Goal: Task Accomplishment & Management: Manage account settings

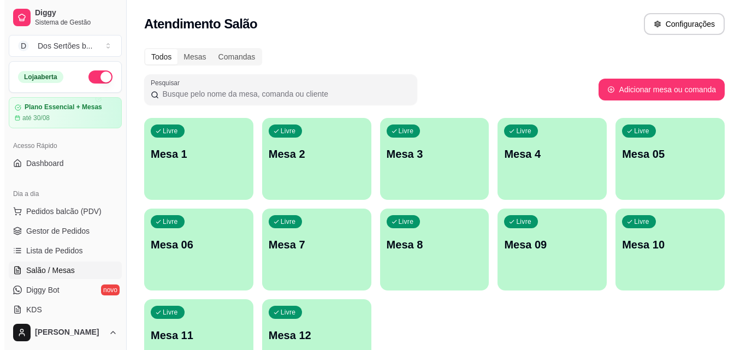
scroll to position [195, 0]
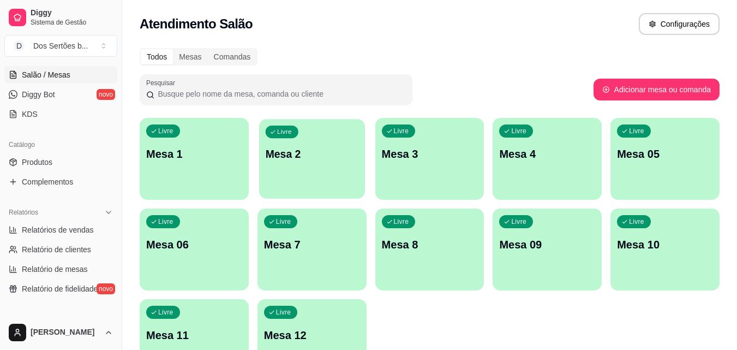
click at [306, 166] on div "Livre Mesa 2" at bounding box center [312, 152] width 106 height 67
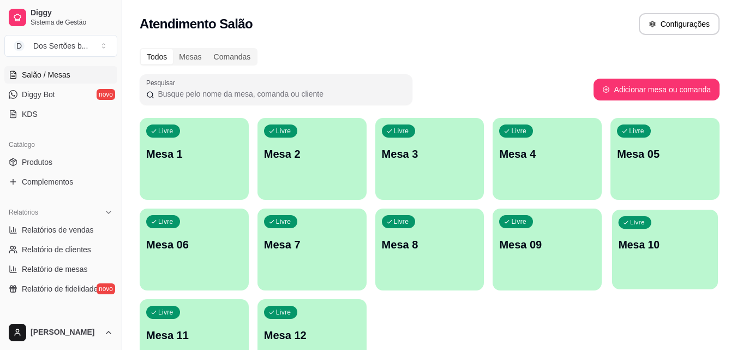
click at [663, 232] on div "Livre Mesa 10" at bounding box center [665, 243] width 106 height 67
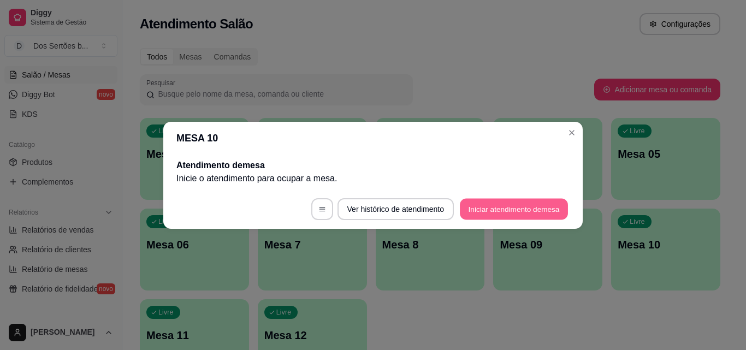
click at [479, 211] on button "Iniciar atendimento de mesa" at bounding box center [514, 208] width 108 height 21
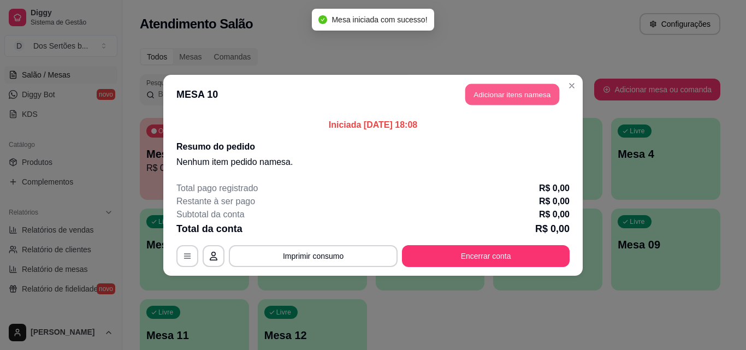
click at [482, 92] on button "Adicionar itens na mesa" at bounding box center [512, 94] width 94 height 21
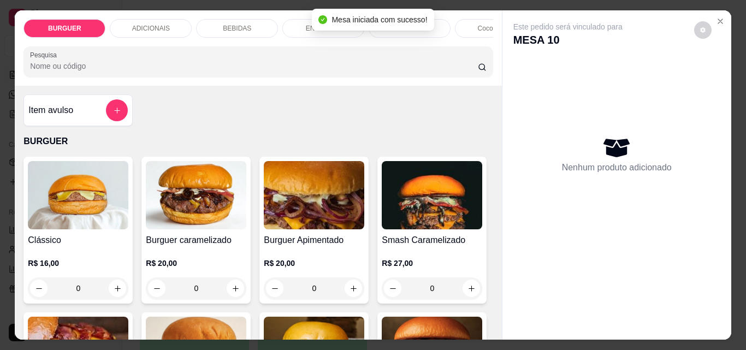
scroll to position [73, 0]
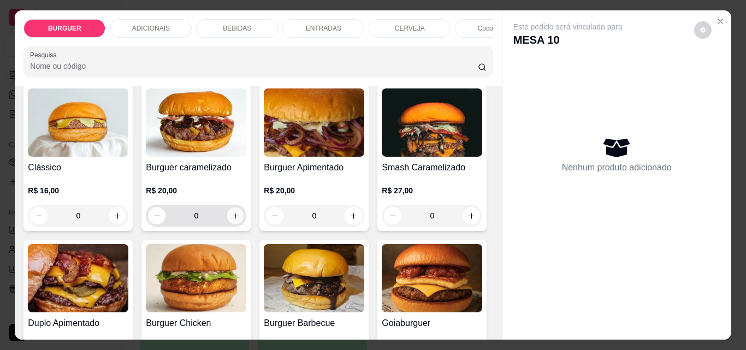
click at [231, 216] on icon "increase-product-quantity" at bounding box center [235, 216] width 8 height 8
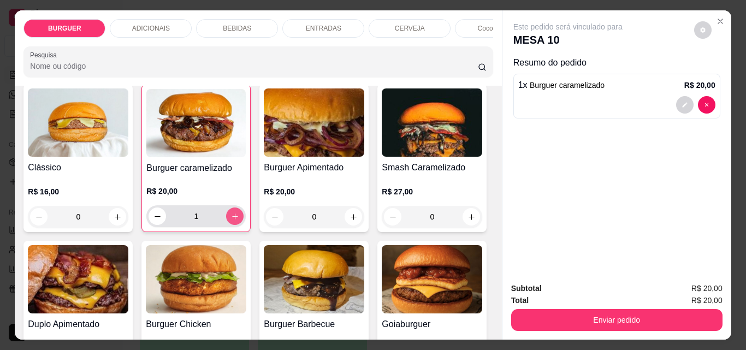
click at [231, 216] on icon "increase-product-quantity" at bounding box center [235, 216] width 8 height 8
type input "2"
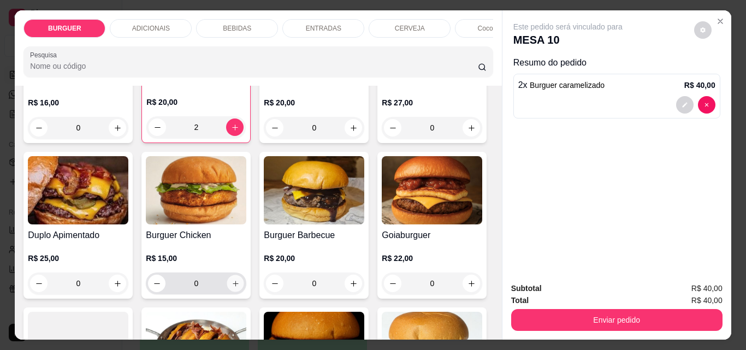
click at [240, 288] on icon "increase-product-quantity" at bounding box center [235, 283] width 8 height 8
type input "1"
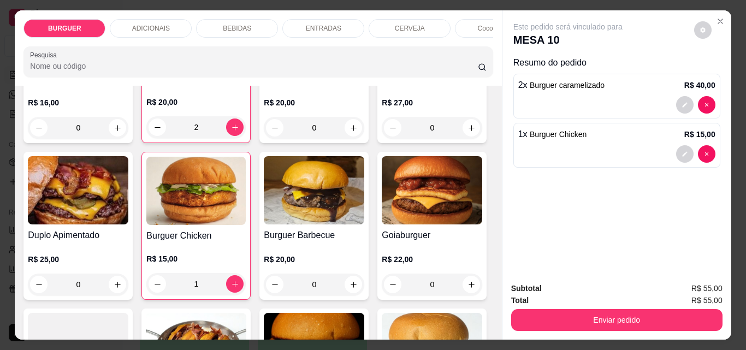
click at [223, 24] on p "BEBIDAS" at bounding box center [237, 28] width 28 height 9
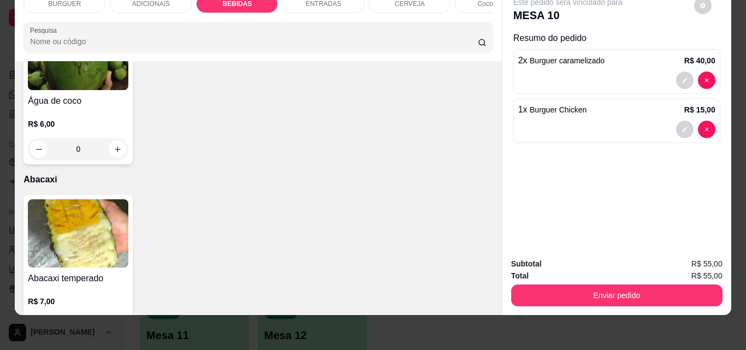
scroll to position [2357, 0]
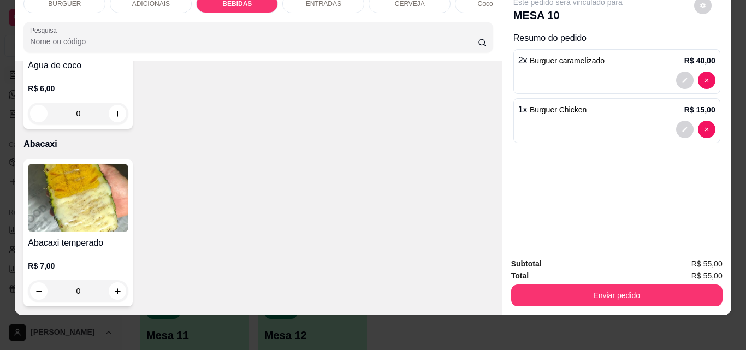
type input "1"
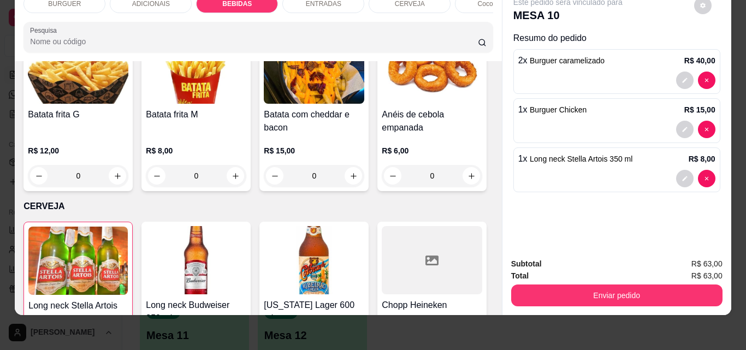
scroll to position [1494, 0]
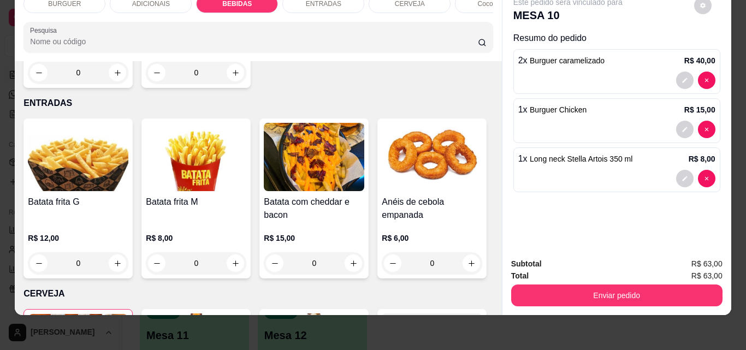
type input "1"
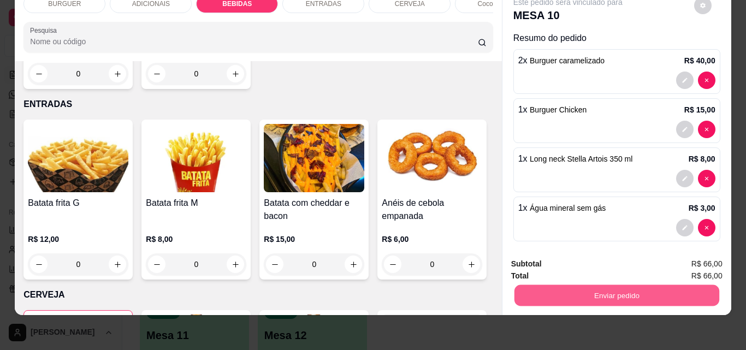
click at [545, 284] on button "Enviar pedido" at bounding box center [616, 294] width 205 height 21
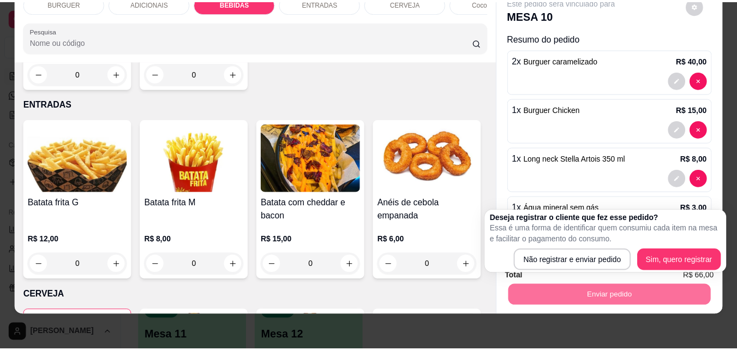
scroll to position [8, 0]
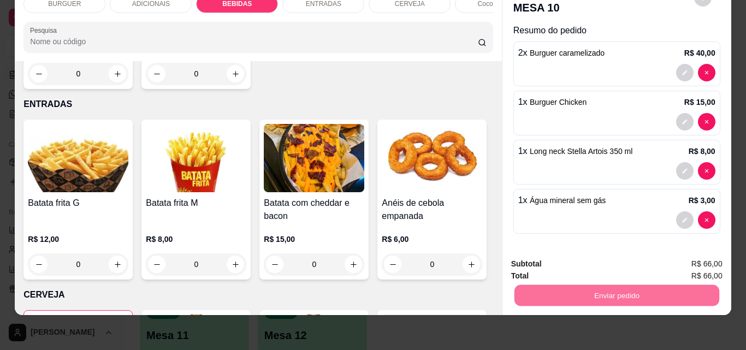
click at [559, 257] on button "Não registrar e enviar pedido" at bounding box center [580, 260] width 110 height 20
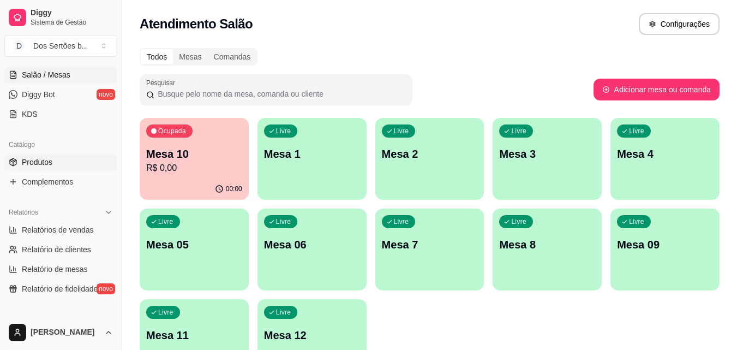
scroll to position [78, 0]
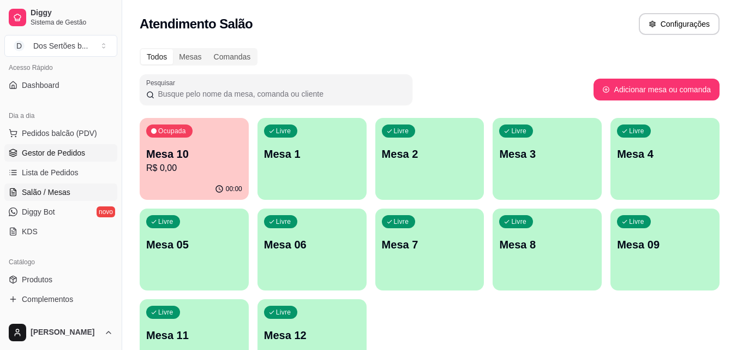
click at [34, 151] on span "Gestor de Pedidos" at bounding box center [53, 152] width 63 height 11
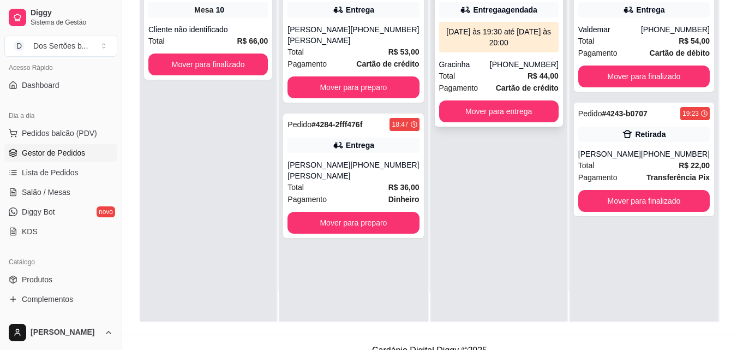
scroll to position [166, 0]
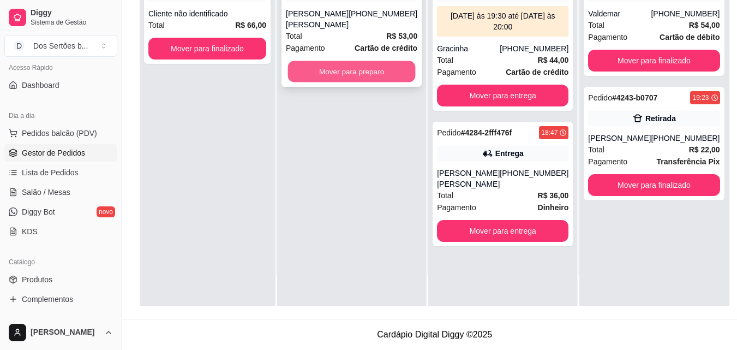
click at [333, 72] on button "Mover para preparo" at bounding box center [352, 71] width 128 height 21
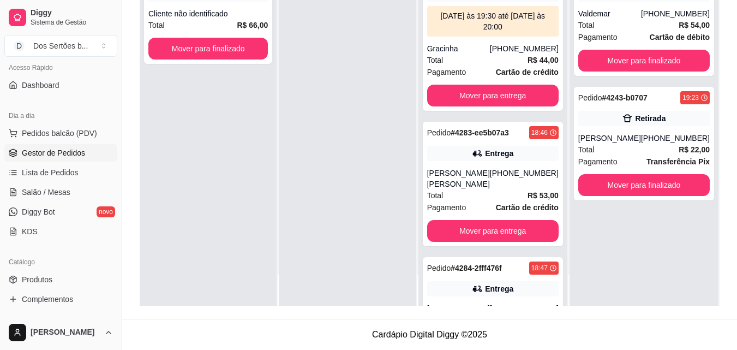
click at [333, 72] on div at bounding box center [347, 131] width 137 height 350
click at [326, 72] on div at bounding box center [347, 131] width 137 height 350
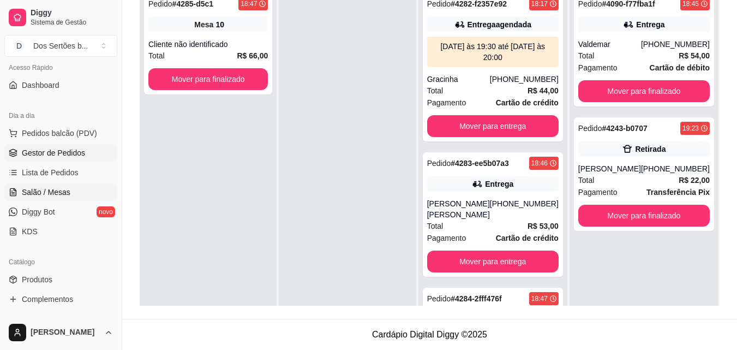
click at [50, 188] on span "Salão / Mesas" at bounding box center [46, 192] width 49 height 11
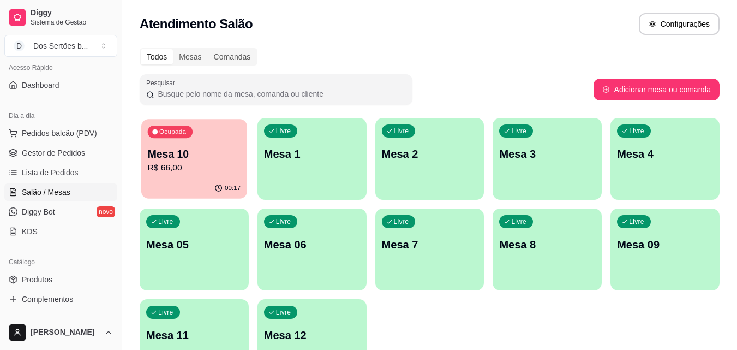
click at [197, 168] on p "R$ 66,00" at bounding box center [194, 168] width 93 height 13
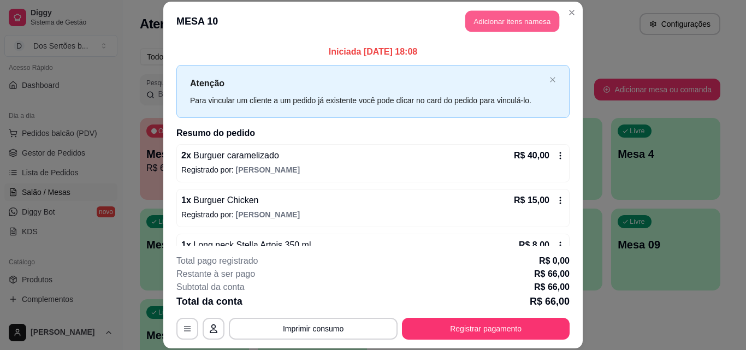
click at [480, 21] on button "Adicionar itens na mesa" at bounding box center [512, 21] width 94 height 21
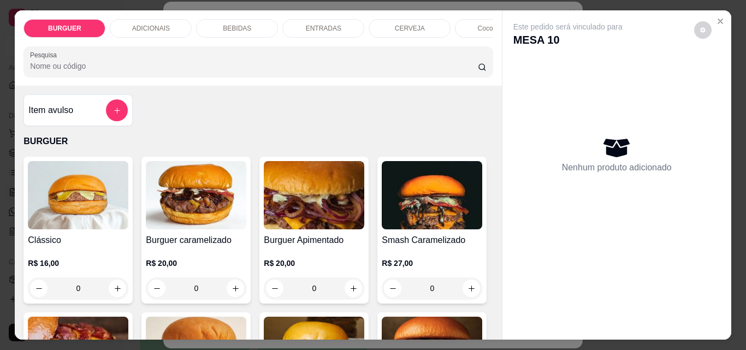
click at [244, 25] on p "BEBIDAS" at bounding box center [237, 28] width 28 height 9
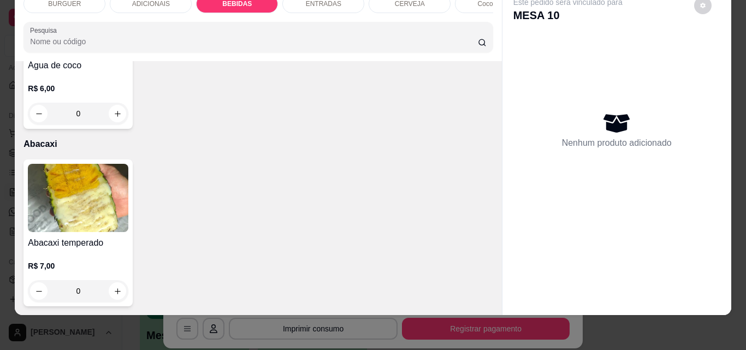
scroll to position [2266, 0]
type input "1"
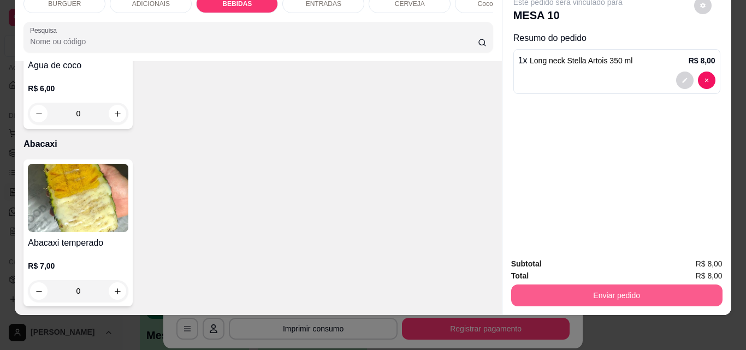
click at [550, 284] on button "Enviar pedido" at bounding box center [616, 295] width 211 height 22
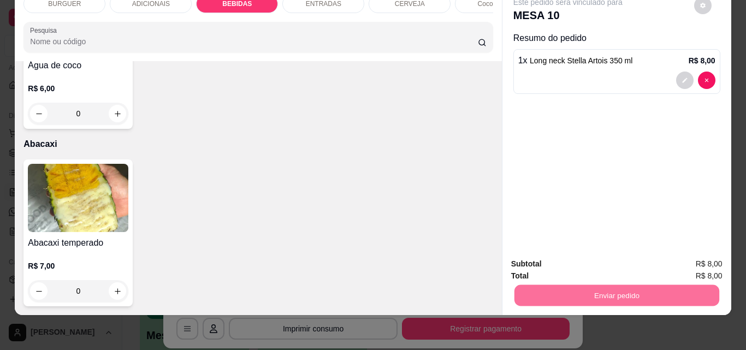
click at [556, 257] on button "Não registrar e enviar pedido" at bounding box center [580, 260] width 110 height 20
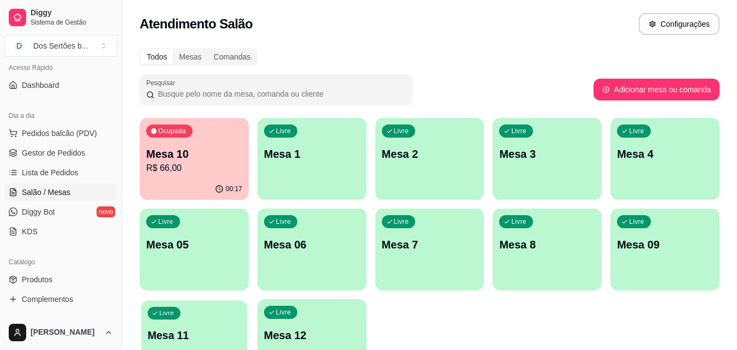
click at [219, 328] on p "Mesa 11" at bounding box center [194, 335] width 93 height 15
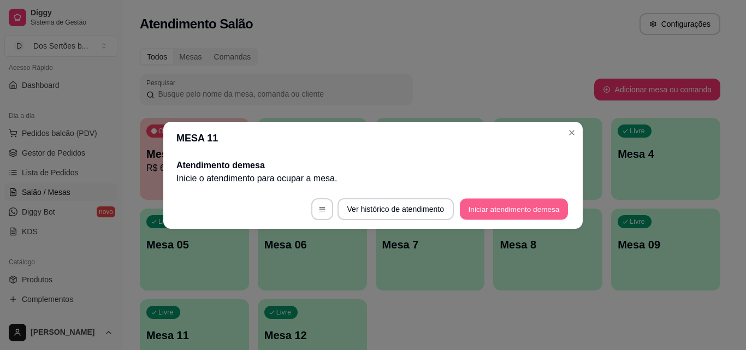
click at [507, 204] on button "Iniciar atendimento de mesa" at bounding box center [514, 208] width 108 height 21
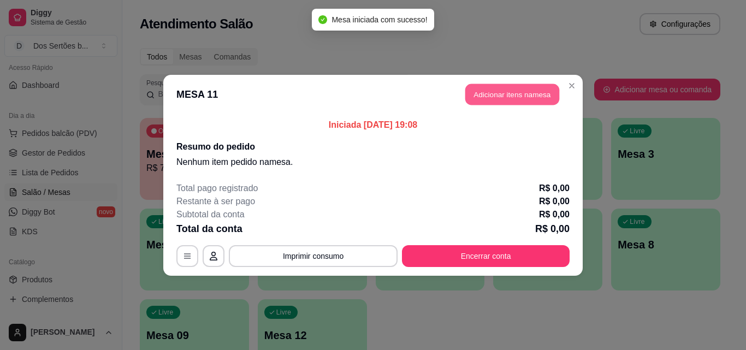
click at [481, 97] on button "Adicionar itens na mesa" at bounding box center [512, 94] width 94 height 21
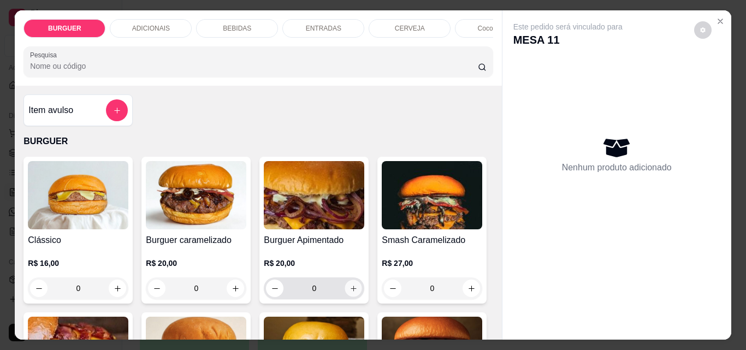
click at [349, 293] on icon "increase-product-quantity" at bounding box center [353, 288] width 8 height 8
type input "1"
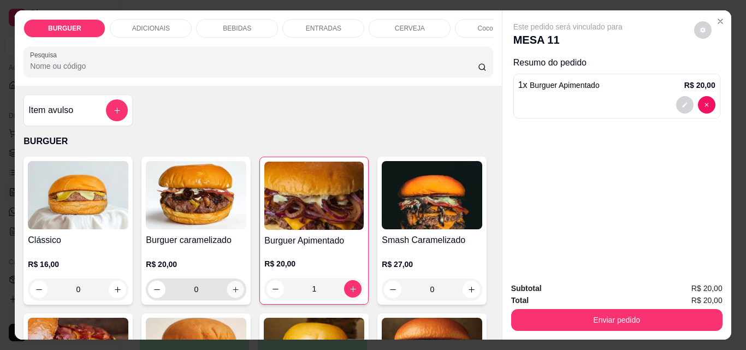
click at [227, 292] on button "increase-product-quantity" at bounding box center [235, 289] width 17 height 17
type input "1"
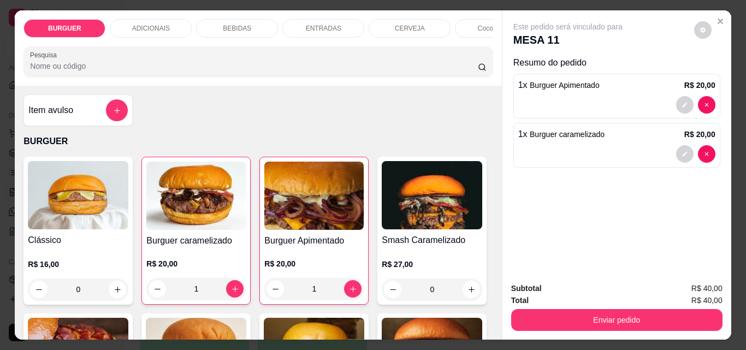
click at [229, 24] on p "BEBIDAS" at bounding box center [237, 28] width 28 height 9
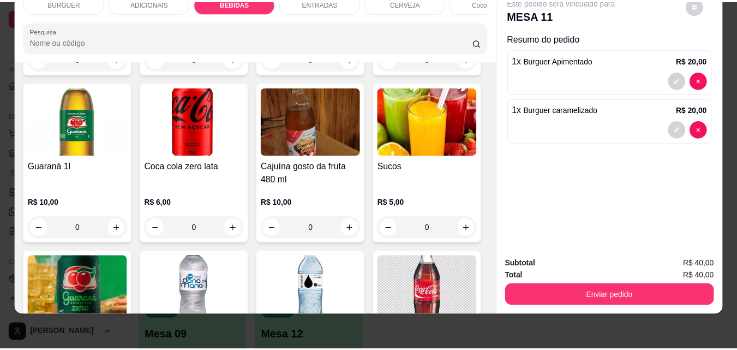
scroll to position [1242, 0]
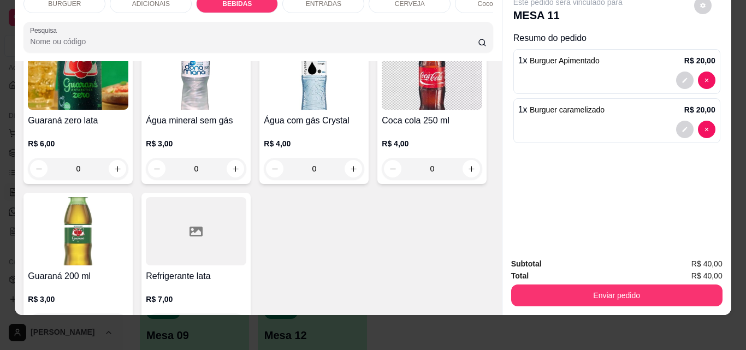
click at [244, 22] on button "increase-product-quantity" at bounding box center [235, 13] width 17 height 17
type input "1"
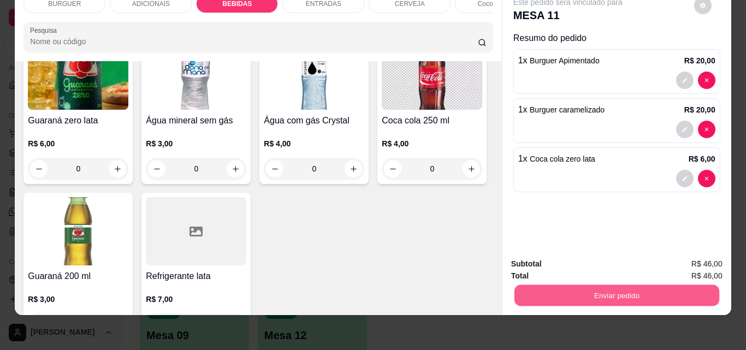
click at [573, 286] on button "Enviar pedido" at bounding box center [616, 294] width 205 height 21
click at [551, 255] on button "Não registrar e enviar pedido" at bounding box center [580, 260] width 110 height 20
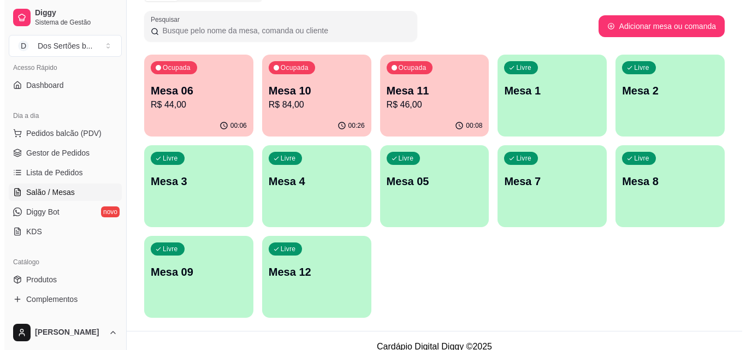
scroll to position [73, 0]
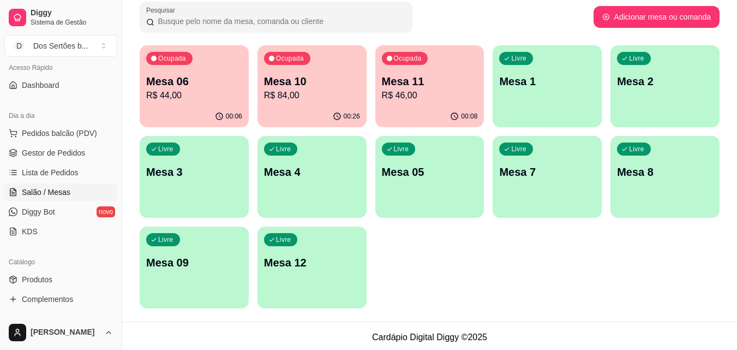
click at [394, 128] on div "Ocupada Mesa 06 R$ 44,00 00:06 Ocupada Mesa 10 R$ 84,00 00:26 Ocupada Mesa 11 R…" at bounding box center [430, 176] width 580 height 263
click at [414, 99] on p "R$ 46,00" at bounding box center [429, 95] width 93 height 13
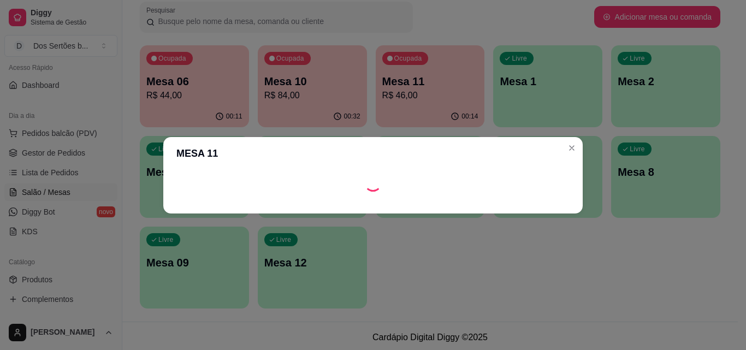
scroll to position [0, 0]
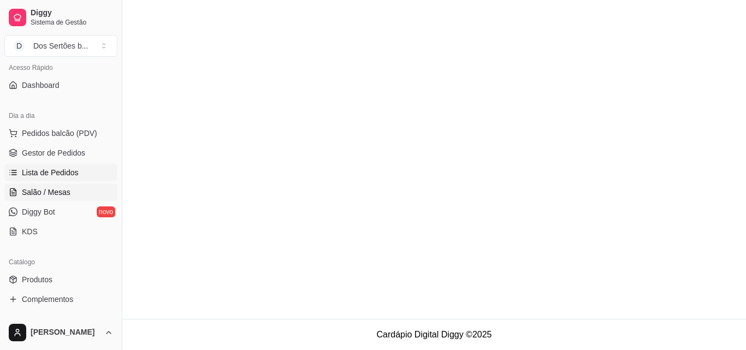
click at [23, 174] on span "Lista de Pedidos" at bounding box center [50, 172] width 57 height 11
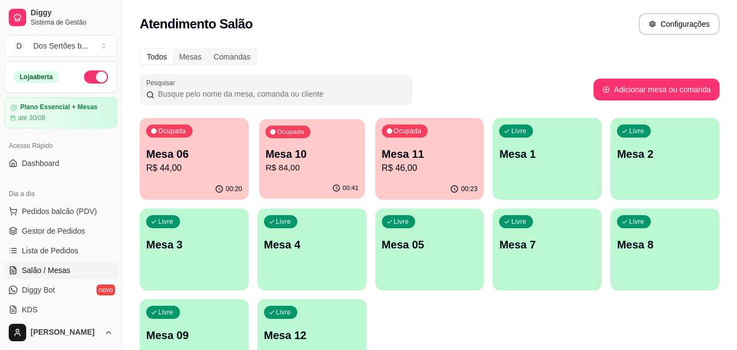
click at [300, 144] on div "Ocupada Mesa 10 R$ 84,00" at bounding box center [312, 148] width 106 height 59
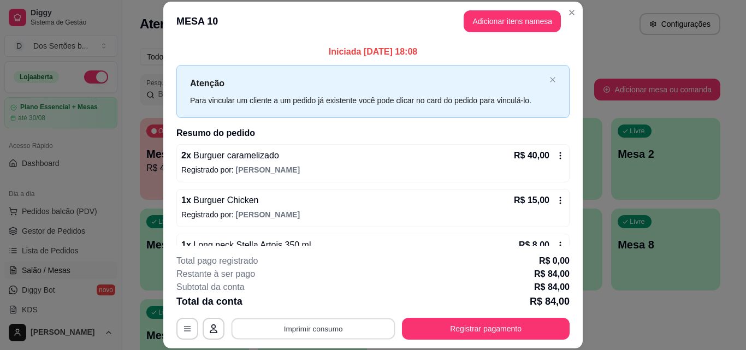
click at [309, 325] on button "Imprimir consumo" at bounding box center [313, 328] width 164 height 21
click at [295, 305] on button "Impressora" at bounding box center [312, 303] width 76 height 17
click at [252, 331] on button "Imprimir consumo" at bounding box center [313, 329] width 169 height 22
click at [288, 299] on button "Impressora" at bounding box center [312, 303] width 79 height 17
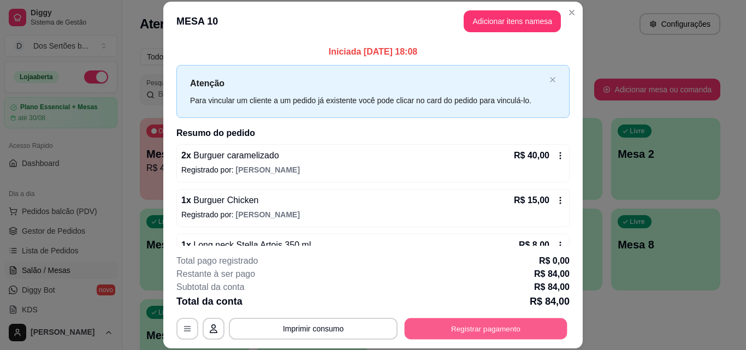
click at [428, 328] on button "Registrar pagamento" at bounding box center [485, 328] width 163 height 21
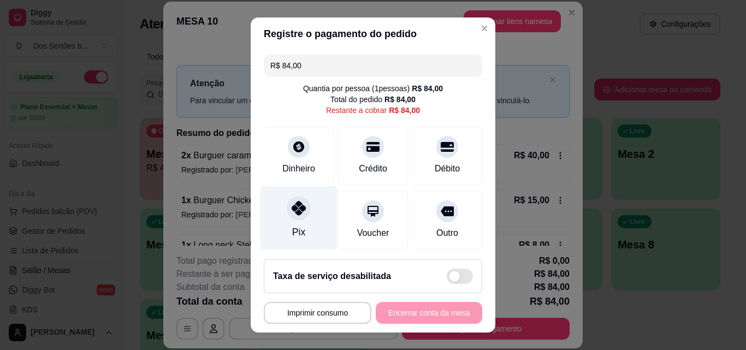
click at [287, 205] on div at bounding box center [299, 208] width 24 height 24
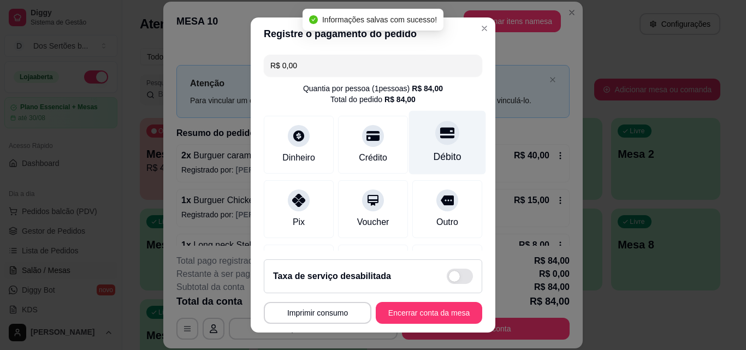
type input "R$ 0,00"
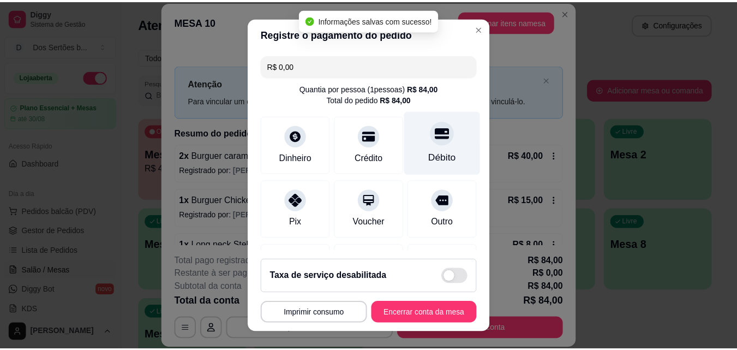
scroll to position [126, 0]
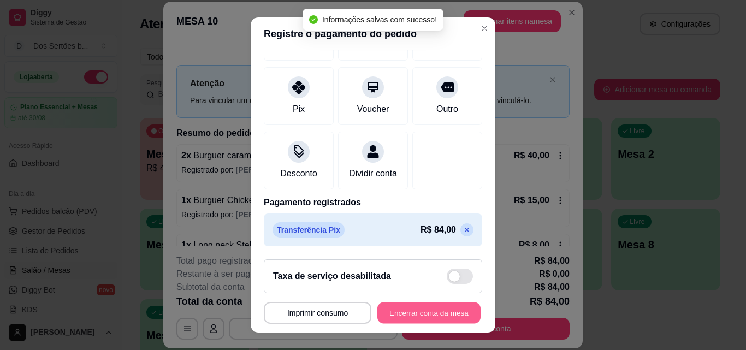
click at [413, 314] on button "Encerrar conta da mesa" at bounding box center [428, 312] width 103 height 21
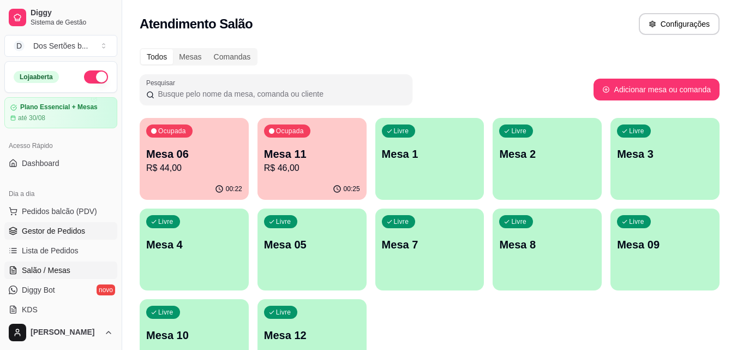
click at [21, 231] on link "Gestor de Pedidos" at bounding box center [60, 230] width 113 height 17
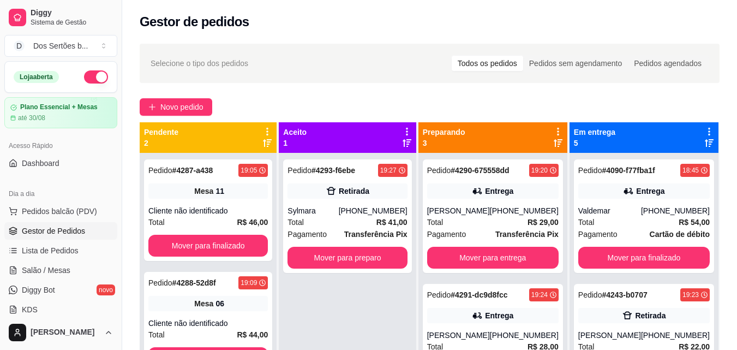
scroll to position [31, 0]
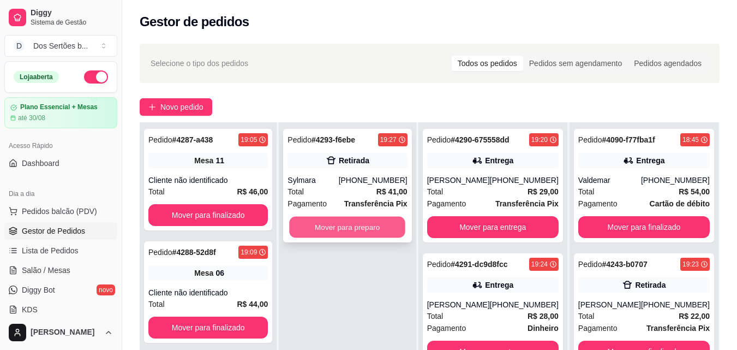
click at [324, 224] on button "Mover para preparo" at bounding box center [348, 227] width 116 height 21
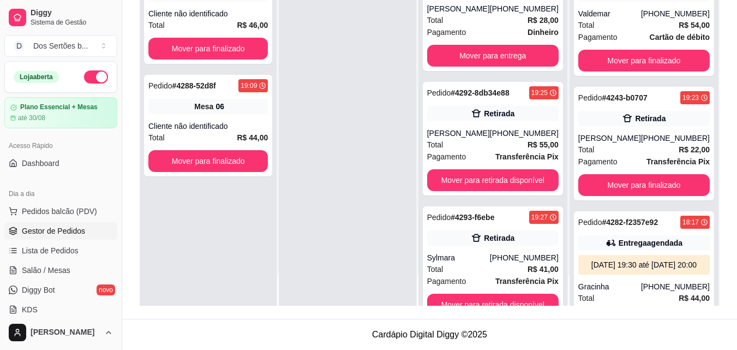
scroll to position [159, 0]
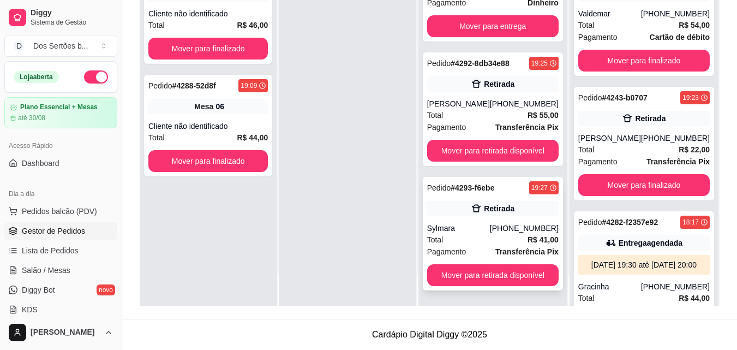
click at [459, 199] on div "Pedido # 4293-f6ebe 19:27 Retirada Sylmara [PHONE_NUMBER] Total R$ 41,00 Pagame…" at bounding box center [493, 234] width 140 height 114
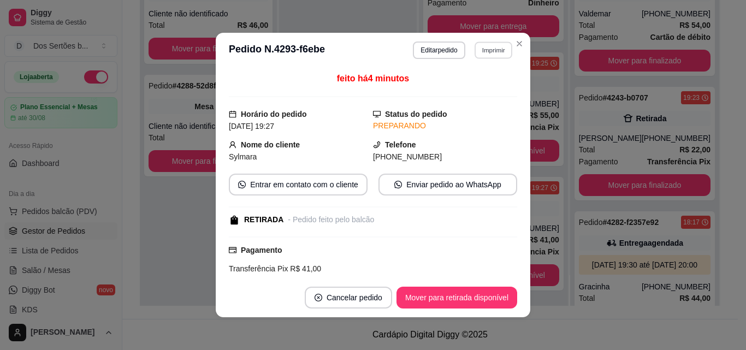
click at [485, 50] on button "Imprimir" at bounding box center [493, 49] width 38 height 17
click at [450, 85] on button "Impressora" at bounding box center [469, 88] width 76 height 17
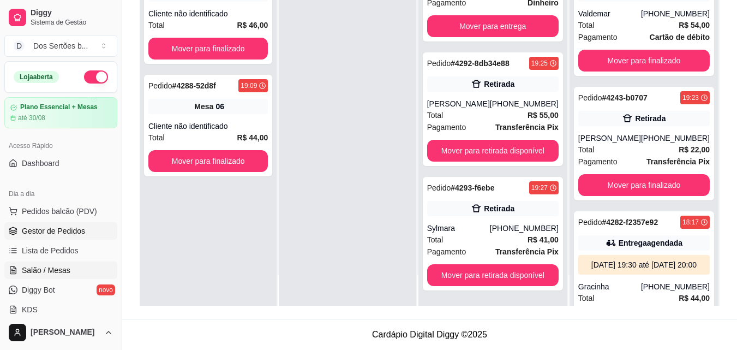
click at [59, 264] on link "Salão / Mesas" at bounding box center [60, 269] width 113 height 17
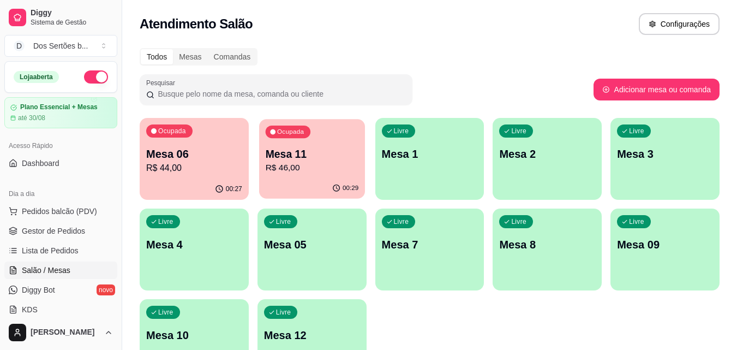
click at [308, 139] on div "Ocupada Mesa 11 R$ 46,00" at bounding box center [312, 148] width 106 height 59
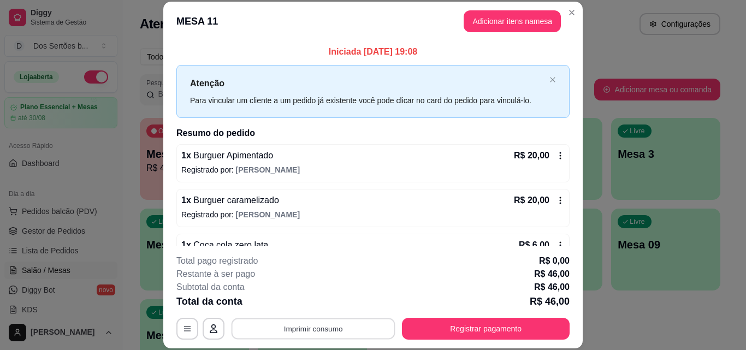
click at [294, 329] on button "Imprimir consumo" at bounding box center [313, 328] width 164 height 21
click at [281, 303] on button "Impressora" at bounding box center [312, 303] width 76 height 17
click at [484, 17] on button "Adicionar itens na mesa" at bounding box center [512, 21] width 94 height 21
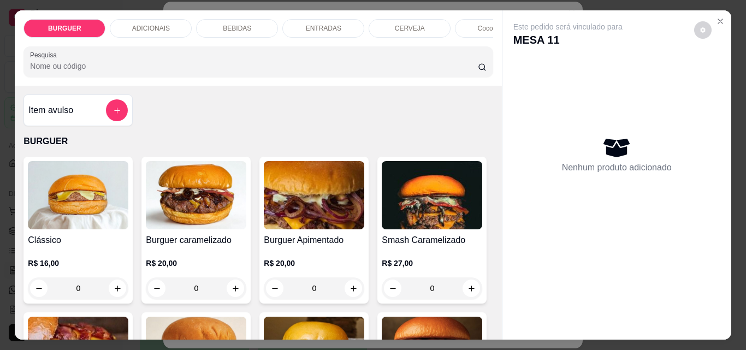
click at [217, 20] on div "BEBIDAS" at bounding box center [237, 28] width 82 height 19
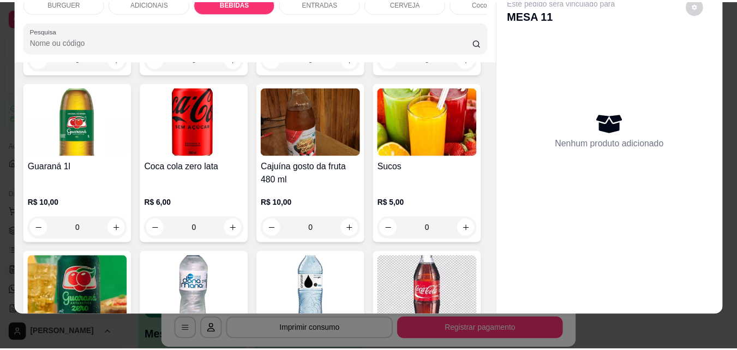
scroll to position [1241, 0]
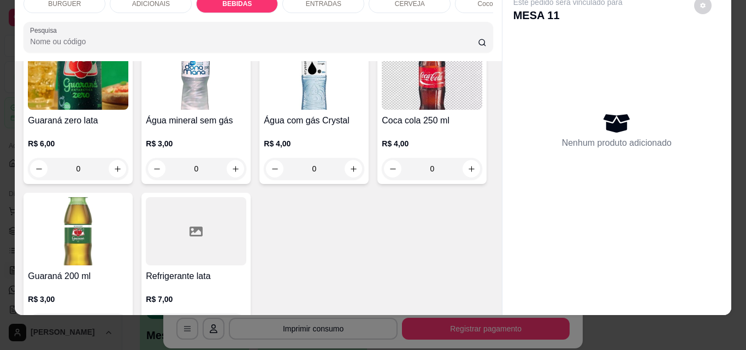
click at [240, 17] on icon "increase-product-quantity" at bounding box center [235, 13] width 8 height 8
type input "1"
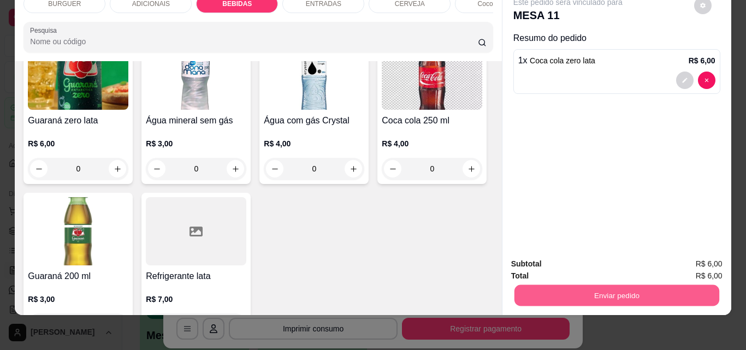
click at [601, 291] on button "Enviar pedido" at bounding box center [616, 294] width 205 height 21
click at [569, 259] on button "Não registrar e enviar pedido" at bounding box center [580, 260] width 110 height 20
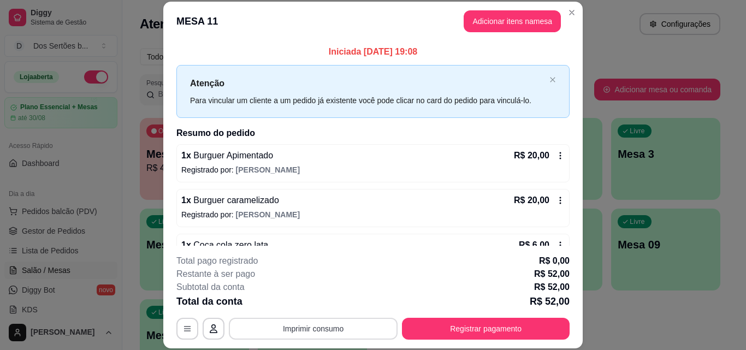
click at [294, 323] on button "Imprimir consumo" at bounding box center [313, 329] width 169 height 22
click at [283, 299] on button "Impressora" at bounding box center [312, 303] width 76 height 17
click at [303, 329] on button "Imprimir consumo" at bounding box center [313, 328] width 164 height 21
click at [297, 301] on button "Impressora" at bounding box center [312, 303] width 76 height 17
click at [285, 323] on button "Imprimir consumo" at bounding box center [313, 328] width 164 height 21
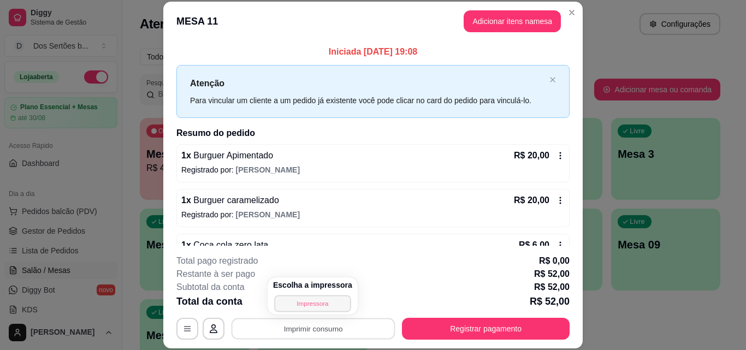
click at [289, 300] on button "Impressora" at bounding box center [312, 303] width 76 height 17
click at [314, 330] on button "Imprimir consumo" at bounding box center [313, 328] width 164 height 21
click at [286, 298] on button "Impressora" at bounding box center [312, 303] width 76 height 17
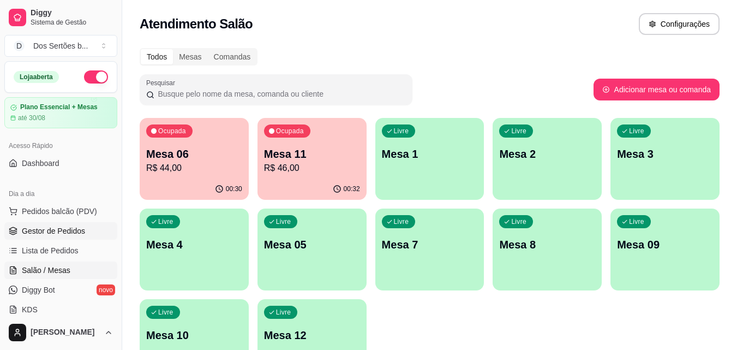
click at [30, 235] on span "Gestor de Pedidos" at bounding box center [53, 230] width 63 height 11
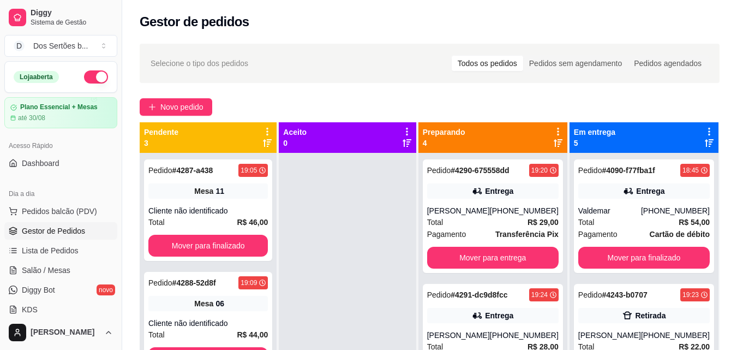
scroll to position [166, 0]
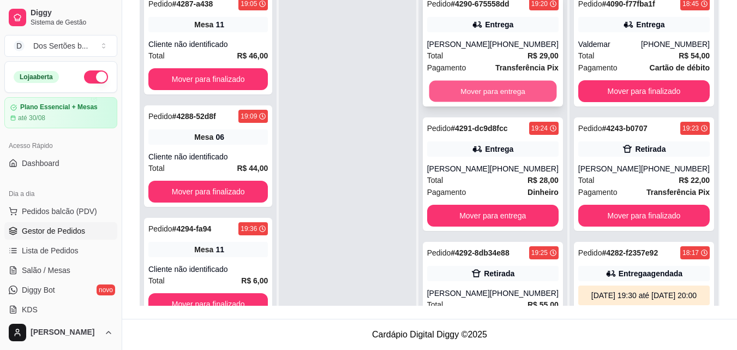
click at [464, 92] on button "Mover para entrega" at bounding box center [493, 91] width 128 height 21
click at [487, 89] on button "Mover para entrega" at bounding box center [493, 91] width 128 height 21
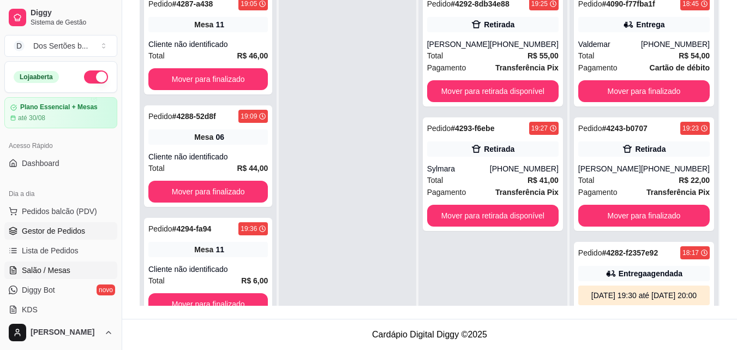
click at [53, 270] on span "Salão / Mesas" at bounding box center [46, 270] width 49 height 11
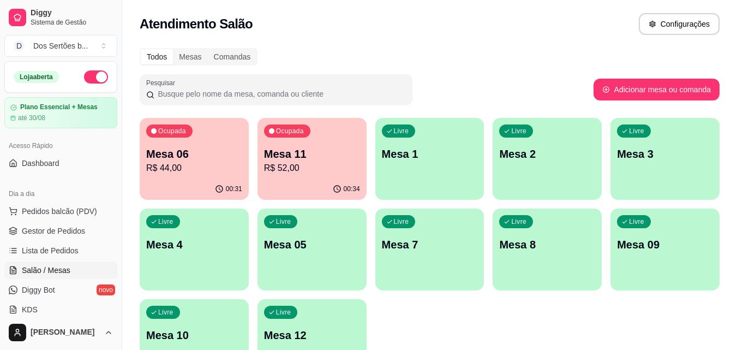
click at [321, 141] on div "Ocupada Mesa 11 R$ 52,00" at bounding box center [312, 148] width 109 height 61
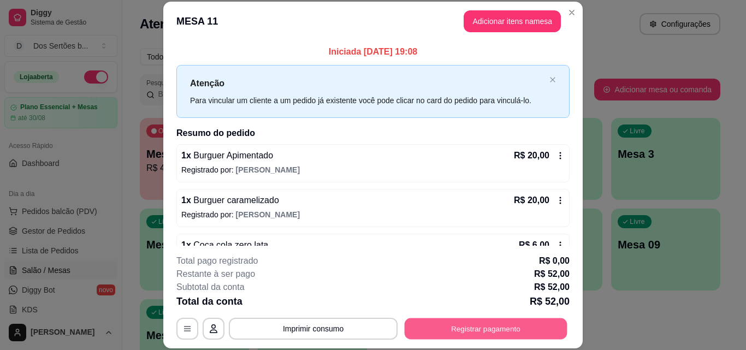
click at [444, 319] on button "Registrar pagamento" at bounding box center [485, 328] width 163 height 21
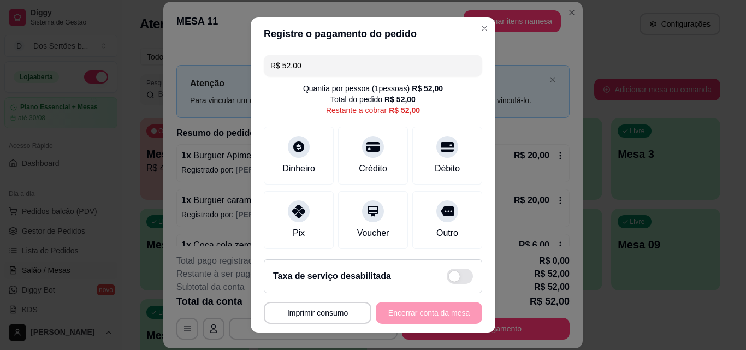
click at [310, 74] on input "R$ 52,00" at bounding box center [372, 66] width 205 height 22
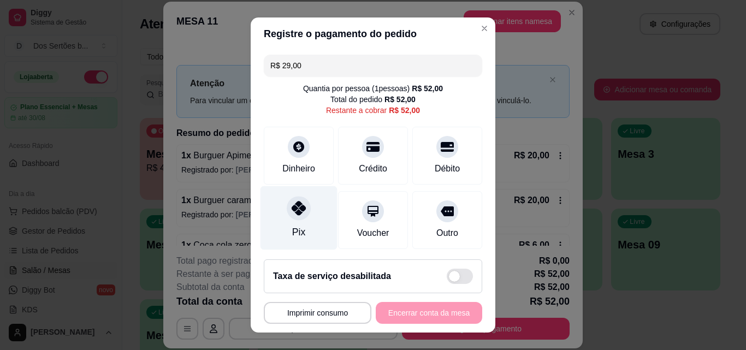
click at [302, 204] on div at bounding box center [299, 208] width 24 height 24
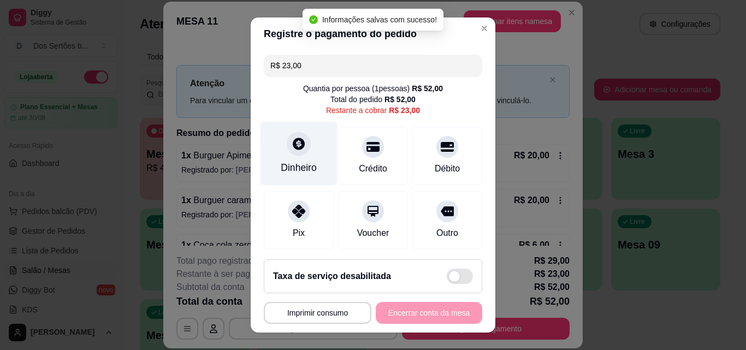
click at [276, 147] on div "Dinheiro" at bounding box center [298, 154] width 77 height 64
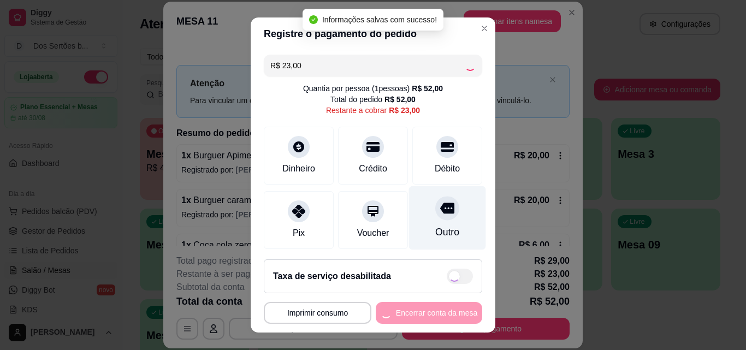
type input "R$ 0,00"
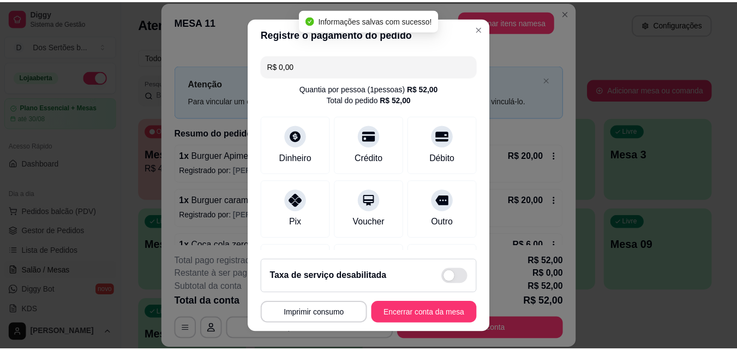
scroll to position [168, 0]
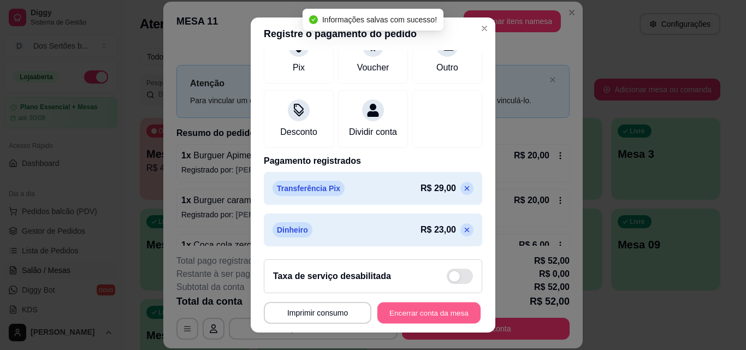
click at [416, 309] on button "Encerrar conta da mesa" at bounding box center [428, 312] width 103 height 21
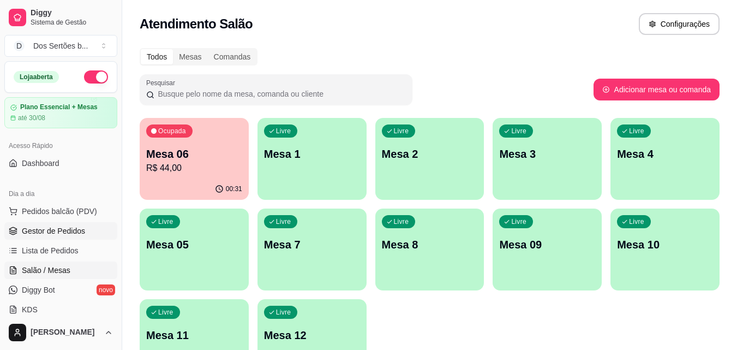
click at [84, 230] on link "Gestor de Pedidos" at bounding box center [60, 230] width 113 height 17
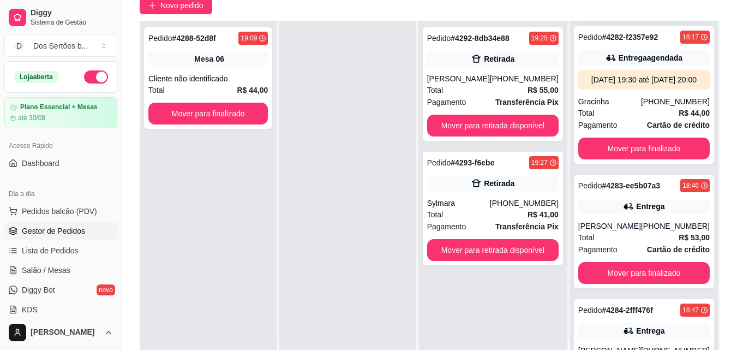
scroll to position [291, 0]
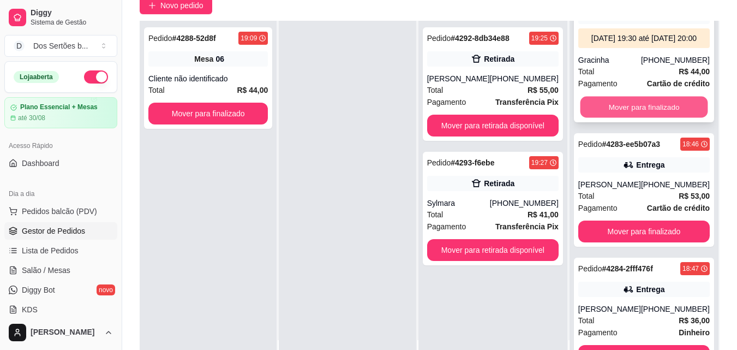
click at [616, 115] on button "Mover para finalizado" at bounding box center [644, 107] width 128 height 21
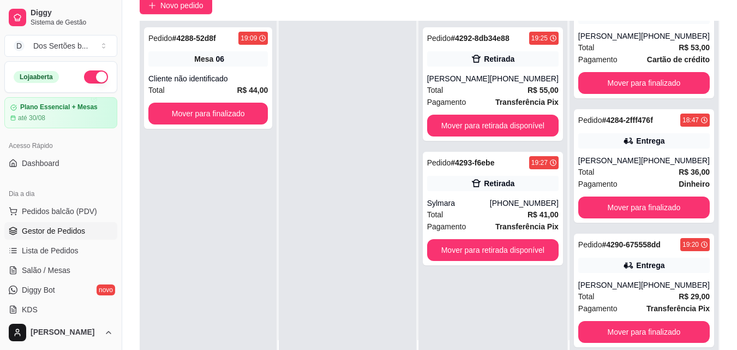
scroll to position [132, 0]
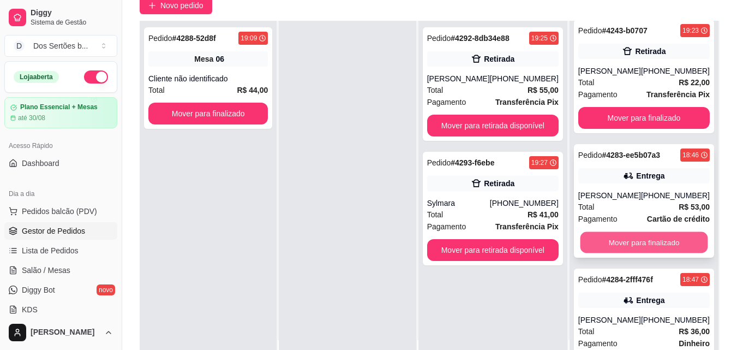
click at [598, 253] on button "Mover para finalizado" at bounding box center [644, 242] width 128 height 21
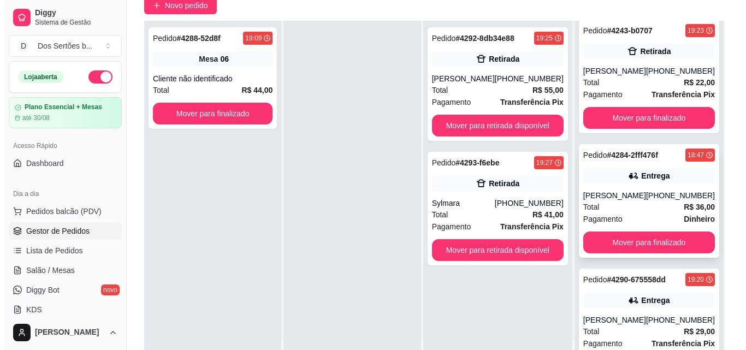
scroll to position [178, 0]
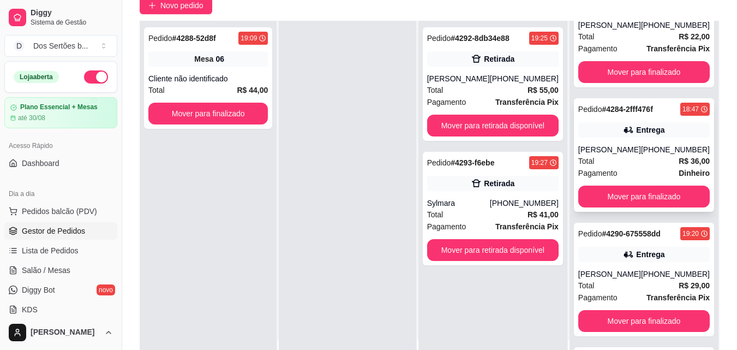
click at [620, 151] on div "[PERSON_NAME]" at bounding box center [610, 149] width 63 height 11
click at [627, 159] on div "Total R$ 36,00" at bounding box center [645, 161] width 132 height 12
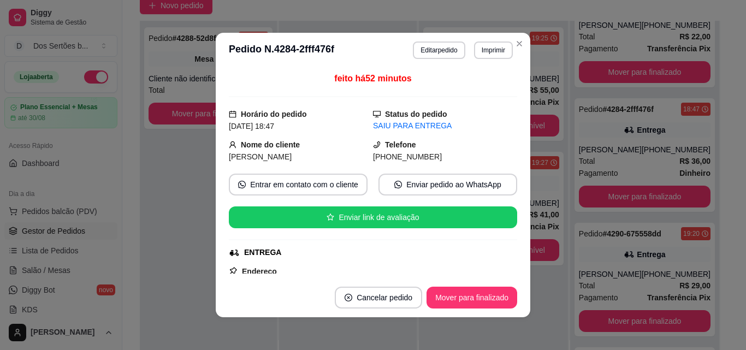
scroll to position [176, 0]
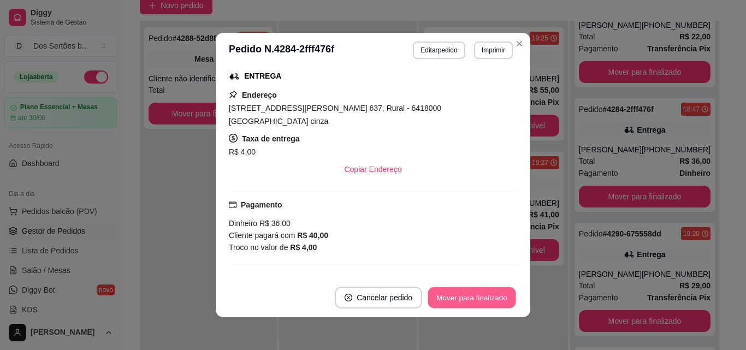
click at [476, 296] on button "Mover para finalizado" at bounding box center [472, 297] width 88 height 21
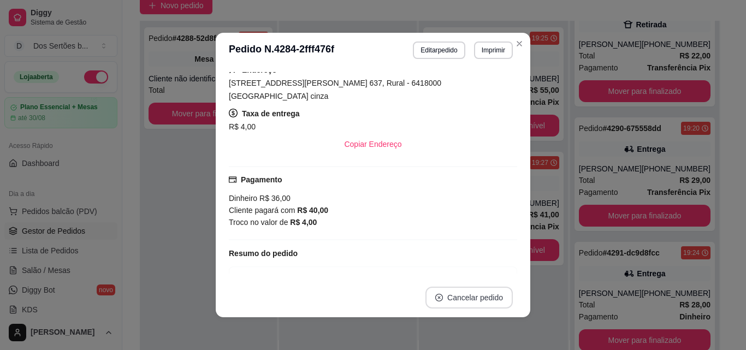
scroll to position [151, 0]
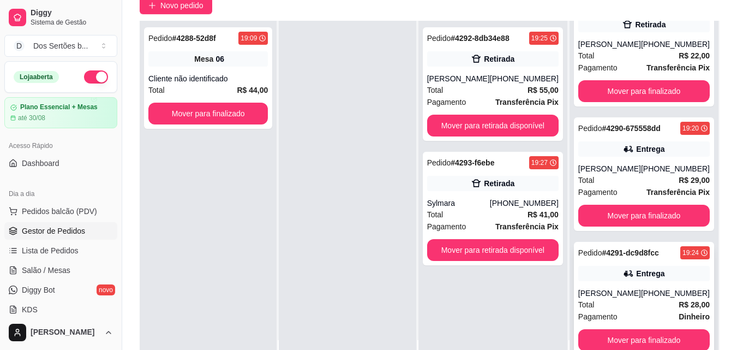
click at [609, 298] on div "[PERSON_NAME]" at bounding box center [610, 293] width 63 height 11
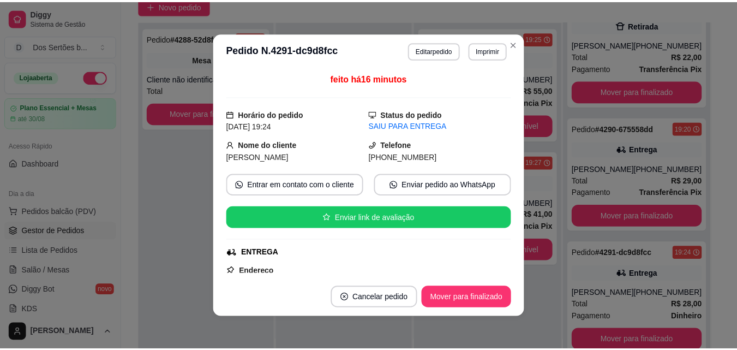
scroll to position [160, 0]
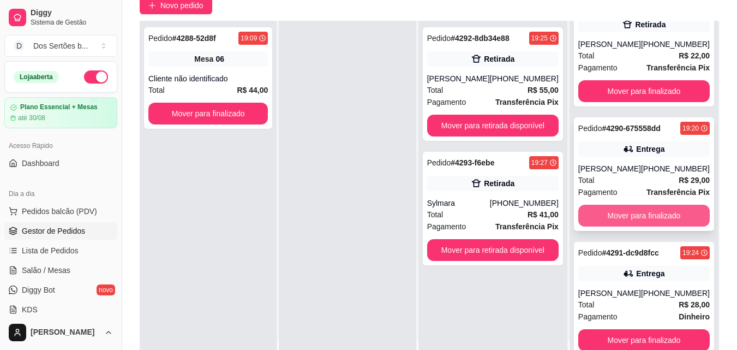
click at [612, 216] on button "Mover para finalizado" at bounding box center [645, 216] width 132 height 22
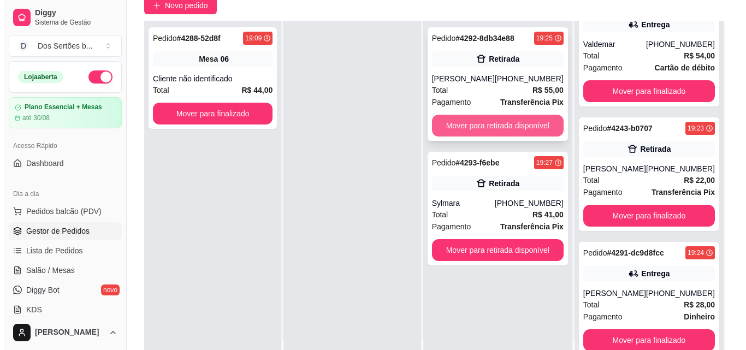
scroll to position [34, 0]
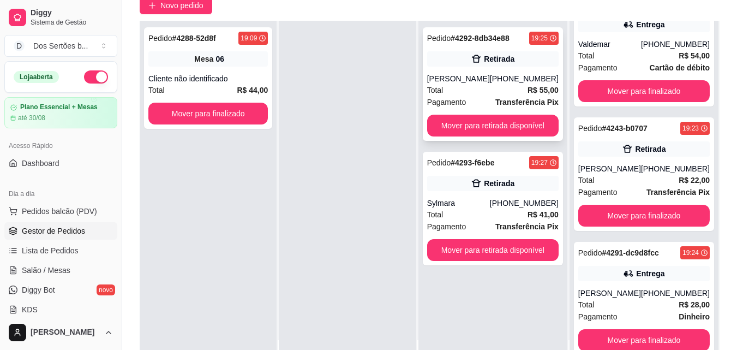
click at [461, 92] on div "Total R$ 55,00" at bounding box center [493, 90] width 132 height 12
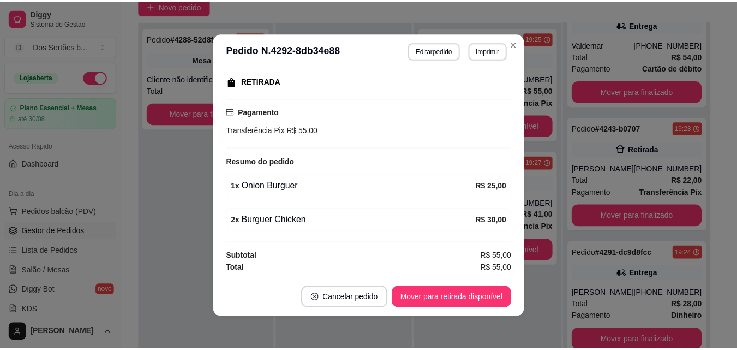
scroll to position [2, 0]
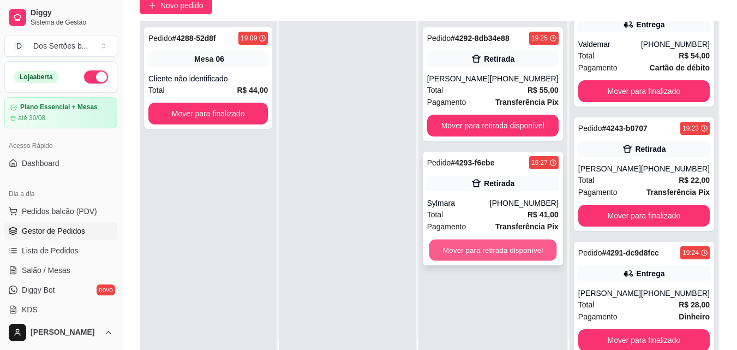
click at [475, 252] on button "Mover para retirada disponível" at bounding box center [493, 250] width 128 height 21
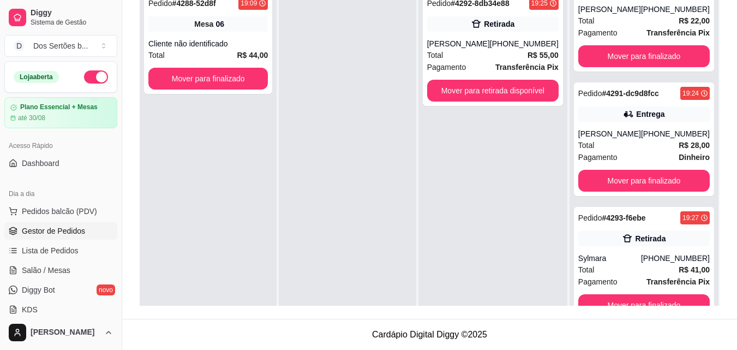
scroll to position [0, 0]
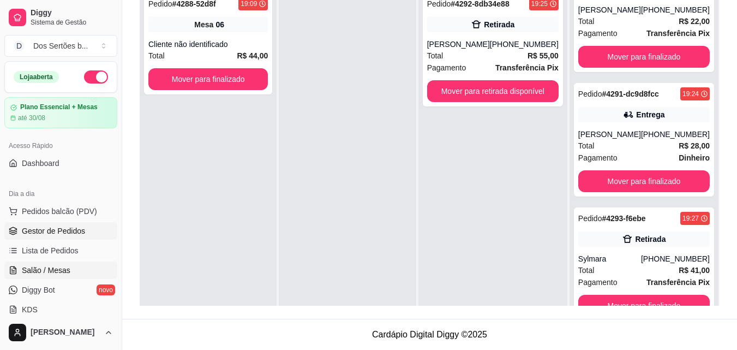
click at [63, 272] on span "Salão / Mesas" at bounding box center [46, 270] width 49 height 11
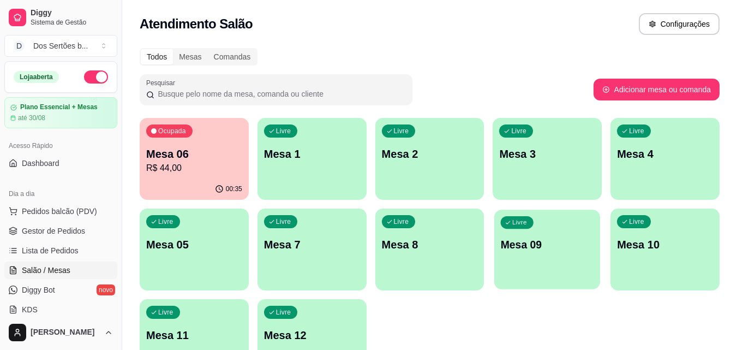
click at [522, 249] on p "Mesa 09" at bounding box center [547, 244] width 93 height 15
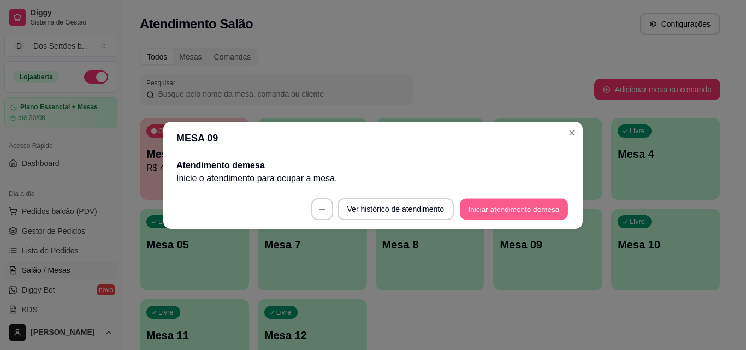
click at [485, 213] on button "Iniciar atendimento de mesa" at bounding box center [514, 208] width 108 height 21
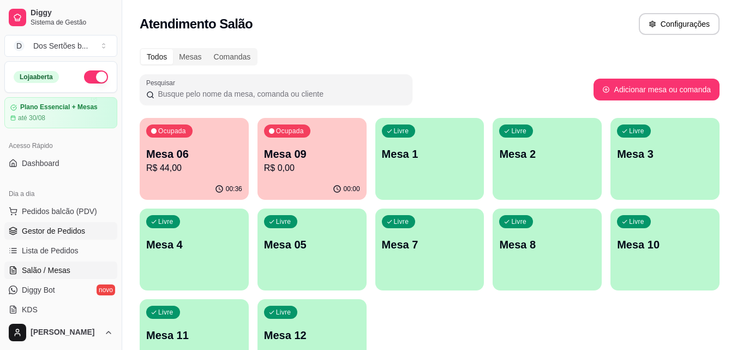
click at [69, 229] on span "Gestor de Pedidos" at bounding box center [53, 230] width 63 height 11
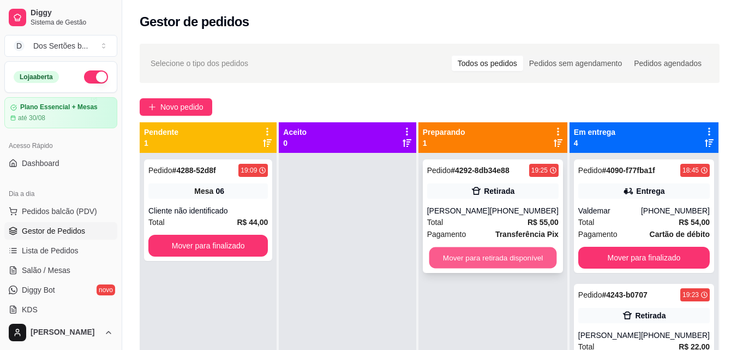
click at [461, 252] on button "Mover para retirada disponível" at bounding box center [493, 257] width 128 height 21
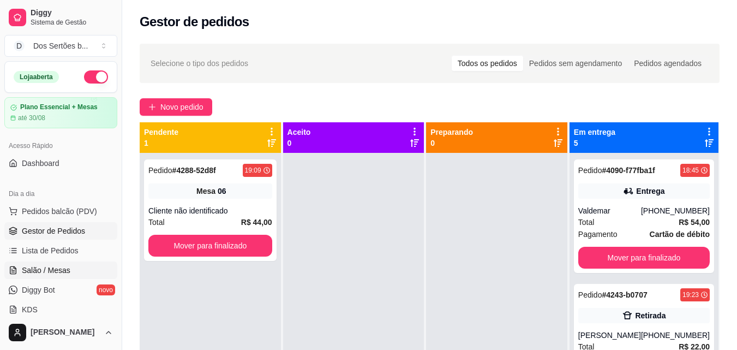
click at [64, 269] on span "Salão / Mesas" at bounding box center [46, 270] width 49 height 11
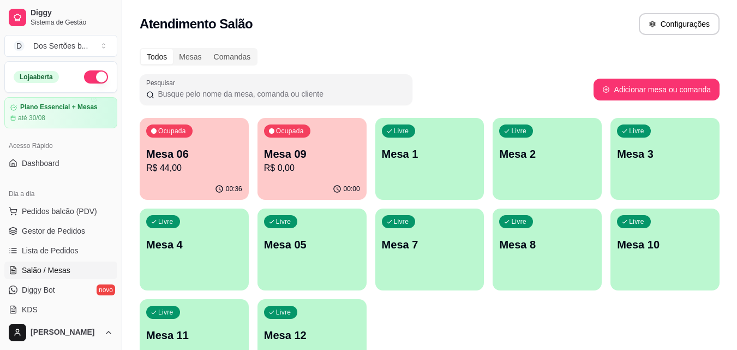
click at [342, 165] on p "R$ 0,00" at bounding box center [312, 168] width 96 height 13
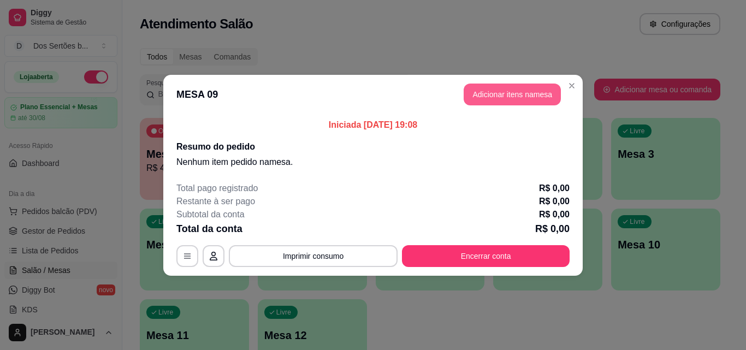
click at [472, 97] on button "Adicionar itens na mesa" at bounding box center [511, 95] width 97 height 22
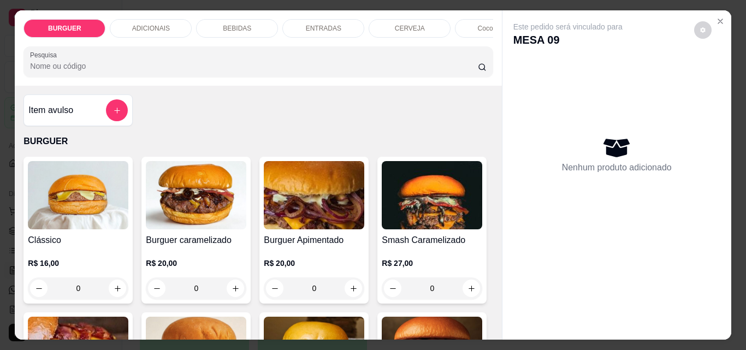
scroll to position [63, 0]
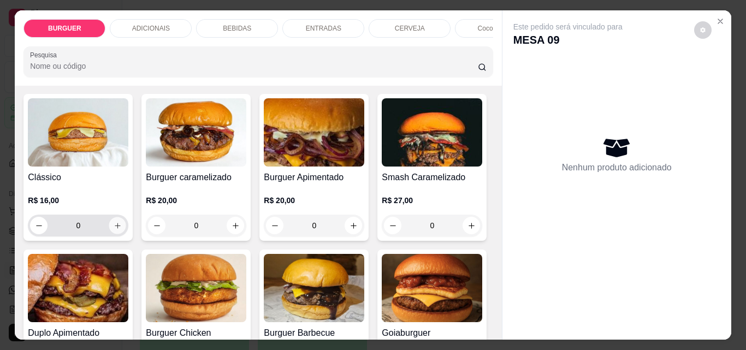
click at [114, 230] on icon "increase-product-quantity" at bounding box center [118, 226] width 8 height 8
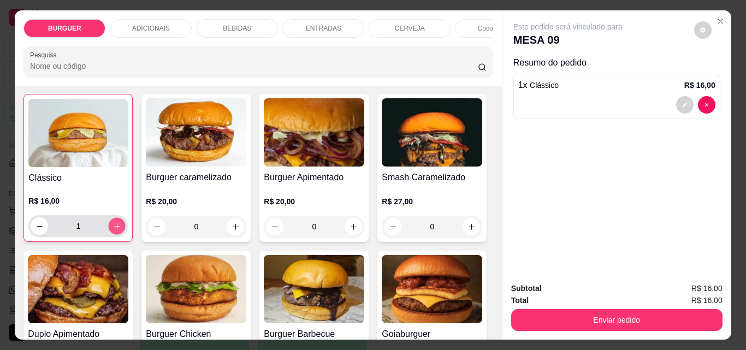
click at [114, 229] on icon "increase-product-quantity" at bounding box center [116, 225] width 5 height 5
click at [113, 230] on icon "increase-product-quantity" at bounding box center [117, 226] width 8 height 8
type input "4"
click at [237, 25] on p "BEBIDAS" at bounding box center [237, 28] width 28 height 9
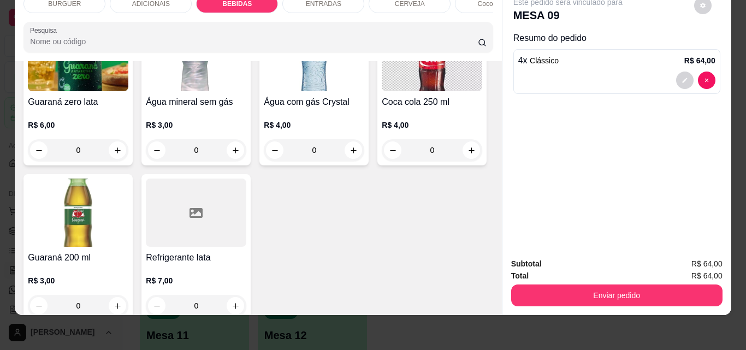
scroll to position [1375, 0]
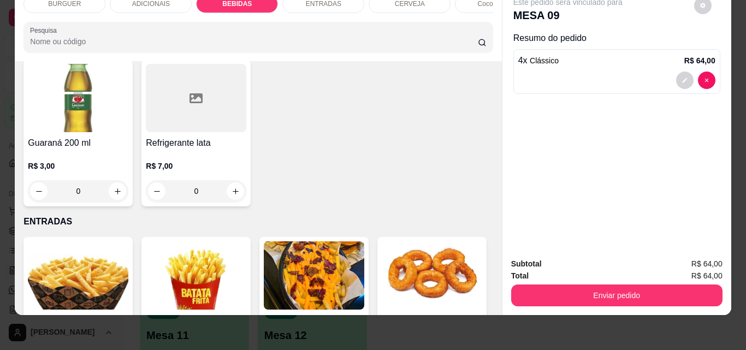
type input "4"
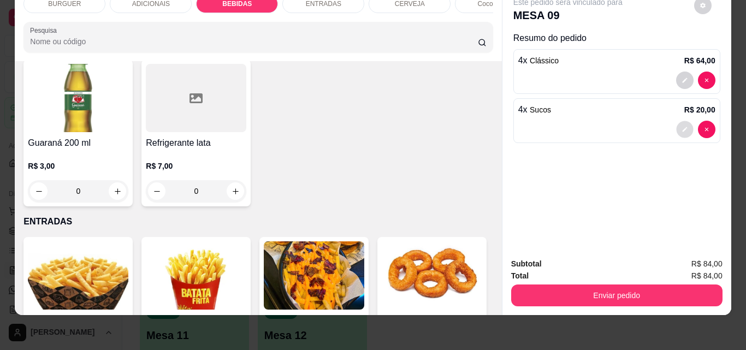
click at [681, 126] on icon "decrease-product-quantity" at bounding box center [684, 129] width 7 height 7
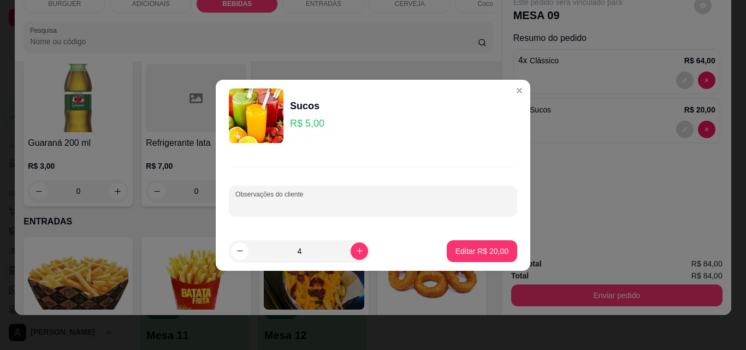
click at [280, 202] on input "Observações do cliente" at bounding box center [372, 205] width 275 height 11
type input "3 de maracujá e 1 de cajá"
click at [472, 252] on p "Editar R$ 20,00" at bounding box center [481, 251] width 51 height 10
type input "0"
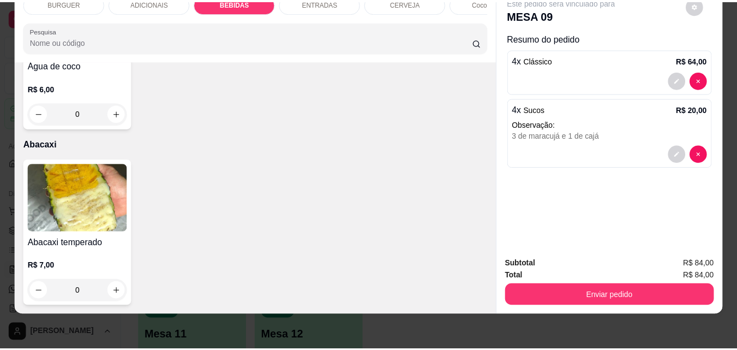
scroll to position [2654, 0]
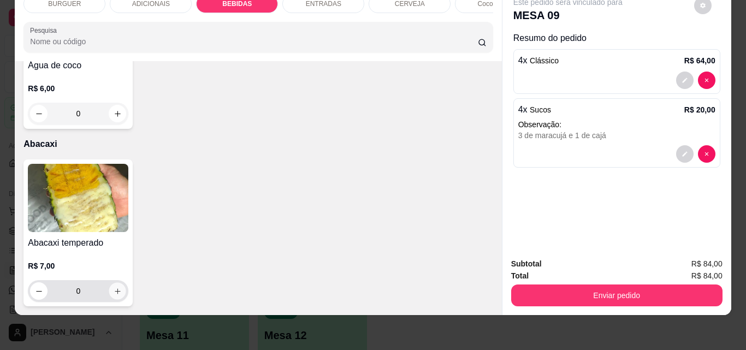
click at [115, 288] on icon "increase-product-quantity" at bounding box center [117, 290] width 5 height 5
type input "1"
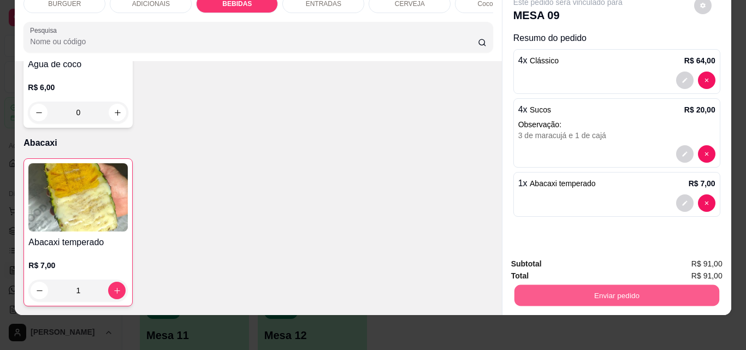
click at [581, 291] on button "Enviar pedido" at bounding box center [616, 294] width 205 height 21
click at [554, 252] on button "Não registrar e enviar pedido" at bounding box center [580, 260] width 114 height 21
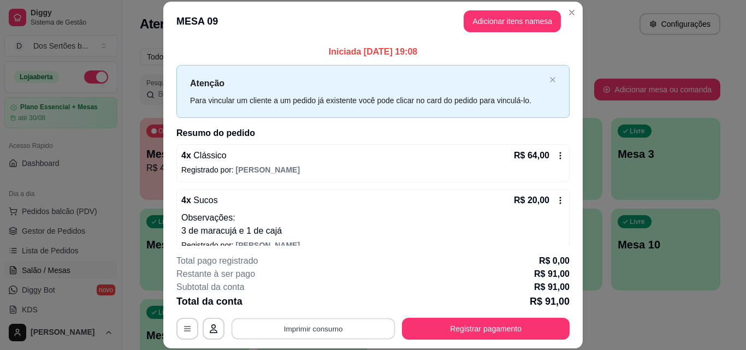
click at [314, 326] on button "Imprimir consumo" at bounding box center [313, 328] width 164 height 21
click at [295, 301] on button "Impressora" at bounding box center [312, 303] width 79 height 17
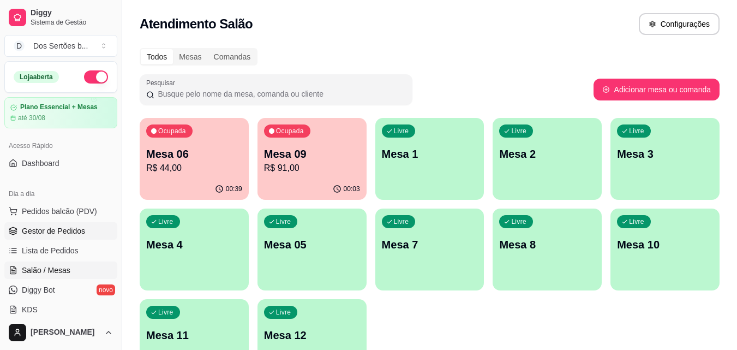
click at [5, 230] on link "Gestor de Pedidos" at bounding box center [60, 230] width 113 height 17
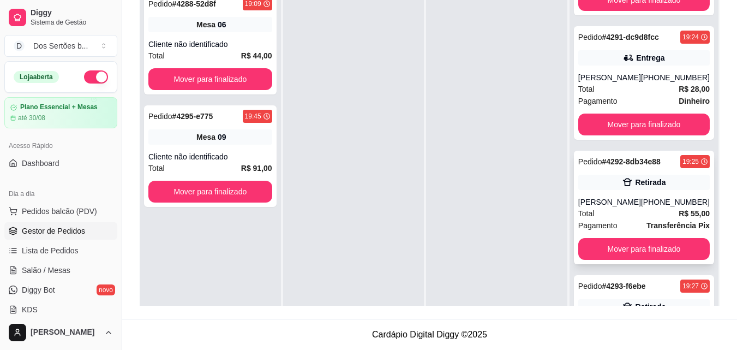
scroll to position [272, 0]
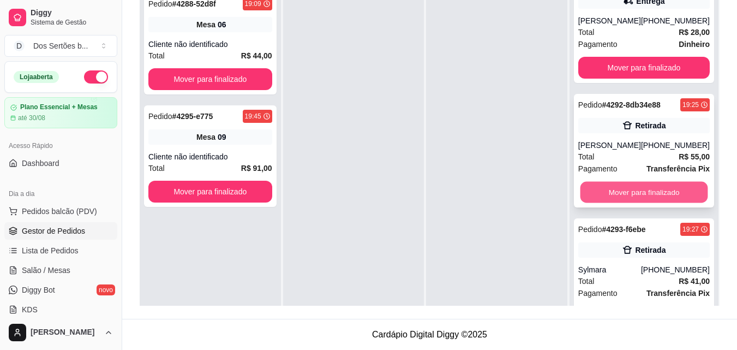
click at [625, 195] on button "Mover para finalizado" at bounding box center [644, 192] width 128 height 21
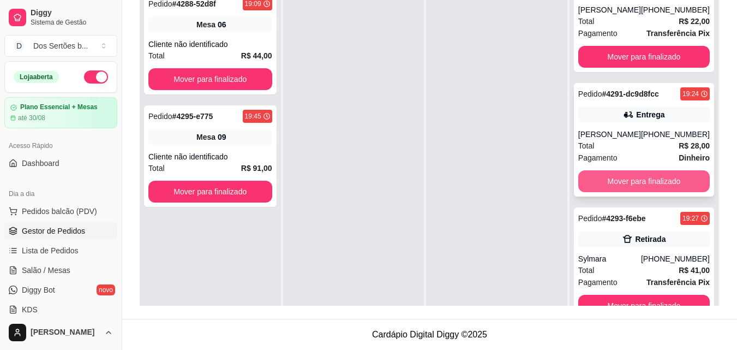
scroll to position [159, 0]
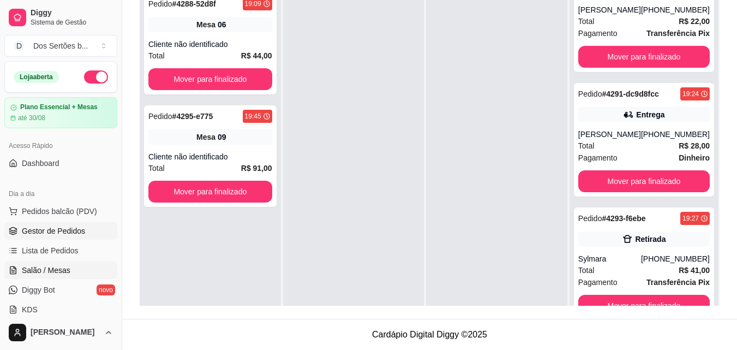
click at [17, 270] on icon at bounding box center [13, 270] width 9 height 9
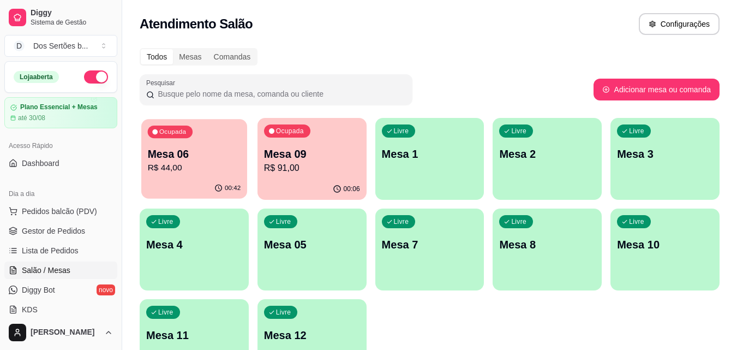
click at [212, 151] on p "Mesa 06" at bounding box center [194, 154] width 93 height 15
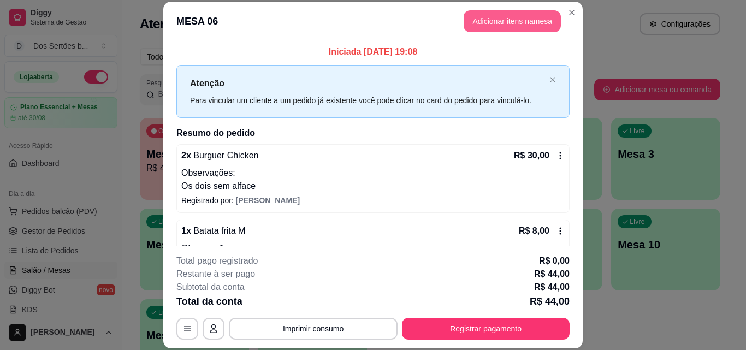
click at [481, 23] on button "Adicionar itens na mesa" at bounding box center [511, 21] width 97 height 22
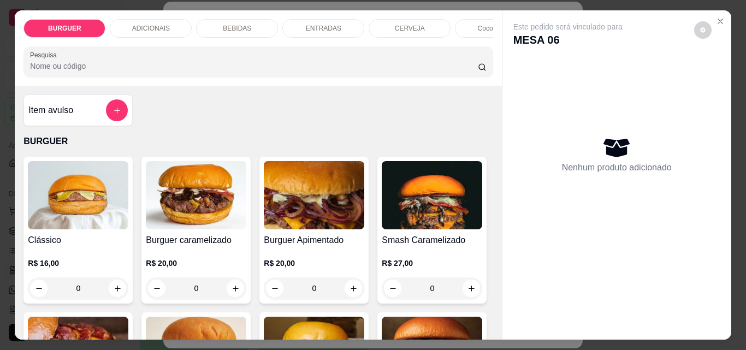
scroll to position [165, 0]
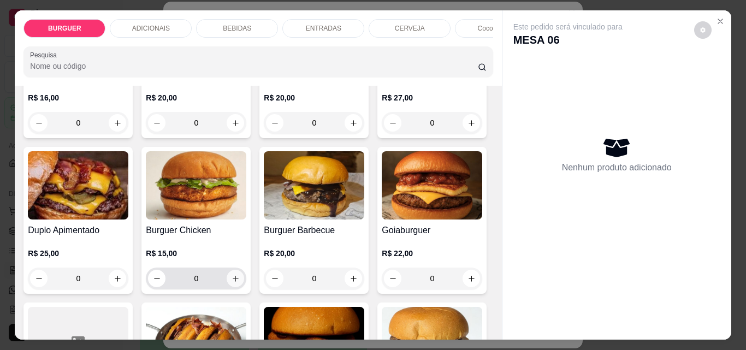
click at [240, 282] on icon "increase-product-quantity" at bounding box center [235, 279] width 8 height 8
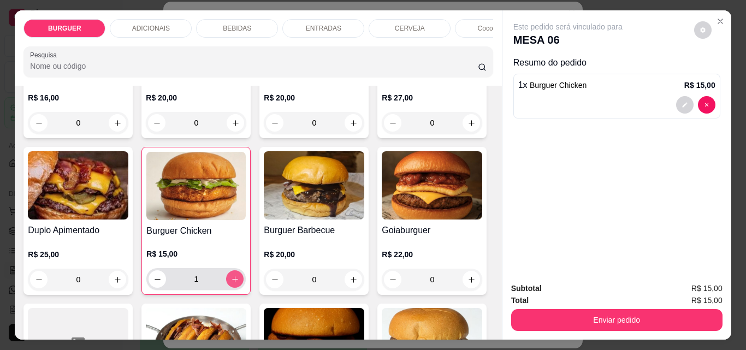
click at [239, 282] on icon "increase-product-quantity" at bounding box center [235, 279] width 8 height 8
type input "2"
click at [681, 102] on icon "decrease-product-quantity" at bounding box center [684, 105] width 7 height 7
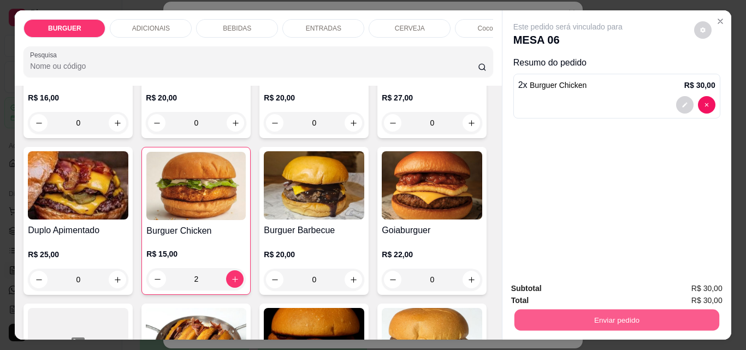
click at [581, 309] on button "Enviar pedido" at bounding box center [616, 319] width 205 height 21
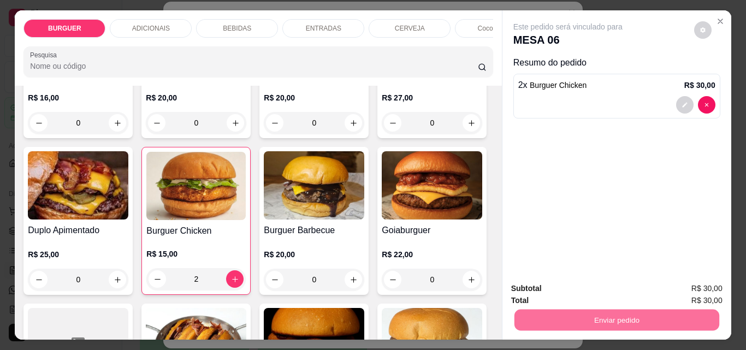
click at [562, 289] on button "Não registrar e enviar pedido" at bounding box center [580, 288] width 110 height 20
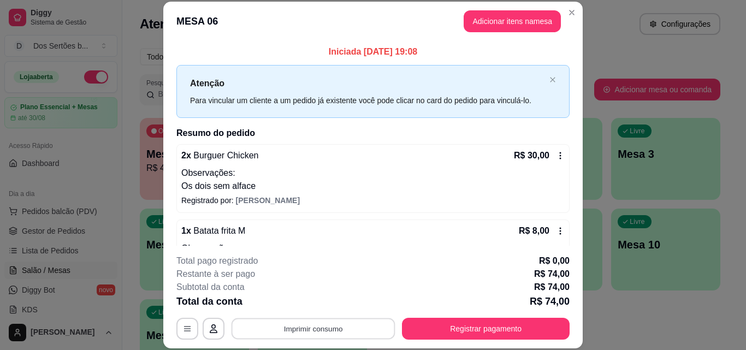
click at [308, 328] on button "Imprimir consumo" at bounding box center [313, 328] width 164 height 21
click at [291, 303] on button "Impressora" at bounding box center [312, 303] width 76 height 17
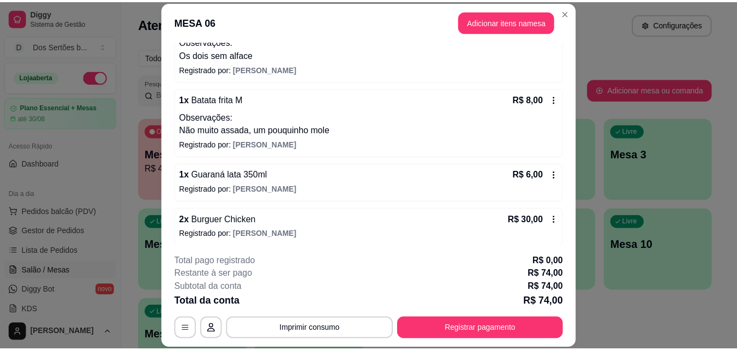
scroll to position [136, 0]
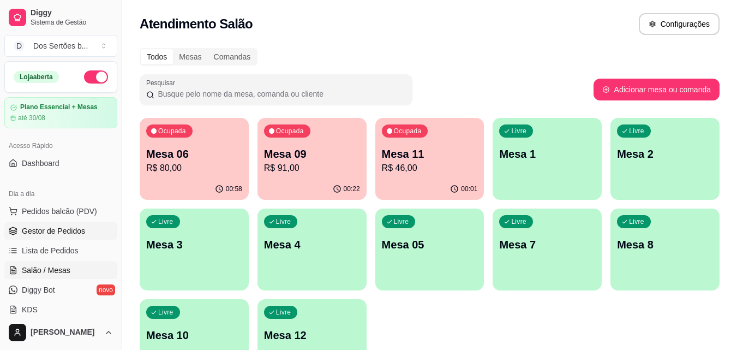
click at [78, 224] on link "Gestor de Pedidos" at bounding box center [60, 230] width 113 height 17
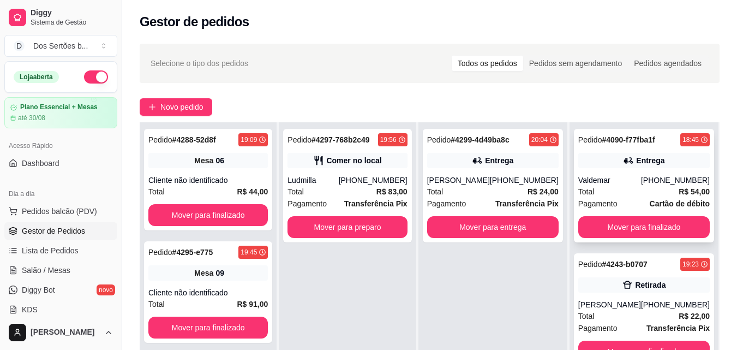
scroll to position [124, 0]
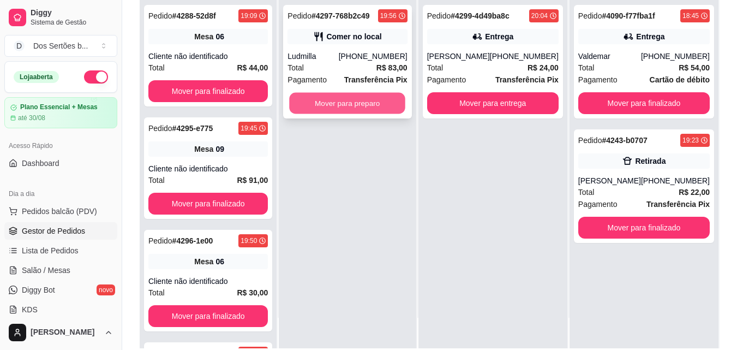
click at [318, 106] on button "Mover para preparo" at bounding box center [348, 103] width 116 height 21
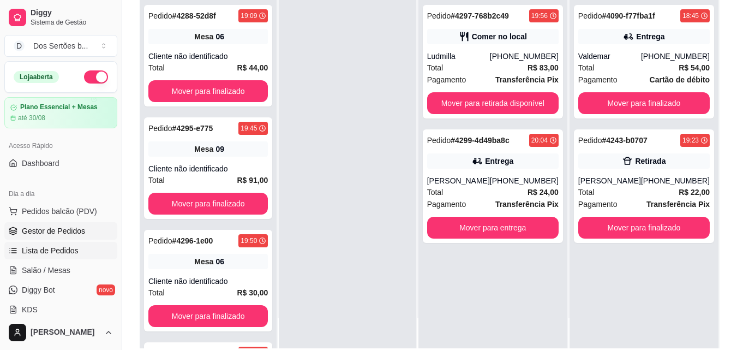
click at [64, 253] on span "Lista de Pedidos" at bounding box center [50, 250] width 57 height 11
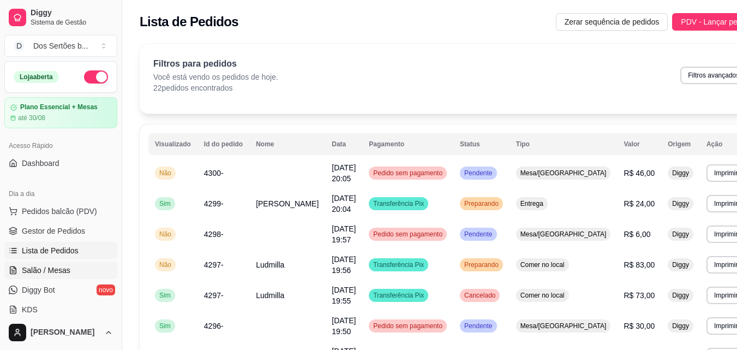
click at [58, 275] on span "Salão / Mesas" at bounding box center [46, 270] width 49 height 11
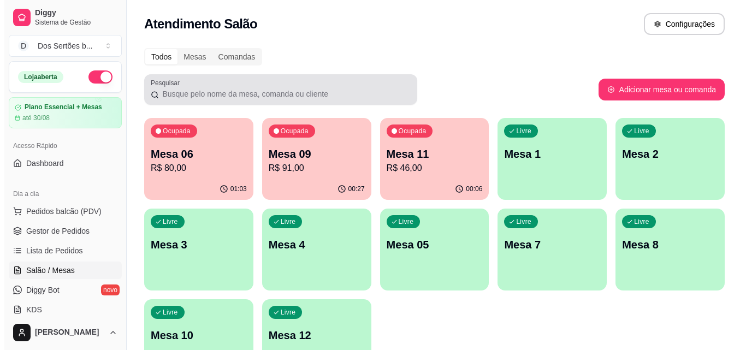
scroll to position [37, 0]
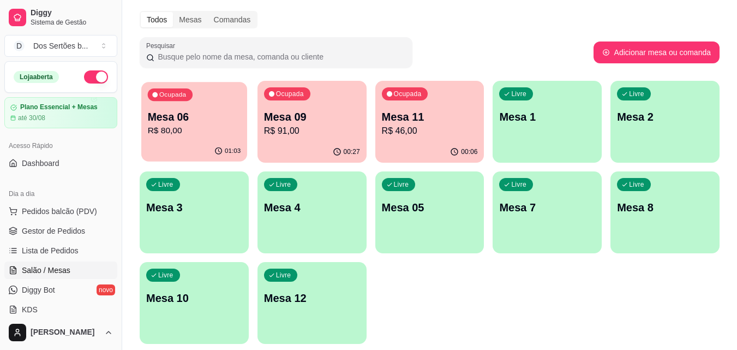
click at [204, 136] on p "R$ 80,00" at bounding box center [194, 130] width 93 height 13
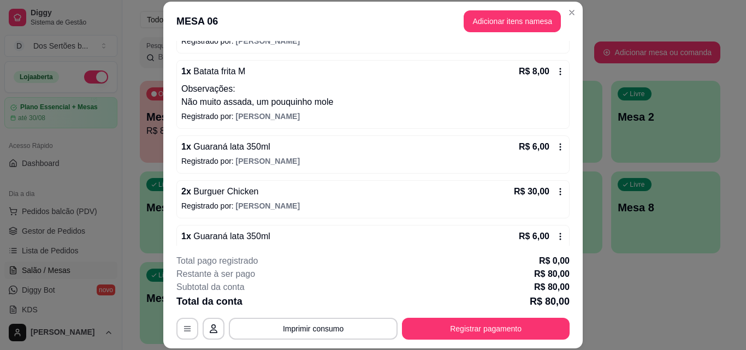
scroll to position [181, 0]
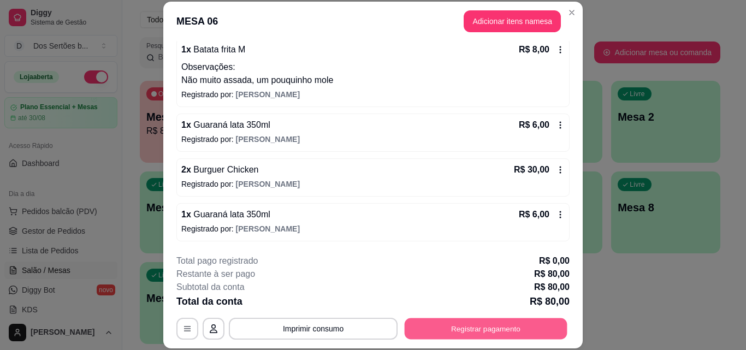
click at [457, 330] on button "Registrar pagamento" at bounding box center [485, 328] width 163 height 21
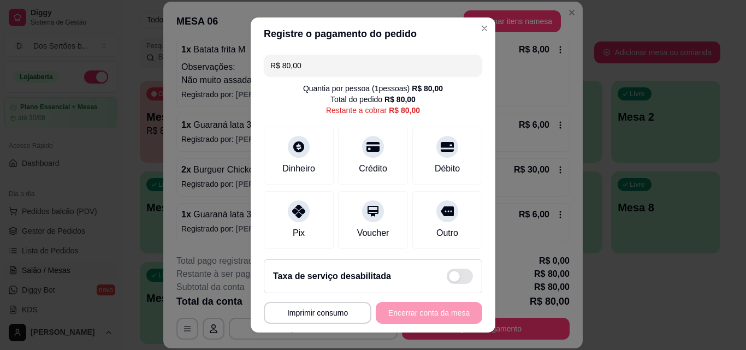
click at [311, 75] on input "R$ 80,00" at bounding box center [372, 66] width 205 height 22
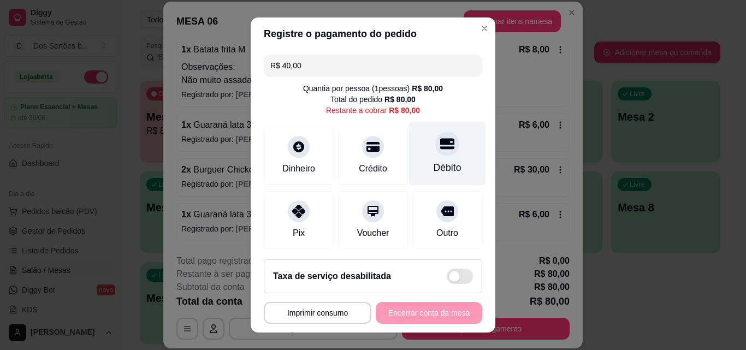
click at [415, 149] on div "Débito" at bounding box center [447, 154] width 77 height 64
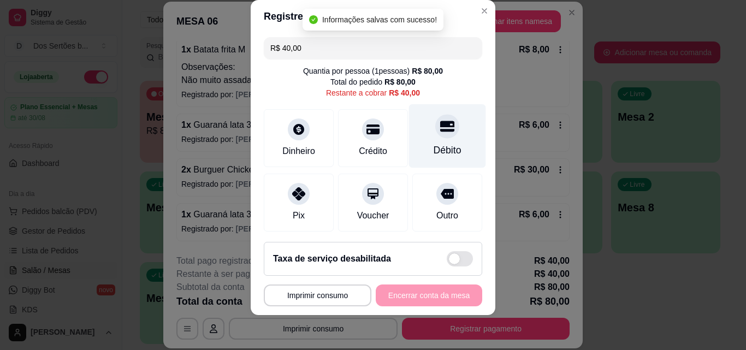
scroll to position [137, 0]
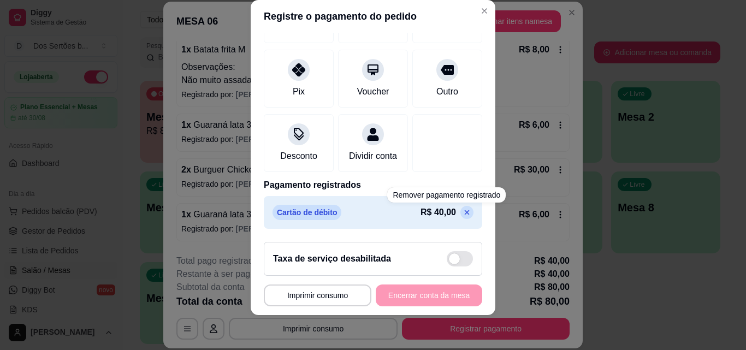
click at [462, 215] on icon at bounding box center [466, 212] width 9 height 9
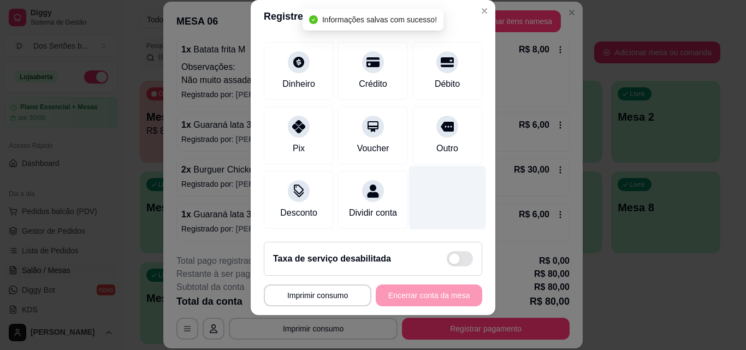
scroll to position [0, 0]
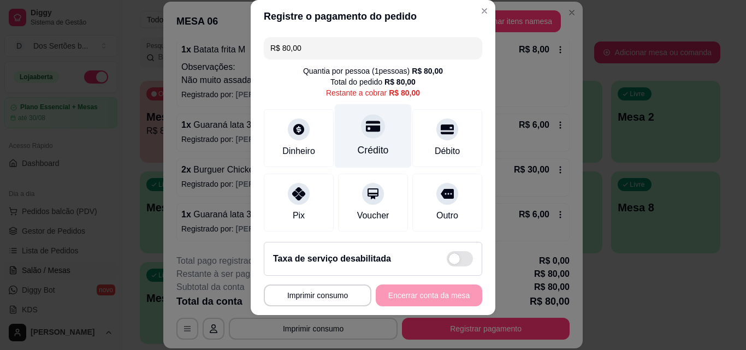
click at [355, 142] on div "Crédito" at bounding box center [373, 136] width 77 height 64
type input "R$ 0,00"
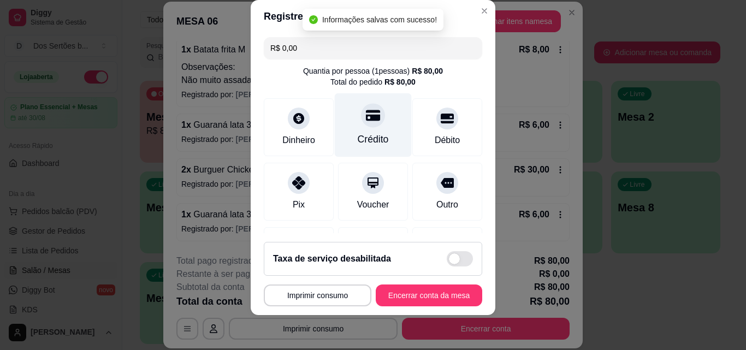
scroll to position [126, 0]
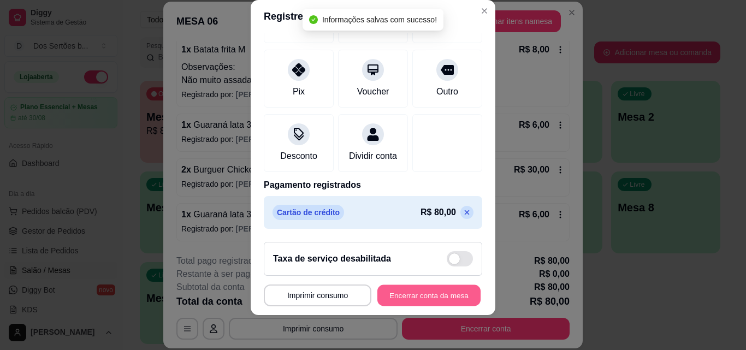
click at [415, 287] on button "Encerrar conta da mesa" at bounding box center [428, 295] width 103 height 21
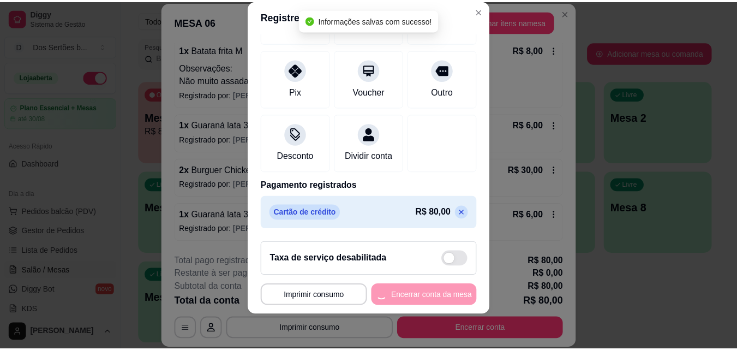
scroll to position [0, 0]
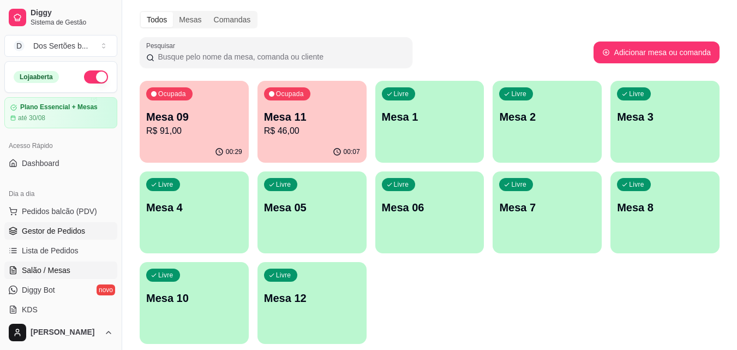
click at [28, 233] on span "Gestor de Pedidos" at bounding box center [53, 230] width 63 height 11
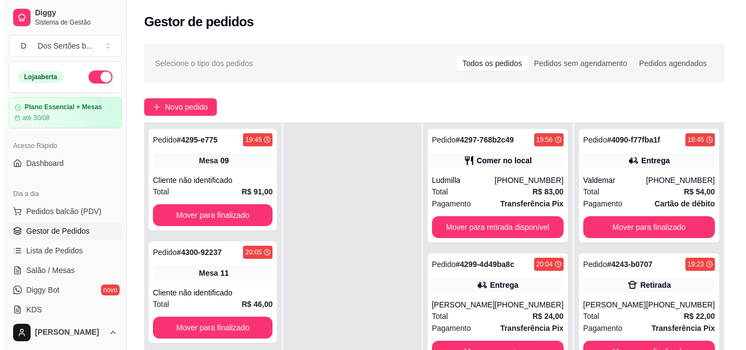
scroll to position [145, 0]
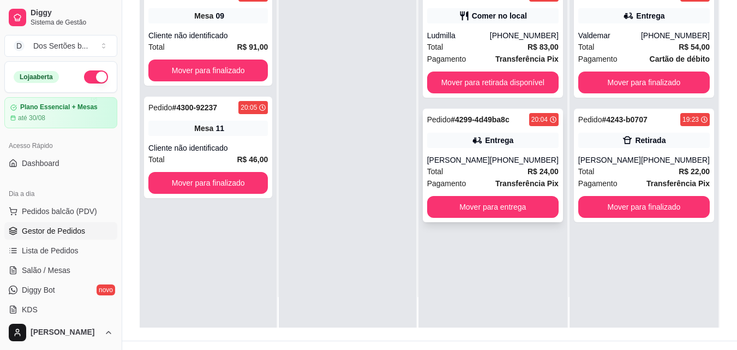
click at [495, 139] on div "Entrega" at bounding box center [499, 140] width 28 height 11
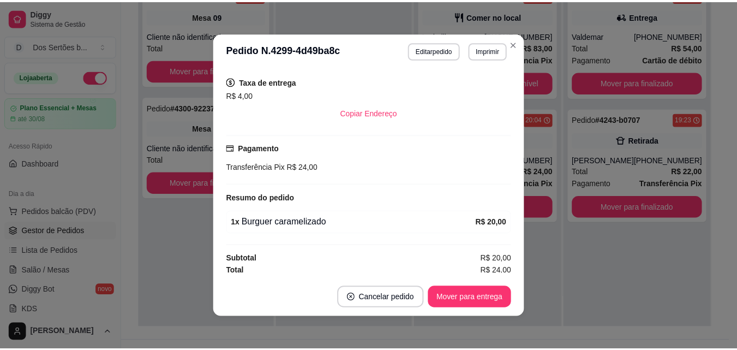
scroll to position [223, 0]
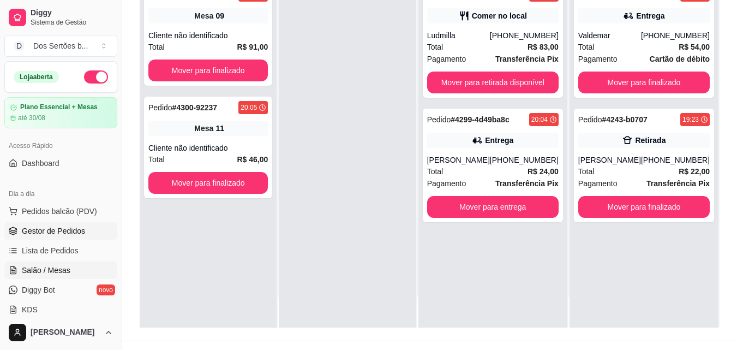
click at [46, 270] on span "Salão / Mesas" at bounding box center [46, 270] width 49 height 11
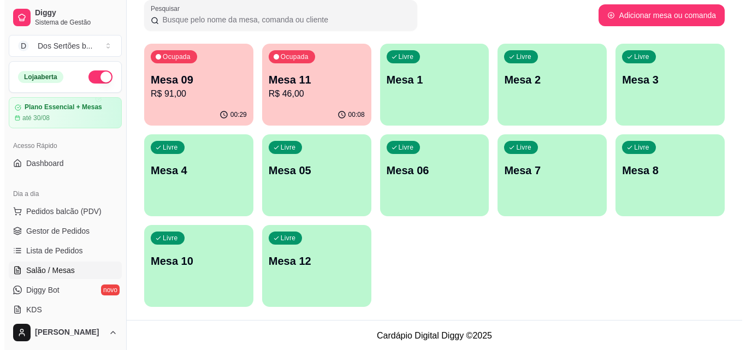
scroll to position [75, 0]
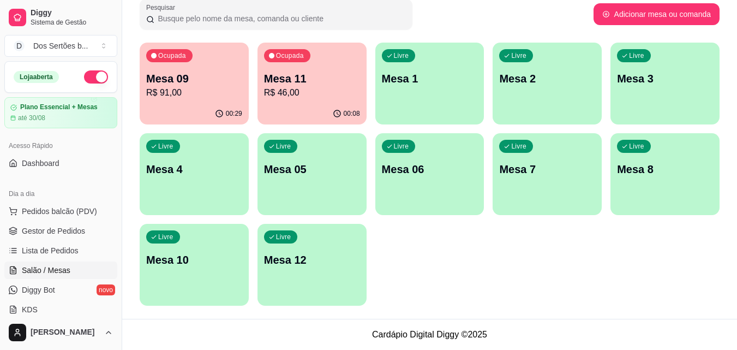
click at [403, 85] on p "Mesa 1" at bounding box center [430, 78] width 96 height 15
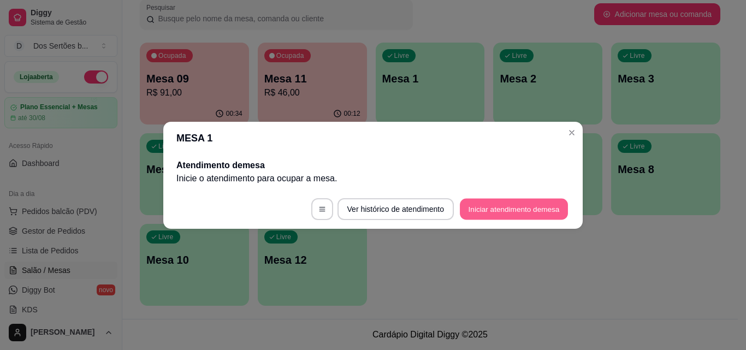
click at [484, 213] on button "Iniciar atendimento de mesa" at bounding box center [514, 208] width 108 height 21
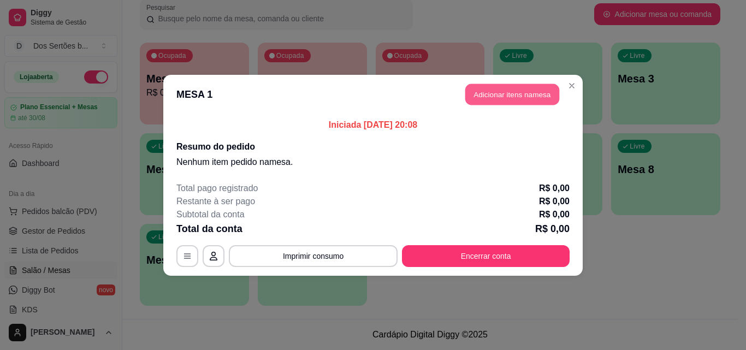
click at [486, 91] on button "Adicionar itens na mesa" at bounding box center [512, 94] width 94 height 21
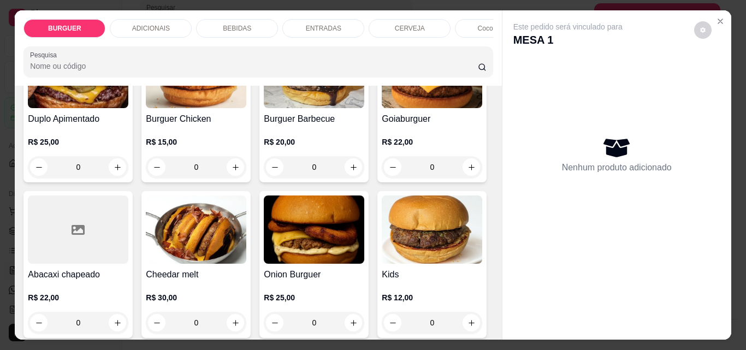
scroll to position [347, 0]
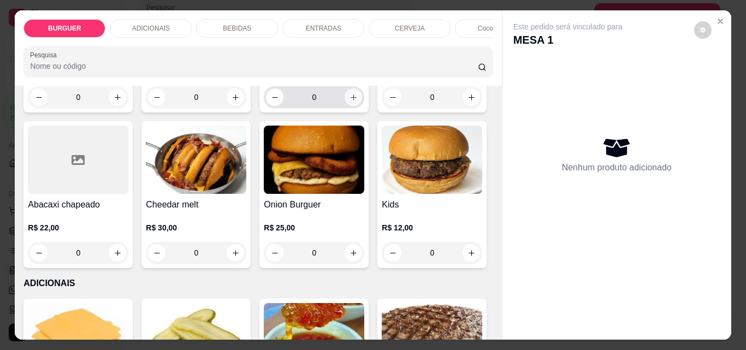
click at [344, 106] on button "increase-product-quantity" at bounding box center [352, 96] width 17 height 17
type input "1"
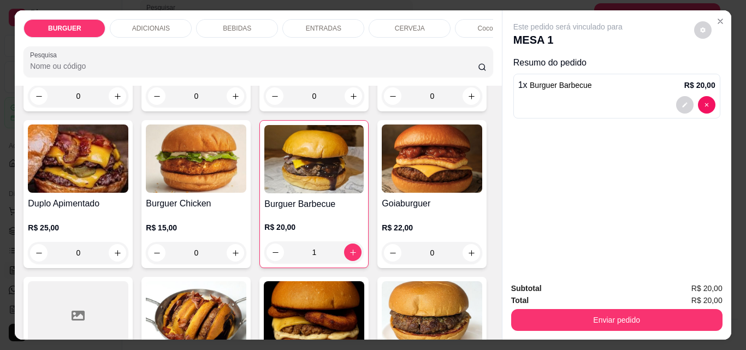
scroll to position [46, 0]
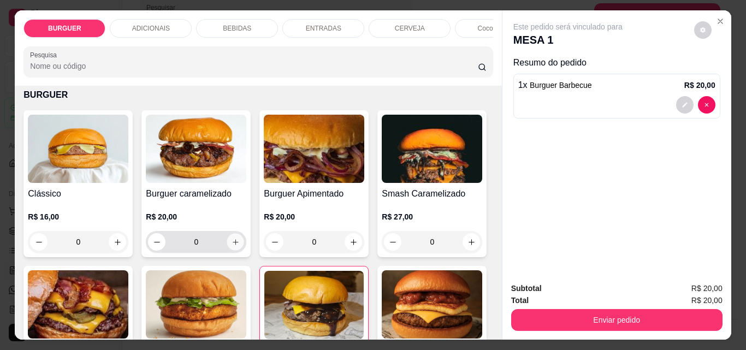
click at [230, 240] on button "increase-product-quantity" at bounding box center [235, 242] width 17 height 17
type input "1"
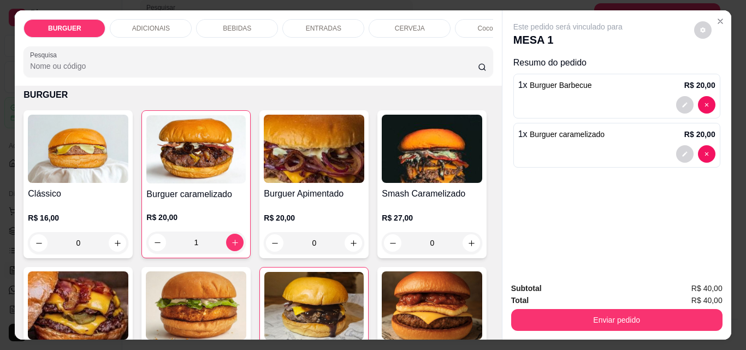
click at [223, 19] on div "BEBIDAS" at bounding box center [237, 28] width 82 height 19
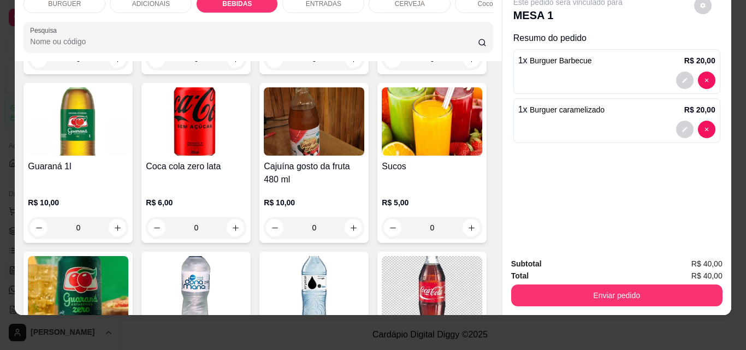
scroll to position [1155, 0]
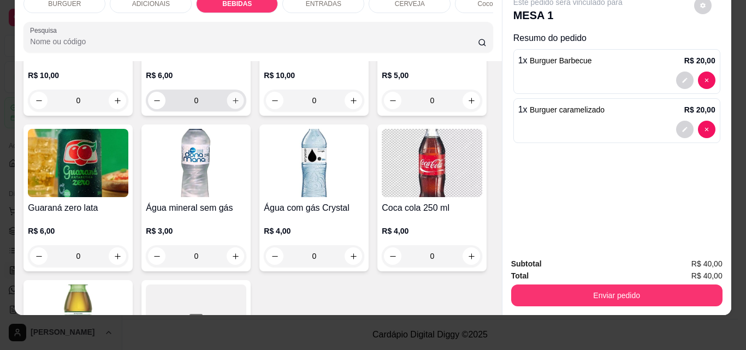
click at [240, 105] on icon "increase-product-quantity" at bounding box center [235, 101] width 8 height 8
click at [239, 104] on icon "increase-product-quantity" at bounding box center [235, 100] width 8 height 8
type input "2"
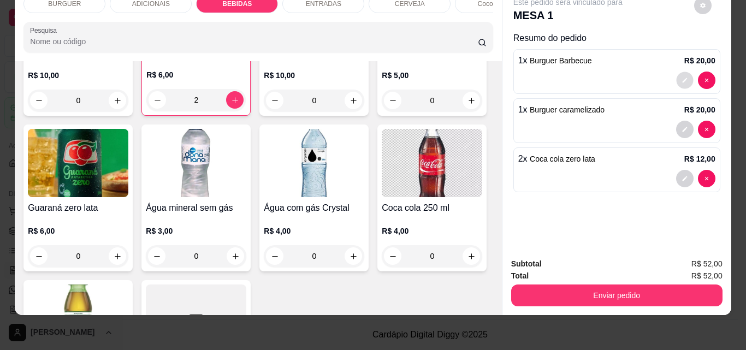
click at [681, 77] on icon "decrease-product-quantity" at bounding box center [684, 80] width 7 height 7
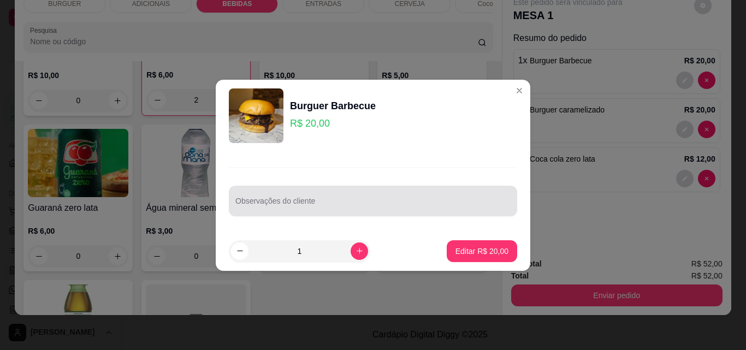
click at [255, 193] on div at bounding box center [372, 201] width 275 height 22
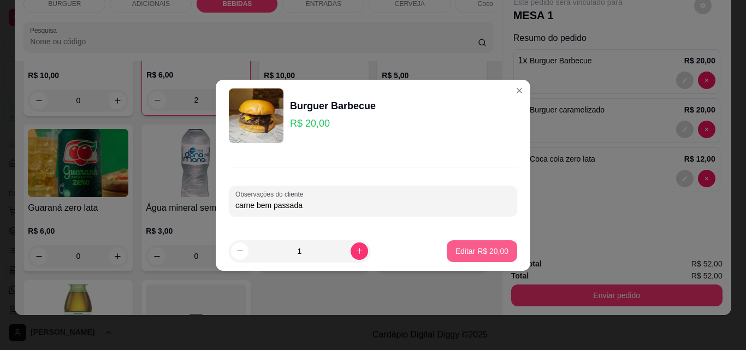
type input "carne bem passada"
click at [461, 240] on div "Editar R$ 20,00" at bounding box center [481, 251] width 70 height 22
click at [483, 246] on p "Editar R$ 20,00" at bounding box center [481, 251] width 51 height 10
type input "0"
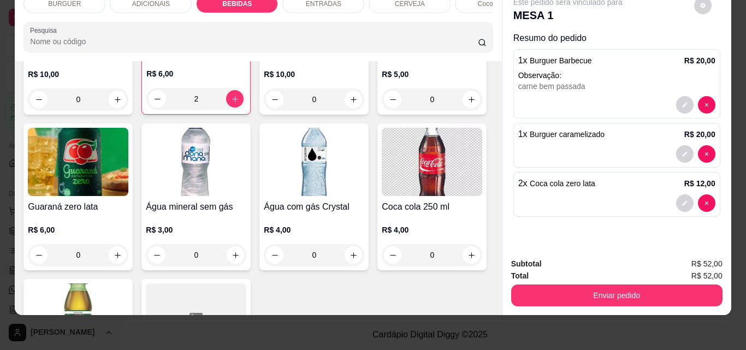
scroll to position [1154, 0]
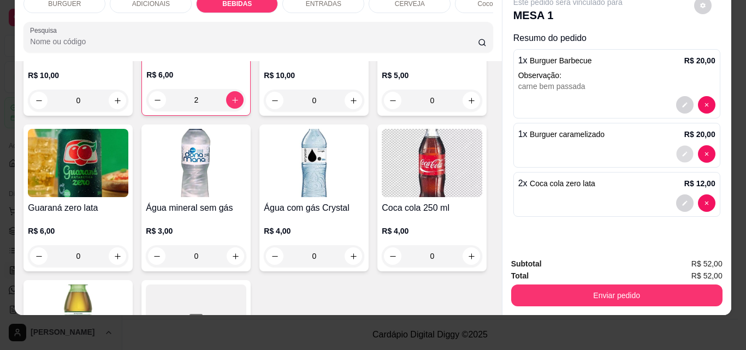
click at [679, 146] on button "decrease-product-quantity" at bounding box center [684, 154] width 17 height 17
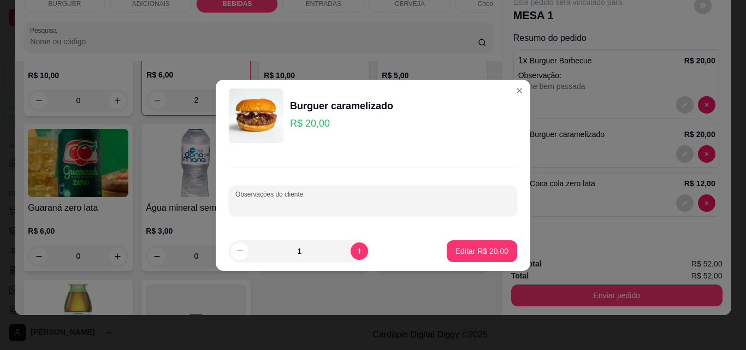
click at [272, 206] on input "Observações do cliente" at bounding box center [372, 205] width 275 height 11
click at [271, 208] on input "carne passda" at bounding box center [372, 205] width 275 height 11
type input "carne passada"
click at [484, 243] on button "Editar R$ 20,00" at bounding box center [482, 250] width 68 height 21
type input "0"
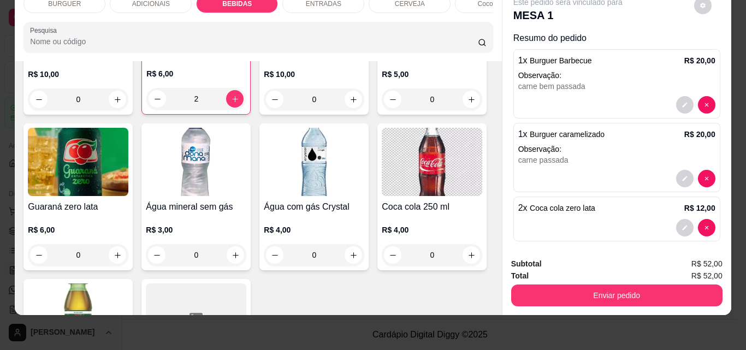
scroll to position [1153, 0]
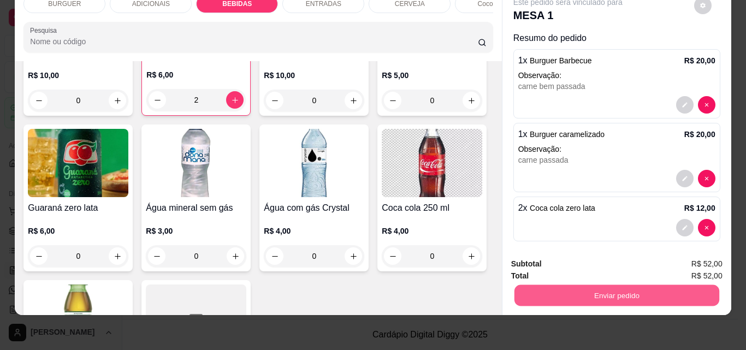
click at [589, 285] on button "Enviar pedido" at bounding box center [616, 294] width 205 height 21
click at [558, 258] on button "Não registrar e enviar pedido" at bounding box center [580, 260] width 110 height 20
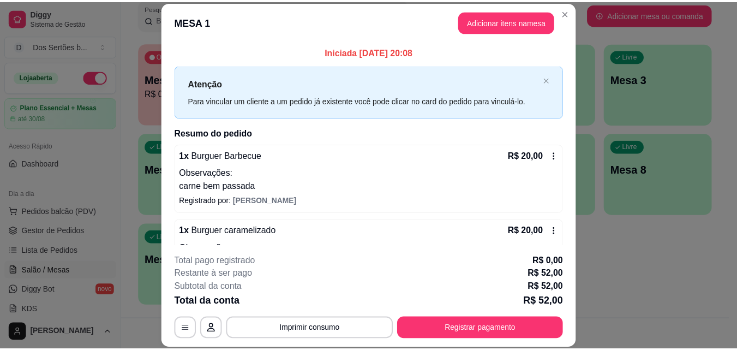
scroll to position [92, 0]
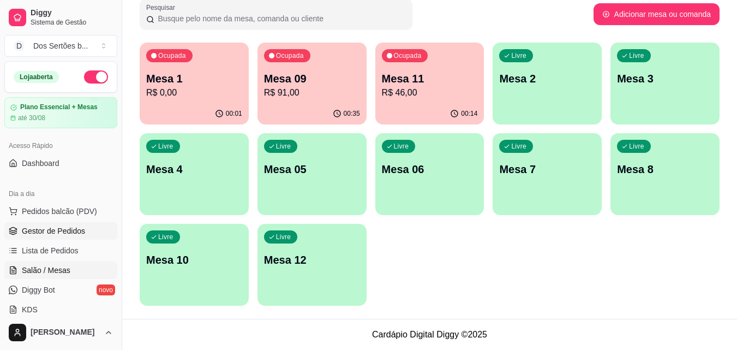
click at [53, 234] on span "Gestor de Pedidos" at bounding box center [53, 230] width 63 height 11
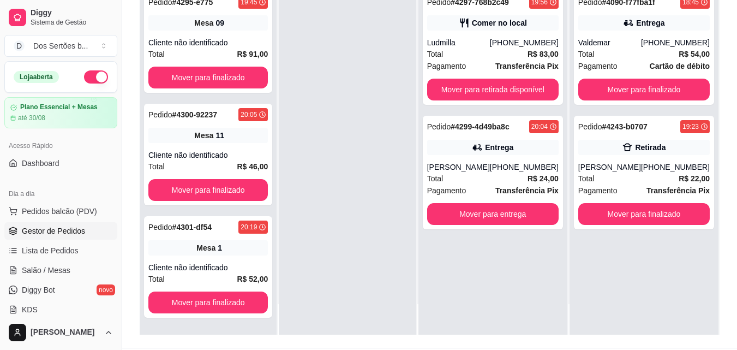
scroll to position [142, 0]
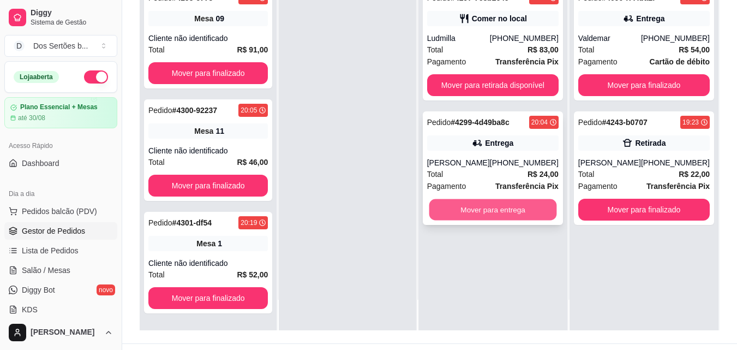
click at [489, 215] on button "Mover para entrega" at bounding box center [493, 209] width 128 height 21
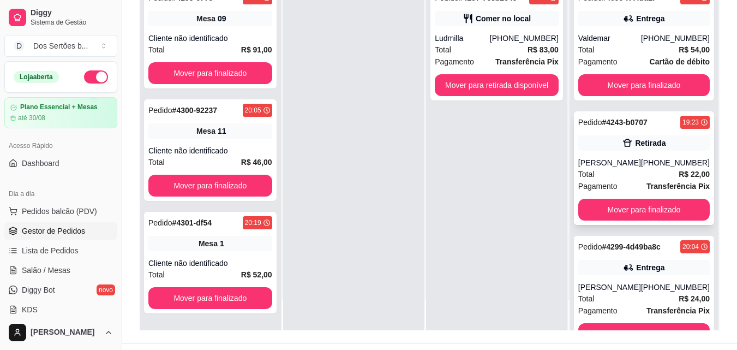
scroll to position [45, 0]
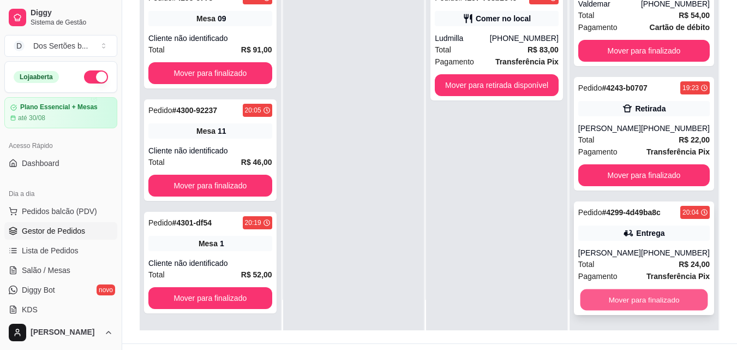
click at [610, 298] on button "Mover para finalizado" at bounding box center [644, 299] width 128 height 21
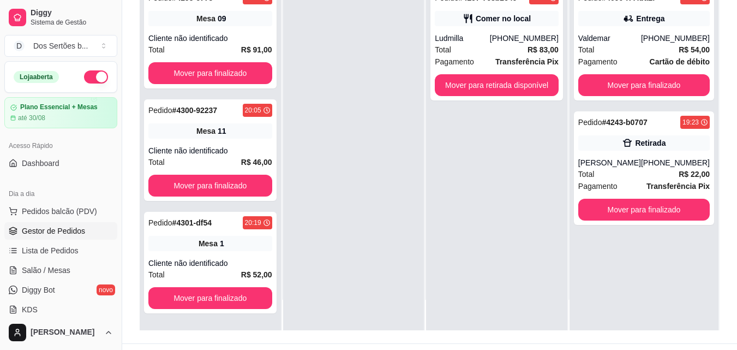
click at [327, 23] on div at bounding box center [353, 155] width 141 height 350
click at [32, 275] on span "Salão / Mesas" at bounding box center [46, 270] width 49 height 11
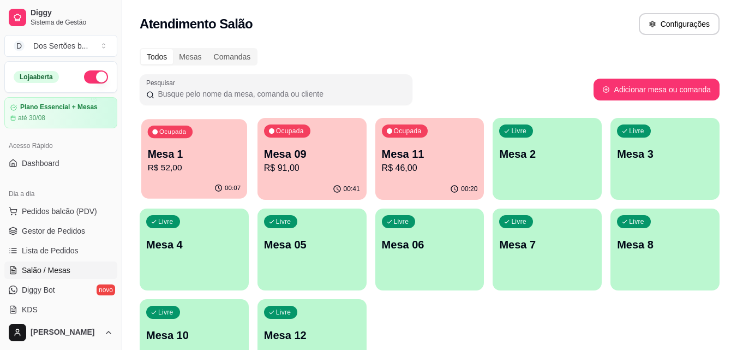
click at [189, 164] on p "R$ 52,00" at bounding box center [194, 168] width 93 height 13
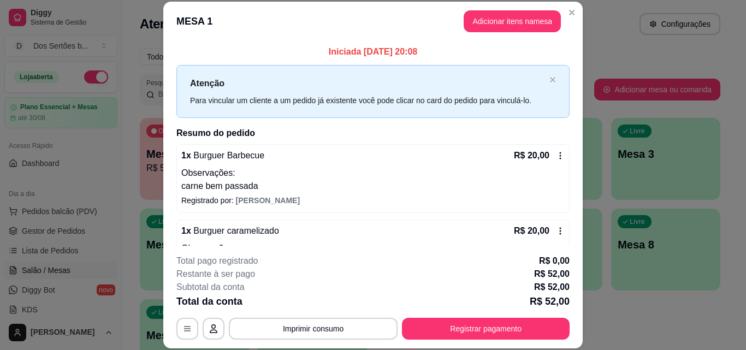
click at [360, 26] on header "MESA 1 Adicionar itens na mesa" at bounding box center [372, 21] width 419 height 39
drag, startPoint x: 418, startPoint y: 156, endPoint x: 410, endPoint y: 171, distance: 17.3
click at [410, 171] on div "1 x Burguer Barbecue R$ 20,00 Observações: carne bem passada" at bounding box center [372, 171] width 383 height 44
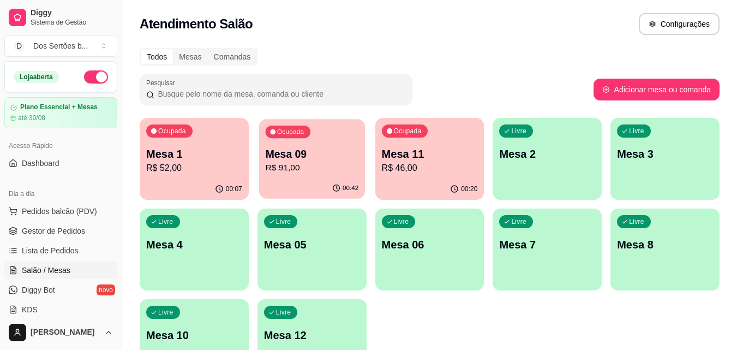
click at [319, 150] on p "Mesa 09" at bounding box center [311, 154] width 93 height 15
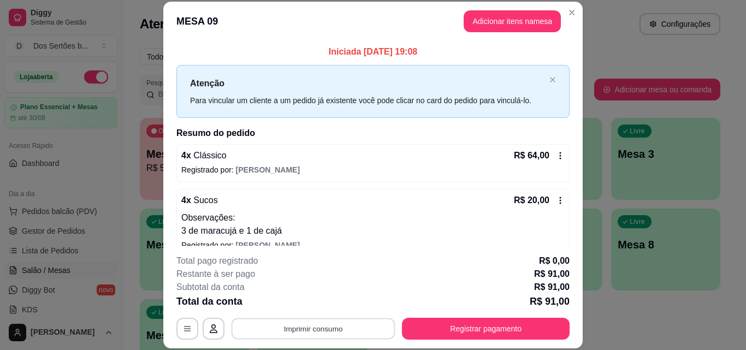
click at [352, 323] on button "Imprimir consumo" at bounding box center [313, 328] width 164 height 21
click at [320, 301] on button "Impressora" at bounding box center [312, 303] width 76 height 17
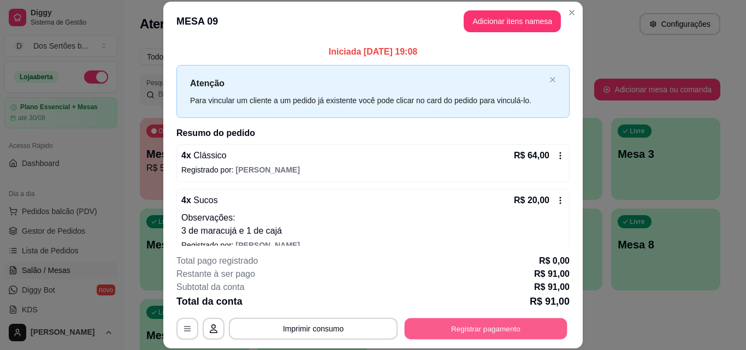
click at [445, 330] on button "Registrar pagamento" at bounding box center [485, 328] width 163 height 21
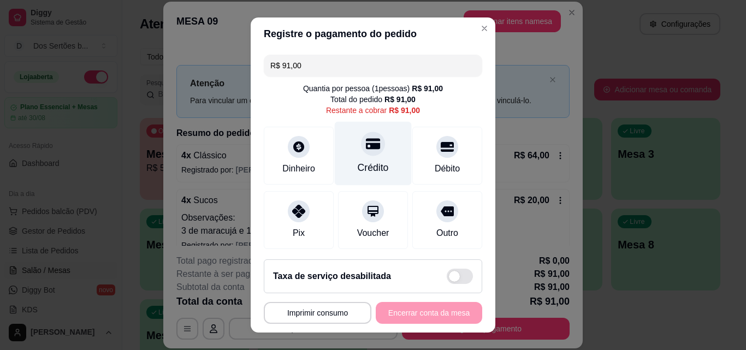
click at [360, 165] on div "Crédito" at bounding box center [372, 167] width 31 height 14
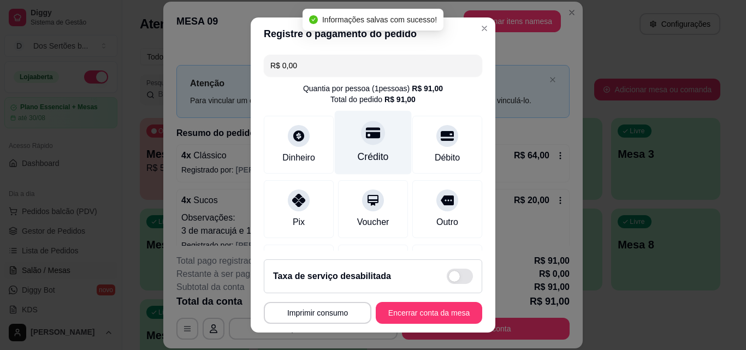
type input "R$ 0,00"
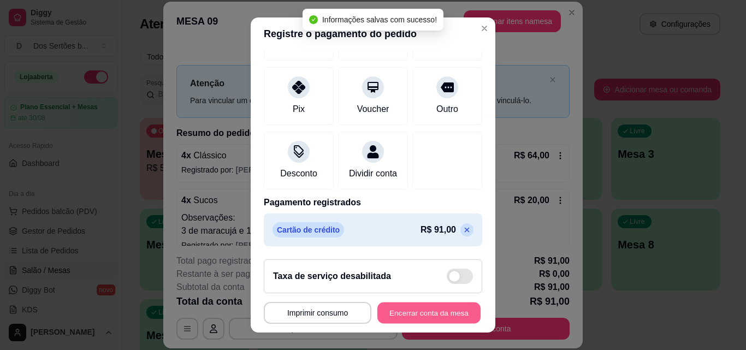
click at [403, 319] on button "Encerrar conta da mesa" at bounding box center [428, 312] width 103 height 21
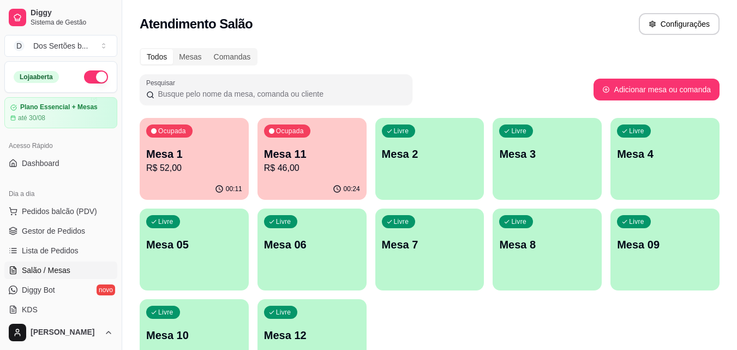
click at [207, 159] on p "Mesa 1" at bounding box center [194, 153] width 96 height 15
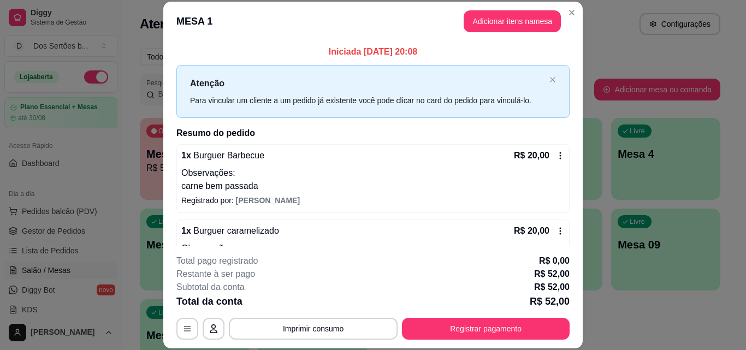
scroll to position [92, 0]
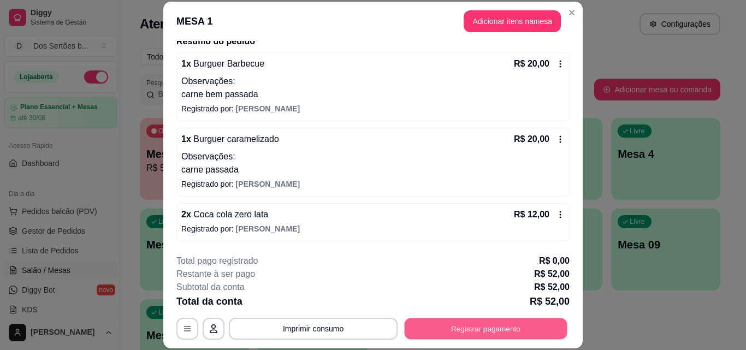
click at [442, 328] on button "Registrar pagamento" at bounding box center [485, 328] width 163 height 21
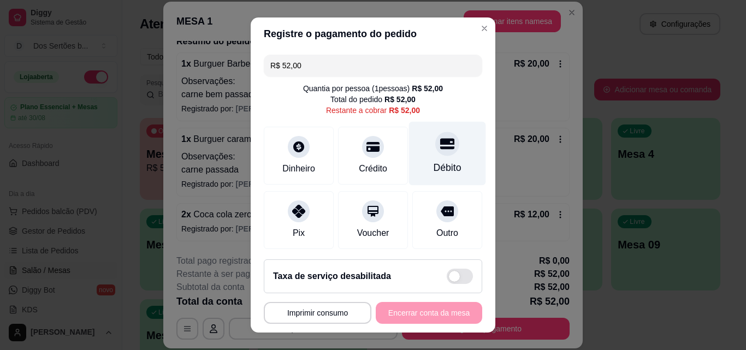
click at [439, 164] on div "Débito" at bounding box center [447, 167] width 28 height 14
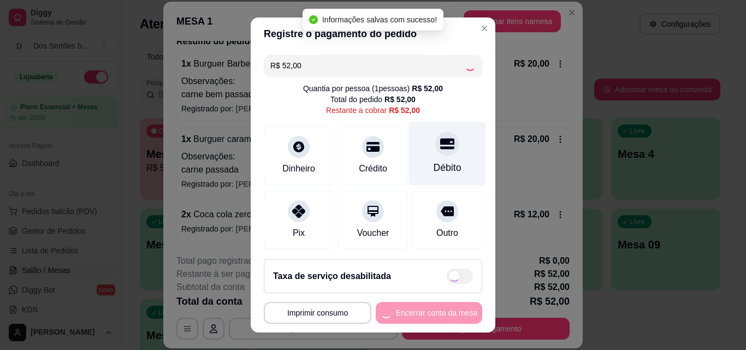
type input "R$ 0,00"
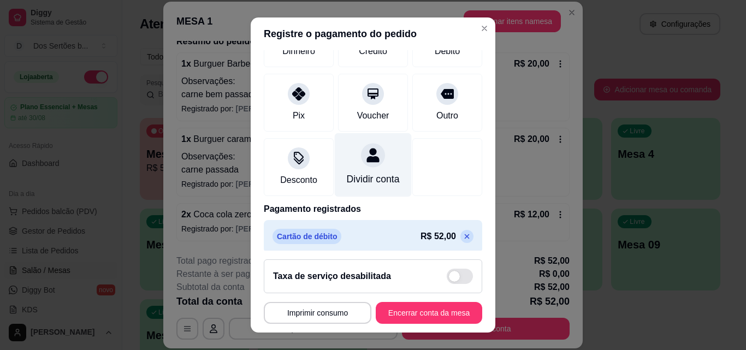
scroll to position [126, 0]
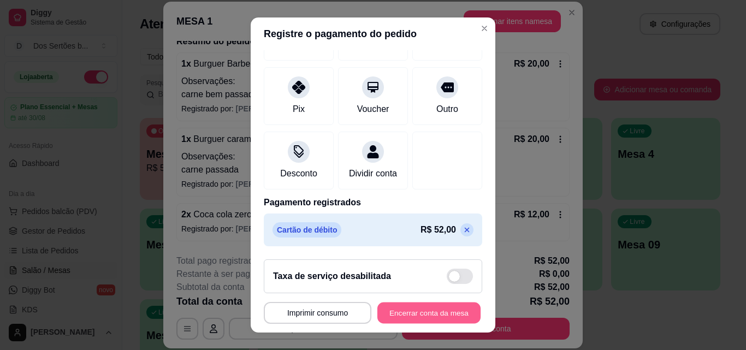
click at [413, 306] on button "Encerrar conta da mesa" at bounding box center [428, 312] width 103 height 21
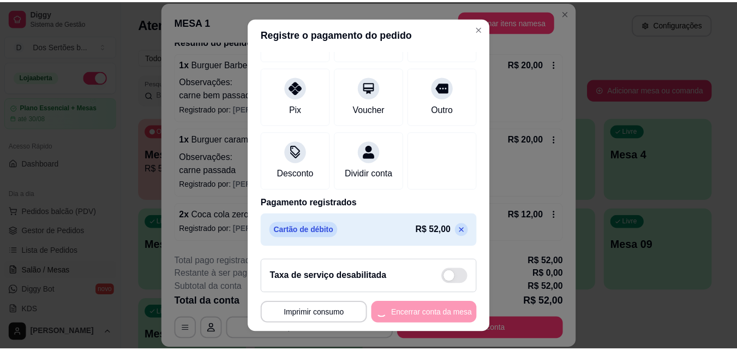
scroll to position [0, 0]
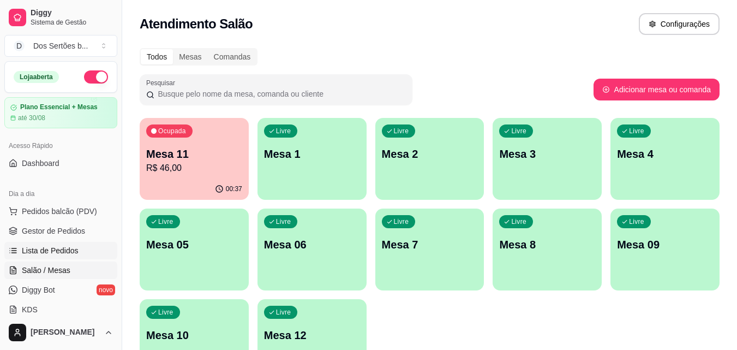
click at [28, 249] on span "Lista de Pedidos" at bounding box center [50, 250] width 57 height 11
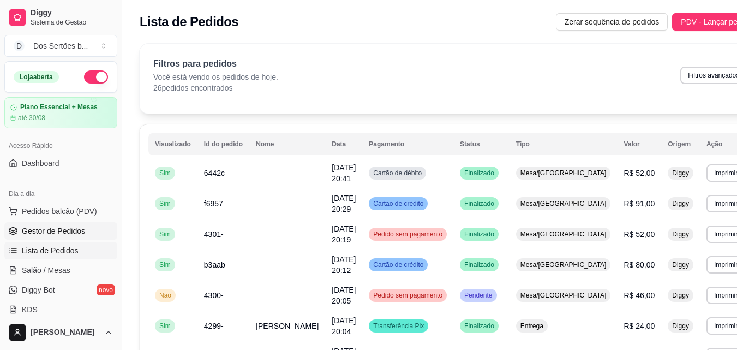
click at [22, 234] on span "Gestor de Pedidos" at bounding box center [53, 230] width 63 height 11
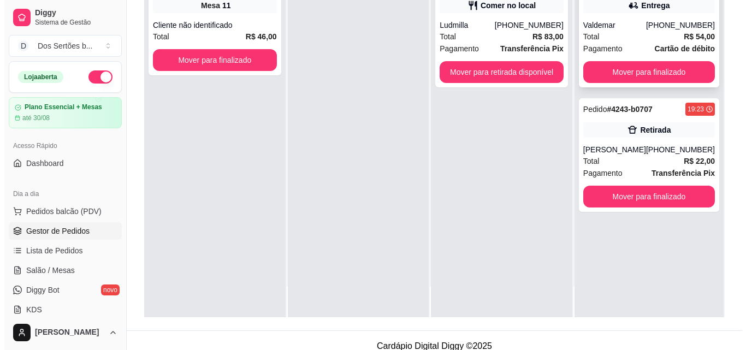
scroll to position [166, 0]
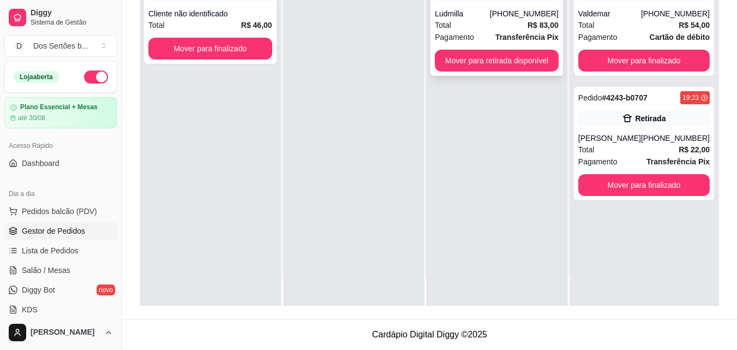
click at [456, 11] on div "Ludmilla" at bounding box center [462, 13] width 55 height 11
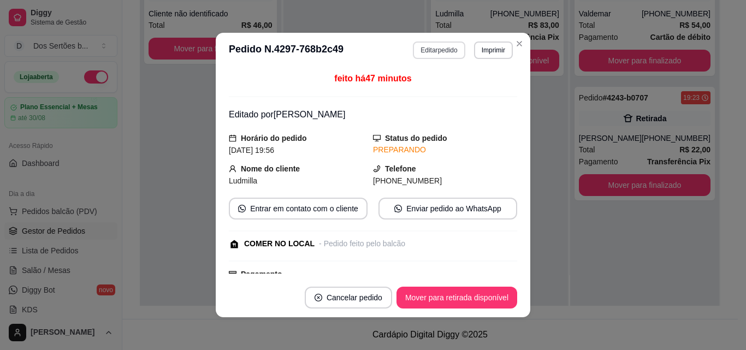
click at [432, 54] on button "Editar pedido" at bounding box center [439, 49] width 52 height 17
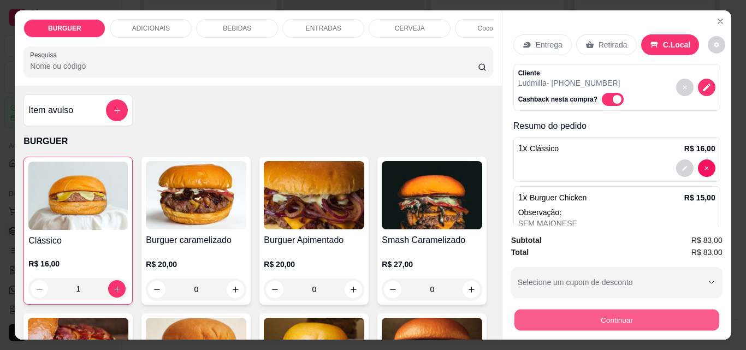
click at [593, 322] on button "Continuar" at bounding box center [616, 319] width 205 height 21
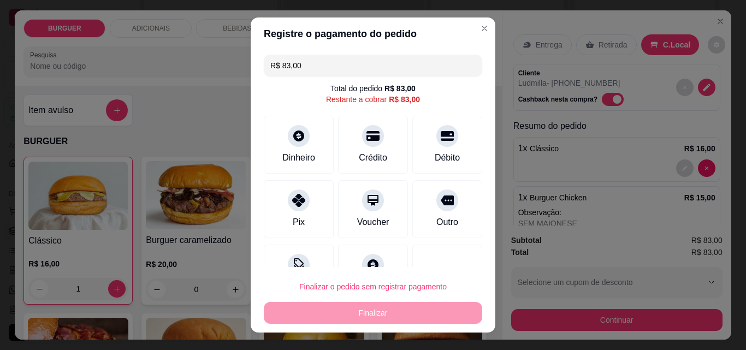
click at [303, 71] on input "R$ 83,00" at bounding box center [372, 66] width 205 height 22
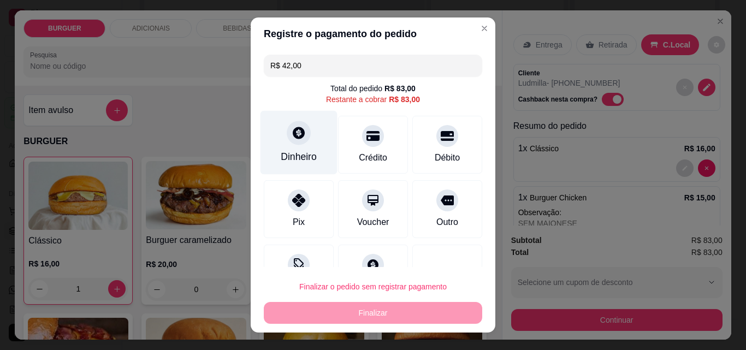
type input "R$ 42,00"
click at [277, 126] on div "Dinheiro" at bounding box center [298, 143] width 77 height 64
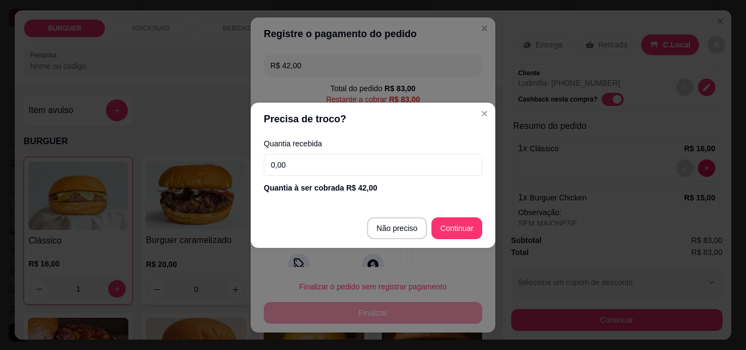
click at [294, 156] on input "0,00" at bounding box center [373, 165] width 218 height 22
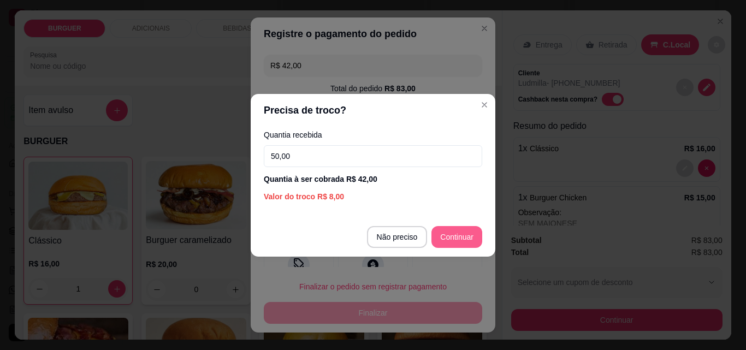
type input "50,00"
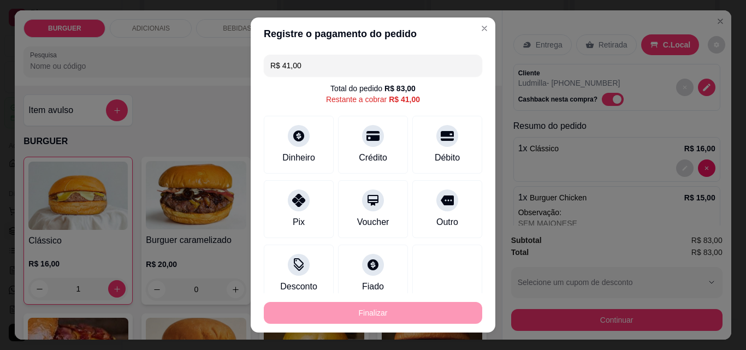
scroll to position [68, 0]
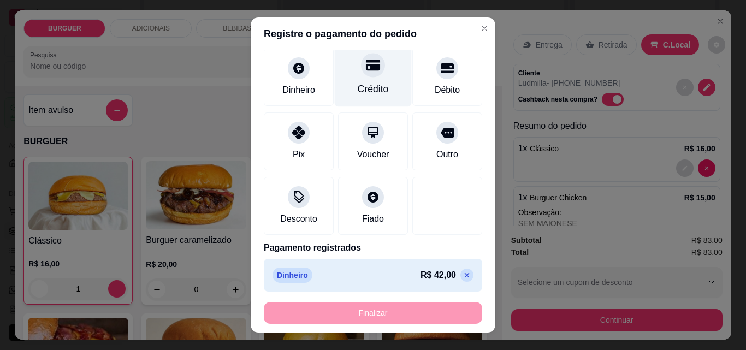
click at [344, 82] on div "Crédito" at bounding box center [373, 75] width 77 height 64
type input "R$ 0,00"
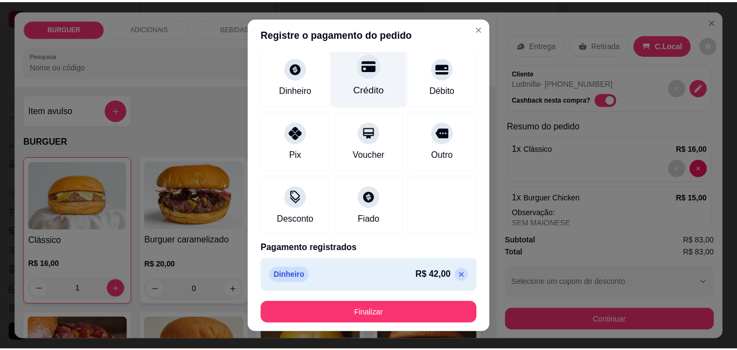
scroll to position [101, 0]
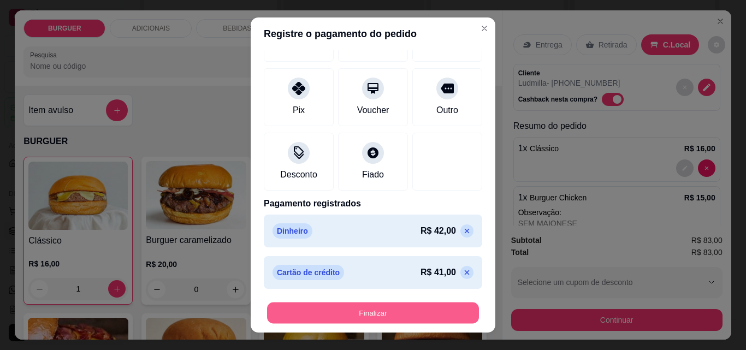
click at [361, 308] on button "Finalizar" at bounding box center [373, 312] width 212 height 21
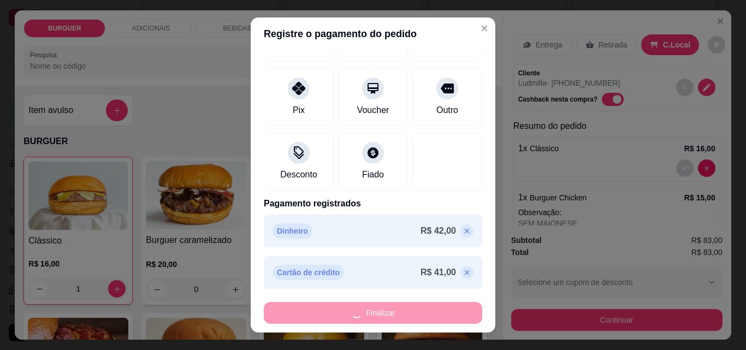
type input "0"
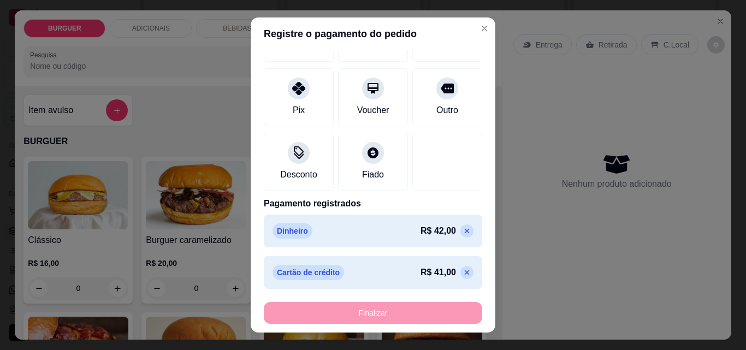
type input "-R$ 83,00"
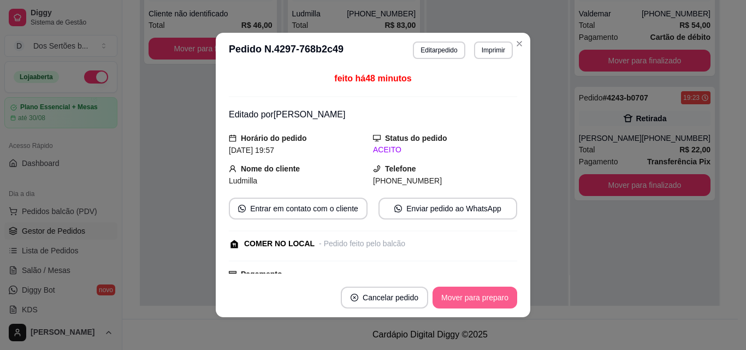
click at [474, 301] on button "Mover para preparo" at bounding box center [474, 298] width 85 height 22
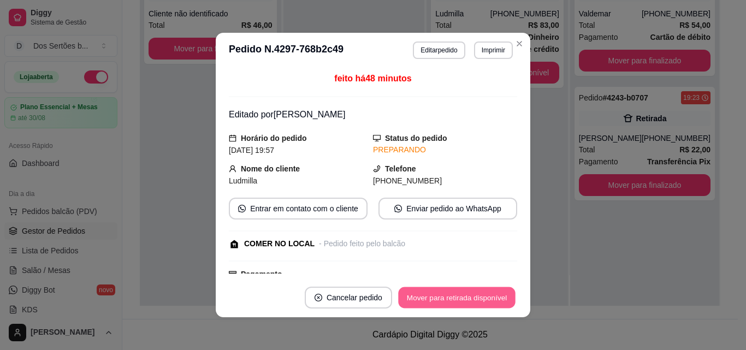
click at [474, 302] on button "Mover para retirada disponível" at bounding box center [456, 297] width 117 height 21
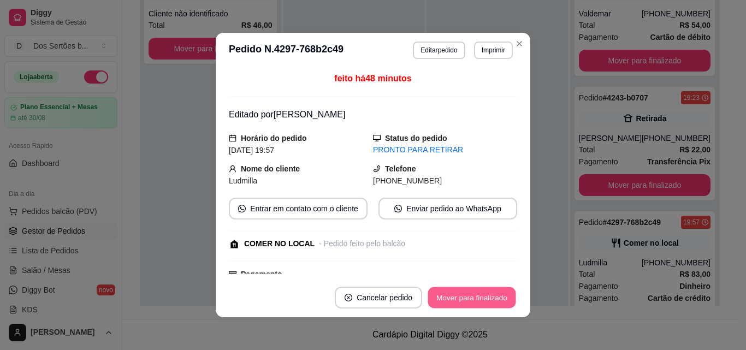
click at [474, 303] on button "Mover para finalizado" at bounding box center [472, 297] width 88 height 21
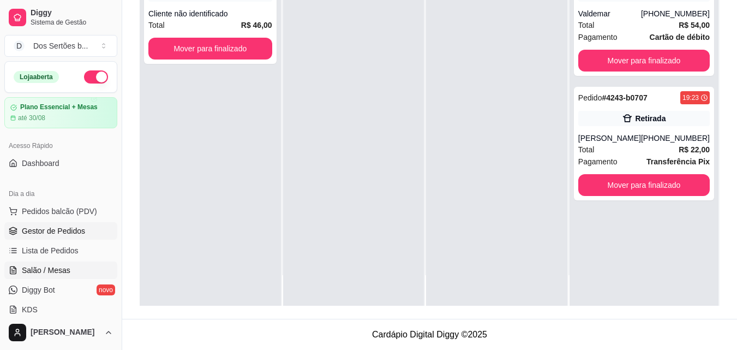
click at [39, 263] on link "Salão / Mesas" at bounding box center [60, 269] width 113 height 17
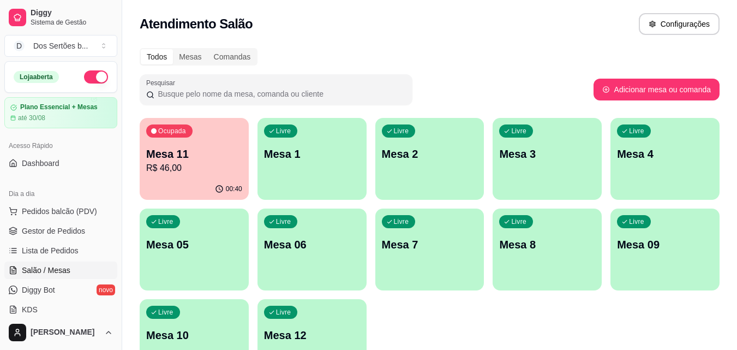
click at [178, 167] on p "R$ 46,00" at bounding box center [194, 168] width 96 height 13
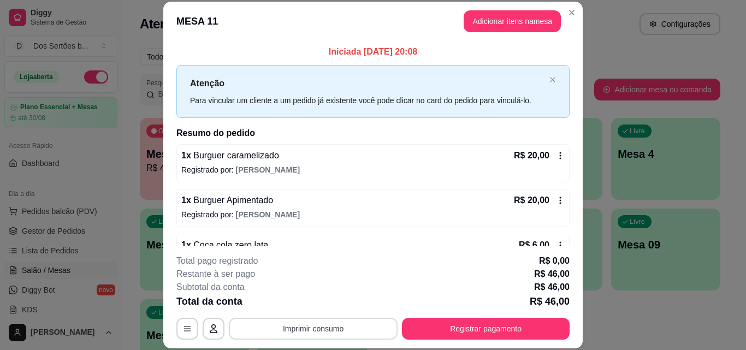
click at [348, 327] on button "Imprimir consumo" at bounding box center [313, 329] width 169 height 22
click at [305, 300] on button "Impressora" at bounding box center [312, 303] width 76 height 17
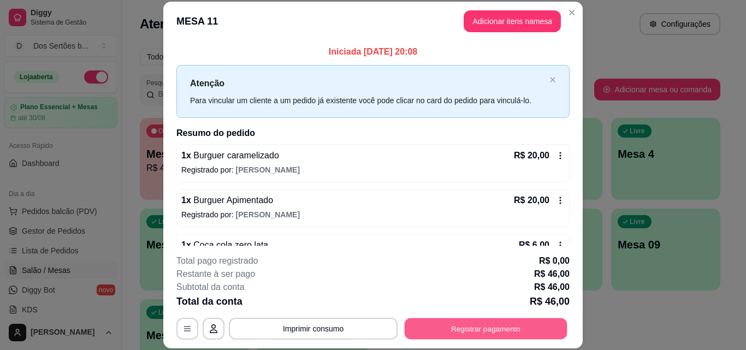
click at [463, 329] on button "Registrar pagamento" at bounding box center [485, 328] width 163 height 21
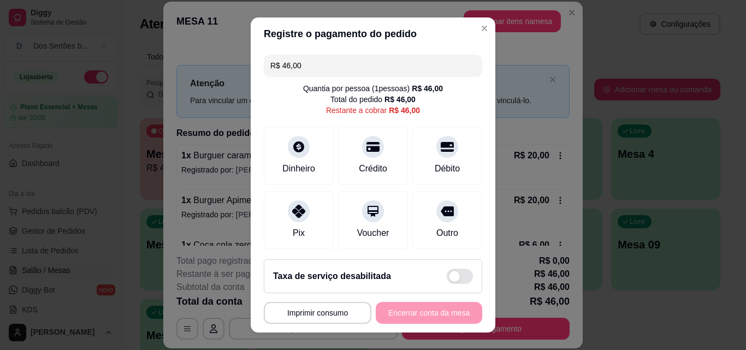
click at [309, 58] on input "R$ 46,00" at bounding box center [372, 66] width 205 height 22
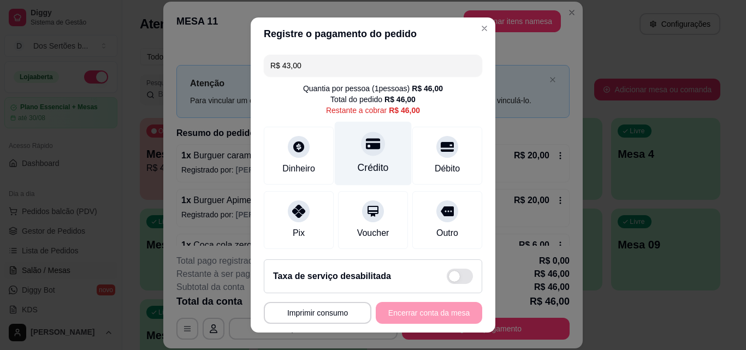
click at [361, 166] on div "Crédito" at bounding box center [372, 167] width 31 height 14
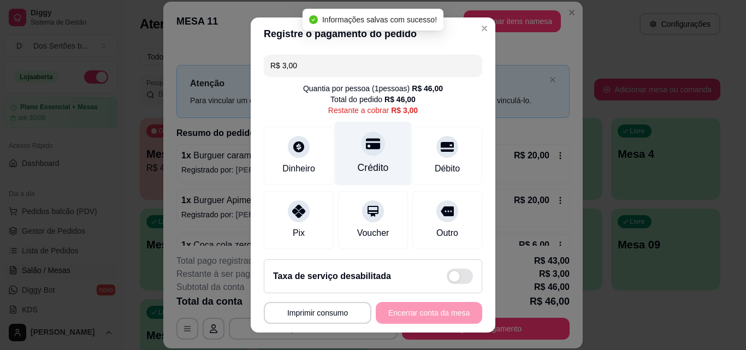
scroll to position [137, 0]
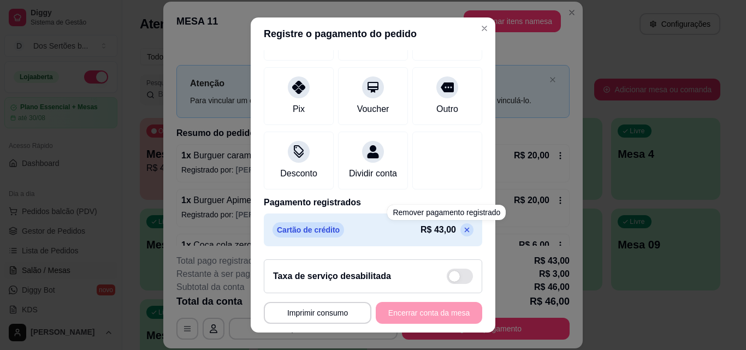
click at [462, 225] on icon at bounding box center [466, 229] width 9 height 9
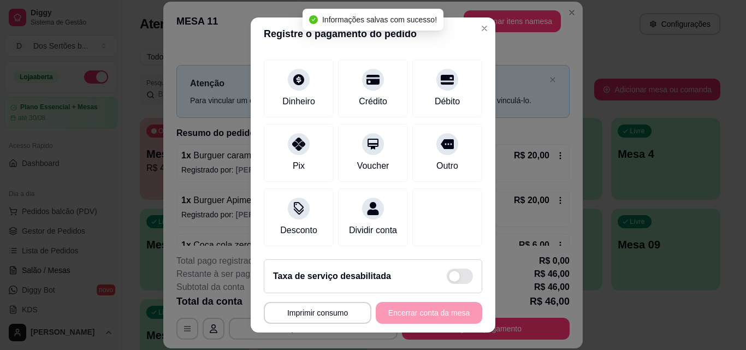
scroll to position [0, 0]
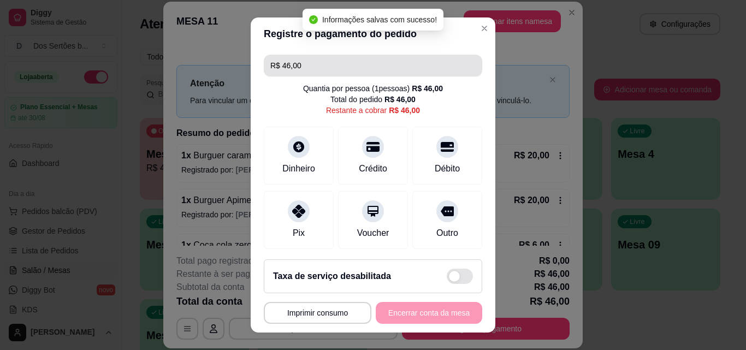
click at [307, 68] on input "R$ 46,00" at bounding box center [372, 66] width 205 height 22
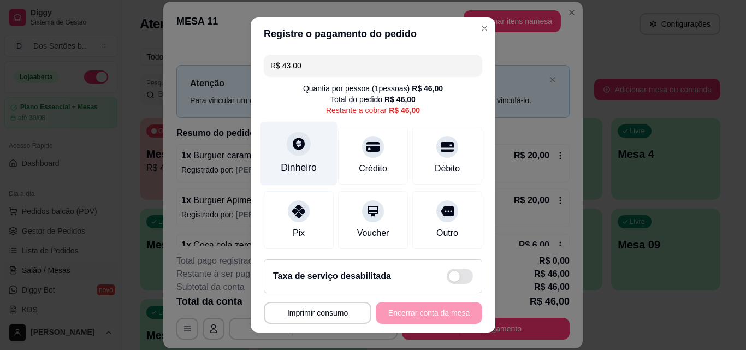
click at [296, 163] on div "Dinheiro" at bounding box center [299, 167] width 36 height 14
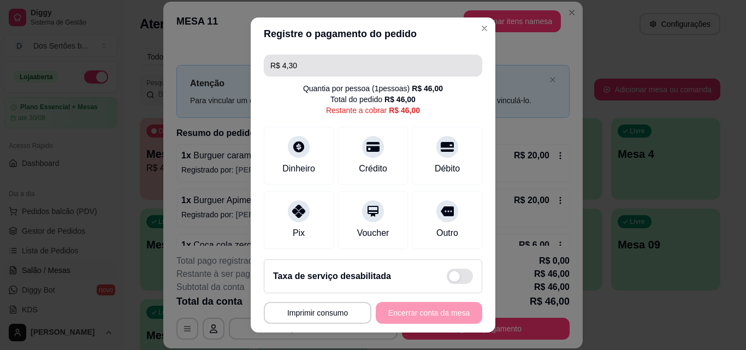
click at [303, 70] on input "R$ 4,30" at bounding box center [372, 66] width 205 height 22
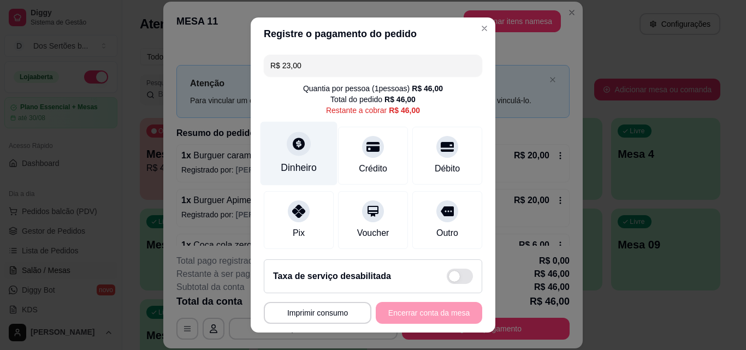
click at [291, 150] on icon at bounding box center [298, 143] width 14 height 14
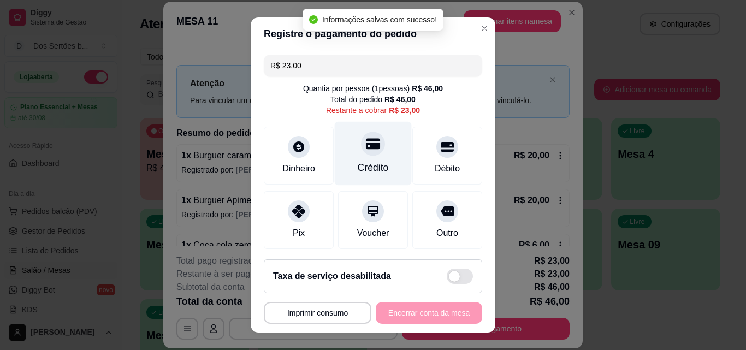
click at [351, 157] on div "Crédito" at bounding box center [373, 154] width 77 height 64
type input "R$ 0,00"
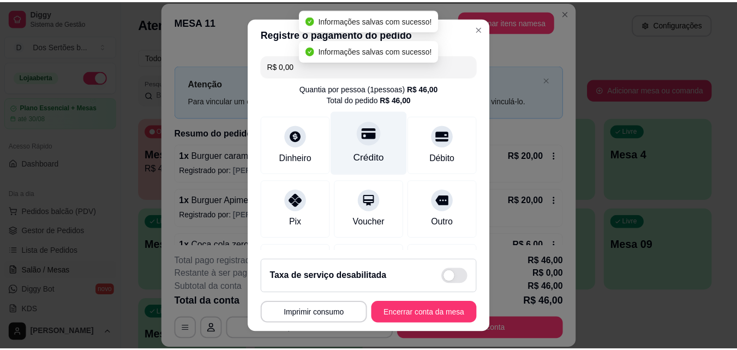
scroll to position [168, 0]
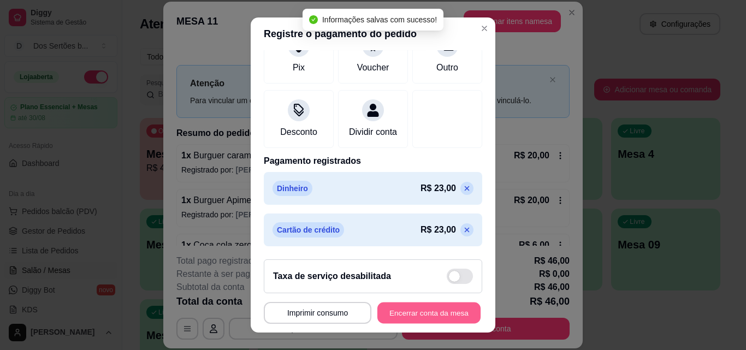
click at [387, 315] on button "Encerrar conta da mesa" at bounding box center [428, 312] width 103 height 21
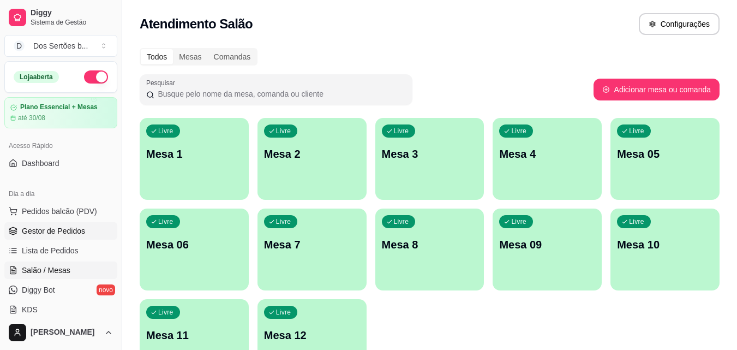
click at [38, 236] on span "Gestor de Pedidos" at bounding box center [53, 230] width 63 height 11
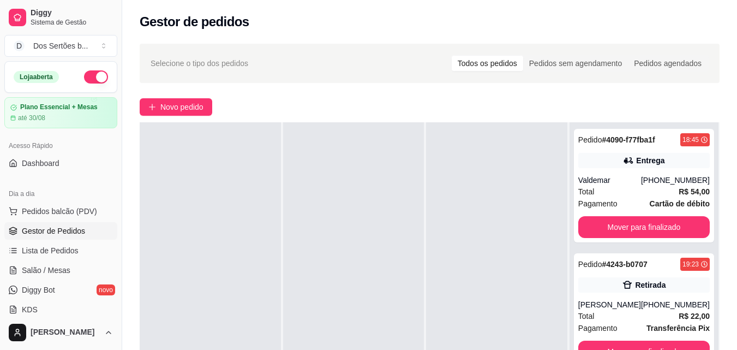
scroll to position [132, 0]
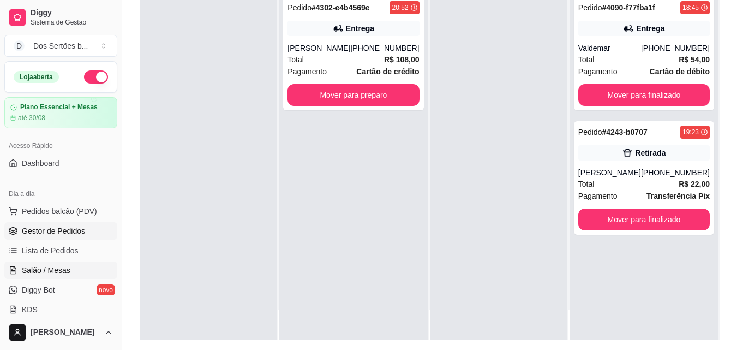
click at [22, 272] on span "Salão / Mesas" at bounding box center [46, 270] width 49 height 11
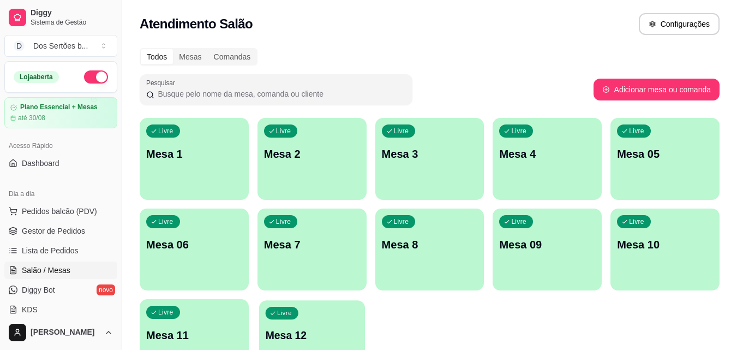
click at [292, 331] on p "Mesa 12" at bounding box center [311, 335] width 93 height 15
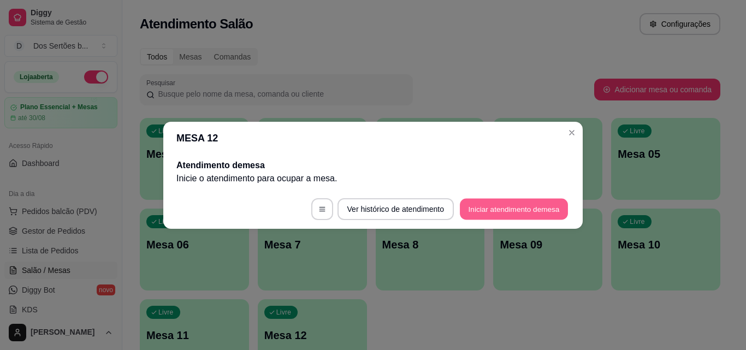
click at [492, 208] on button "Iniciar atendimento de mesa" at bounding box center [514, 208] width 108 height 21
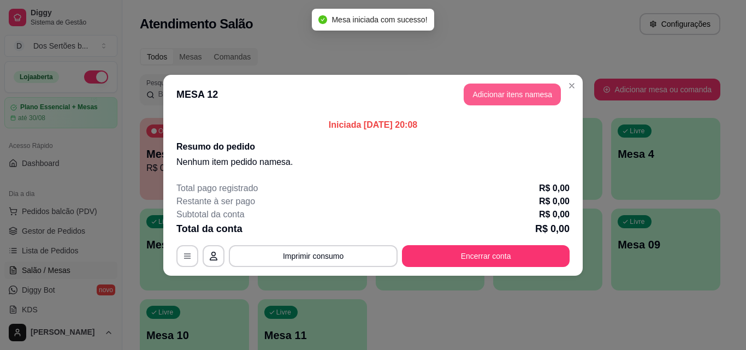
click at [515, 93] on button "Adicionar itens na mesa" at bounding box center [511, 95] width 97 height 22
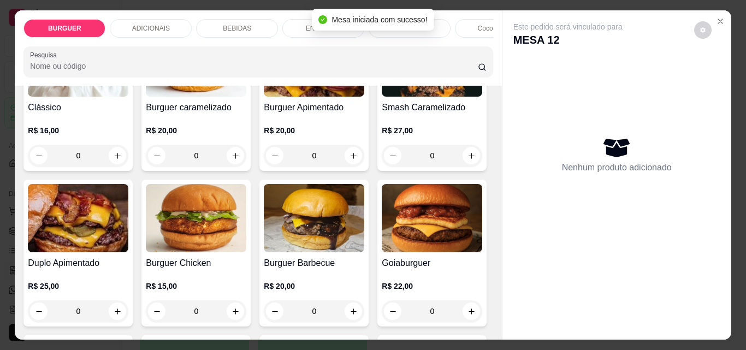
scroll to position [206, 0]
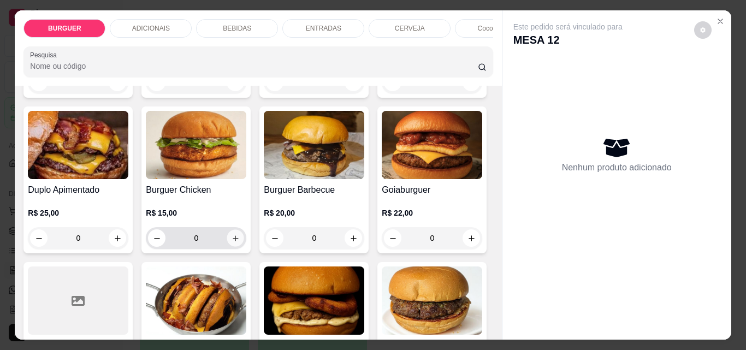
click at [240, 239] on icon "increase-product-quantity" at bounding box center [235, 238] width 8 height 8
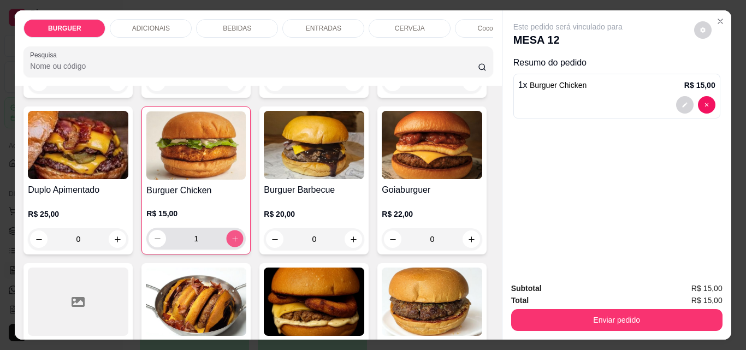
click at [239, 239] on icon "increase-product-quantity" at bounding box center [235, 239] width 8 height 8
type input "3"
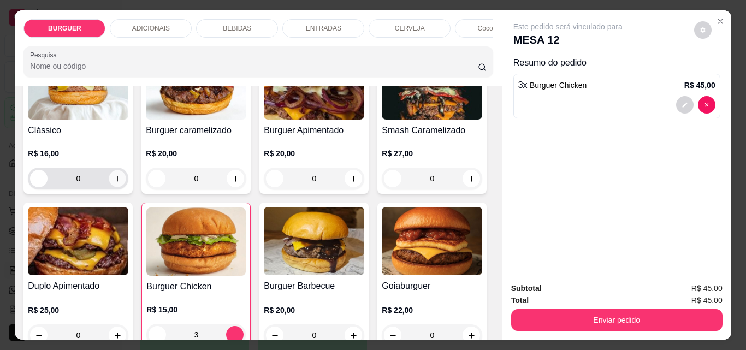
click at [114, 179] on icon "increase-product-quantity" at bounding box center [118, 179] width 8 height 8
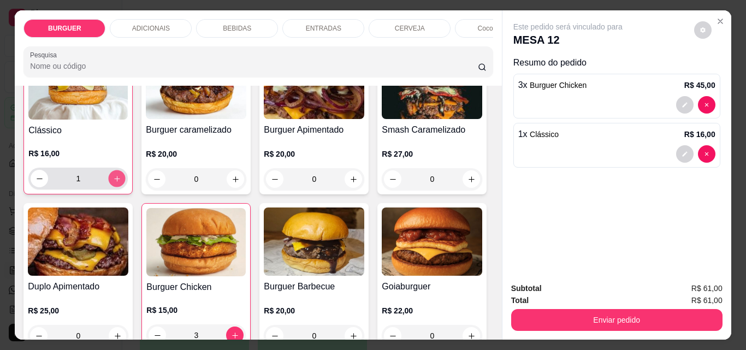
click at [113, 179] on icon "increase-product-quantity" at bounding box center [117, 179] width 8 height 8
type input "2"
click at [238, 31] on div "BEBIDAS" at bounding box center [237, 28] width 82 height 19
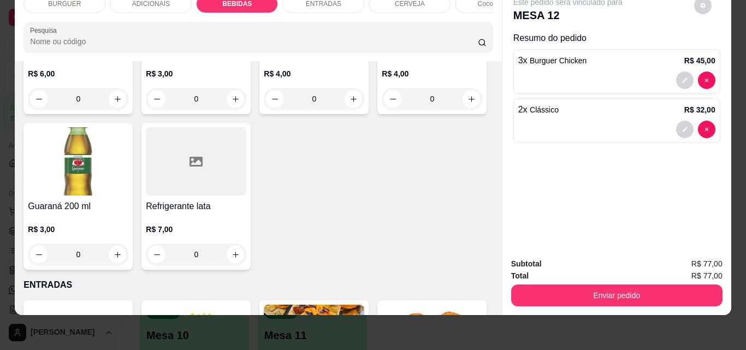
scroll to position [1200, 0]
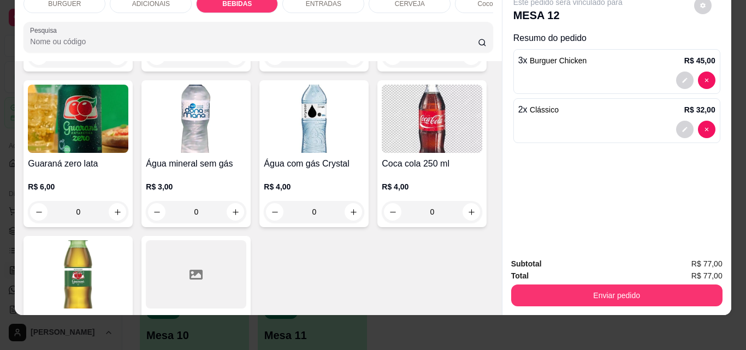
type input "1"
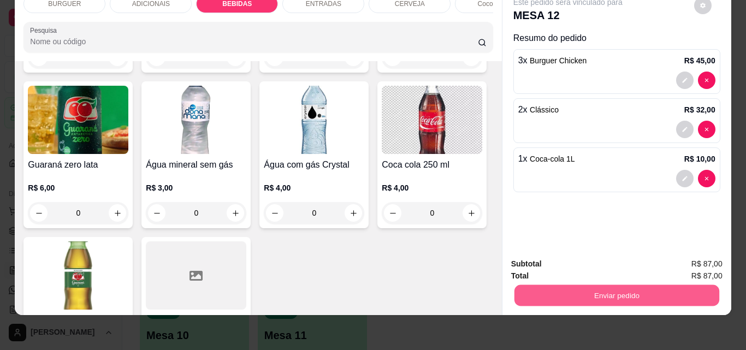
click at [589, 287] on button "Enviar pedido" at bounding box center [616, 294] width 205 height 21
click at [562, 257] on button "Não registrar e enviar pedido" at bounding box center [580, 260] width 110 height 20
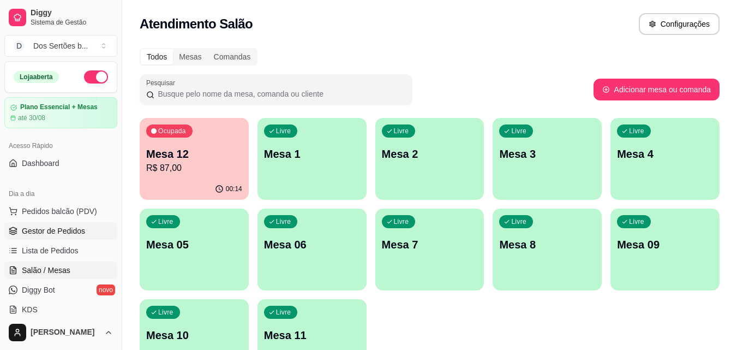
click at [68, 230] on span "Gestor de Pedidos" at bounding box center [53, 230] width 63 height 11
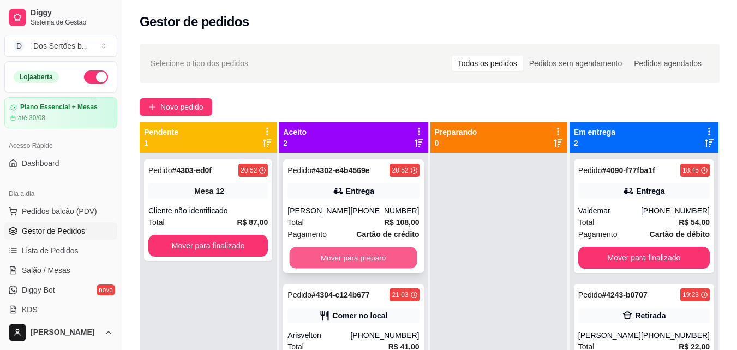
click at [333, 264] on button "Mover para preparo" at bounding box center [354, 257] width 128 height 21
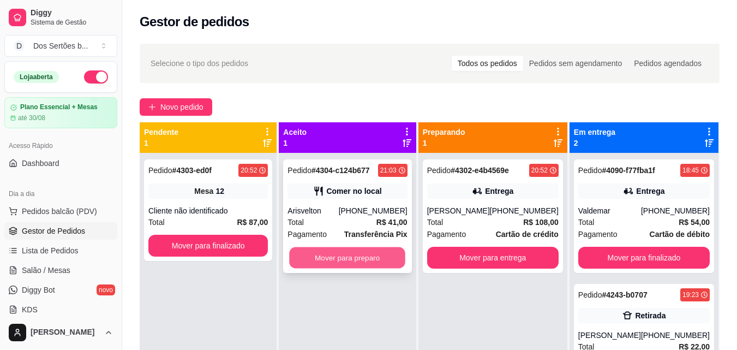
click at [370, 252] on button "Mover para preparo" at bounding box center [348, 257] width 116 height 21
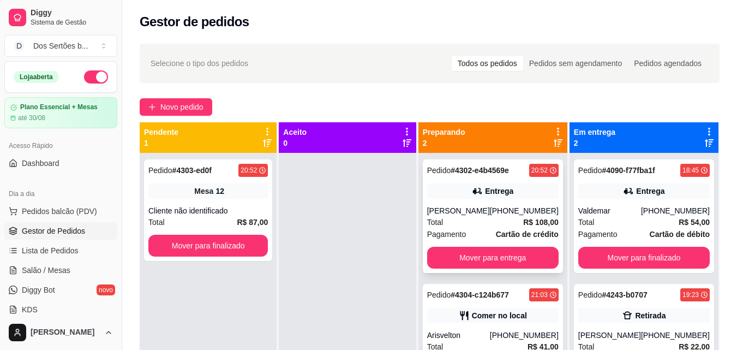
click at [461, 211] on div "[PERSON_NAME]" at bounding box center [458, 210] width 63 height 11
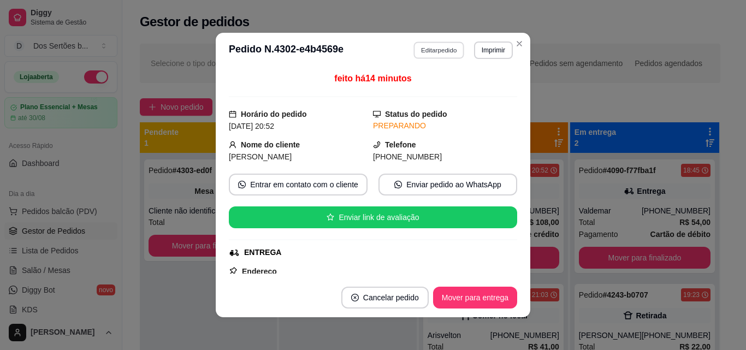
click at [427, 47] on button "Editar pedido" at bounding box center [439, 49] width 51 height 17
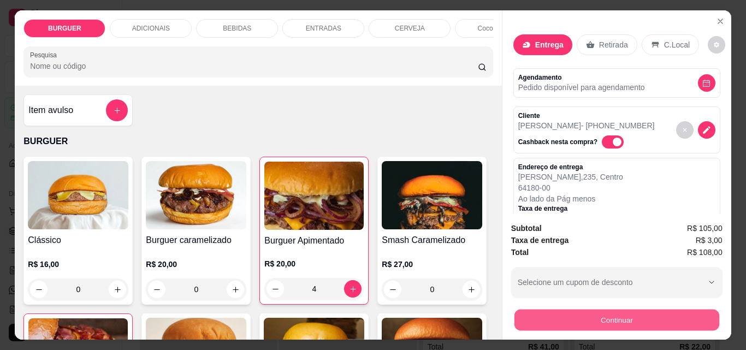
click at [567, 309] on button "Continuar" at bounding box center [616, 319] width 205 height 21
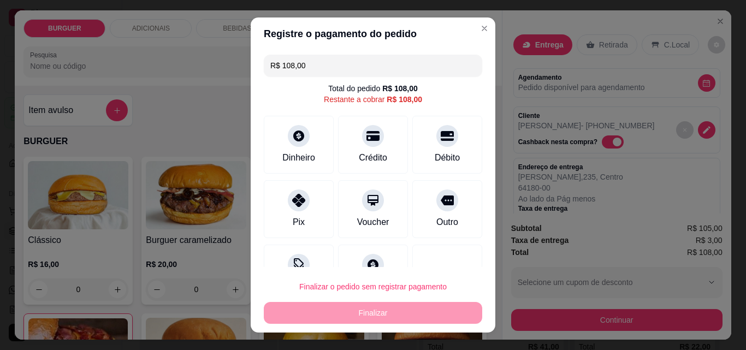
click at [306, 69] on input "R$ 108,00" at bounding box center [372, 66] width 205 height 22
click at [284, 216] on div "Pix" at bounding box center [298, 207] width 77 height 64
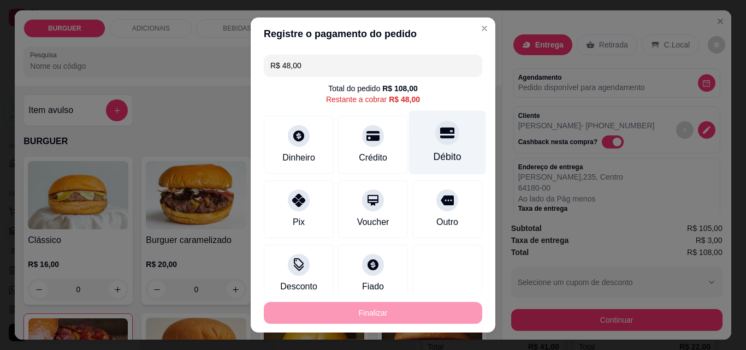
click at [412, 143] on div "Débito" at bounding box center [447, 143] width 77 height 64
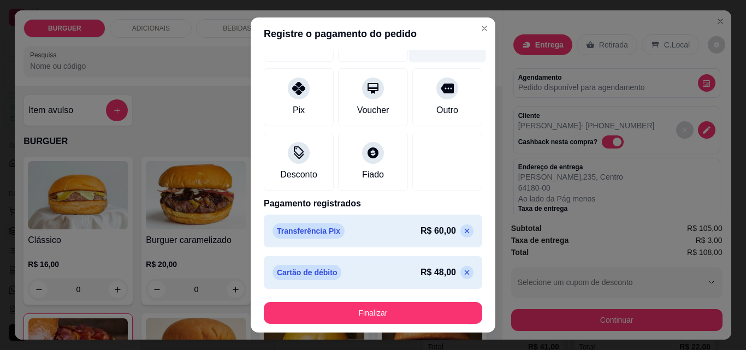
scroll to position [100, 0]
click at [462, 273] on icon at bounding box center [466, 273] width 9 height 9
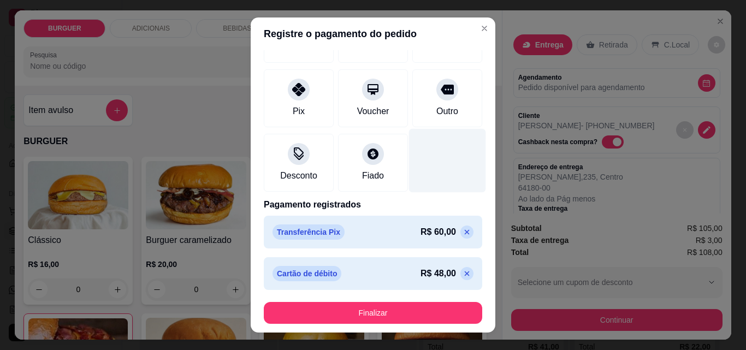
scroll to position [70, 0]
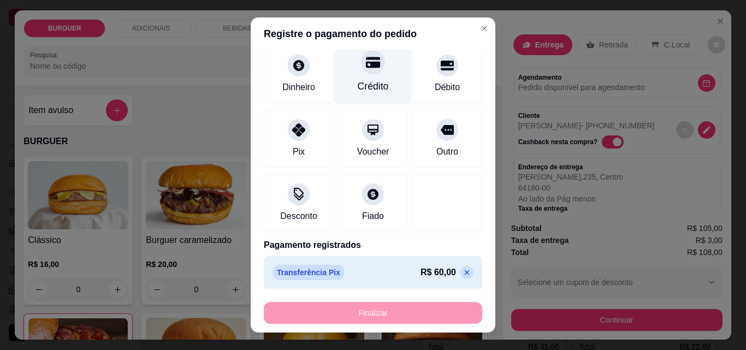
click at [372, 75] on div "Crédito" at bounding box center [373, 72] width 77 height 64
type input "R$ 0,00"
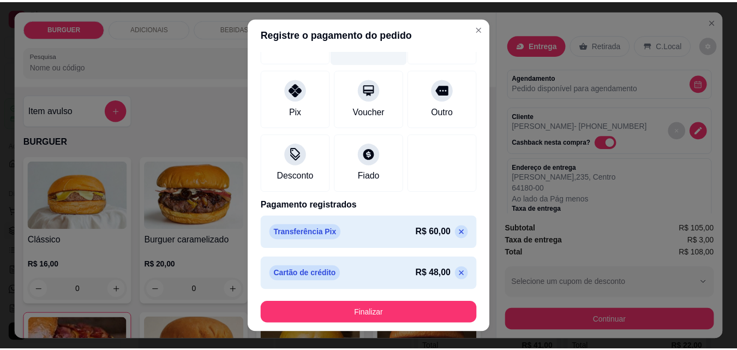
scroll to position [101, 0]
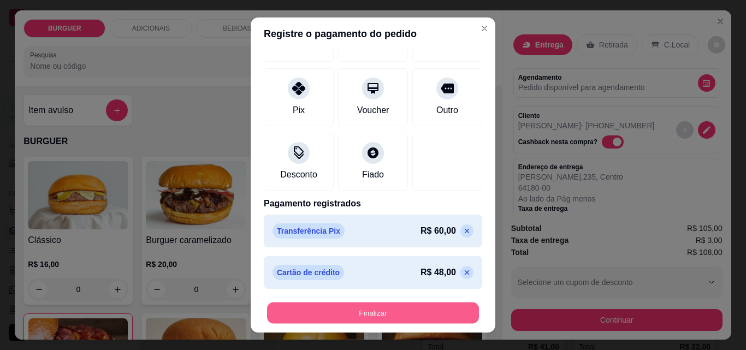
click at [366, 307] on button "Finalizar" at bounding box center [373, 312] width 212 height 21
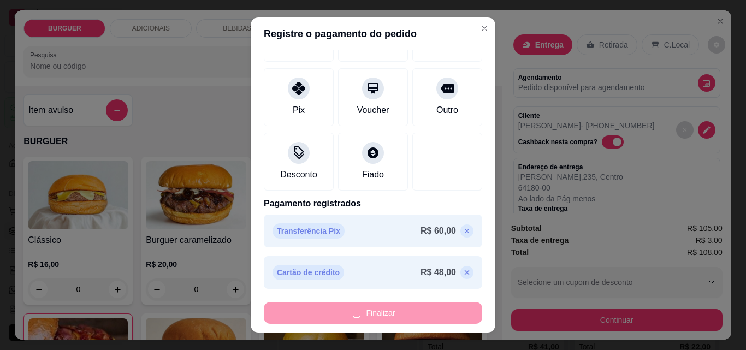
type input "0"
type input "-R$ 108,00"
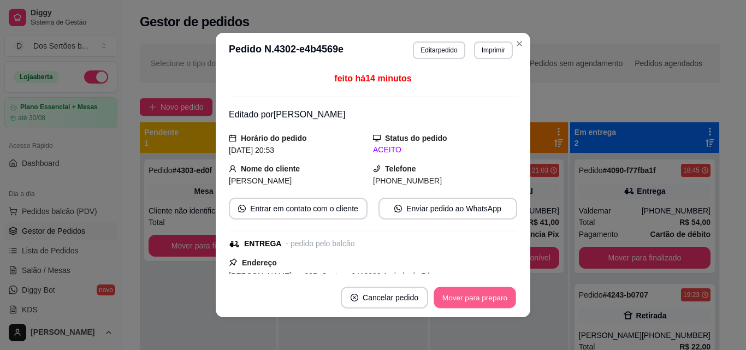
click at [439, 291] on button "Mover para preparo" at bounding box center [474, 297] width 82 height 21
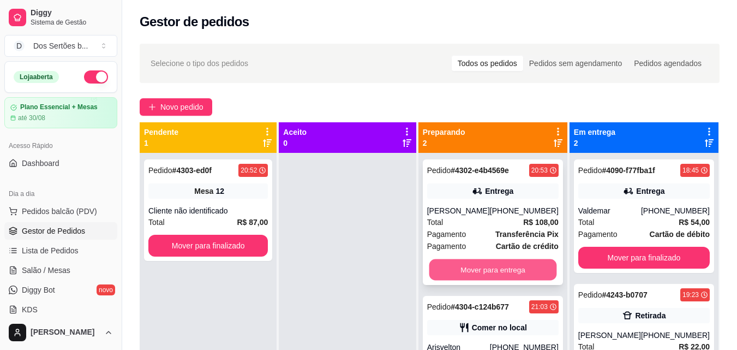
click at [470, 280] on button "Mover para entrega" at bounding box center [493, 269] width 128 height 21
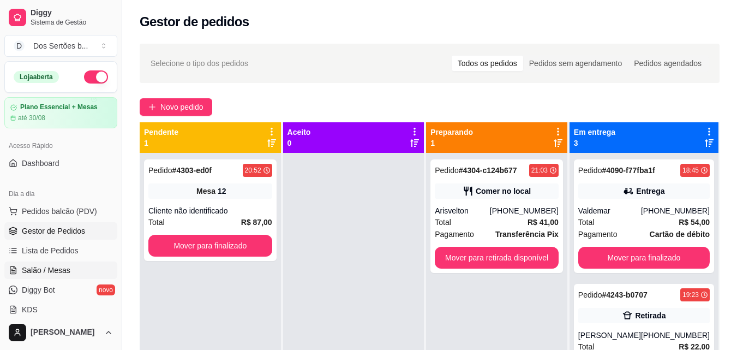
click at [18, 267] on link "Salão / Mesas" at bounding box center [60, 269] width 113 height 17
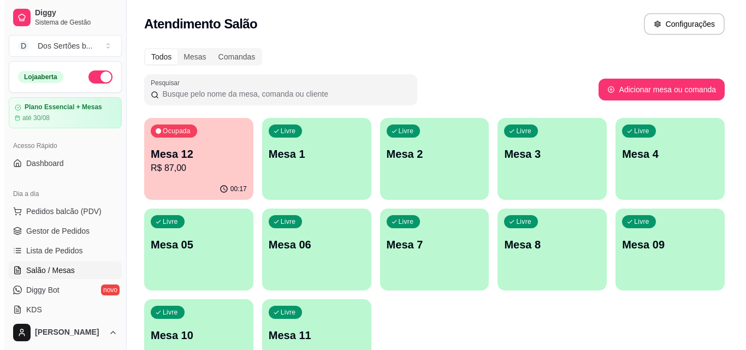
scroll to position [48, 0]
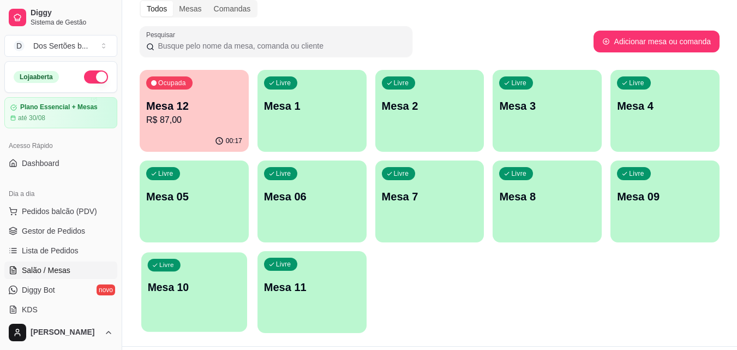
click at [192, 300] on div "Livre Mesa 10" at bounding box center [194, 285] width 106 height 67
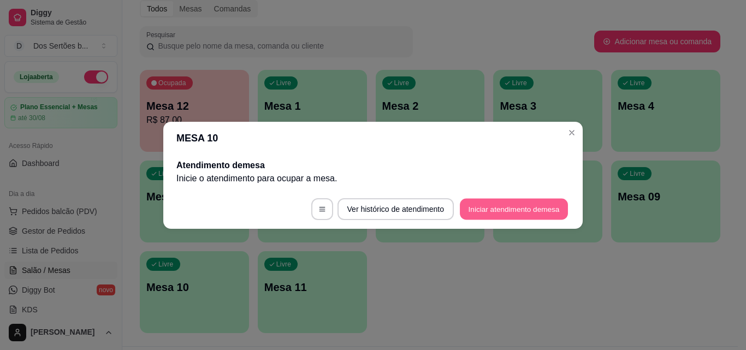
click at [509, 214] on button "Iniciar atendimento de mesa" at bounding box center [514, 208] width 108 height 21
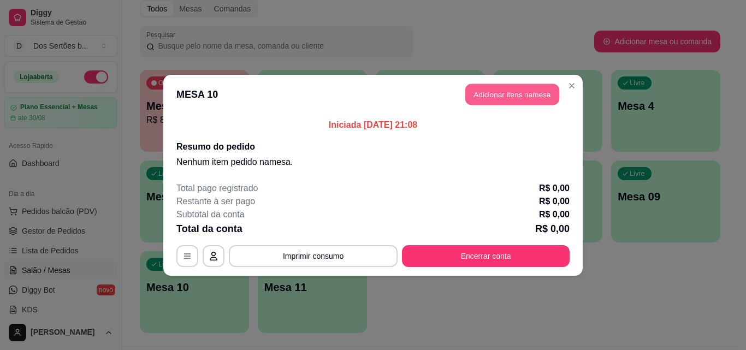
click at [500, 92] on button "Adicionar itens na mesa" at bounding box center [512, 94] width 94 height 21
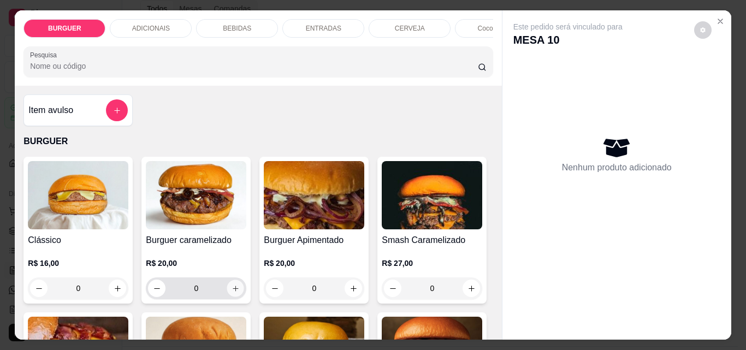
click at [231, 293] on icon "increase-product-quantity" at bounding box center [235, 288] width 8 height 8
type input "1"
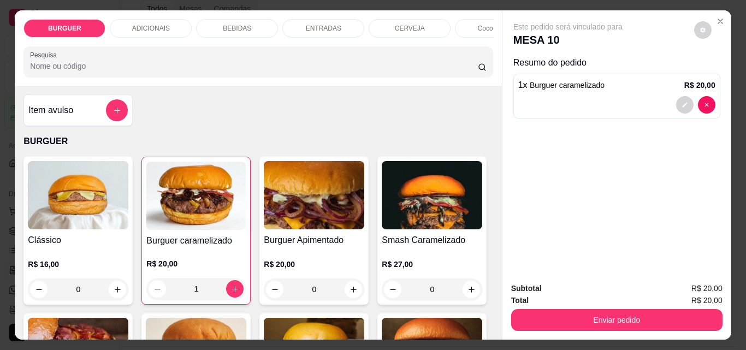
click at [253, 19] on div "BEBIDAS" at bounding box center [237, 28] width 82 height 19
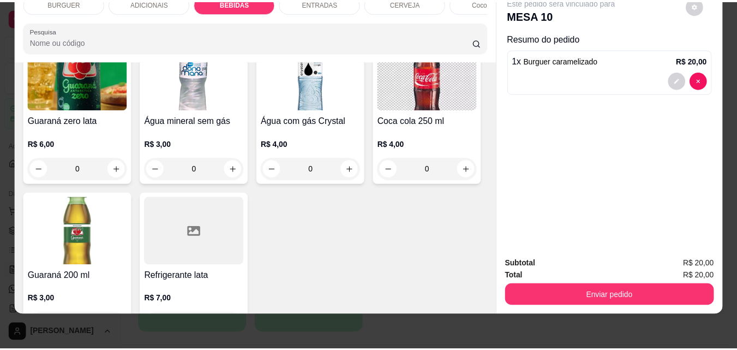
scroll to position [1456, 0]
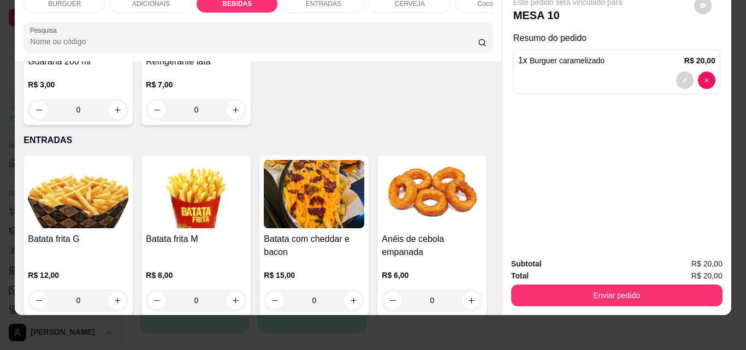
type input "1"
click at [681, 126] on icon "decrease-product-quantity" at bounding box center [684, 129] width 7 height 7
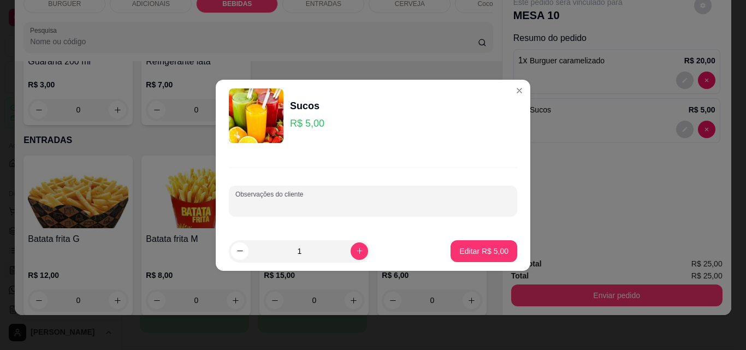
click at [245, 206] on input "Observações do cliente" at bounding box center [372, 205] width 275 height 11
type input "cajá"
click at [464, 247] on p "Editar R$ 5,00" at bounding box center [483, 251] width 47 height 10
type input "0"
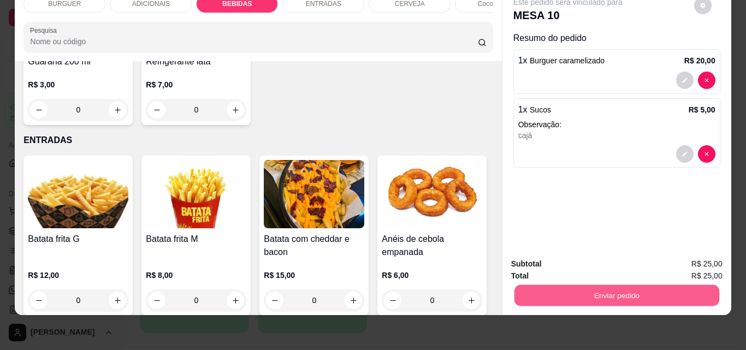
click at [607, 284] on button "Enviar pedido" at bounding box center [616, 294] width 205 height 21
click at [582, 257] on button "Não registrar e enviar pedido" at bounding box center [580, 260] width 110 height 20
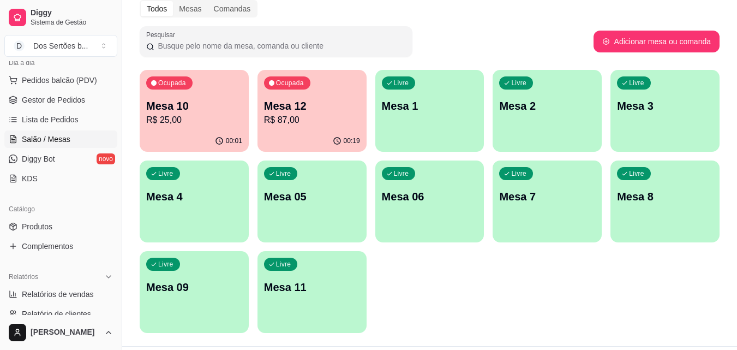
scroll to position [353, 0]
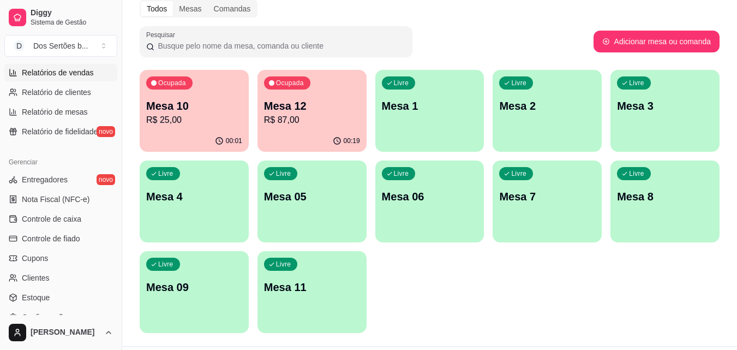
click at [51, 76] on span "Relatórios de vendas" at bounding box center [58, 72] width 72 height 11
select select "ALL"
select select "0"
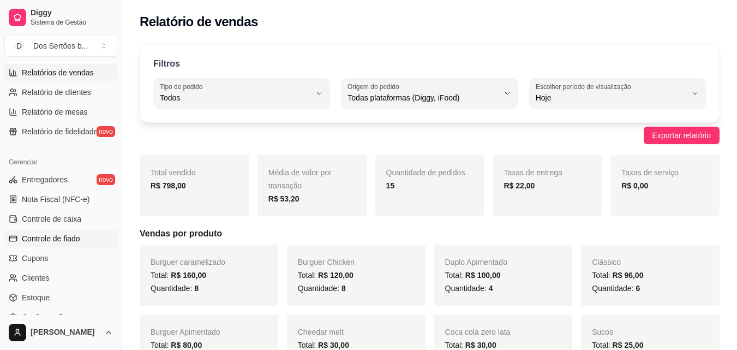
click at [18, 235] on link "Controle de fiado" at bounding box center [60, 238] width 113 height 17
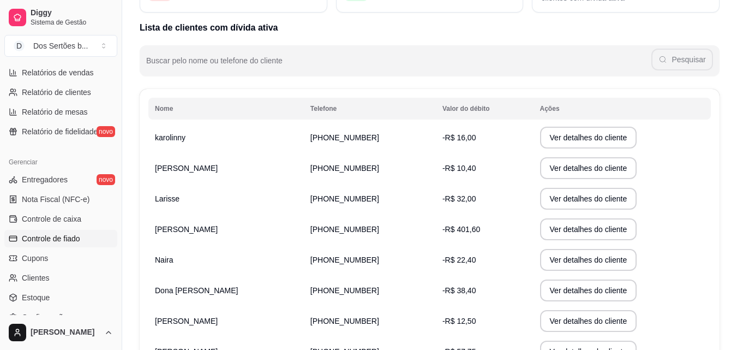
scroll to position [102, 0]
click at [14, 84] on link "Relatório de clientes" at bounding box center [60, 92] width 113 height 17
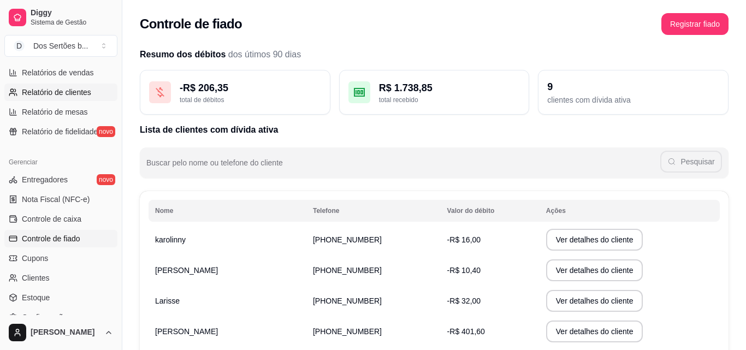
select select "30"
select select "HIGHEST_TOTAL_SPENT_WITH_ORDERS"
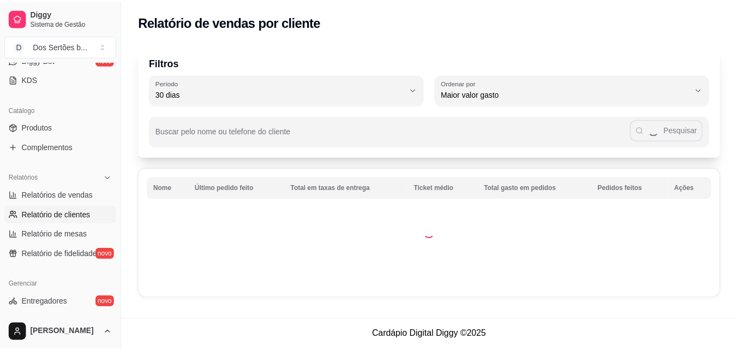
scroll to position [349, 0]
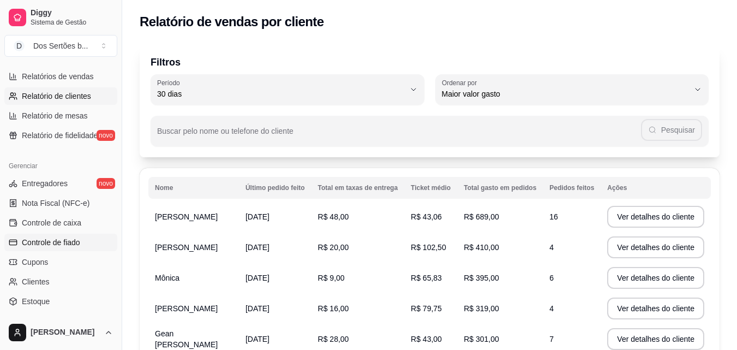
click at [35, 243] on span "Controle de fiado" at bounding box center [51, 242] width 58 height 11
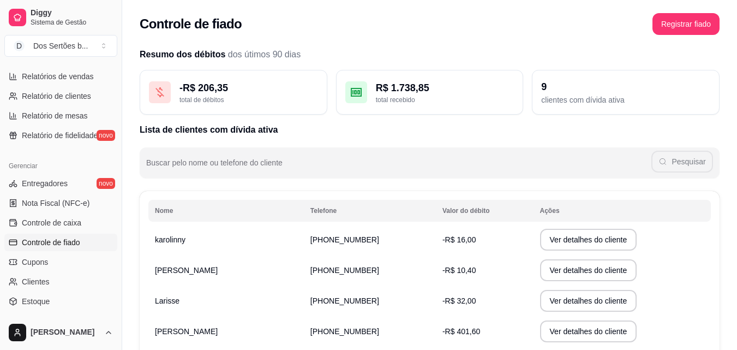
scroll to position [113, 0]
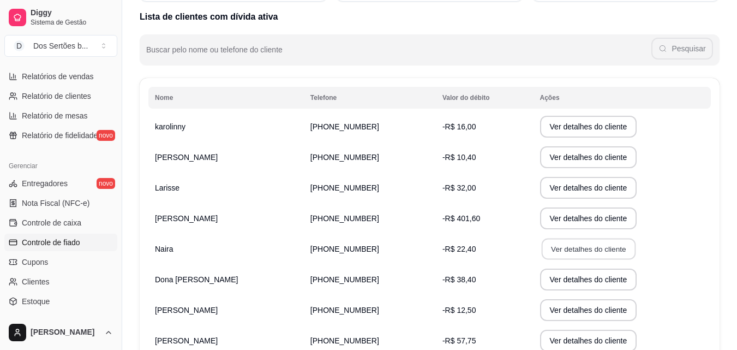
click at [555, 243] on button "Ver detalhes do cliente" at bounding box center [588, 249] width 94 height 21
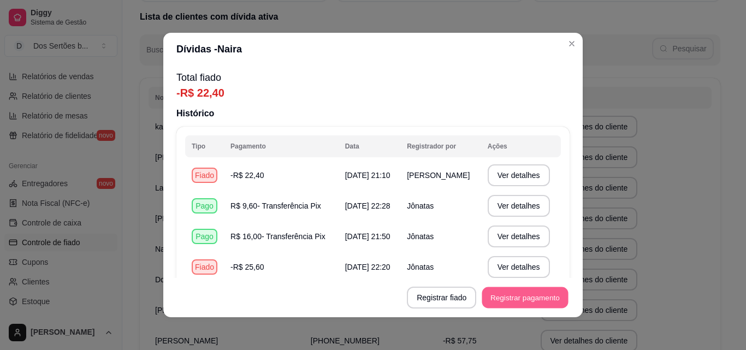
click at [504, 295] on button "Registrar pagamento" at bounding box center [525, 297] width 86 height 21
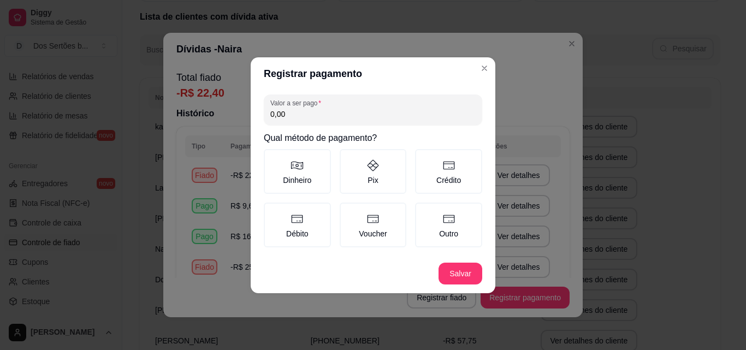
click at [288, 114] on input "0,00" at bounding box center [372, 114] width 205 height 11
type input "12,00"
click at [361, 169] on label "Pix" at bounding box center [372, 171] width 67 height 45
click at [348, 157] on button "Pix" at bounding box center [343, 152] width 9 height 9
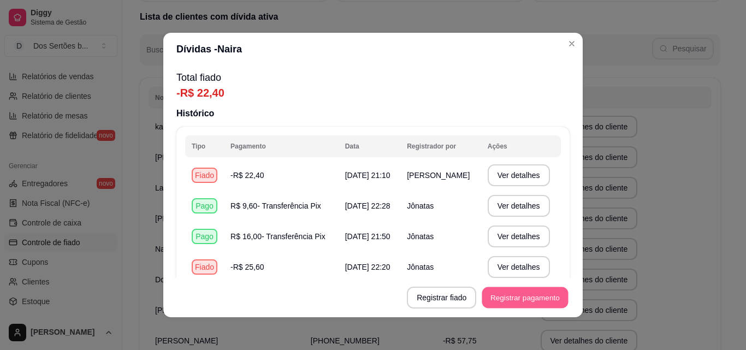
click at [505, 303] on button "Registrar pagamento" at bounding box center [525, 297] width 86 height 21
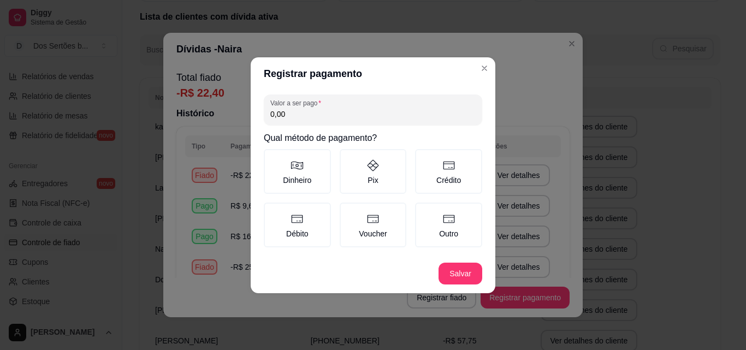
click at [290, 109] on input "0,00" at bounding box center [372, 114] width 205 height 11
type input "12,00"
click at [359, 165] on label "Pix" at bounding box center [372, 171] width 67 height 45
click at [348, 157] on button "Pix" at bounding box center [343, 152] width 9 height 9
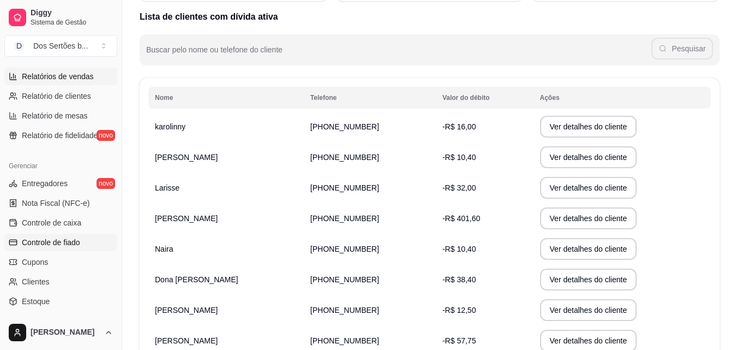
click at [40, 76] on span "Relatórios de vendas" at bounding box center [58, 76] width 72 height 11
select select "ALL"
select select "0"
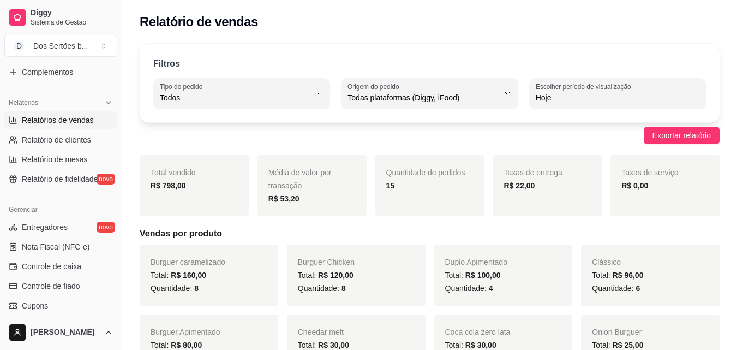
scroll to position [283, 0]
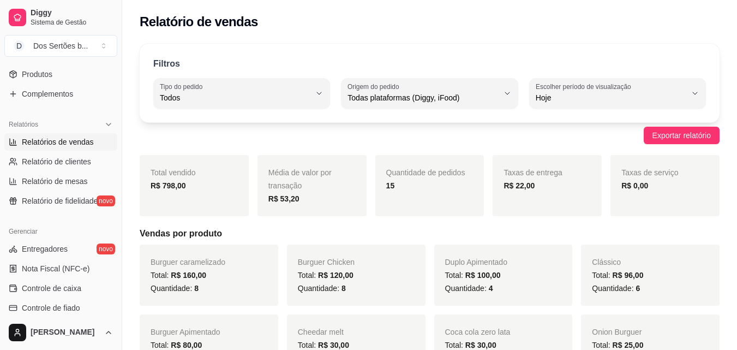
click at [111, 70] on div "Catálogo Produtos Complementos" at bounding box center [61, 75] width 122 height 63
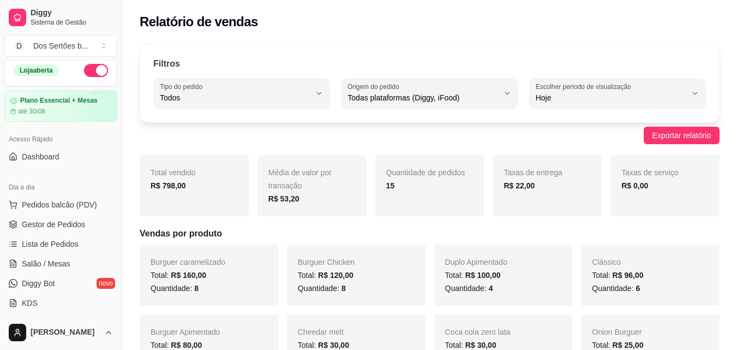
scroll to position [0, 0]
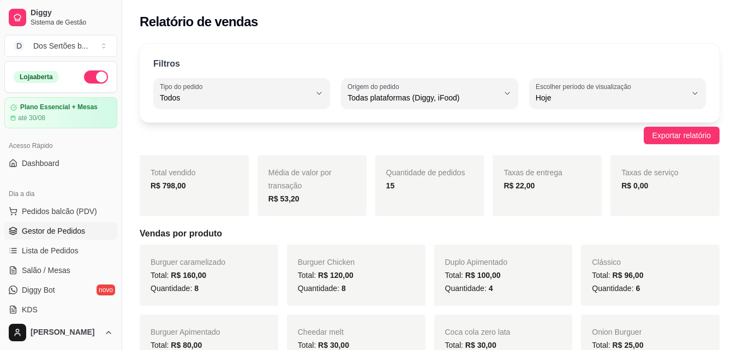
click at [81, 229] on span "Gestor de Pedidos" at bounding box center [53, 230] width 63 height 11
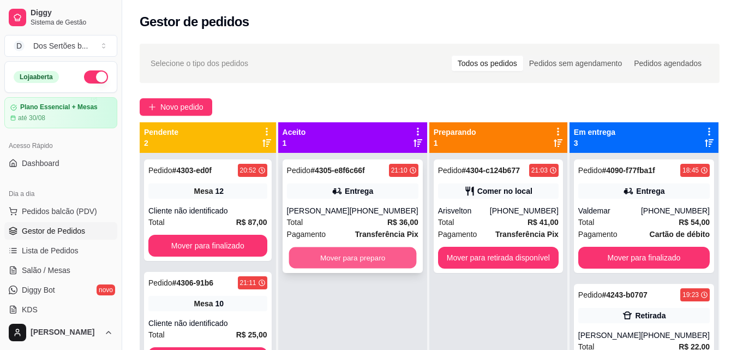
click at [344, 255] on button "Mover para preparo" at bounding box center [353, 257] width 128 height 21
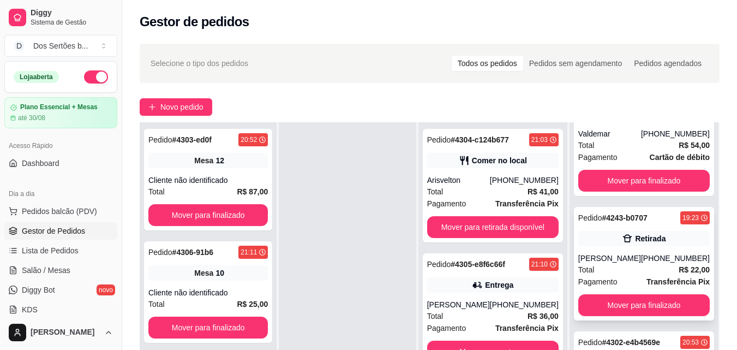
scroll to position [166, 0]
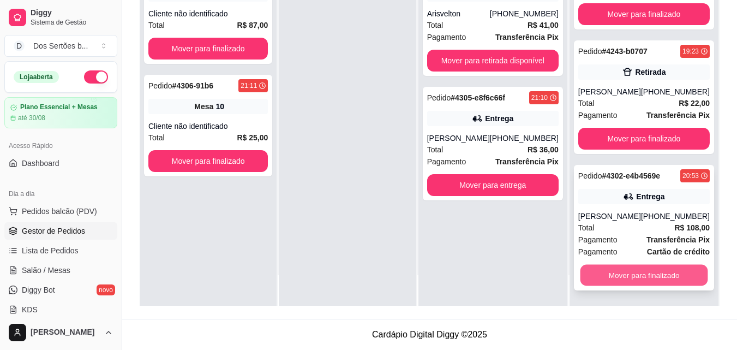
click at [613, 276] on button "Mover para finalizado" at bounding box center [644, 275] width 128 height 21
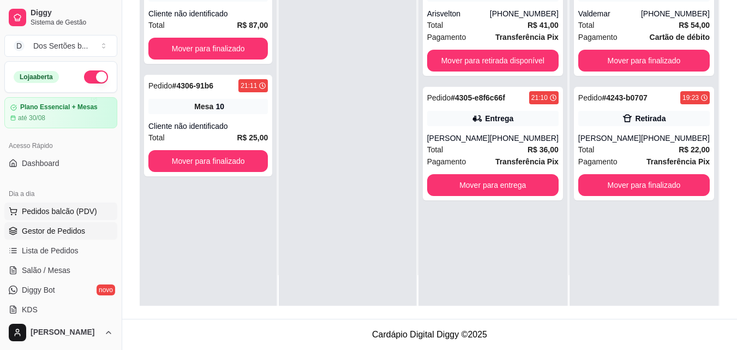
click at [49, 214] on span "Pedidos balcão (PDV)" at bounding box center [59, 211] width 75 height 11
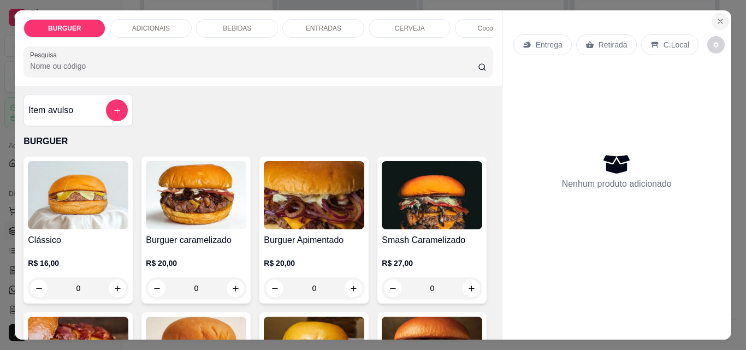
click at [718, 19] on icon "Close" at bounding box center [720, 21] width 4 height 4
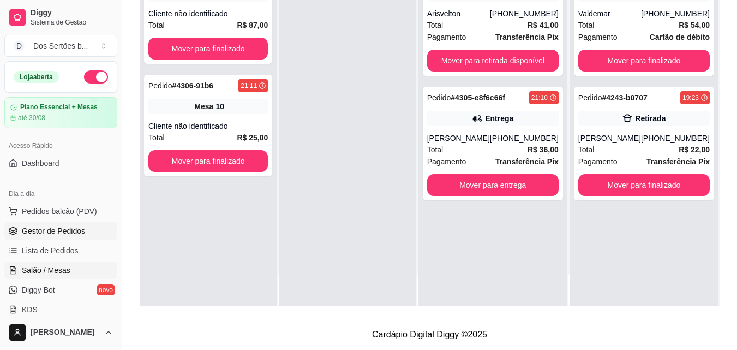
click at [78, 267] on link "Salão / Mesas" at bounding box center [60, 269] width 113 height 17
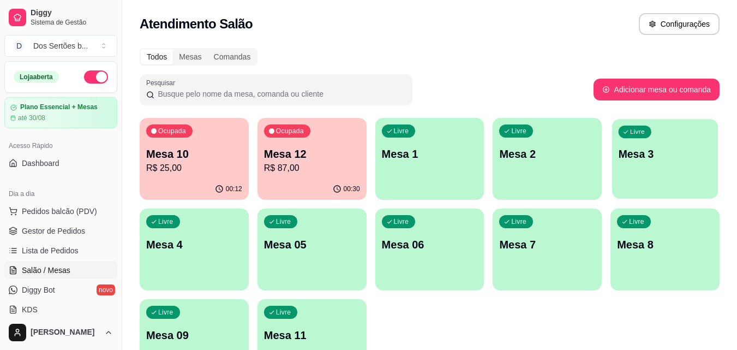
click at [687, 157] on p "Mesa 3" at bounding box center [665, 154] width 93 height 15
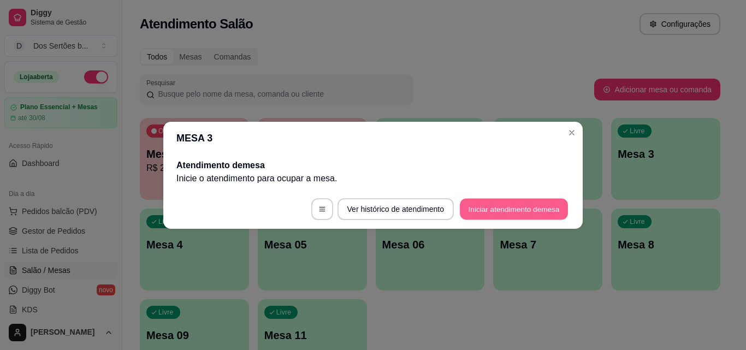
click at [476, 206] on button "Iniciar atendimento de mesa" at bounding box center [514, 208] width 108 height 21
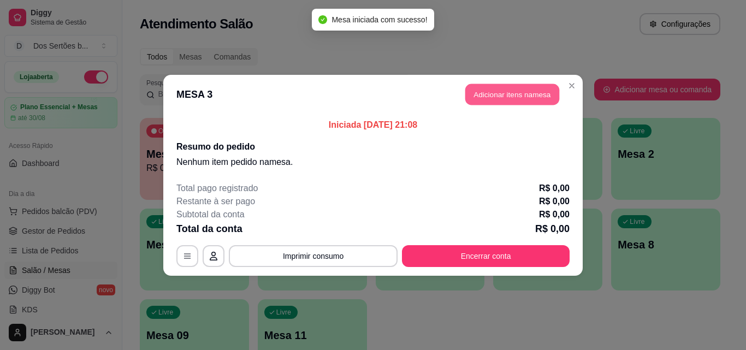
click at [500, 91] on button "Adicionar itens na mesa" at bounding box center [512, 94] width 94 height 21
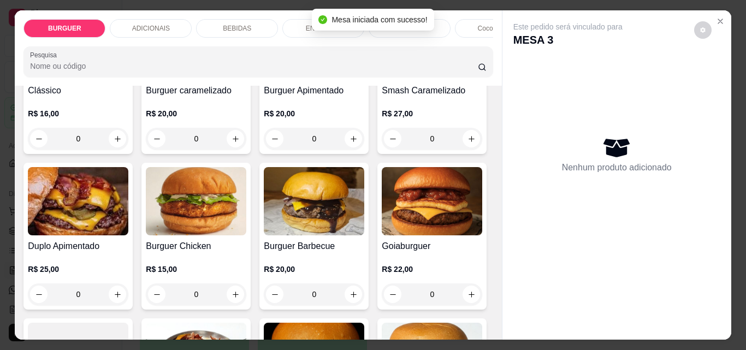
scroll to position [188, 0]
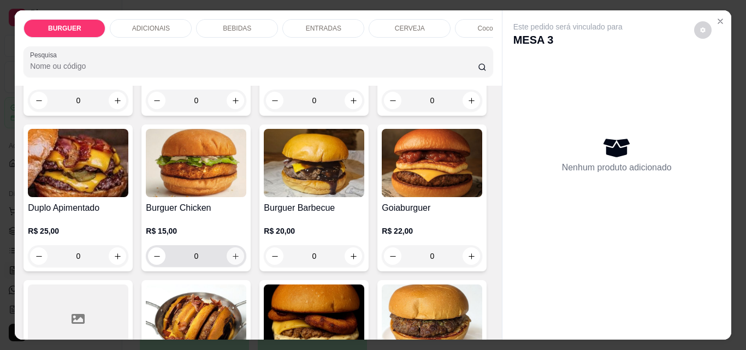
click at [240, 259] on icon "increase-product-quantity" at bounding box center [235, 256] width 8 height 8
type input "1"
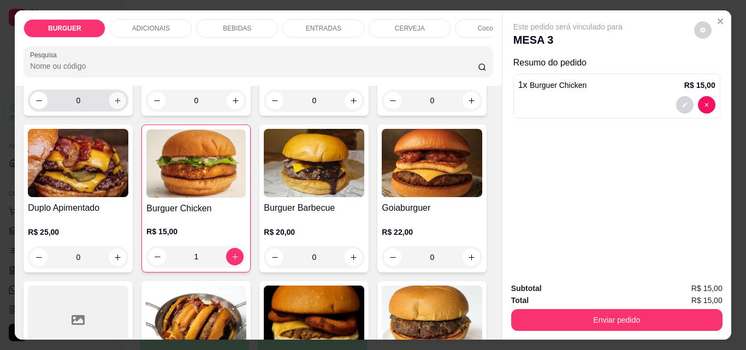
click at [116, 102] on icon "increase-product-quantity" at bounding box center [118, 101] width 8 height 8
type input "1"
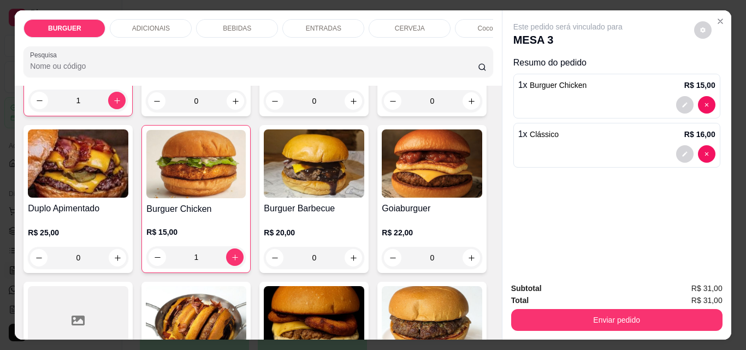
click at [237, 24] on p "BEBIDAS" at bounding box center [237, 28] width 28 height 9
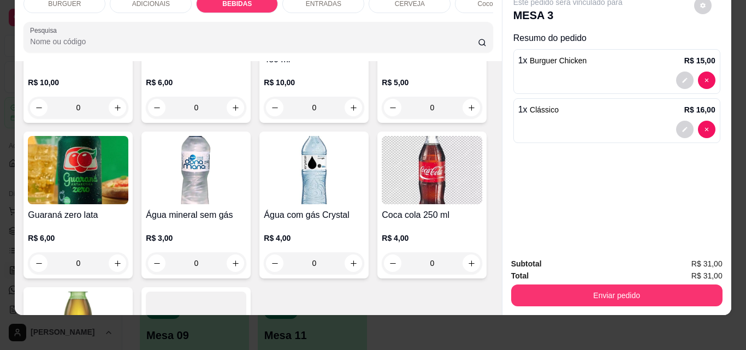
scroll to position [1309, 0]
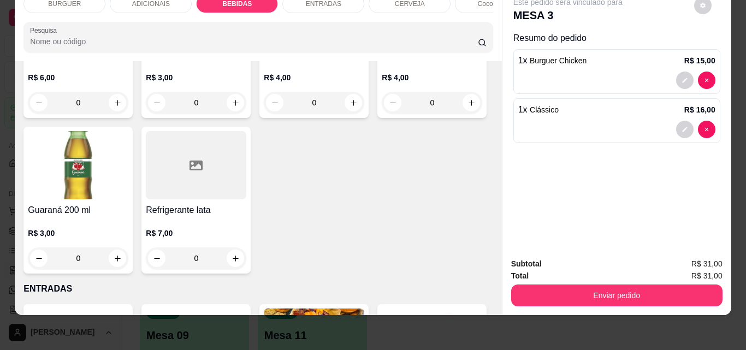
type input "2"
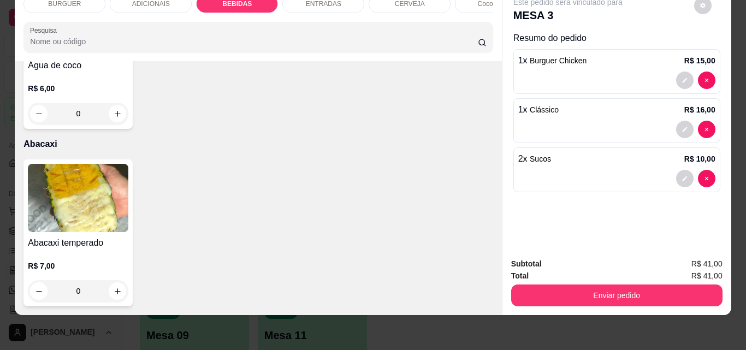
scroll to position [2655, 0]
click at [115, 112] on button "increase-product-quantity" at bounding box center [117, 113] width 17 height 17
type input "1"
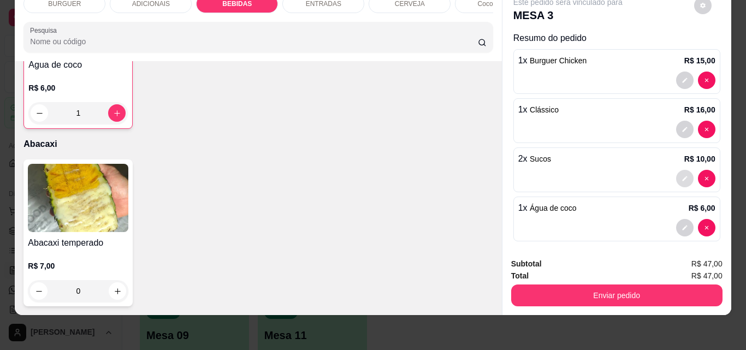
click at [681, 175] on icon "decrease-product-quantity" at bounding box center [684, 178] width 7 height 7
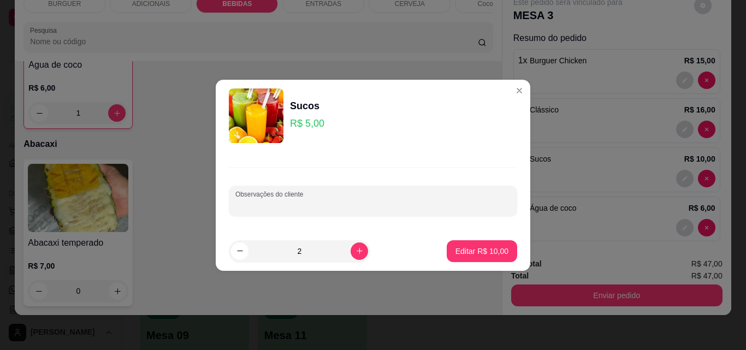
click at [413, 206] on input "Observações do cliente" at bounding box center [372, 205] width 275 height 11
type input "maracujá"
click at [467, 241] on button "Editar R$ 10,00" at bounding box center [482, 250] width 68 height 21
type input "0"
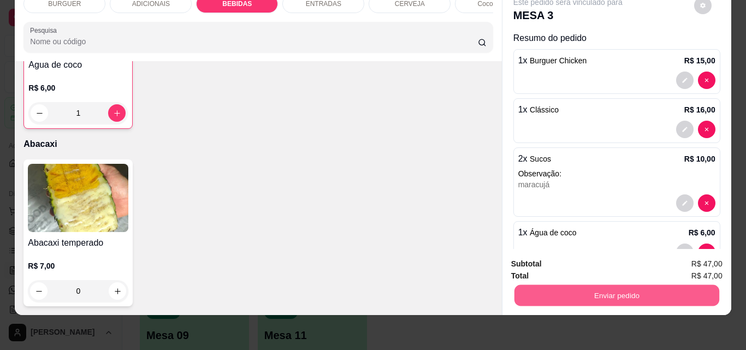
click at [521, 291] on button "Enviar pedido" at bounding box center [616, 294] width 205 height 21
click at [555, 260] on button "Não registrar e enviar pedido" at bounding box center [580, 260] width 110 height 20
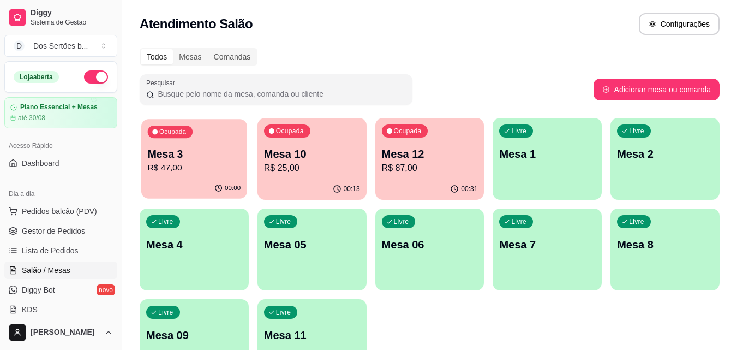
click at [176, 176] on div "Ocupada Mesa 3 R$ 47,00" at bounding box center [194, 148] width 106 height 59
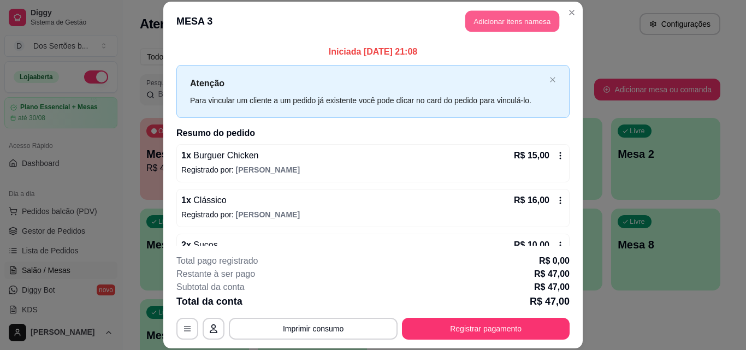
click at [476, 17] on button "Adicionar itens na mesa" at bounding box center [512, 21] width 94 height 21
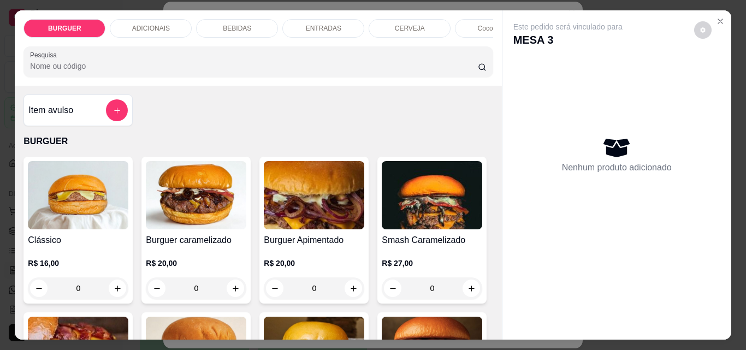
click at [231, 24] on p "BEBIDAS" at bounding box center [237, 28] width 28 height 9
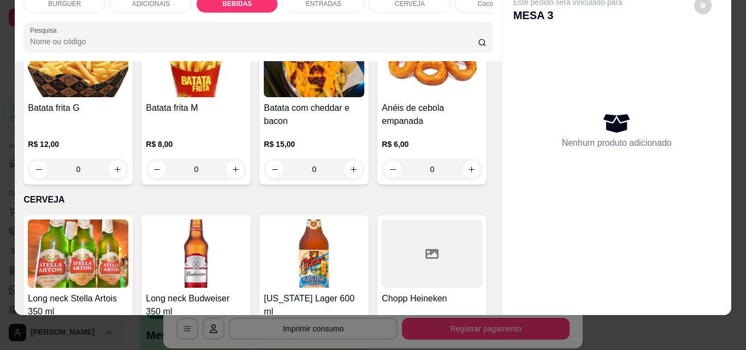
scroll to position [1608, 0]
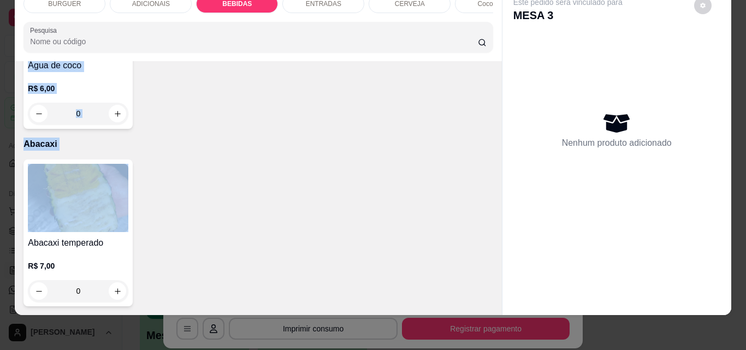
drag, startPoint x: 491, startPoint y: 312, endPoint x: 493, endPoint y: 300, distance: 11.6
click at [493, 300] on div "BURGUER ADICIONAIS BEBIDAS ENTRADAS CERVEJA Coco gelado Abacaxi Pesquisa Item a…" at bounding box center [373, 175] width 746 height 350
click at [116, 118] on icon "increase-product-quantity" at bounding box center [118, 114] width 8 height 8
type input "1"
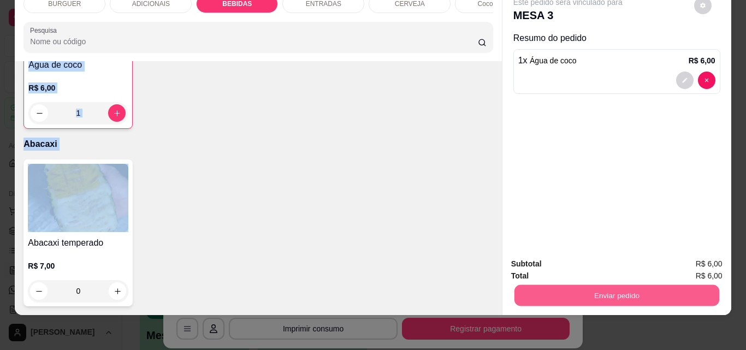
click at [532, 284] on button "Enviar pedido" at bounding box center [616, 294] width 205 height 21
click at [539, 258] on button "Não registrar e enviar pedido" at bounding box center [580, 260] width 114 height 21
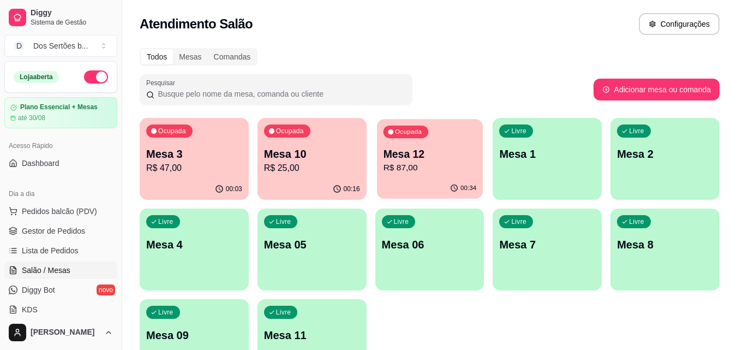
click at [416, 199] on div "Ocupada Mesa 3 R$ 47,00 00:03 Ocupada Mesa 10 R$ 25,00 00:16 Ocupada Mesa 12 R$…" at bounding box center [430, 249] width 580 height 263
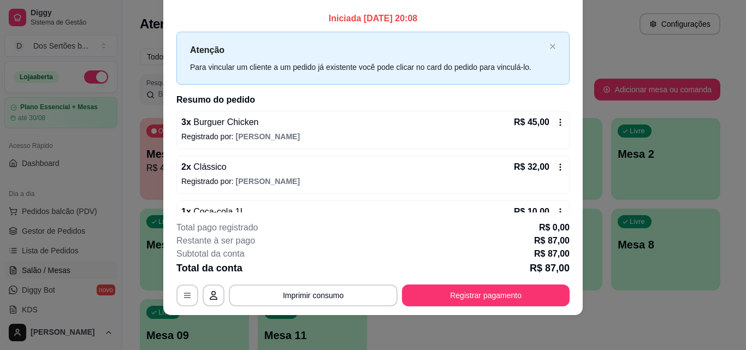
scroll to position [0, 0]
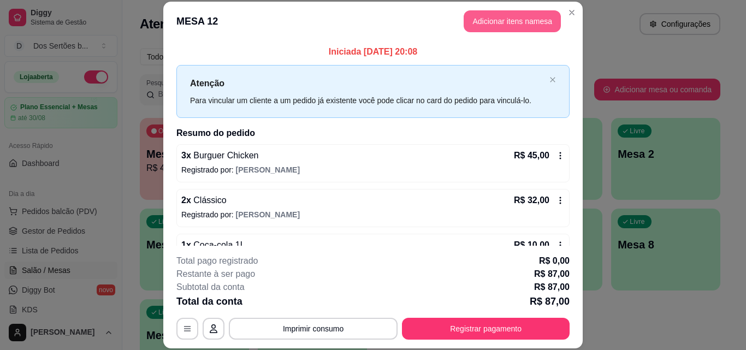
click at [496, 21] on button "Adicionar itens na mesa" at bounding box center [511, 21] width 97 height 22
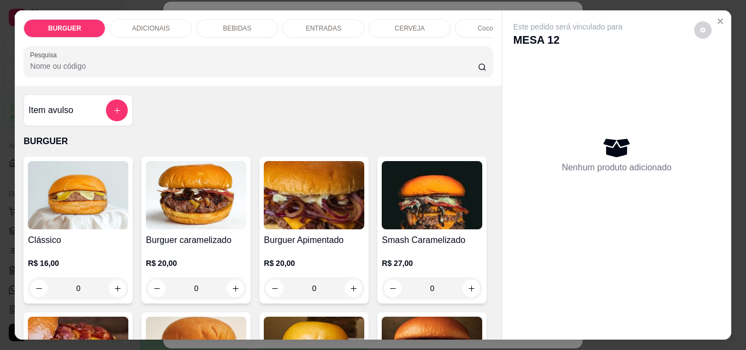
click at [224, 29] on div "BEBIDAS" at bounding box center [237, 28] width 82 height 19
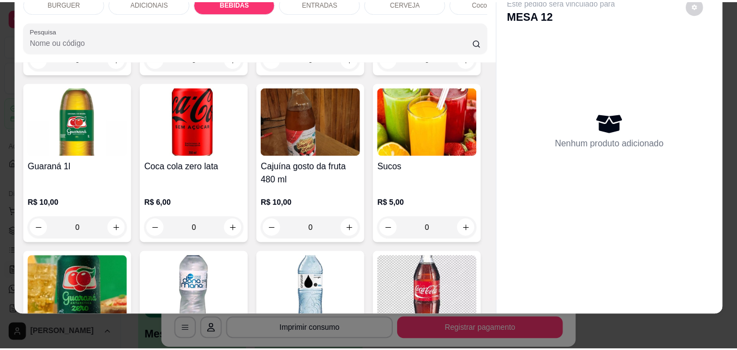
scroll to position [1111, 0]
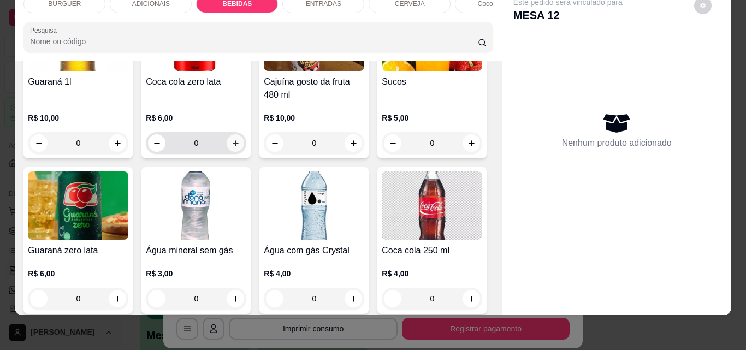
click at [244, 152] on button "increase-product-quantity" at bounding box center [234, 142] width 17 height 17
type input "1"
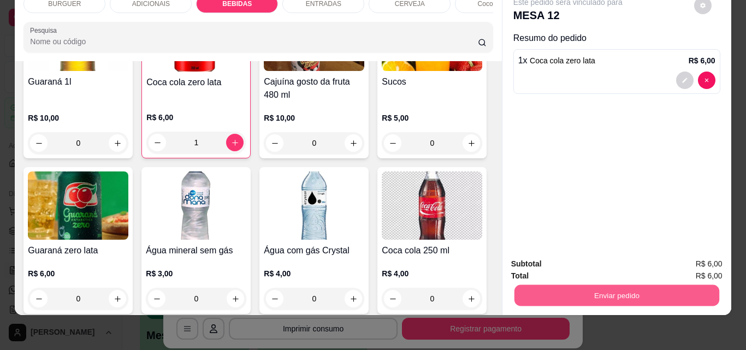
click at [541, 285] on button "Enviar pedido" at bounding box center [616, 294] width 205 height 21
click at [540, 256] on button "Não registrar e enviar pedido" at bounding box center [580, 260] width 110 height 20
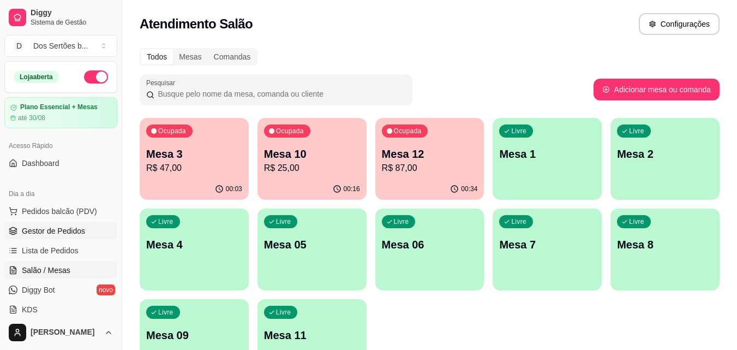
click at [19, 226] on link "Gestor de Pedidos" at bounding box center [60, 230] width 113 height 17
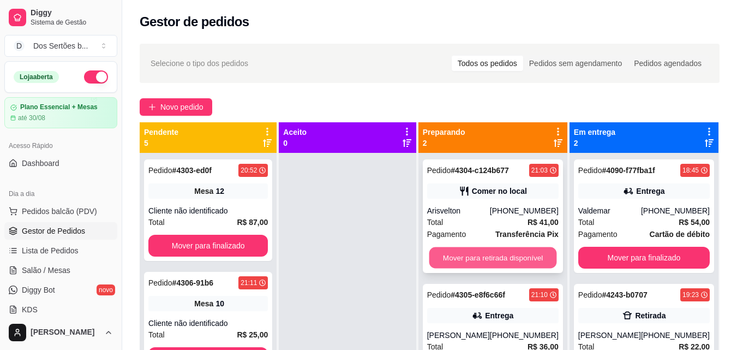
click at [456, 258] on button "Mover para retirada disponível" at bounding box center [493, 257] width 128 height 21
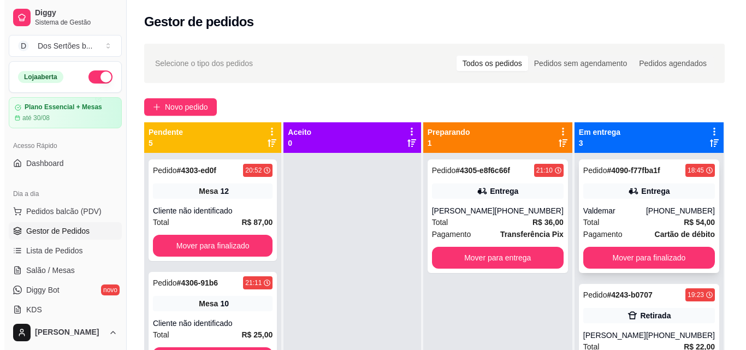
scroll to position [34, 0]
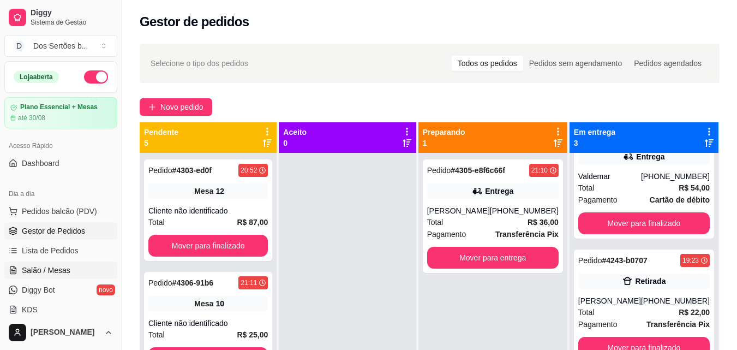
click at [45, 266] on span "Salão / Mesas" at bounding box center [46, 270] width 49 height 11
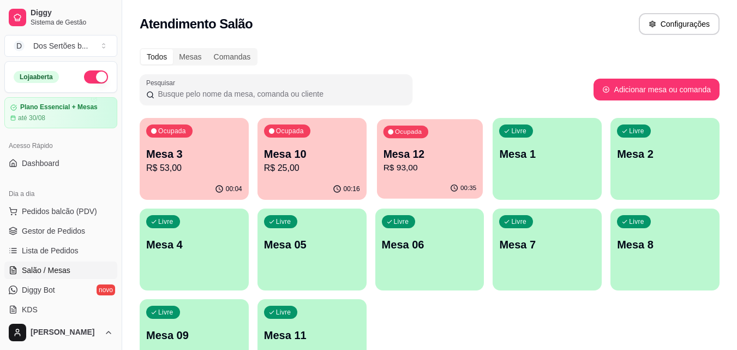
click at [431, 161] on div "Mesa 12 R$ 93,00" at bounding box center [429, 160] width 93 height 27
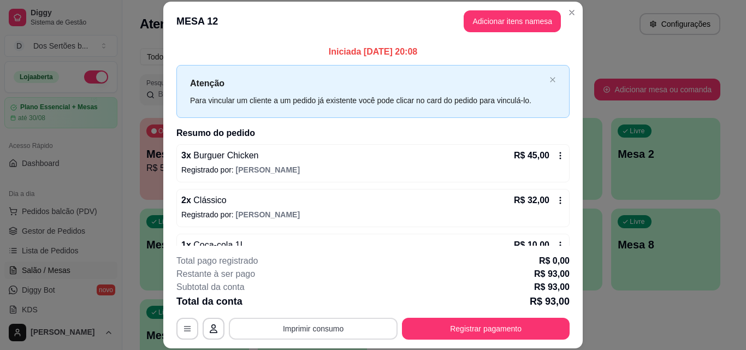
click at [276, 336] on button "Imprimir consumo" at bounding box center [313, 329] width 169 height 22
click at [301, 300] on button "Impressora" at bounding box center [312, 303] width 76 height 17
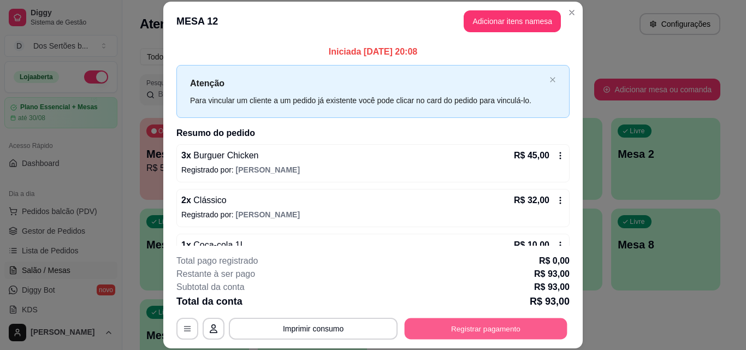
click at [463, 325] on button "Registrar pagamento" at bounding box center [485, 328] width 163 height 21
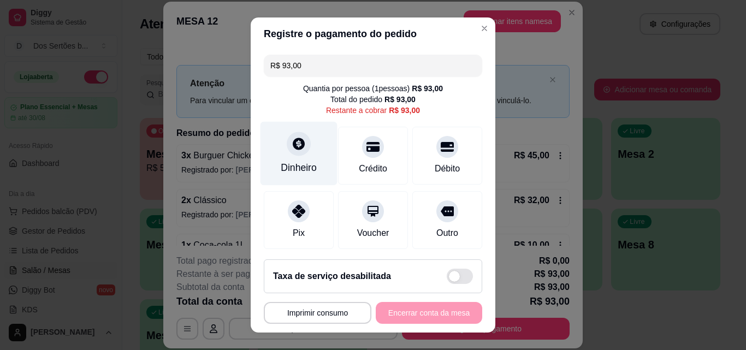
click at [277, 145] on div "Dinheiro" at bounding box center [298, 154] width 77 height 64
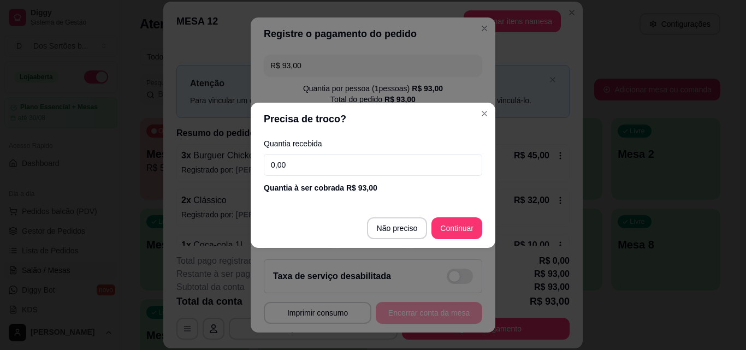
click at [289, 162] on input "0,00" at bounding box center [373, 165] width 218 height 22
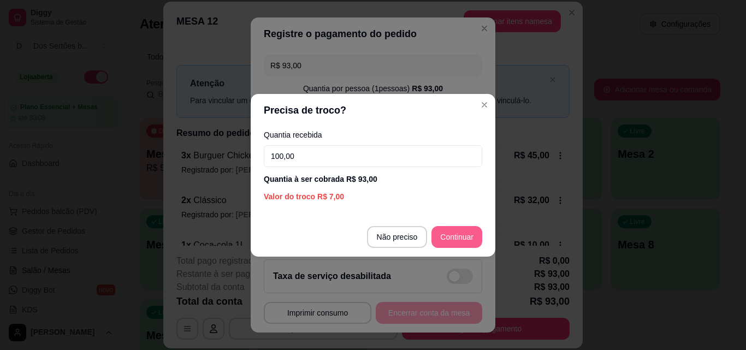
type input "100,00"
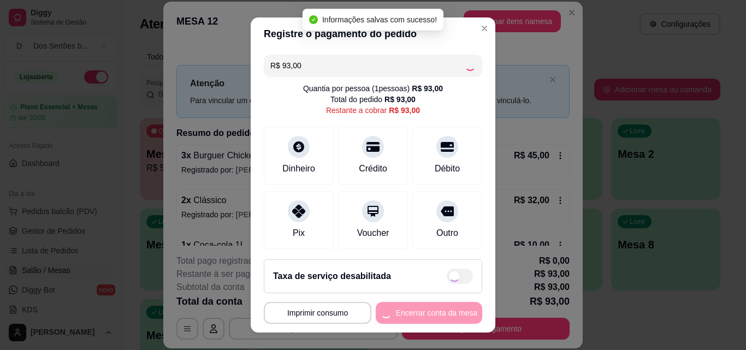
type input "R$ 0,00"
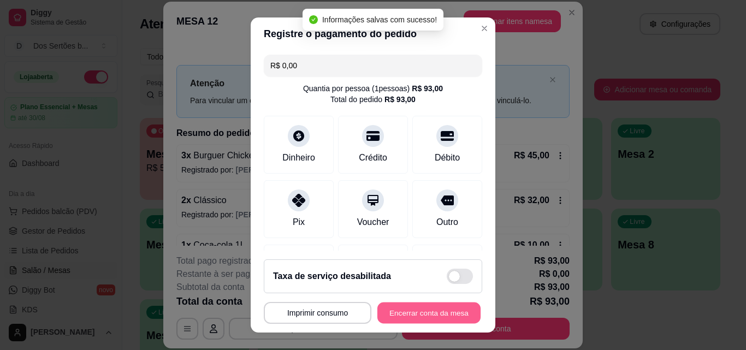
click at [387, 320] on button "Encerrar conta da mesa" at bounding box center [428, 312] width 103 height 21
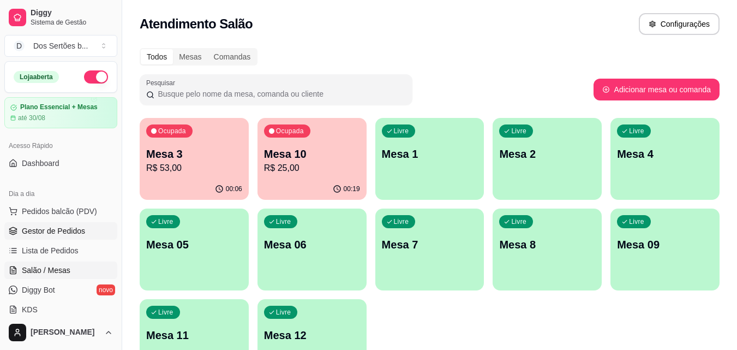
click at [61, 235] on span "Gestor de Pedidos" at bounding box center [53, 230] width 63 height 11
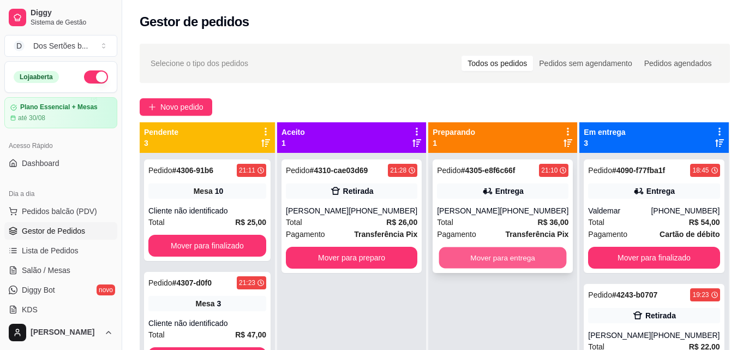
click at [512, 257] on button "Mover para entrega" at bounding box center [503, 257] width 128 height 21
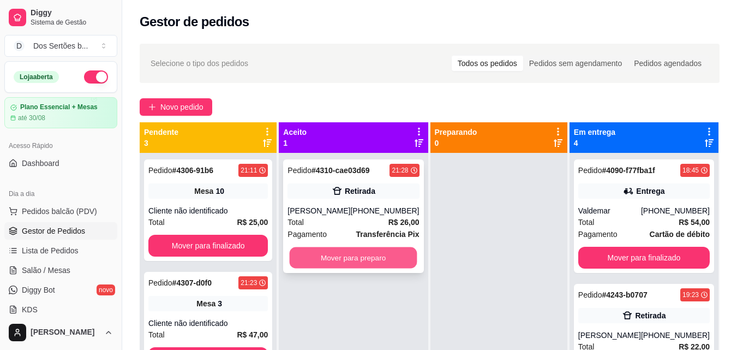
click at [360, 250] on button "Mover para preparo" at bounding box center [354, 257] width 128 height 21
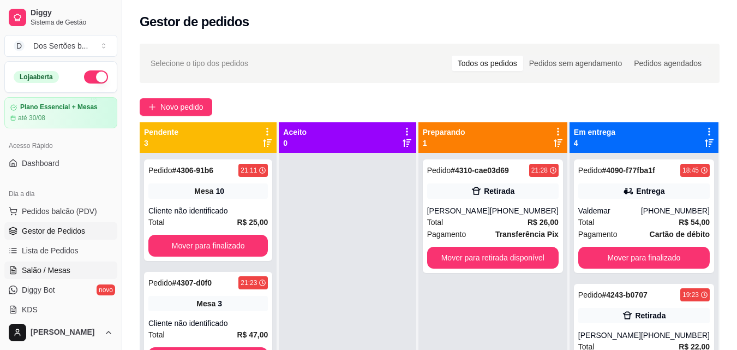
click at [84, 270] on link "Salão / Mesas" at bounding box center [60, 269] width 113 height 17
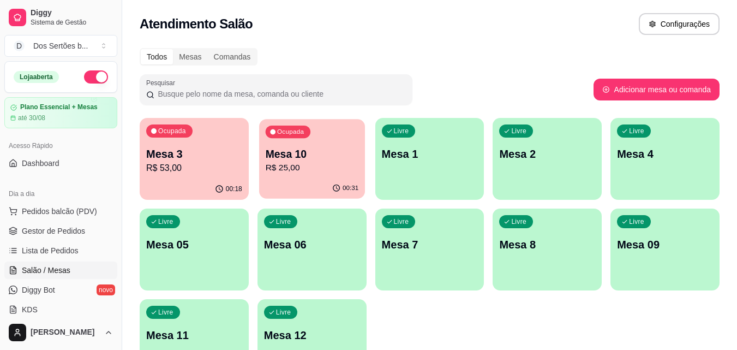
click at [315, 159] on p "Mesa 10" at bounding box center [311, 154] width 93 height 15
click at [296, 166] on p "R$ 25,00" at bounding box center [311, 168] width 93 height 13
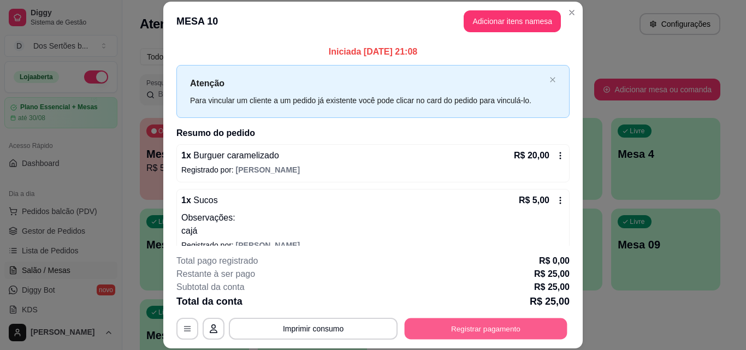
click at [462, 320] on button "Registrar pagamento" at bounding box center [485, 328] width 163 height 21
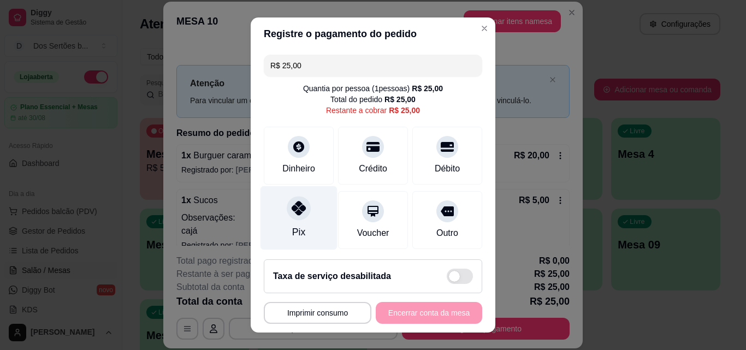
click at [308, 222] on div "Pix" at bounding box center [298, 218] width 77 height 64
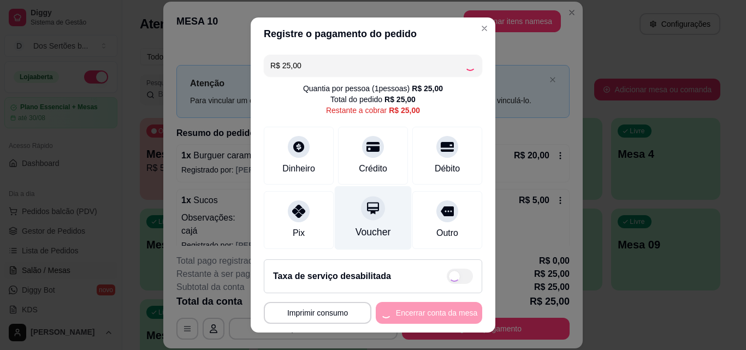
type input "R$ 0,00"
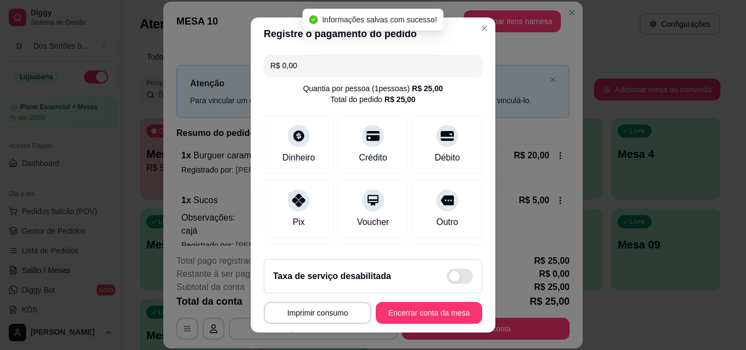
scroll to position [126, 0]
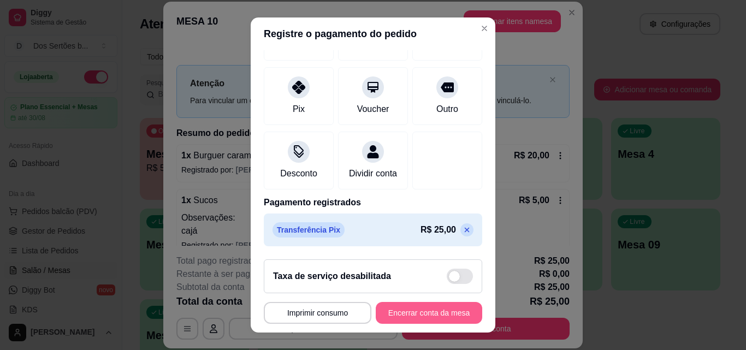
click at [422, 310] on button "Encerrar conta da mesa" at bounding box center [428, 313] width 106 height 22
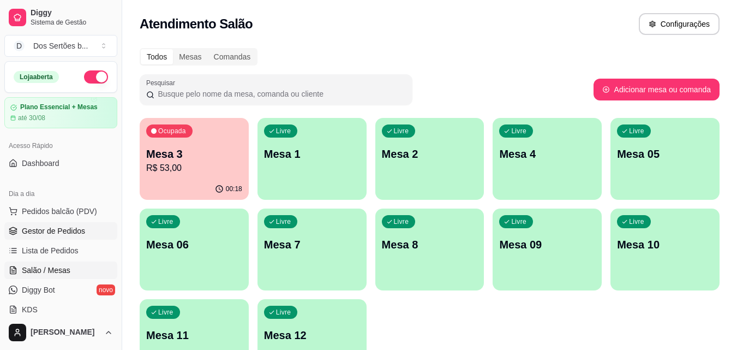
click at [69, 233] on span "Gestor de Pedidos" at bounding box center [53, 230] width 63 height 11
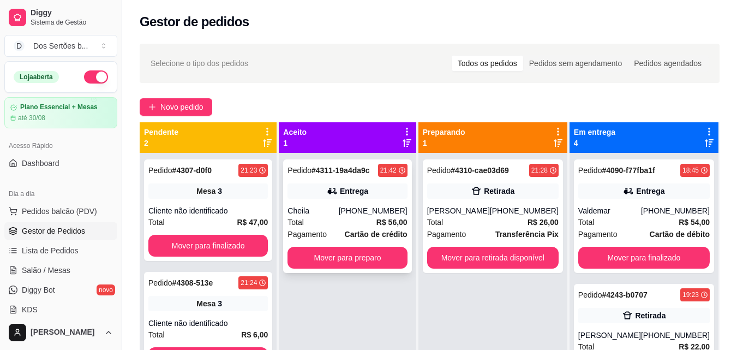
click at [377, 192] on div "Entrega" at bounding box center [348, 190] width 120 height 15
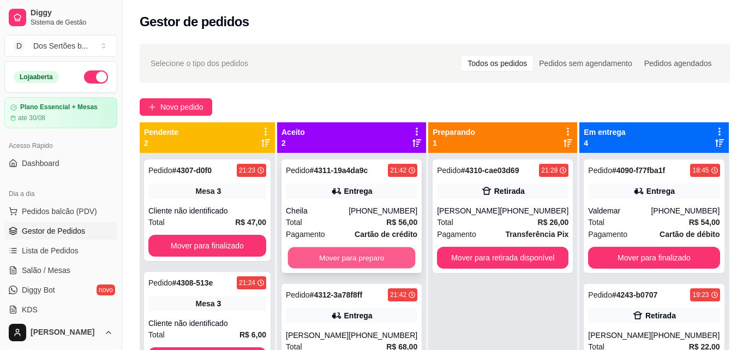
click at [350, 254] on button "Mover para preparo" at bounding box center [352, 257] width 128 height 21
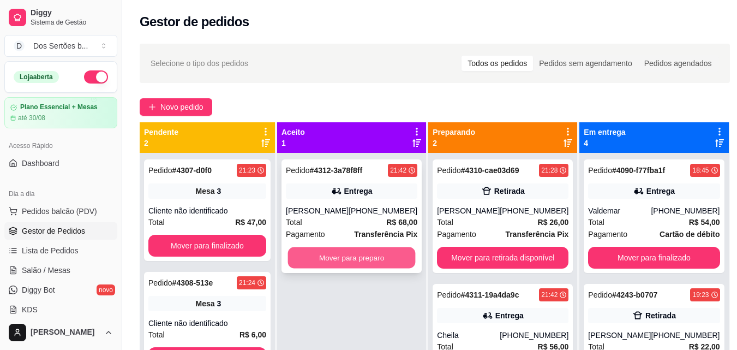
click at [333, 251] on button "Mover para preparo" at bounding box center [352, 257] width 128 height 21
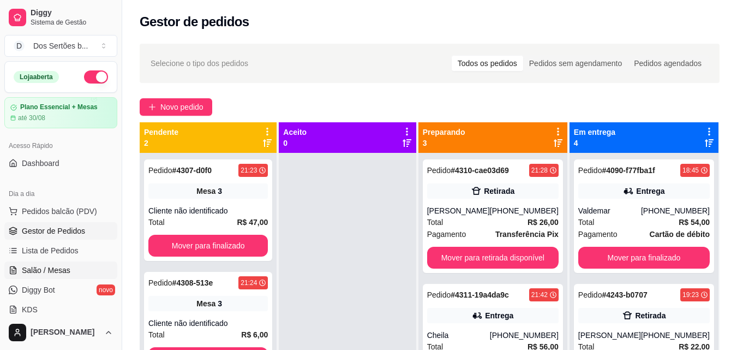
click at [51, 265] on span "Salão / Mesas" at bounding box center [46, 270] width 49 height 11
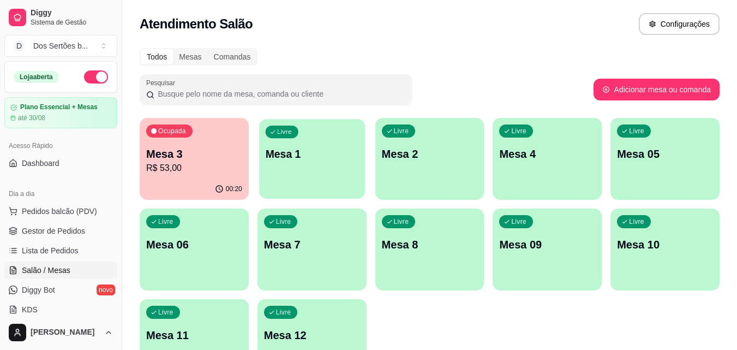
click at [297, 172] on div "Livre Mesa 1" at bounding box center [312, 152] width 106 height 67
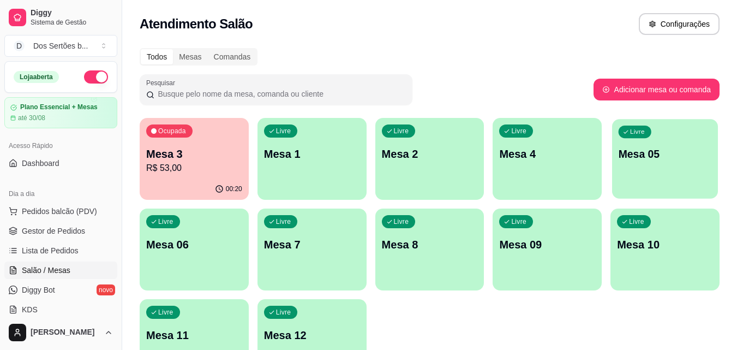
click at [655, 168] on div "Livre Mesa 05" at bounding box center [665, 152] width 106 height 67
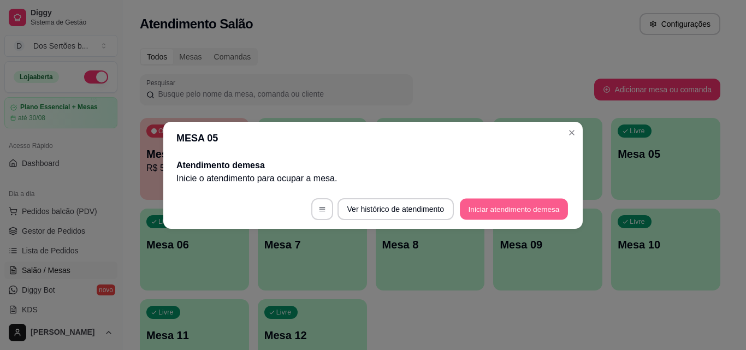
click at [520, 204] on button "Iniciar atendimento de mesa" at bounding box center [514, 208] width 108 height 21
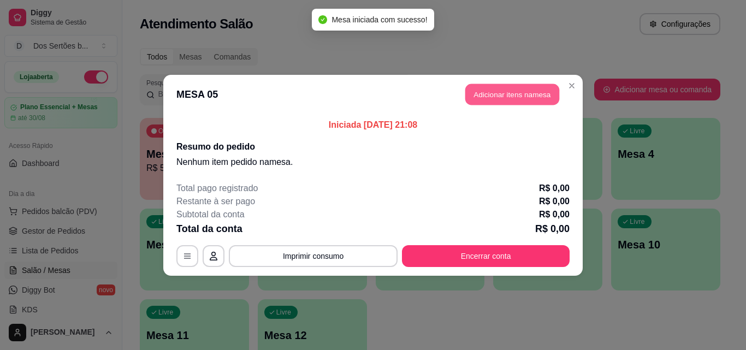
click at [484, 90] on button "Adicionar itens na mesa" at bounding box center [512, 94] width 94 height 21
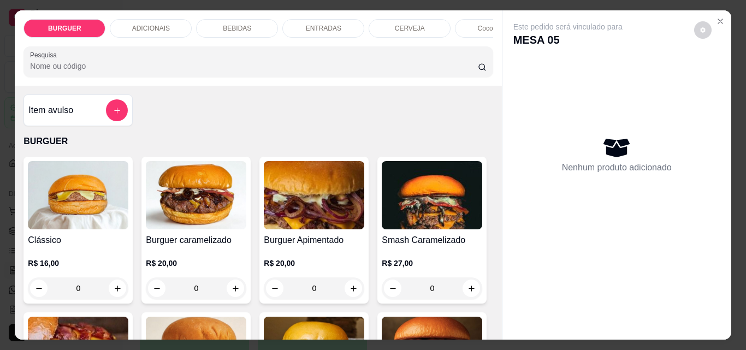
click at [231, 24] on p "BEBIDAS" at bounding box center [237, 28] width 28 height 9
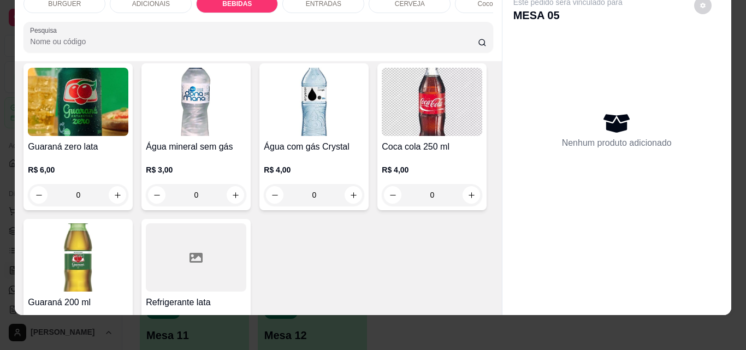
scroll to position [1379, 0]
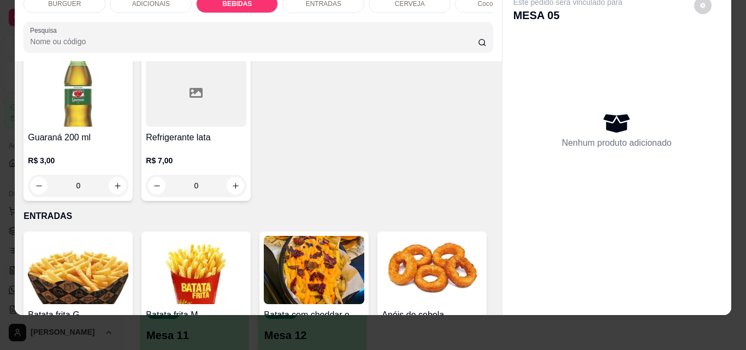
type input "1"
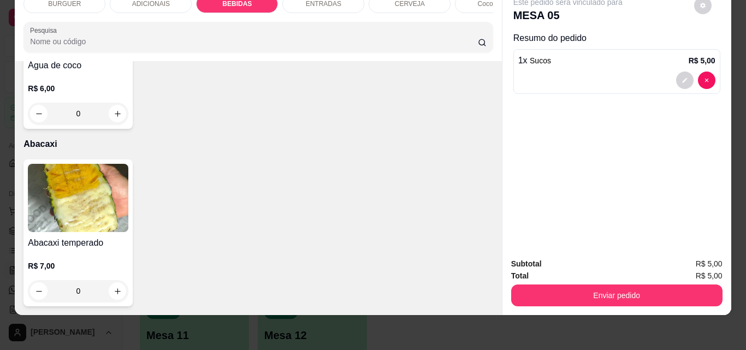
scroll to position [2612, 0]
click at [114, 118] on icon "increase-product-quantity" at bounding box center [118, 114] width 8 height 8
type input "1"
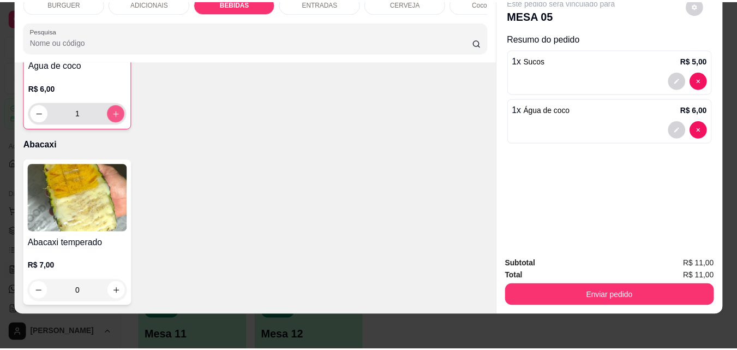
scroll to position [2613, 0]
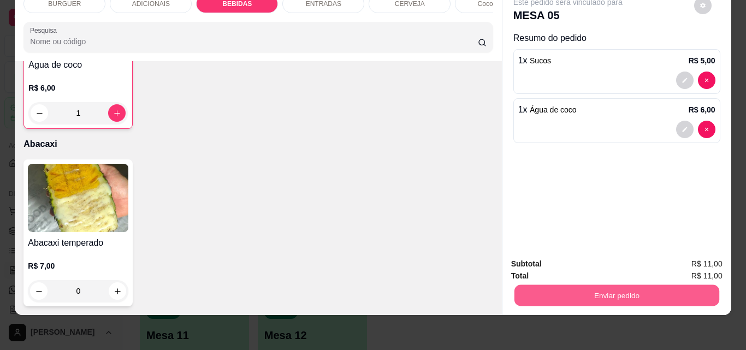
click at [535, 288] on button "Enviar pedido" at bounding box center [616, 294] width 205 height 21
click at [550, 257] on button "Não registrar e enviar pedido" at bounding box center [580, 260] width 110 height 20
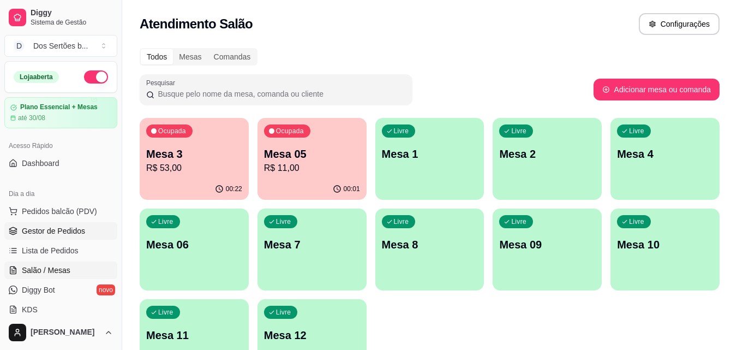
click at [74, 225] on link "Gestor de Pedidos" at bounding box center [60, 230] width 113 height 17
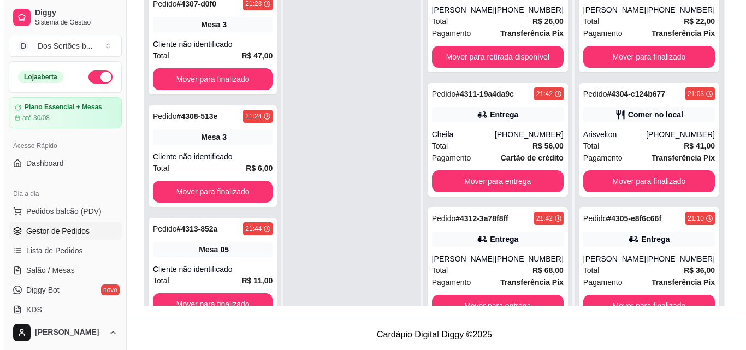
scroll to position [31, 0]
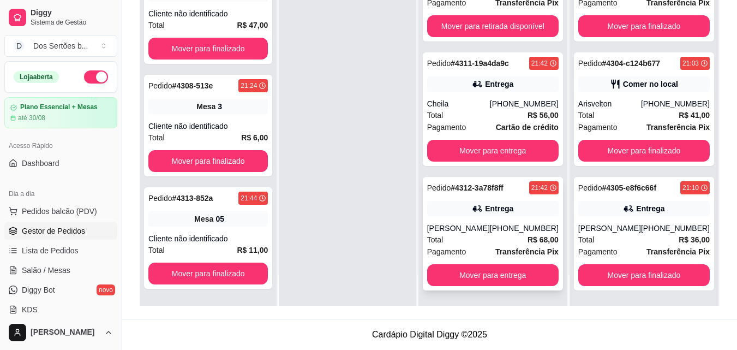
click at [473, 216] on div "Entrega" at bounding box center [493, 208] width 132 height 15
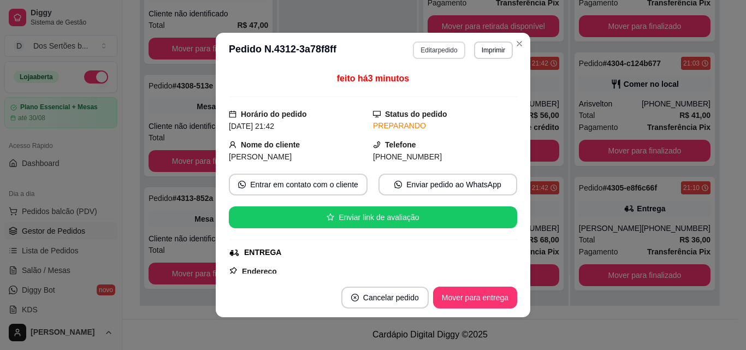
click at [426, 49] on button "Editar pedido" at bounding box center [439, 49] width 52 height 17
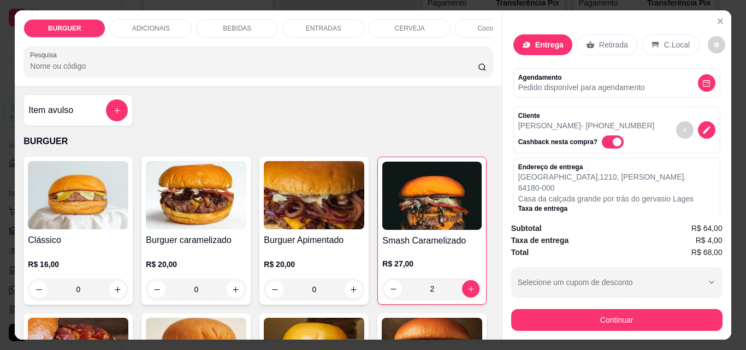
click at [172, 20] on div "ADICIONAIS" at bounding box center [151, 28] width 82 height 19
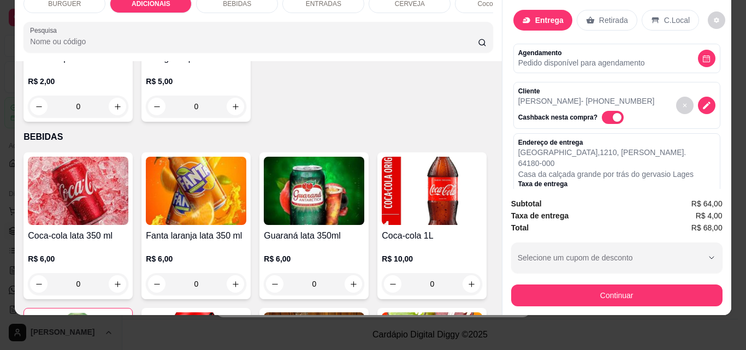
scroll to position [893, 0]
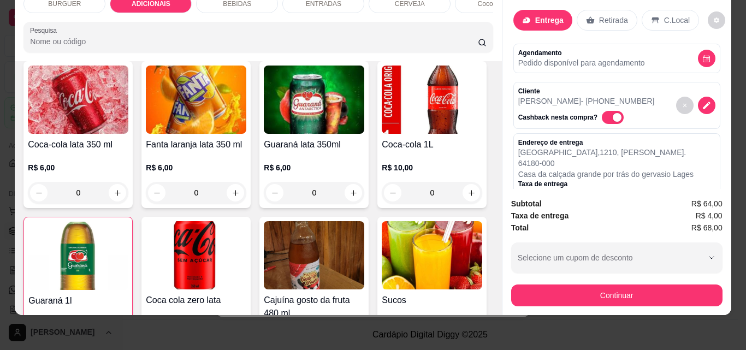
click at [122, 20] on icon "increase-product-quantity" at bounding box center [118, 15] width 8 height 8
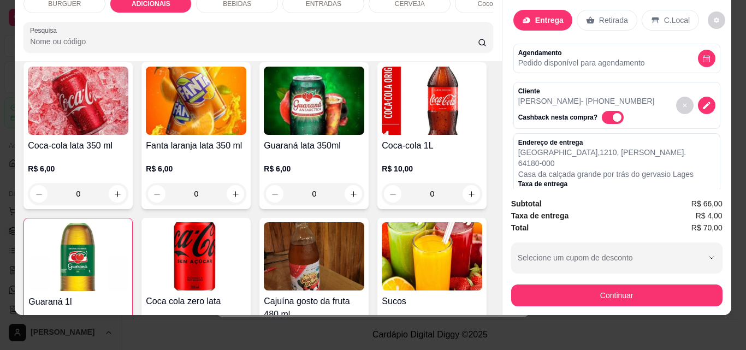
click at [121, 20] on icon "increase-product-quantity" at bounding box center [117, 16] width 8 height 8
type input "3"
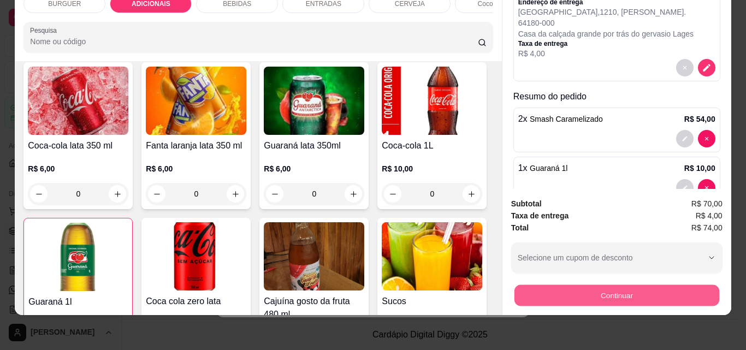
click at [572, 287] on button "Continuar" at bounding box center [616, 294] width 205 height 21
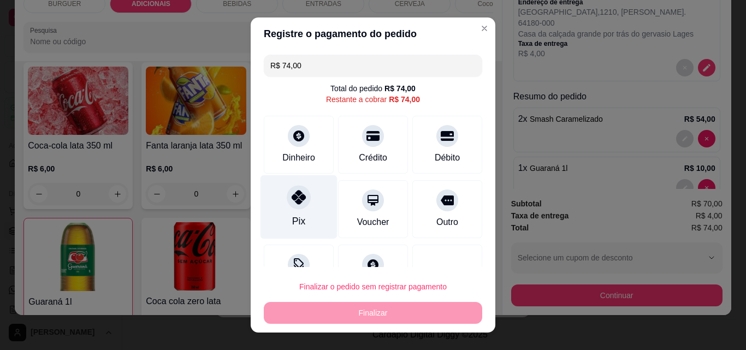
scroll to position [30, 0]
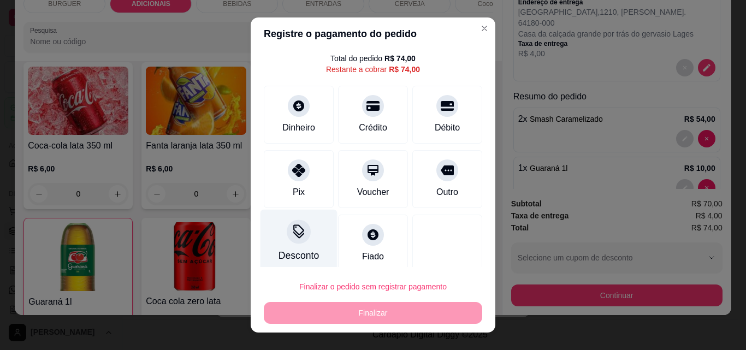
click at [276, 223] on div "Desconto" at bounding box center [298, 242] width 77 height 64
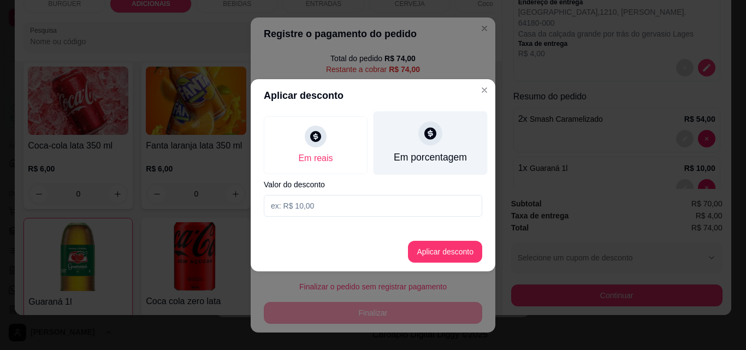
click at [405, 139] on div "Em porcentagem" at bounding box center [430, 143] width 114 height 64
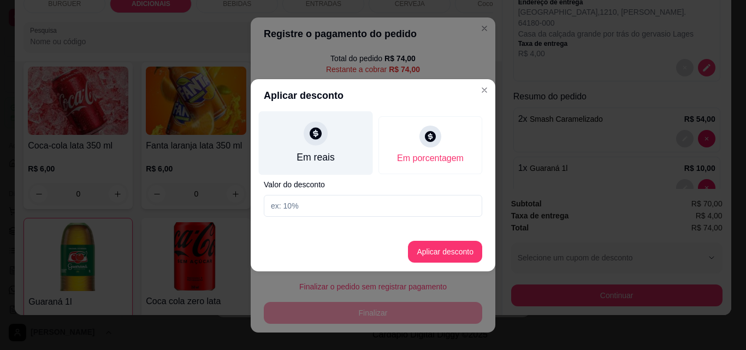
click at [314, 145] on div at bounding box center [315, 133] width 24 height 24
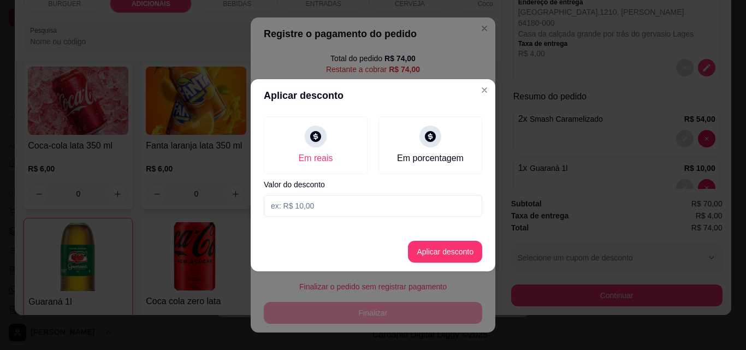
click at [309, 205] on input at bounding box center [373, 206] width 218 height 22
type input "4,00"
click at [439, 250] on button "Aplicar desconto" at bounding box center [444, 251] width 71 height 21
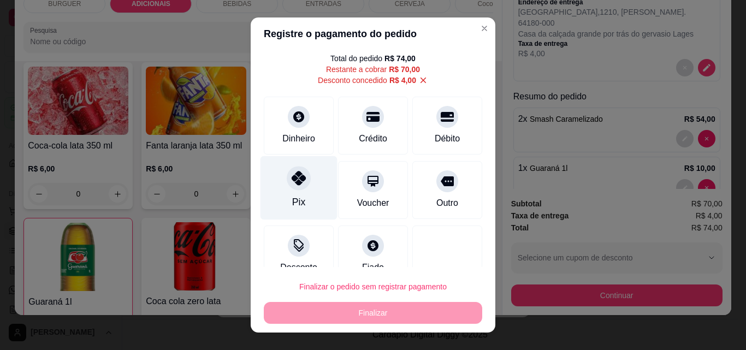
click at [281, 193] on div "Pix" at bounding box center [298, 188] width 77 height 64
type input "R$ 0,00"
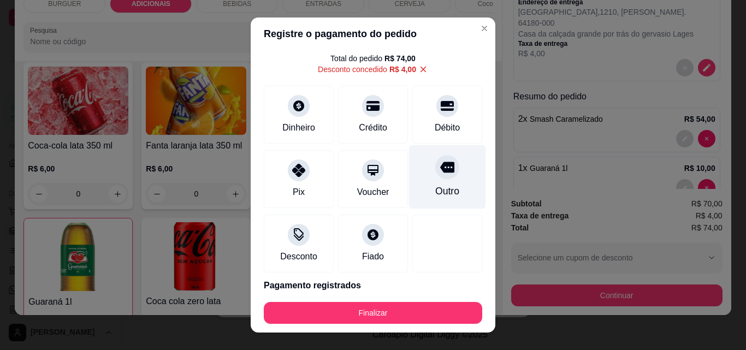
scroll to position [70, 0]
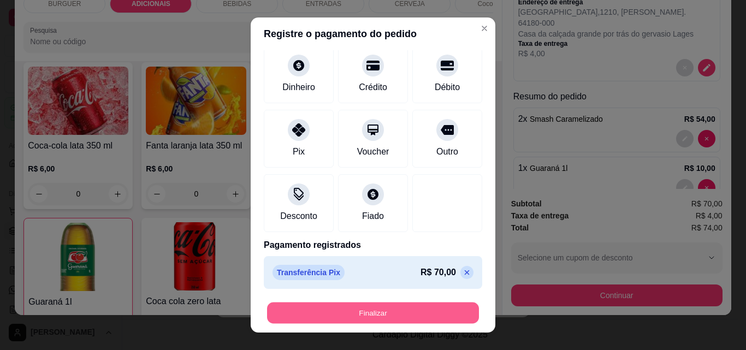
click at [392, 306] on button "Finalizar" at bounding box center [373, 312] width 212 height 21
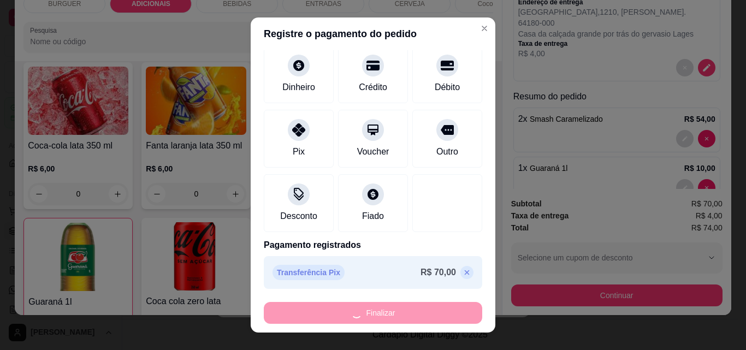
type input "0"
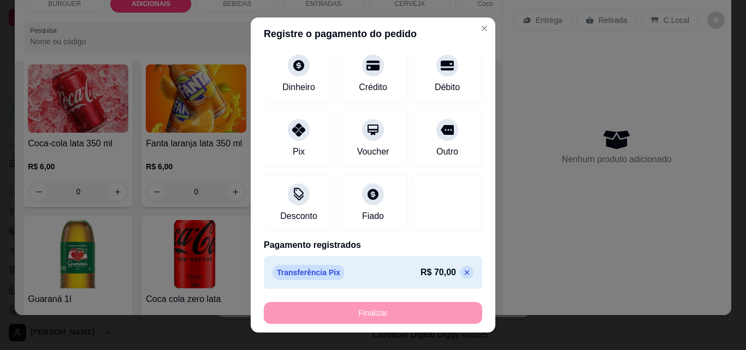
type input "-R$ 74,00"
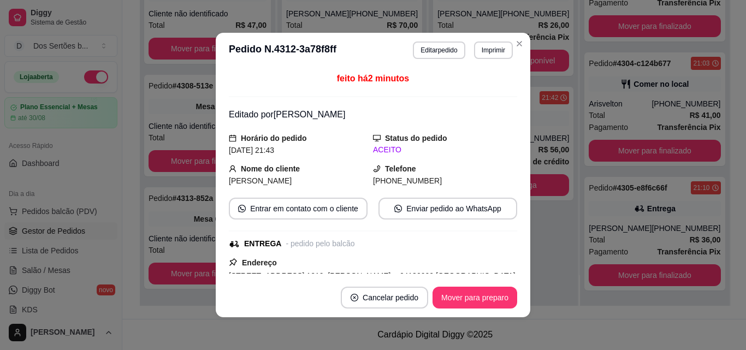
scroll to position [0, 0]
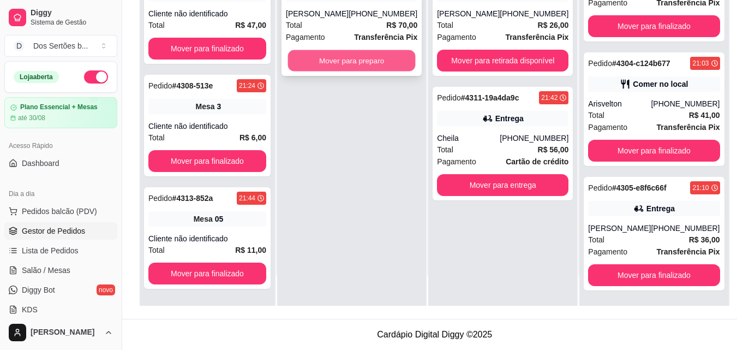
click at [325, 64] on button "Mover para preparo" at bounding box center [352, 60] width 128 height 21
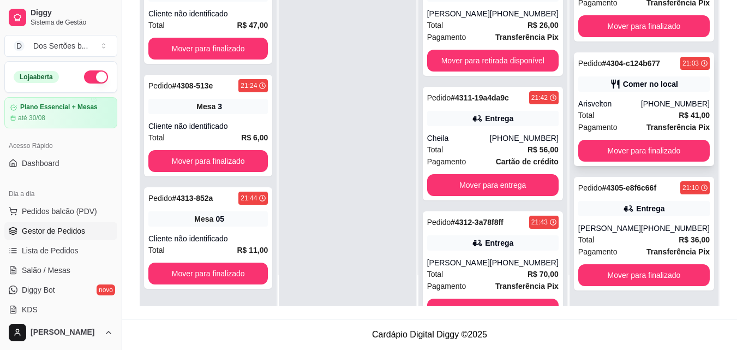
click at [671, 133] on div "Pedido # 4304-c124b677 21:03 Comer no local Arisvelton [PHONE_NUMBER] Total R$ …" at bounding box center [644, 109] width 140 height 114
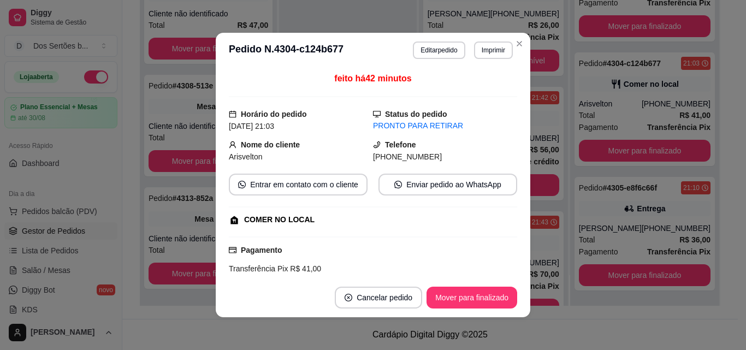
scroll to position [172, 0]
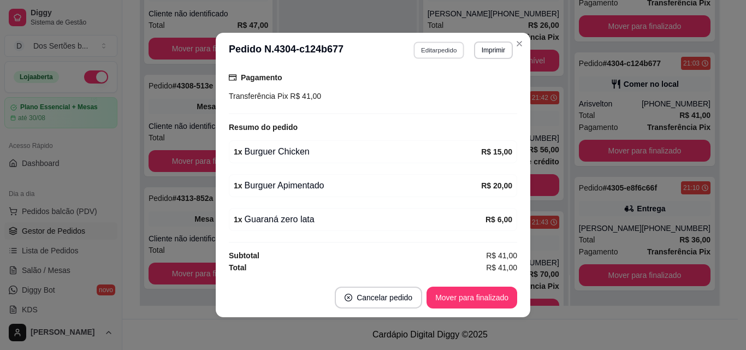
click at [426, 55] on button "Editar pedido" at bounding box center [439, 49] width 51 height 17
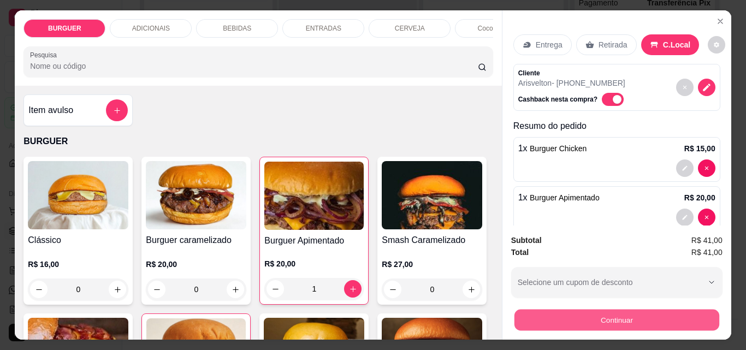
click at [559, 316] on button "Continuar" at bounding box center [616, 319] width 205 height 21
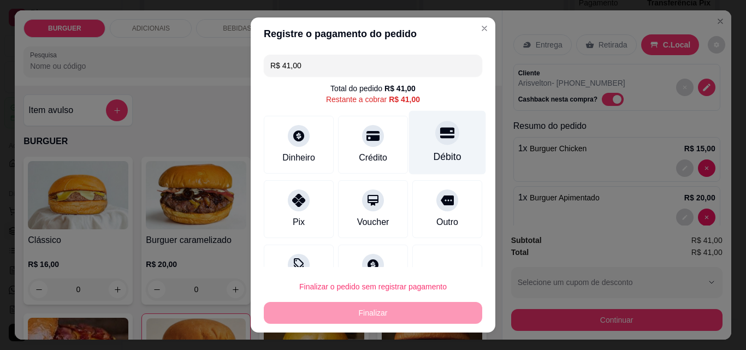
click at [419, 141] on div "Débito" at bounding box center [447, 143] width 77 height 64
type input "R$ 0,00"
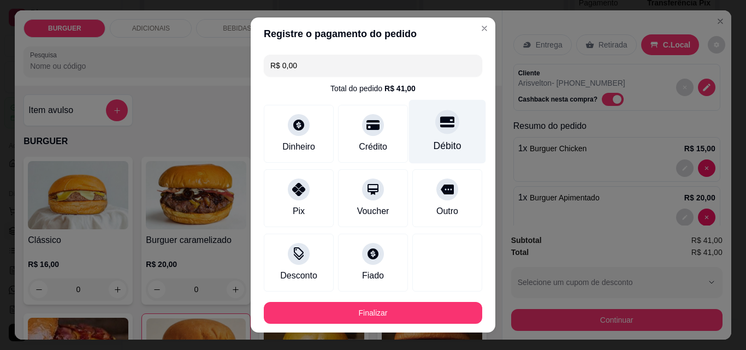
scroll to position [59, 0]
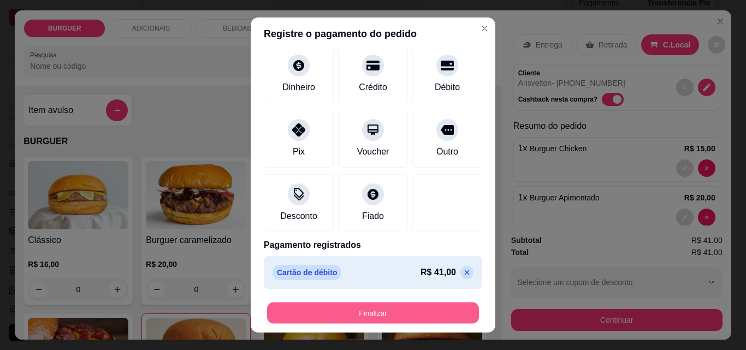
click at [425, 311] on button "Finalizar" at bounding box center [373, 312] width 212 height 21
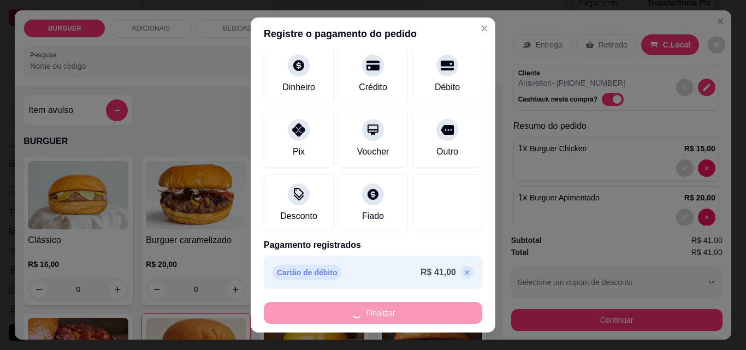
type input "0"
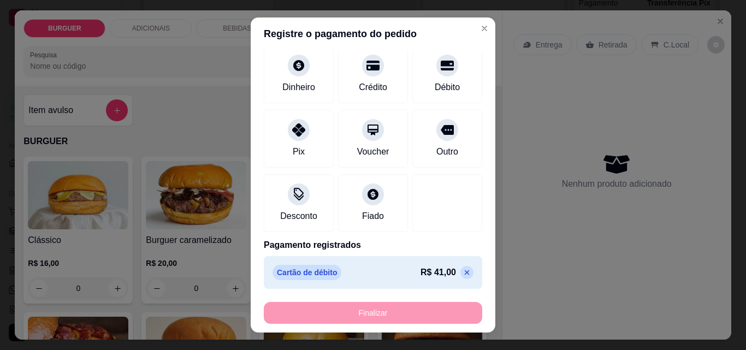
type input "-R$ 41,00"
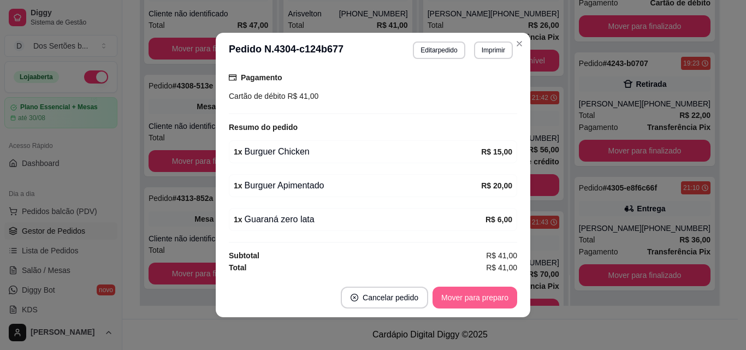
scroll to position [34, 0]
click at [474, 294] on button "Mover para preparo" at bounding box center [474, 297] width 82 height 21
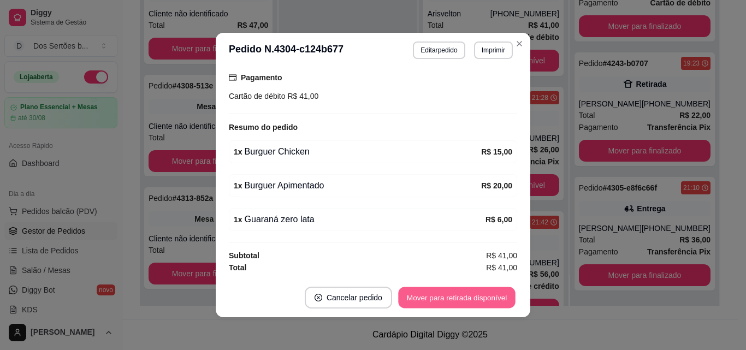
click at [473, 295] on button "Mover para retirada disponível" at bounding box center [456, 297] width 117 height 21
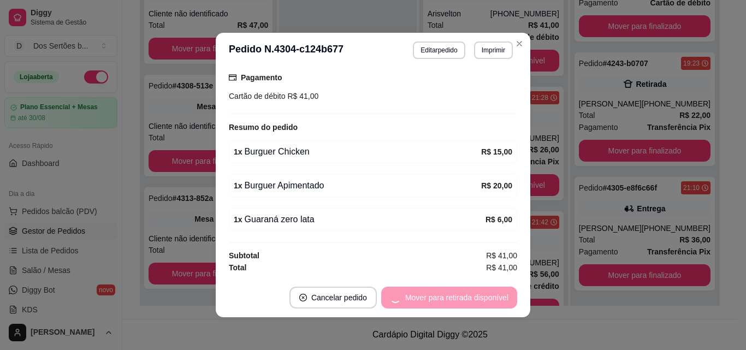
scroll to position [159, 0]
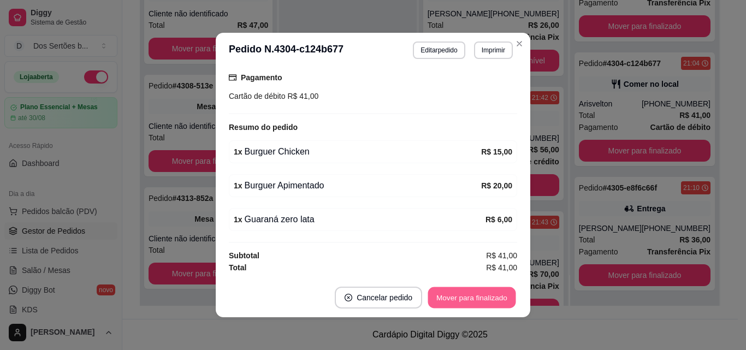
click at [473, 294] on button "Mover para finalizado" at bounding box center [472, 297] width 88 height 21
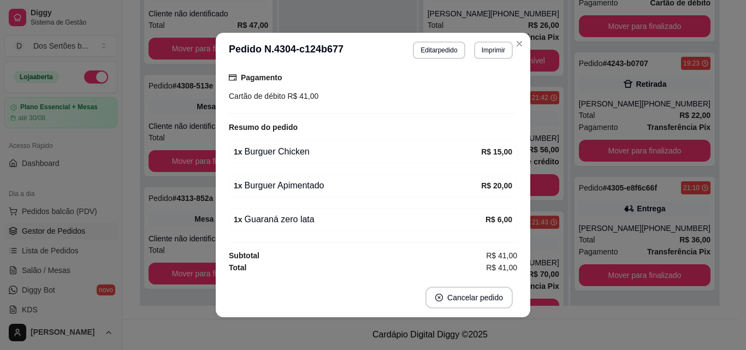
scroll to position [160, 0]
click at [515, 33] on header "**********" at bounding box center [373, 50] width 314 height 35
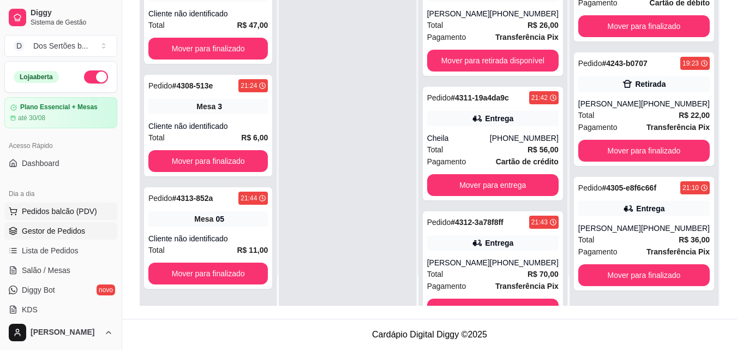
click at [31, 208] on span "Pedidos balcão (PDV)" at bounding box center [59, 211] width 75 height 11
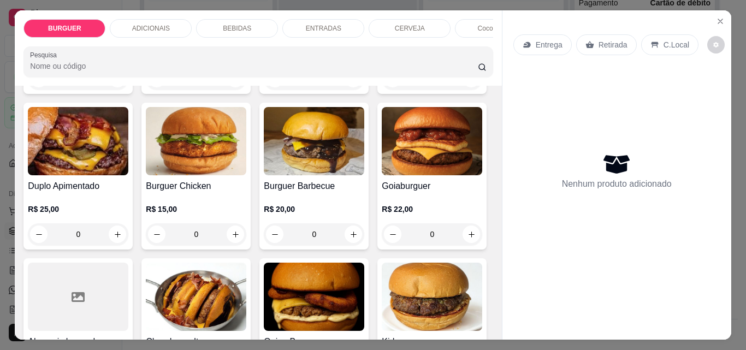
scroll to position [225, 0]
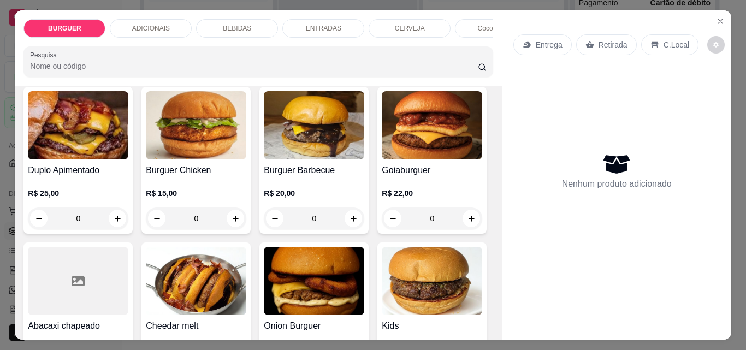
click at [462, 71] on button "increase-product-quantity" at bounding box center [470, 62] width 17 height 17
type input "1"
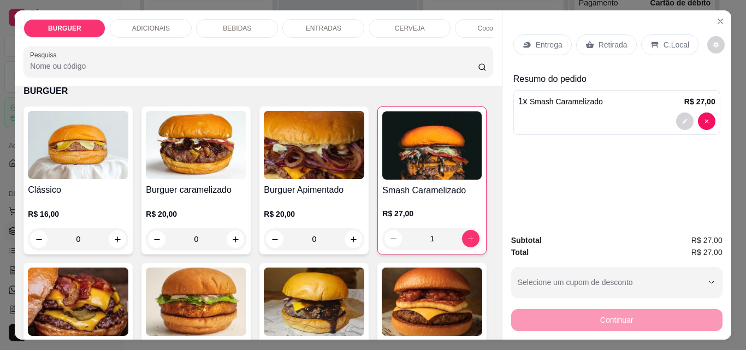
scroll to position [37, 0]
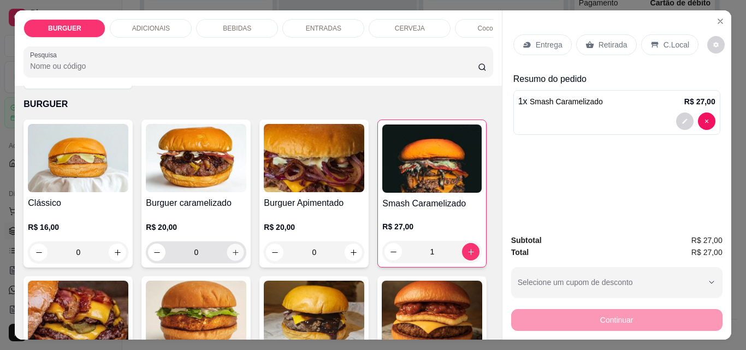
click at [231, 257] on icon "increase-product-quantity" at bounding box center [235, 252] width 8 height 8
type input "1"
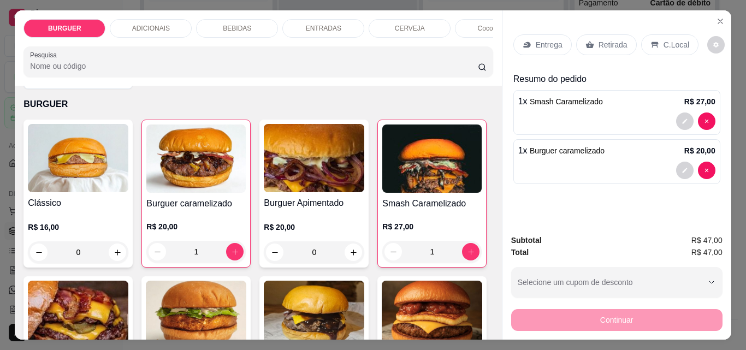
click at [297, 22] on div "ENTRADAS" at bounding box center [323, 28] width 82 height 19
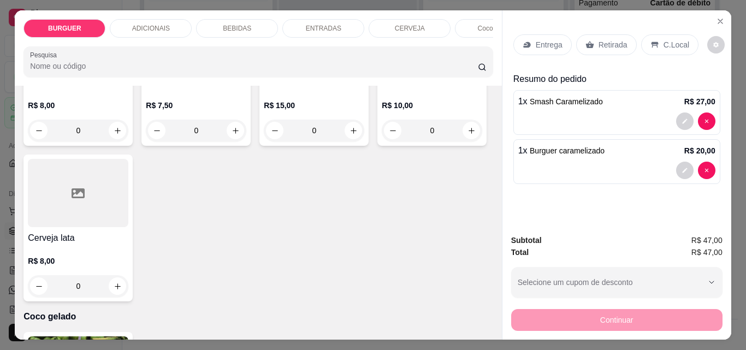
scroll to position [28, 0]
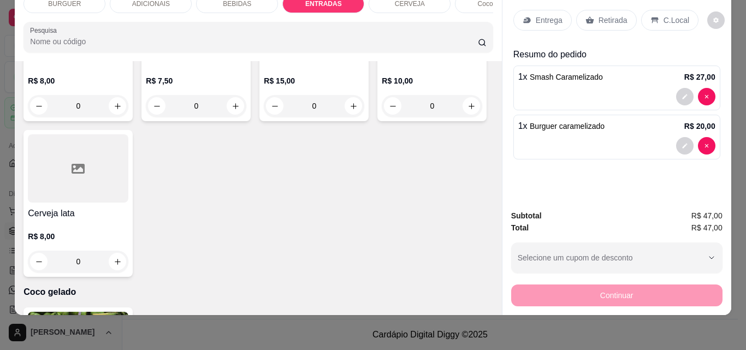
type input "2"
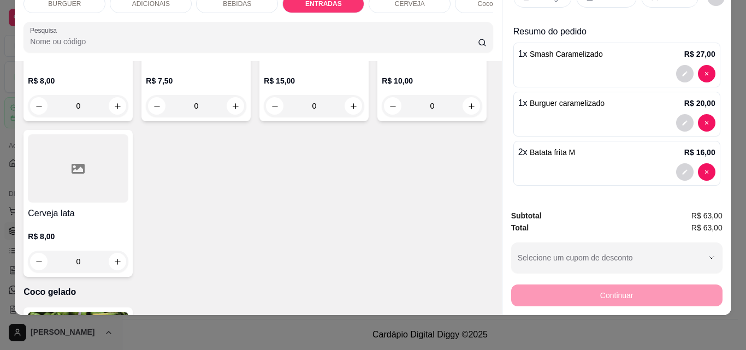
scroll to position [0, 0]
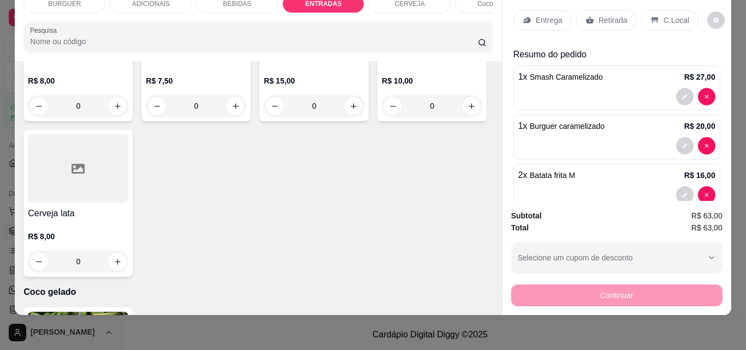
click at [598, 15] on p "Retirada" at bounding box center [612, 20] width 29 height 11
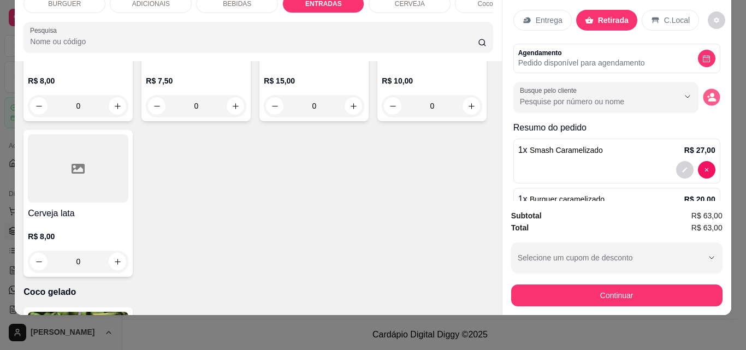
click at [702, 89] on button "decrease-product-quantity" at bounding box center [710, 97] width 17 height 17
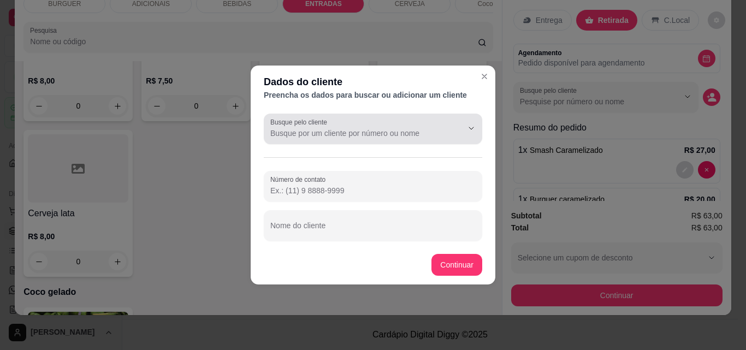
click at [329, 134] on input "Busque pelo cliente" at bounding box center [357, 133] width 175 height 11
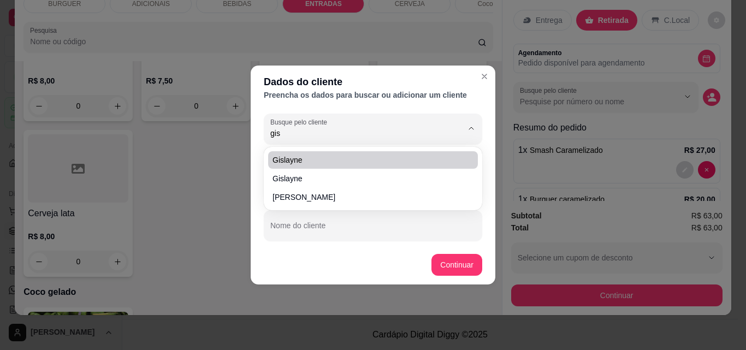
click at [299, 161] on span "Gislayne" at bounding box center [367, 159] width 190 height 11
type input "Gislayne"
type input "[PHONE_NUMBER]"
type input "Gislayne"
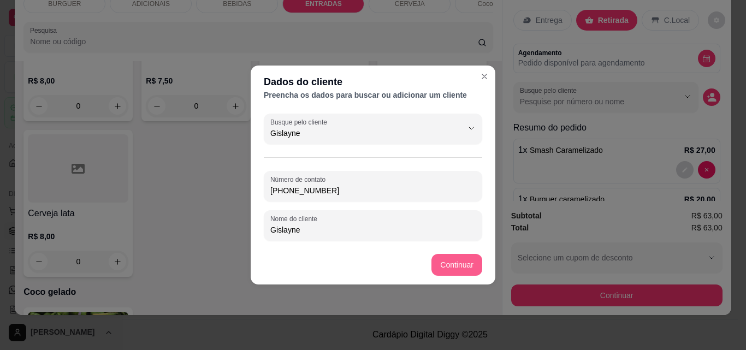
type input "Gislayne"
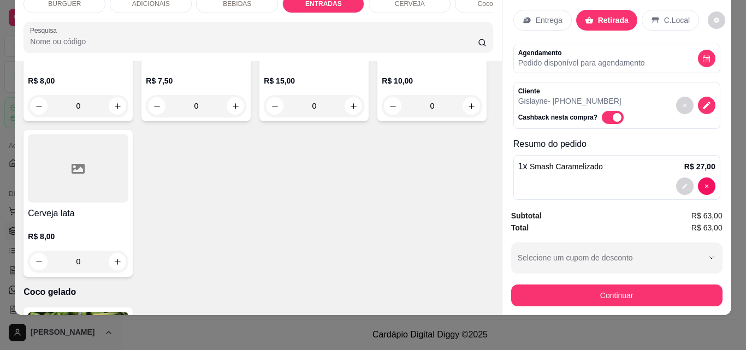
scroll to position [112, 0]
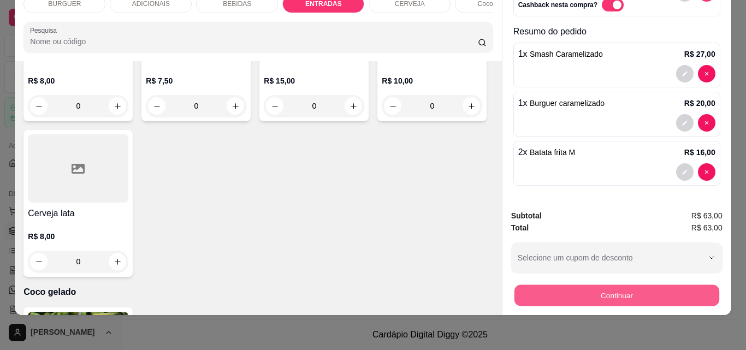
click at [639, 284] on button "Continuar" at bounding box center [616, 294] width 205 height 21
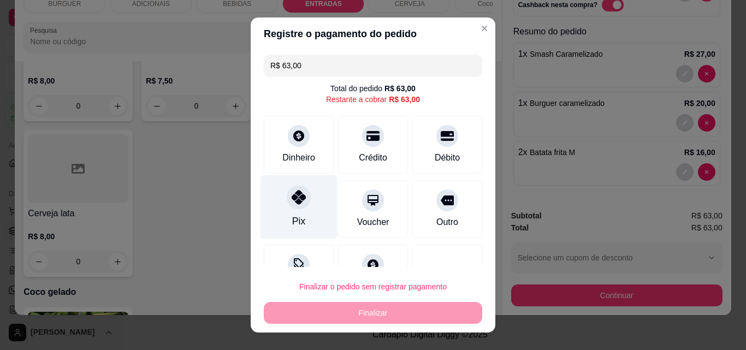
click at [313, 190] on div "Pix" at bounding box center [298, 207] width 77 height 64
type input "R$ 0,00"
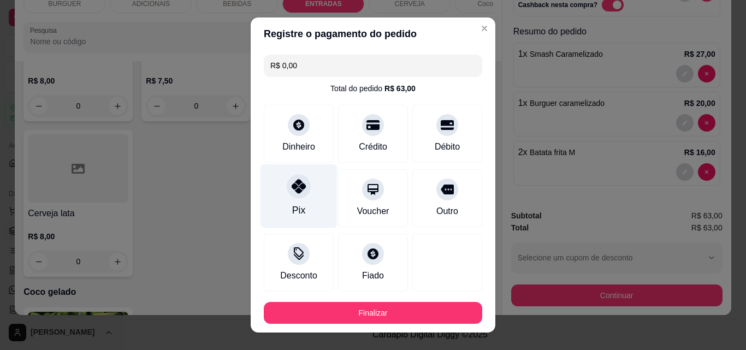
scroll to position [59, 0]
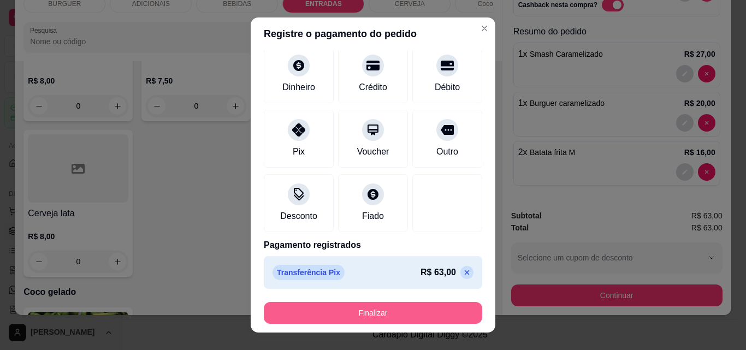
click at [389, 310] on button "Finalizar" at bounding box center [373, 313] width 218 height 22
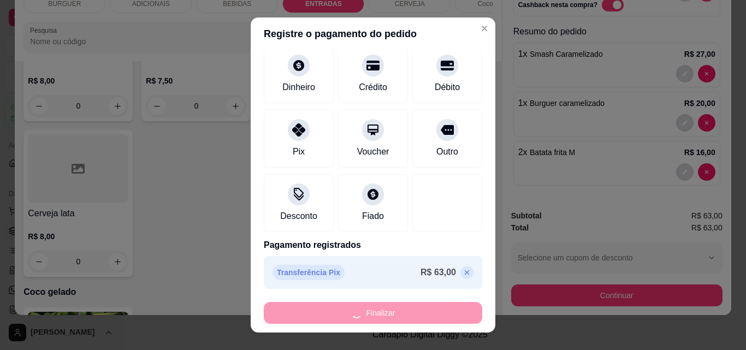
type input "0"
type input "-R$ 63,00"
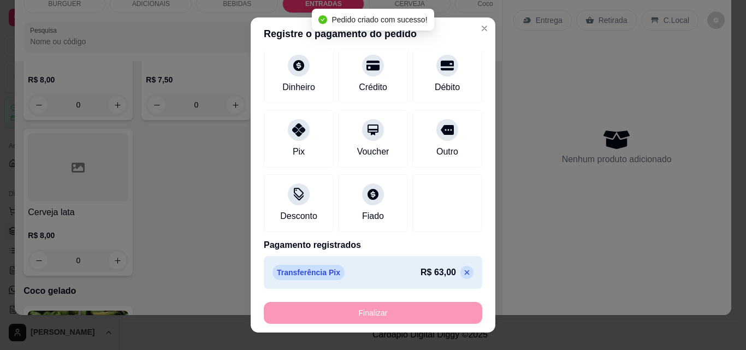
scroll to position [1839, 0]
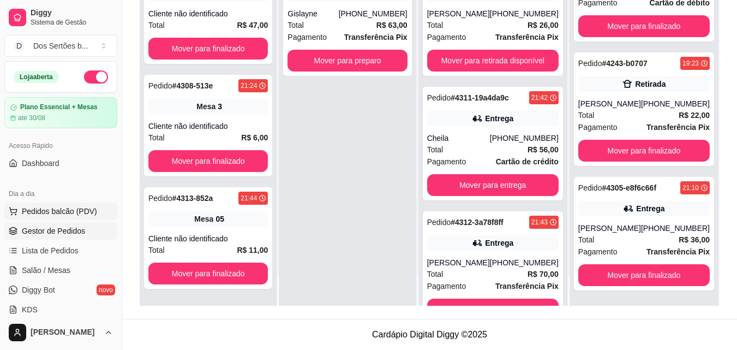
click at [44, 210] on span "Pedidos balcão (PDV)" at bounding box center [59, 211] width 75 height 11
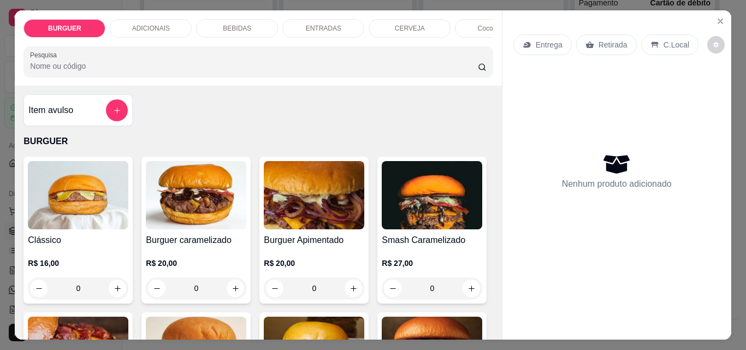
click at [154, 24] on p "ADICIONAIS" at bounding box center [151, 28] width 38 height 9
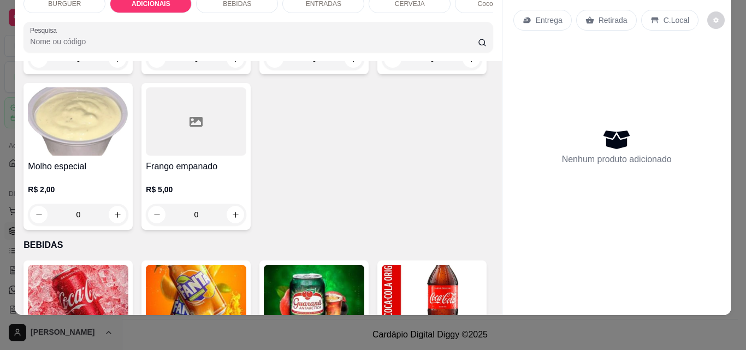
click at [289, 3] on div "ENTRADAS" at bounding box center [323, 4] width 82 height 19
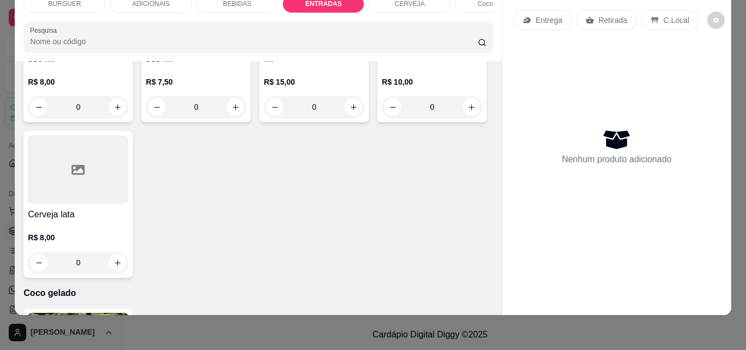
click at [66, 4] on div "BURGUER" at bounding box center [64, 4] width 82 height 19
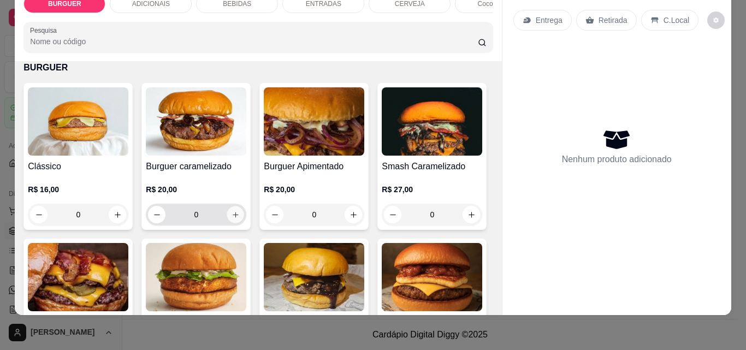
click at [238, 215] on button "increase-product-quantity" at bounding box center [235, 214] width 17 height 17
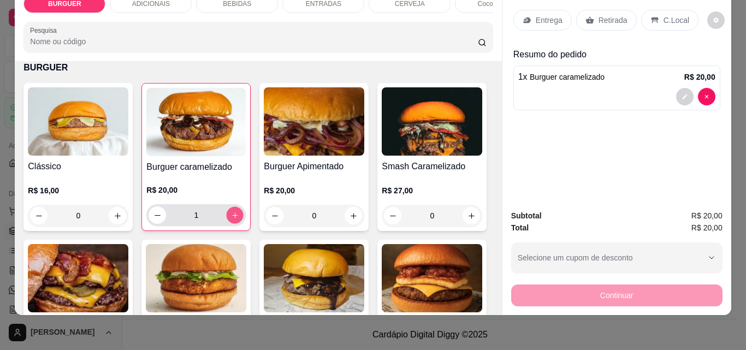
click at [236, 214] on button "increase-product-quantity" at bounding box center [234, 215] width 17 height 17
type input "2"
click at [293, 4] on div "ENTRADAS" at bounding box center [323, 4] width 82 height 19
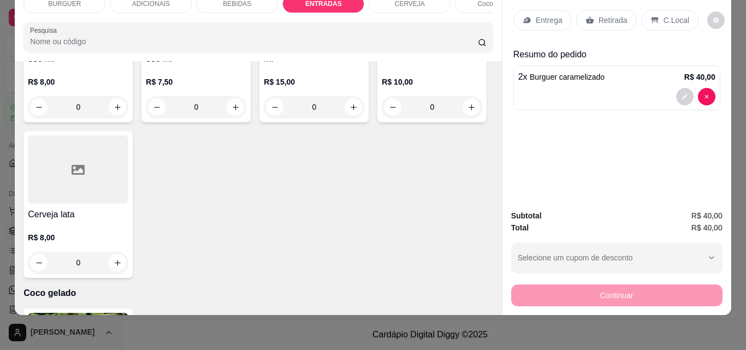
type input "1"
click at [216, 0] on div "BEBIDAS" at bounding box center [237, 4] width 82 height 19
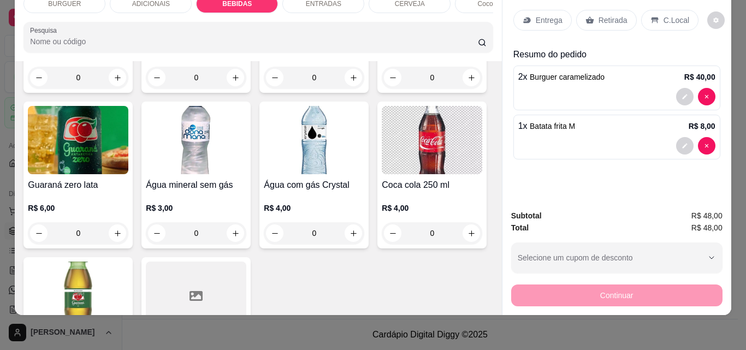
scroll to position [1189, 0]
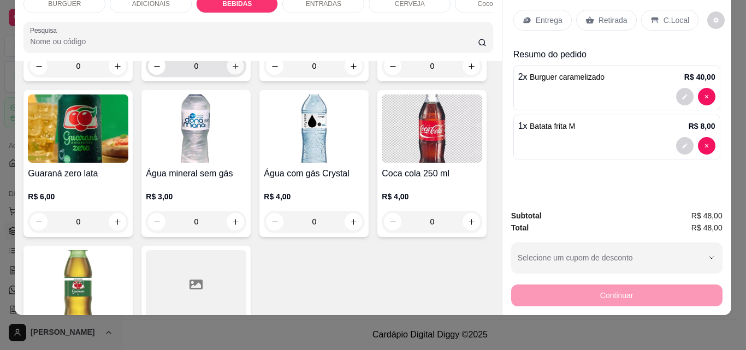
click at [240, 70] on icon "increase-product-quantity" at bounding box center [235, 66] width 8 height 8
type input "1"
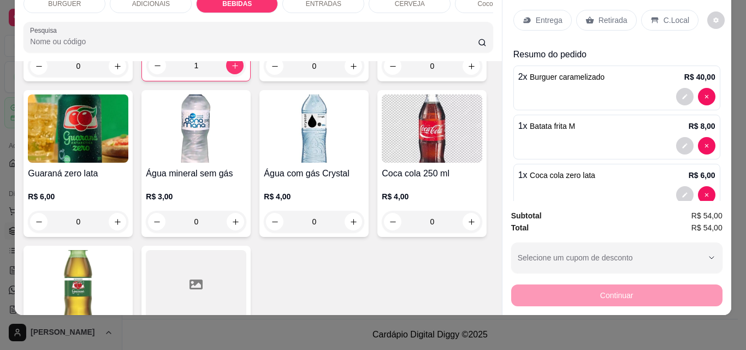
click at [604, 15] on p "Retirada" at bounding box center [612, 20] width 29 height 11
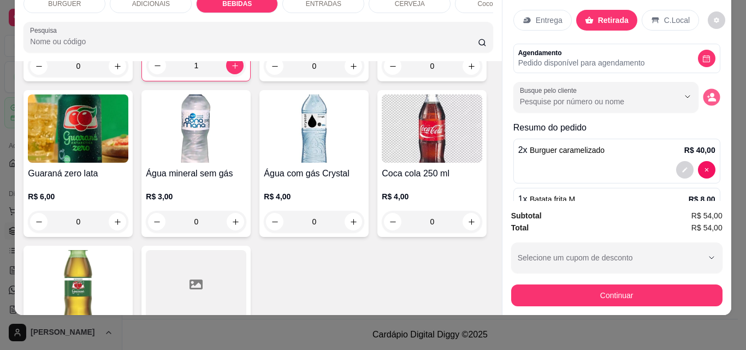
click at [702, 95] on button "decrease-product-quantity" at bounding box center [710, 97] width 17 height 17
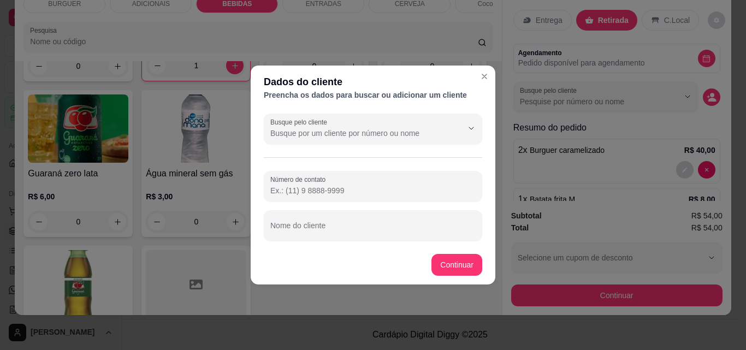
click at [316, 187] on input "Número de contato" at bounding box center [372, 190] width 205 height 11
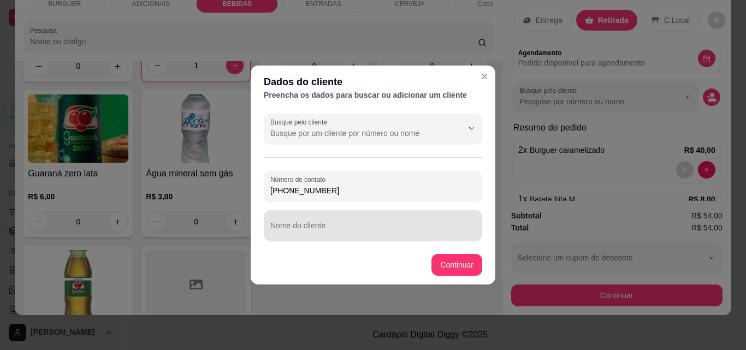
type input "[PHONE_NUMBER]"
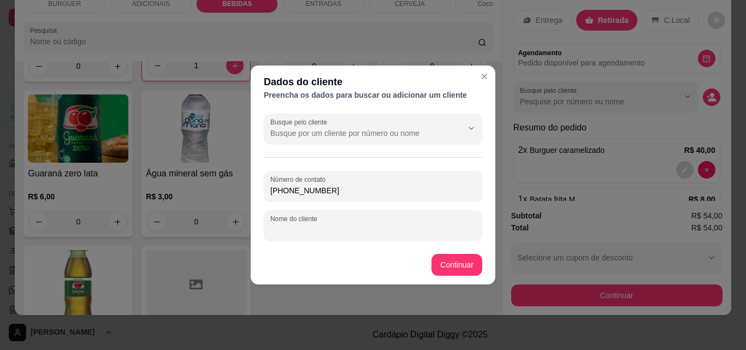
click at [290, 235] on input "Nome do cliente" at bounding box center [372, 229] width 205 height 11
type input "kaio"
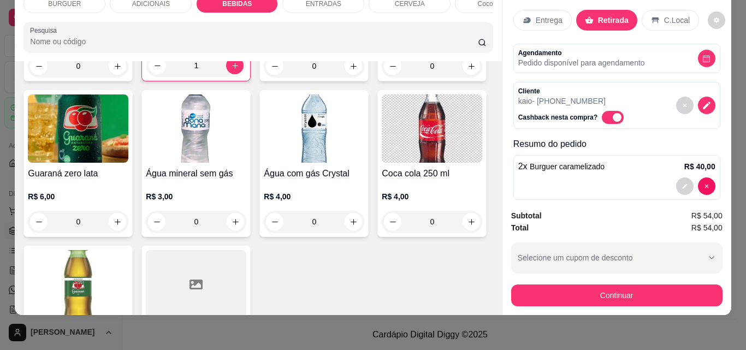
scroll to position [112, 0]
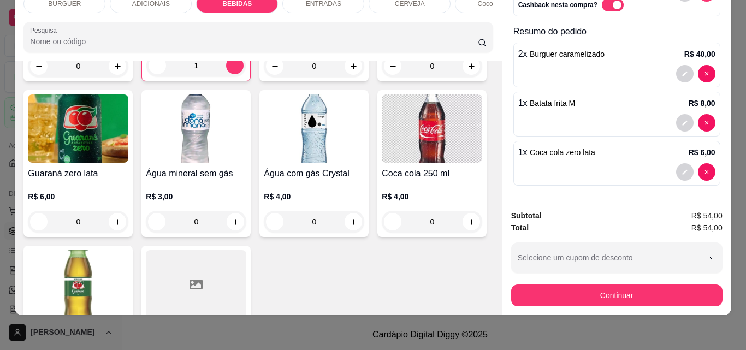
click at [312, 3] on div "ENTRADAS" at bounding box center [323, 4] width 82 height 19
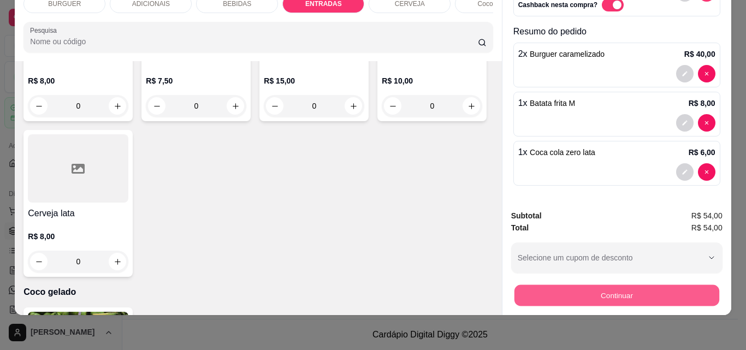
click at [536, 284] on button "Continuar" at bounding box center [616, 294] width 205 height 21
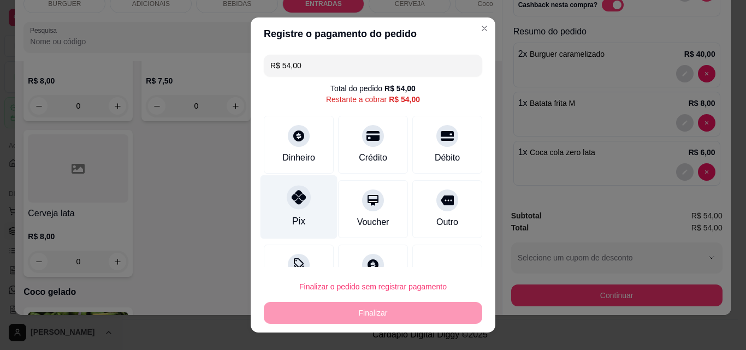
click at [291, 196] on icon at bounding box center [298, 197] width 14 height 14
type input "R$ 0,00"
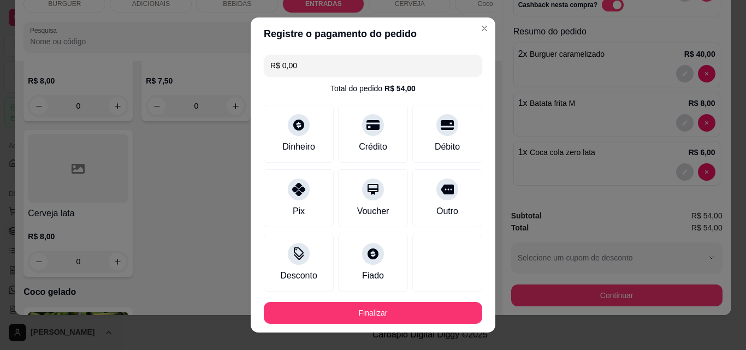
scroll to position [59, 0]
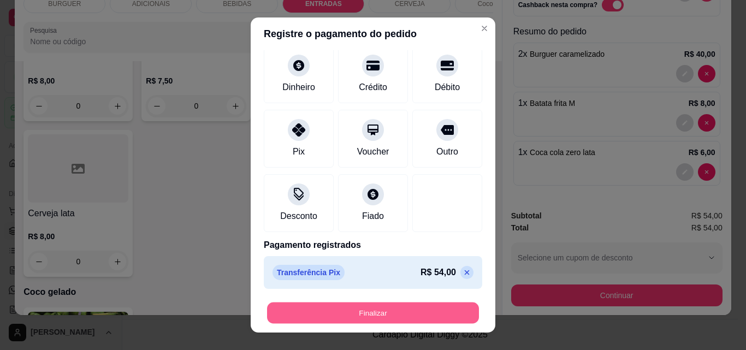
click at [409, 312] on button "Finalizar" at bounding box center [373, 312] width 212 height 21
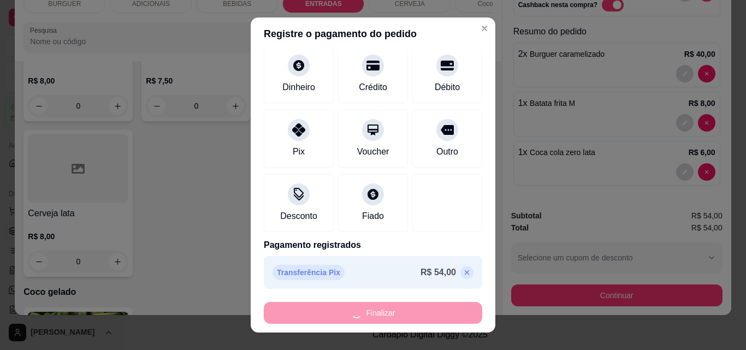
type input "0"
type input "-R$ 54,00"
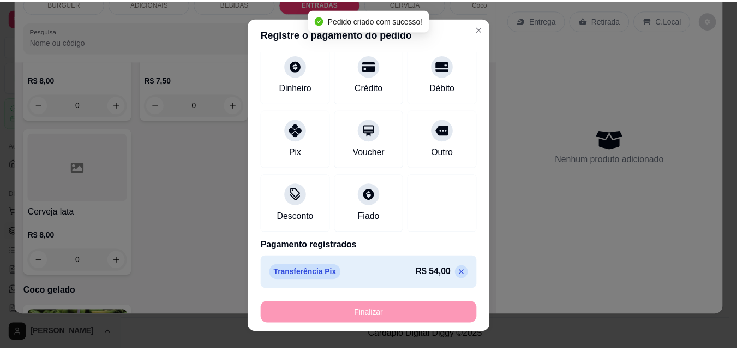
scroll to position [1839, 0]
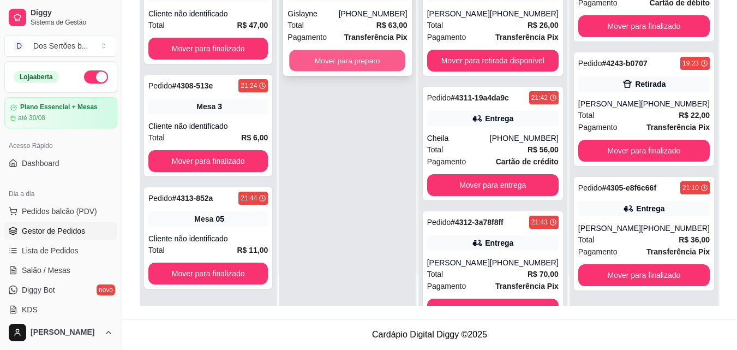
click at [323, 59] on button "Mover para preparo" at bounding box center [348, 60] width 116 height 21
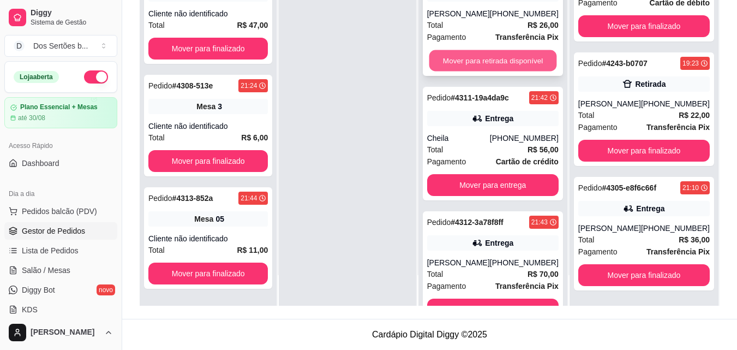
click at [446, 62] on button "Mover para retirada disponível" at bounding box center [493, 60] width 128 height 21
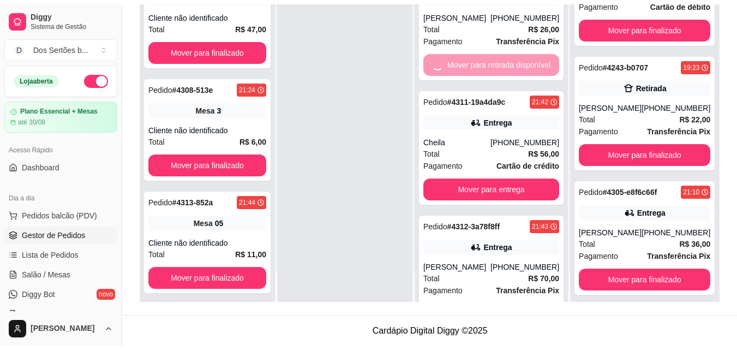
scroll to position [159, 0]
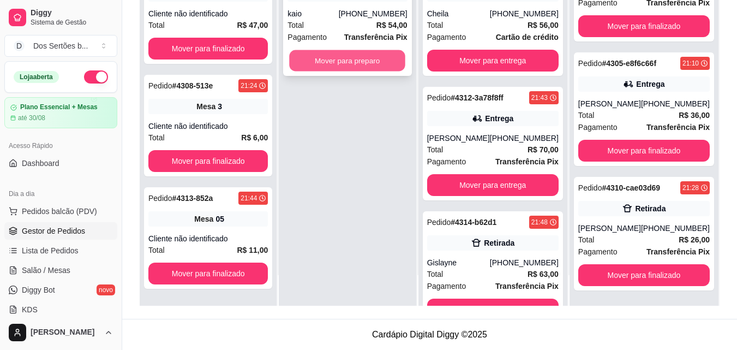
click at [315, 61] on button "Mover para preparo" at bounding box center [348, 60] width 116 height 21
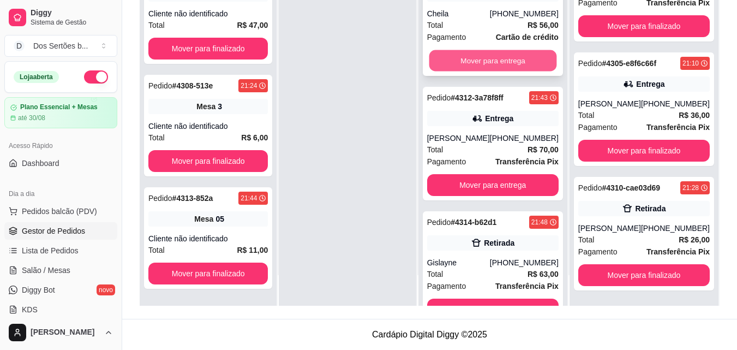
click at [496, 51] on button "Mover para entrega" at bounding box center [493, 60] width 128 height 21
click at [485, 70] on button "Mover para entrega" at bounding box center [493, 60] width 128 height 21
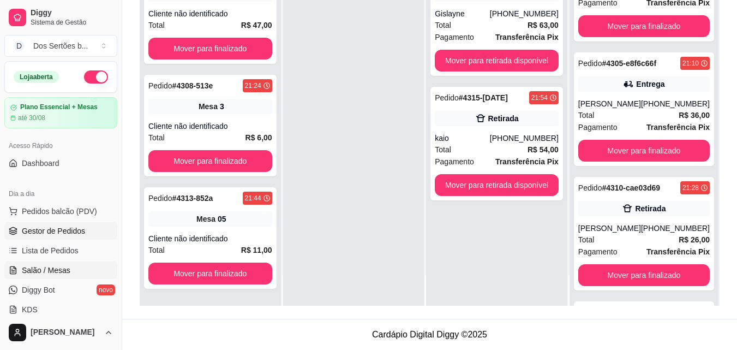
click at [54, 267] on span "Salão / Mesas" at bounding box center [46, 270] width 49 height 11
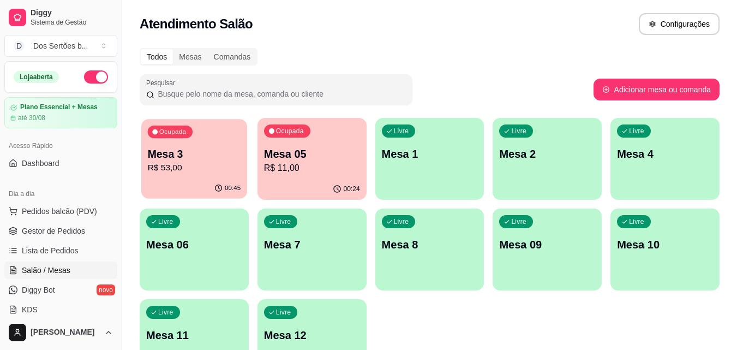
click at [204, 164] on p "R$ 53,00" at bounding box center [194, 168] width 93 height 13
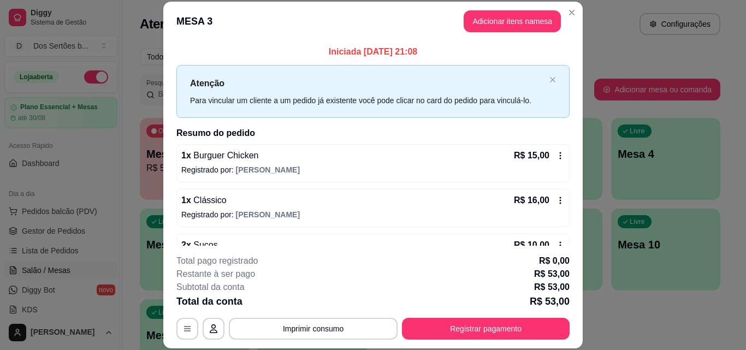
scroll to position [151, 0]
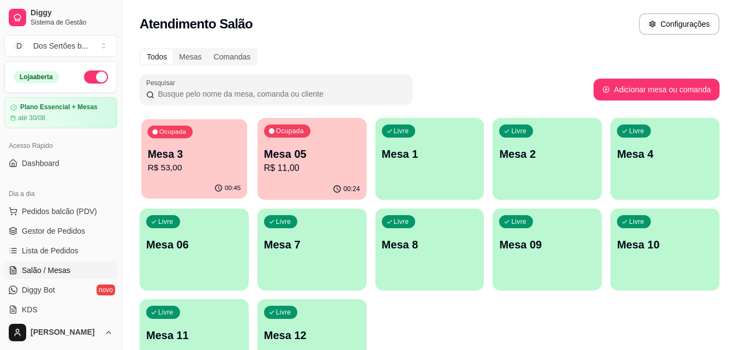
click at [218, 148] on p "Mesa 3" at bounding box center [194, 154] width 93 height 15
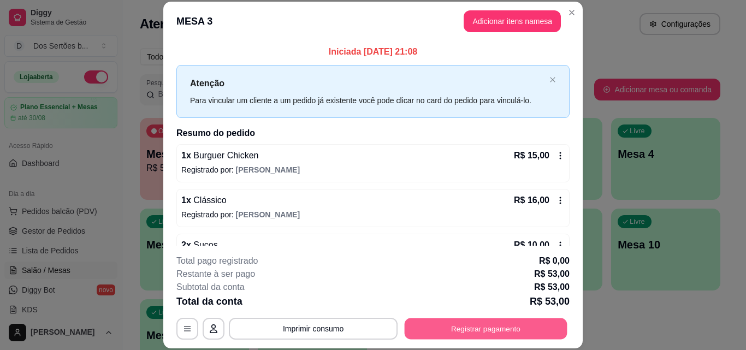
click at [477, 324] on button "Registrar pagamento" at bounding box center [485, 328] width 163 height 21
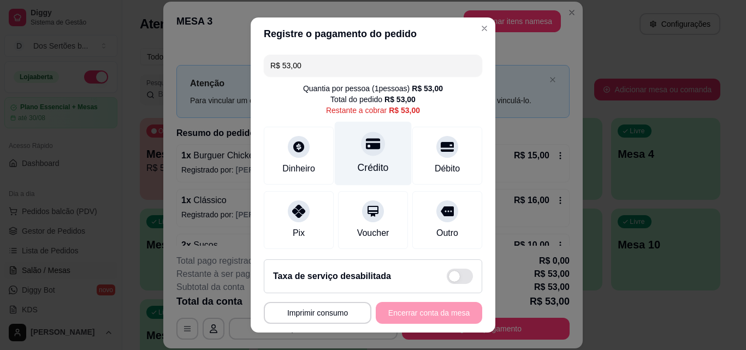
click at [366, 157] on div "Crédito" at bounding box center [373, 154] width 77 height 64
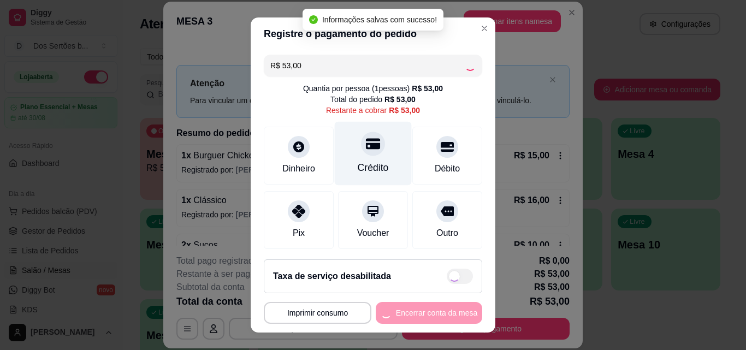
type input "R$ 0,00"
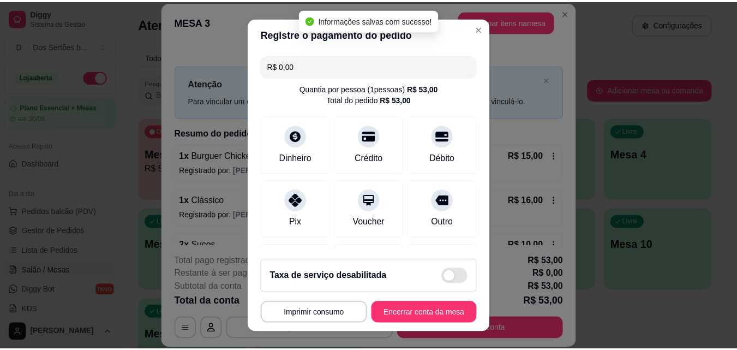
scroll to position [126, 0]
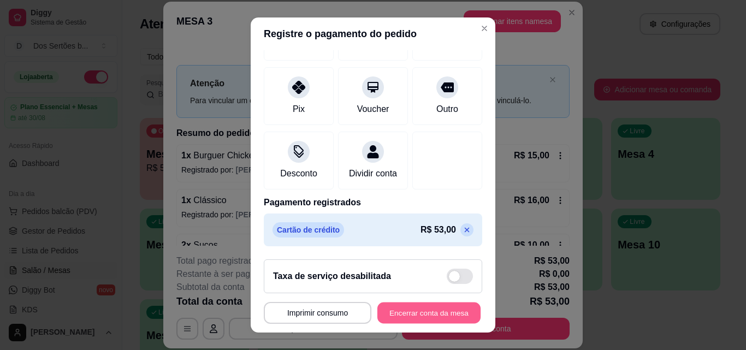
click at [442, 312] on button "Encerrar conta da mesa" at bounding box center [428, 312] width 103 height 21
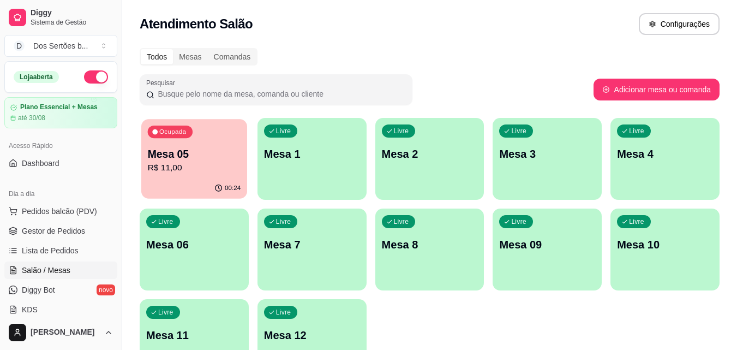
click at [196, 159] on p "Mesa 05" at bounding box center [194, 154] width 93 height 15
click at [19, 237] on link "Gestor de Pedidos" at bounding box center [60, 230] width 113 height 17
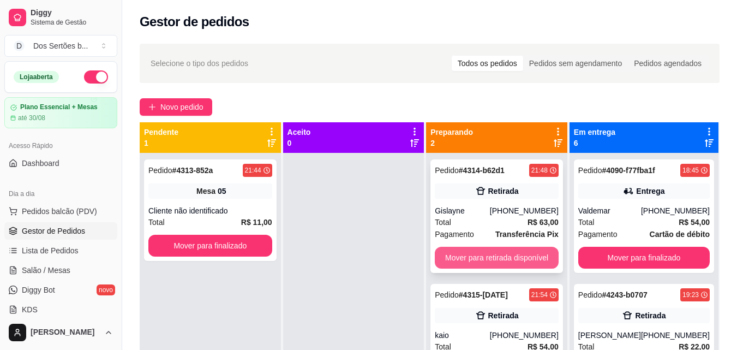
click at [454, 249] on button "Mover para retirada disponível" at bounding box center [497, 258] width 124 height 22
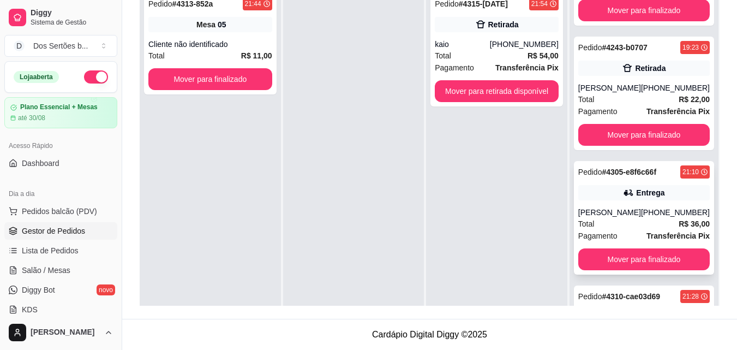
scroll to position [144, 0]
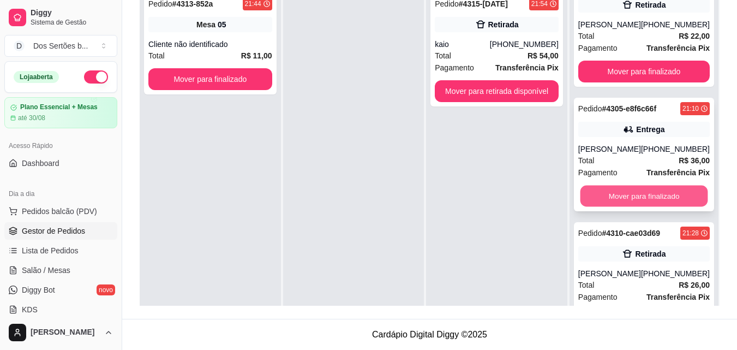
click at [613, 189] on button "Mover para finalizado" at bounding box center [644, 196] width 128 height 21
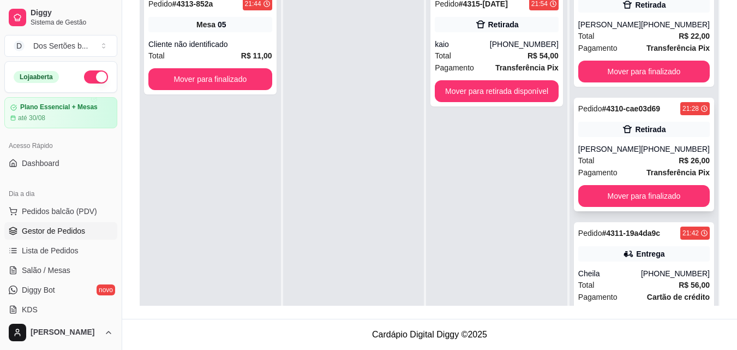
scroll to position [219, 0]
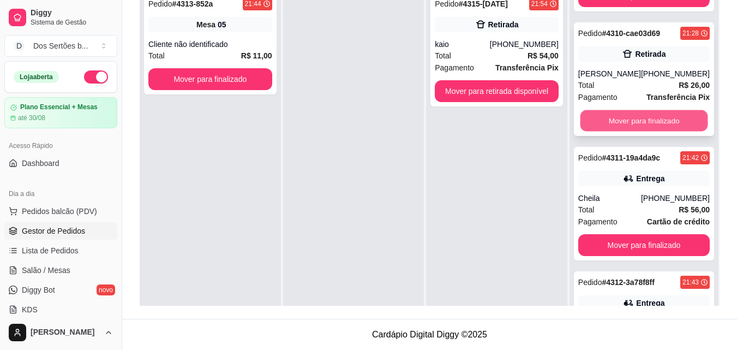
click at [587, 114] on button "Mover para finalizado" at bounding box center [644, 120] width 128 height 21
click at [640, 116] on button "Mover para finalizado" at bounding box center [644, 120] width 128 height 21
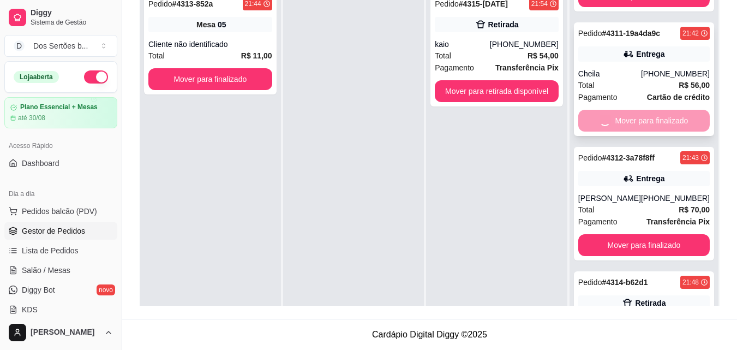
scroll to position [159, 0]
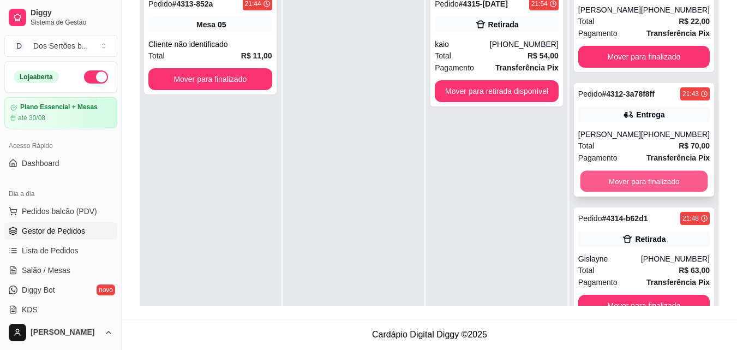
click at [613, 177] on button "Mover para finalizado" at bounding box center [644, 181] width 128 height 21
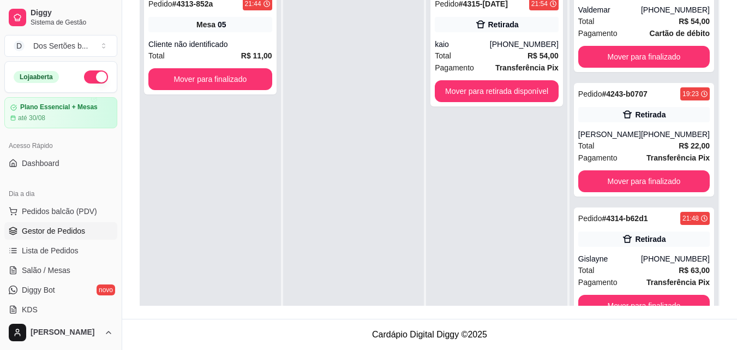
scroll to position [222, 0]
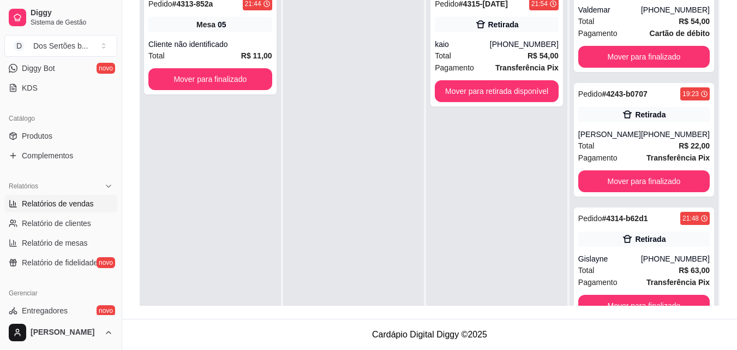
click at [78, 198] on span "Relatórios de vendas" at bounding box center [58, 203] width 72 height 11
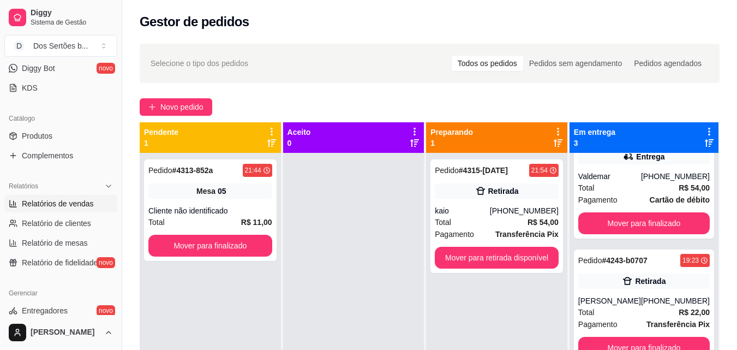
select select "ALL"
select select "0"
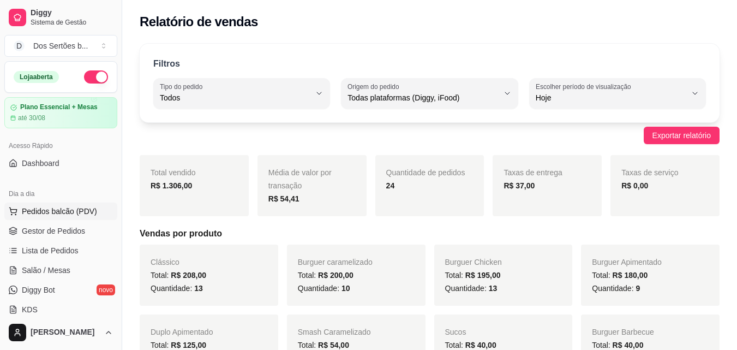
click at [44, 210] on span "Pedidos balcão (PDV)" at bounding box center [59, 211] width 75 height 11
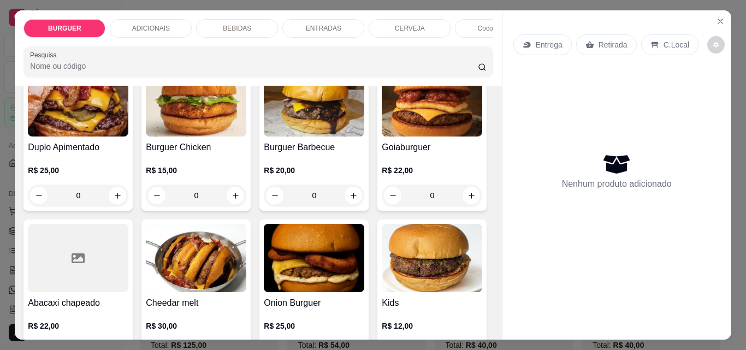
scroll to position [317, 0]
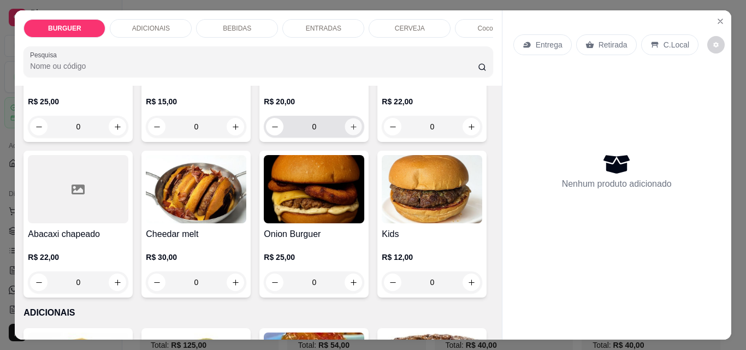
click at [345, 135] on button "increase-product-quantity" at bounding box center [353, 126] width 17 height 17
type input "1"
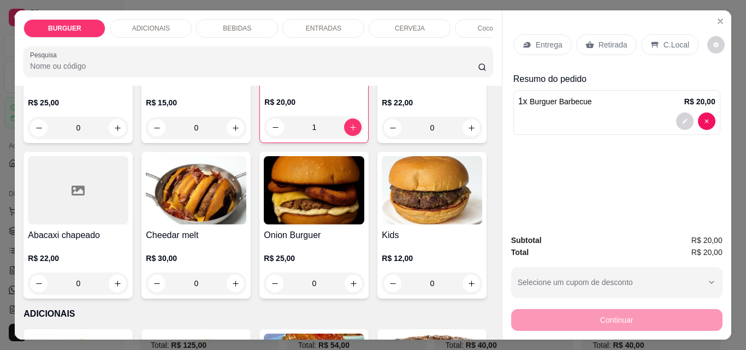
click at [237, 25] on p "BEBIDAS" at bounding box center [237, 28] width 28 height 9
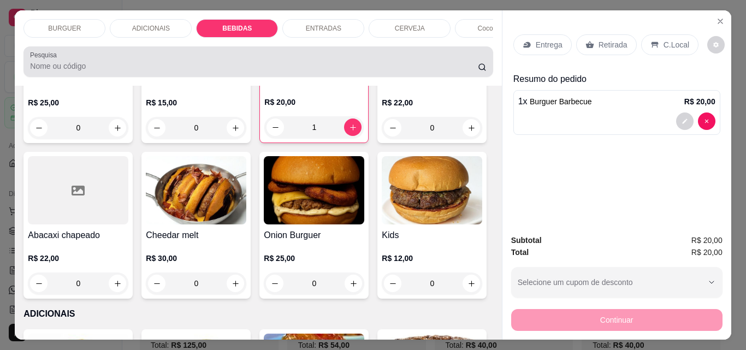
scroll to position [28, 0]
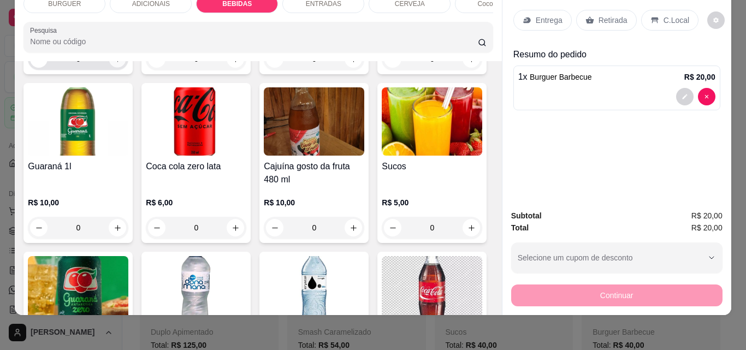
click at [114, 63] on icon "increase-product-quantity" at bounding box center [118, 59] width 8 height 8
type input "1"
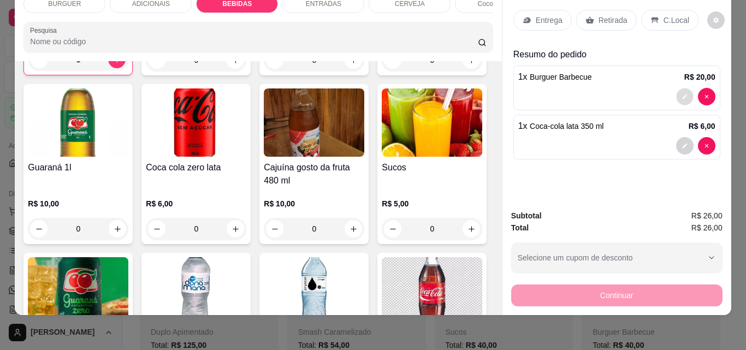
click at [681, 93] on icon "decrease-product-quantity" at bounding box center [684, 96] width 7 height 7
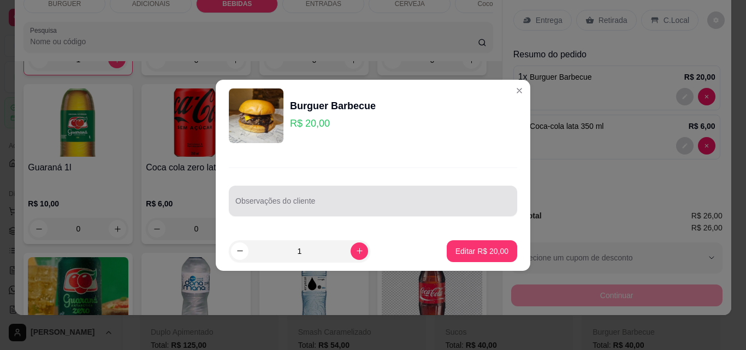
click at [319, 204] on input "Observações do cliente" at bounding box center [372, 205] width 275 height 11
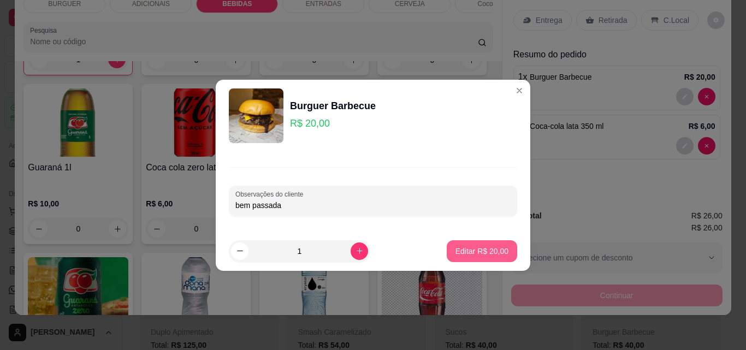
type input "bem passada"
click at [466, 250] on p "Editar R$ 20,00" at bounding box center [481, 251] width 51 height 10
type input "0"
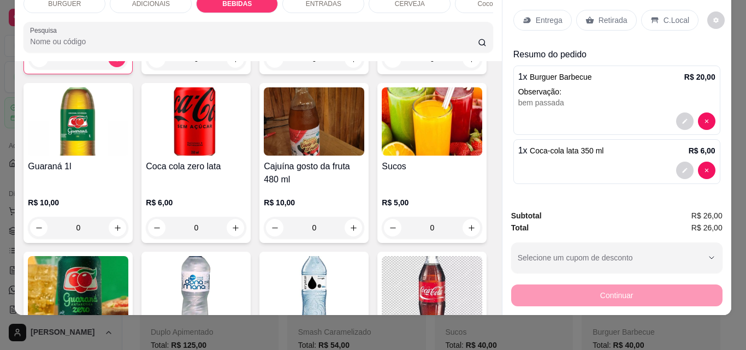
scroll to position [1026, 0]
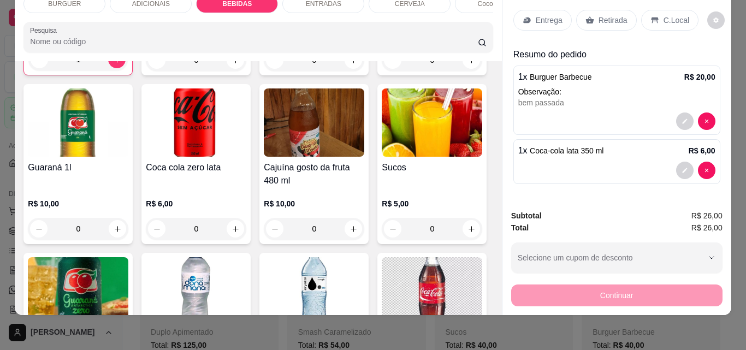
click at [600, 15] on p "Retirada" at bounding box center [612, 20] width 29 height 11
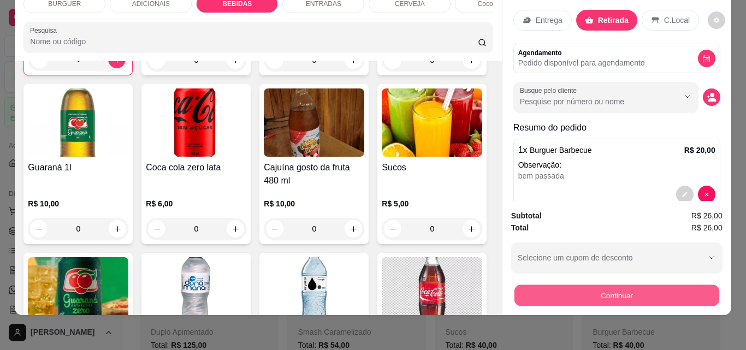
click at [604, 287] on button "Continuar" at bounding box center [616, 294] width 205 height 21
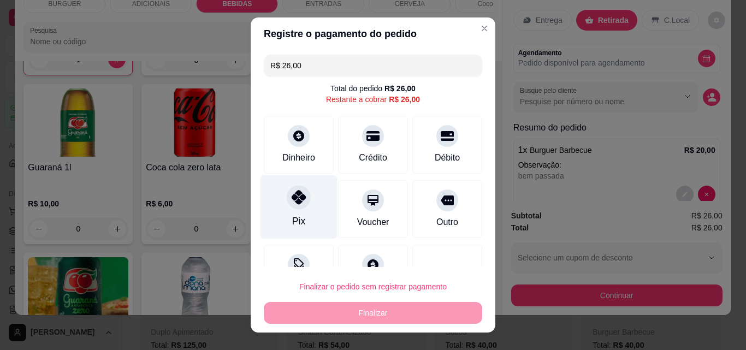
click at [296, 207] on div at bounding box center [299, 197] width 24 height 24
type input "R$ 0,00"
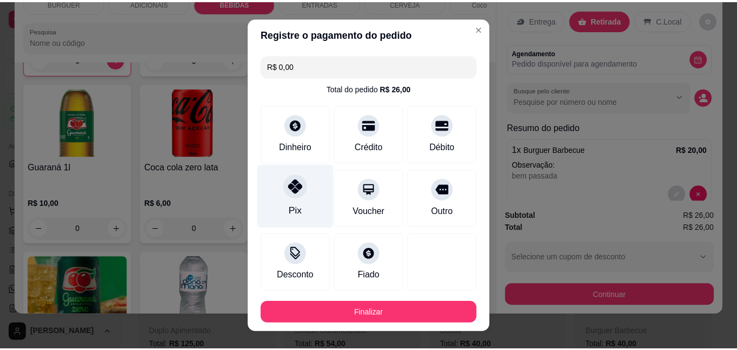
scroll to position [59, 0]
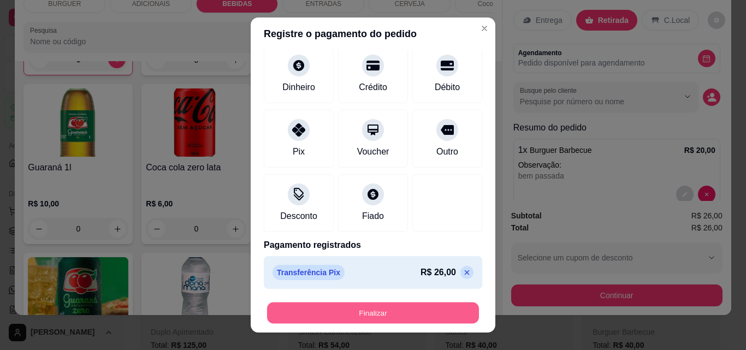
click at [333, 314] on button "Finalizar" at bounding box center [373, 312] width 212 height 21
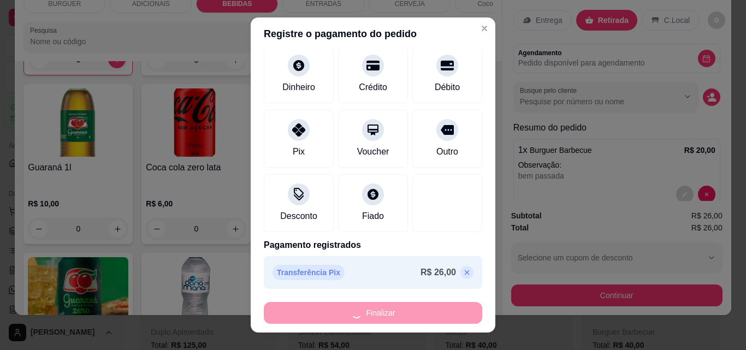
type input "0"
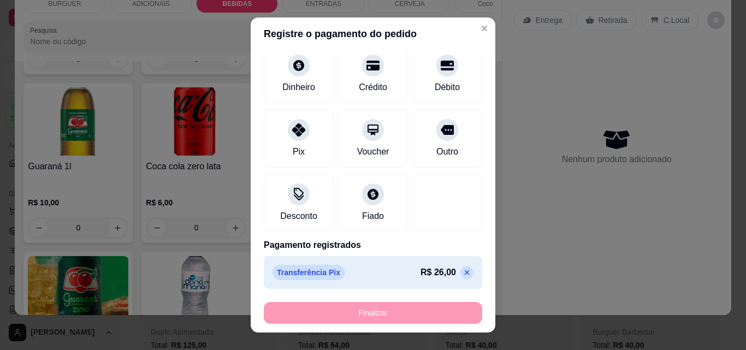
type input "-R$ 26,00"
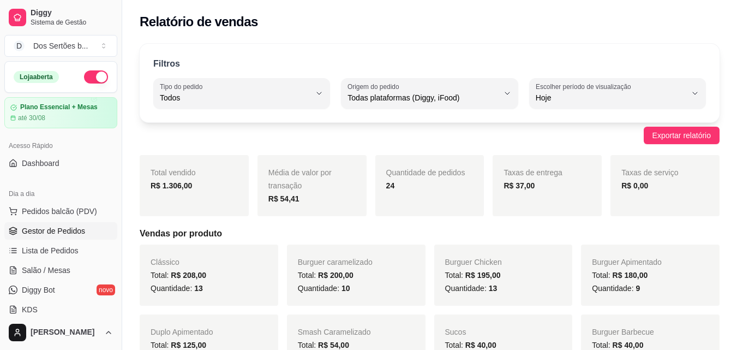
click at [51, 237] on link "Gestor de Pedidos" at bounding box center [60, 230] width 113 height 17
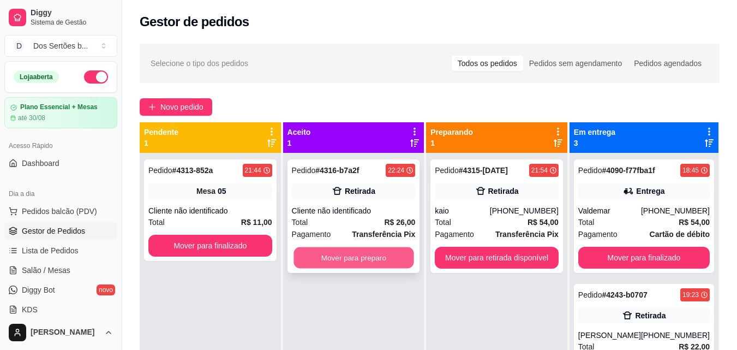
click at [349, 257] on button "Mover para preparo" at bounding box center [354, 257] width 120 height 21
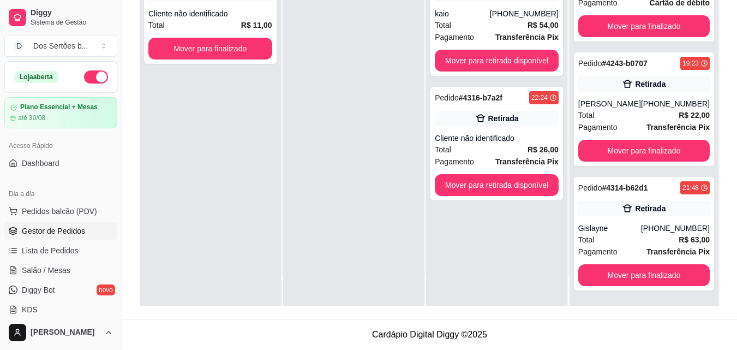
scroll to position [129, 0]
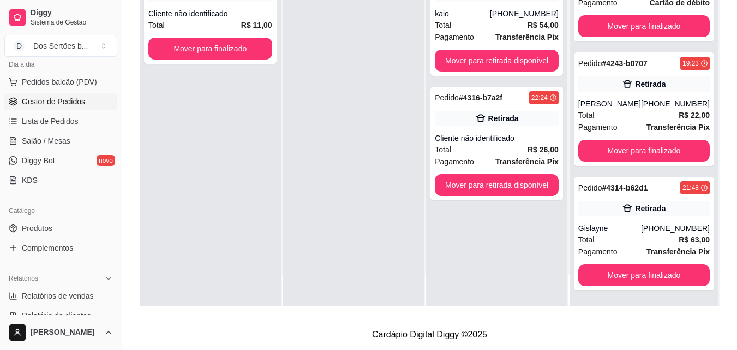
drag, startPoint x: 49, startPoint y: 313, endPoint x: 174, endPoint y: 127, distance: 224.2
click at [174, 127] on div "Pedido # 4313-852a 21:44 Mesa 05 Cliente não identificado Total R$ 11,00 Mover …" at bounding box center [210, 131] width 141 height 350
click at [117, 307] on button "Toggle Sidebar" at bounding box center [121, 175] width 9 height 350
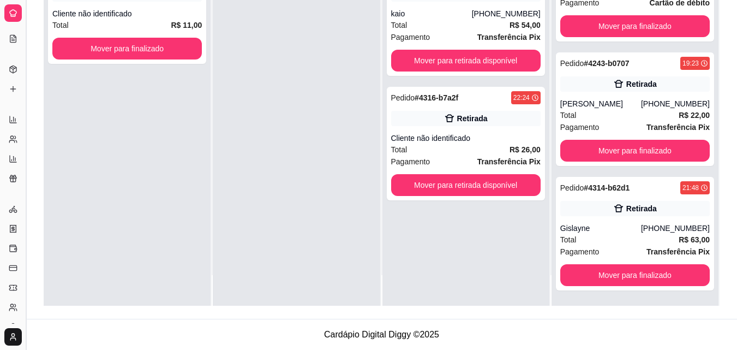
scroll to position [58, 0]
click at [27, 140] on button "Toggle Sidebar" at bounding box center [25, 175] width 9 height 350
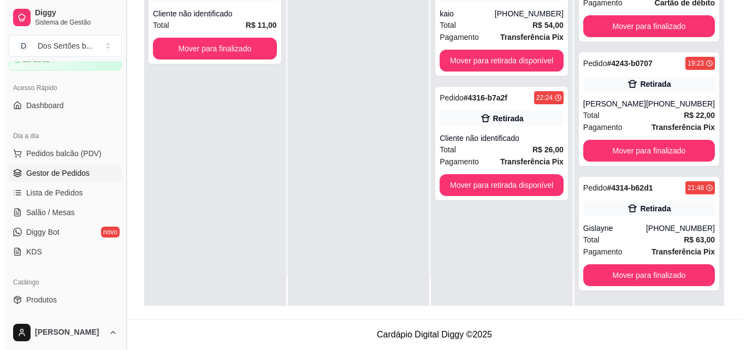
scroll to position [50, 0]
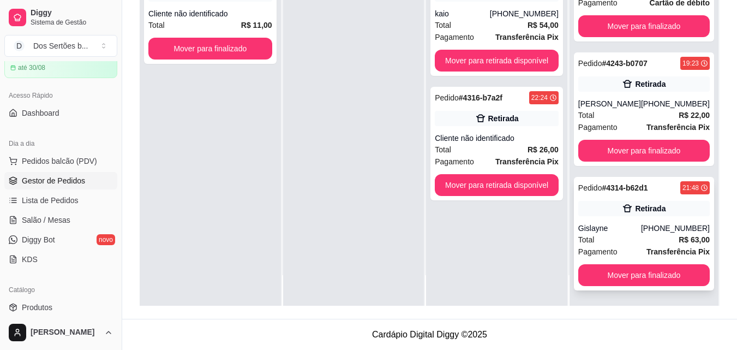
click at [591, 218] on div "Pedido # 4314-b62d1 21:48 Retirada Gislayne [PHONE_NUMBER] Total R$ 63,00 Pagam…" at bounding box center [644, 234] width 140 height 114
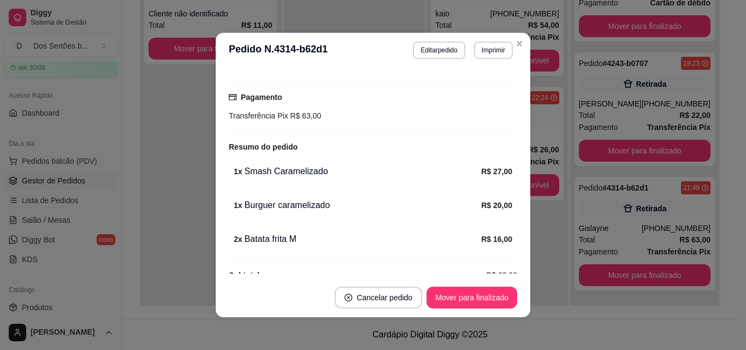
scroll to position [172, 0]
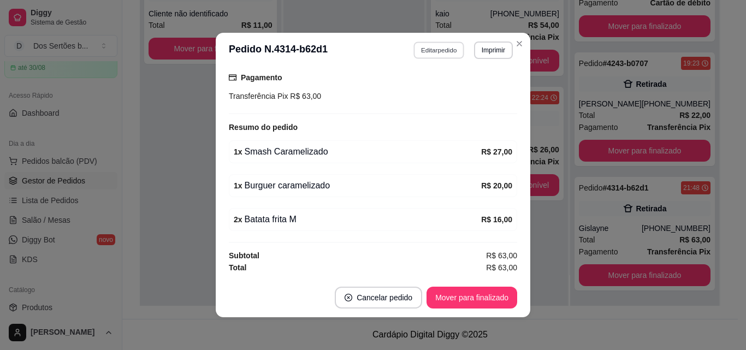
click at [426, 53] on button "Editar pedido" at bounding box center [439, 49] width 51 height 17
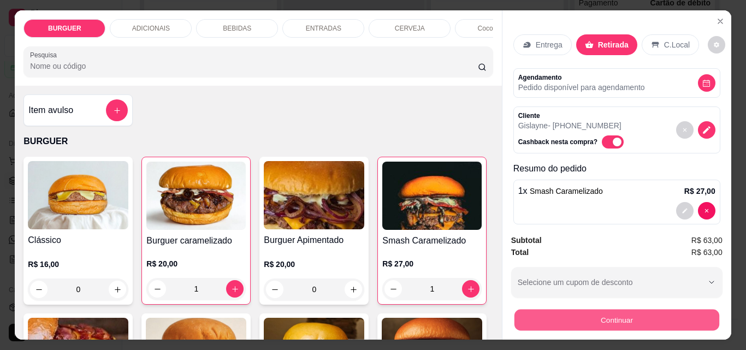
click at [576, 309] on button "Continuar" at bounding box center [616, 319] width 205 height 21
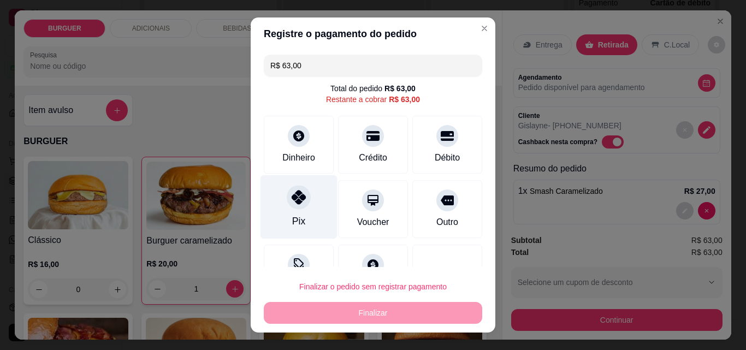
click at [287, 202] on div at bounding box center [299, 197] width 24 height 24
type input "R$ 0,00"
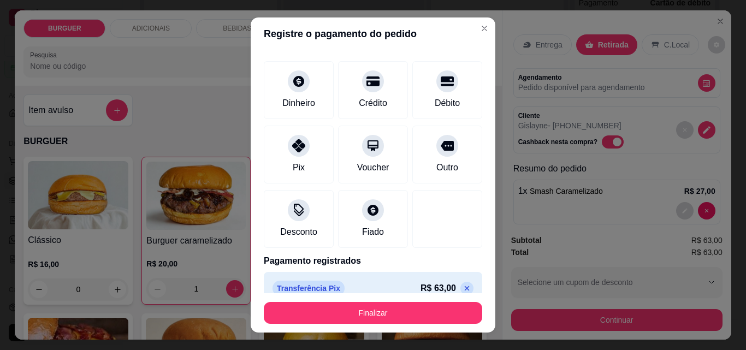
scroll to position [59, 0]
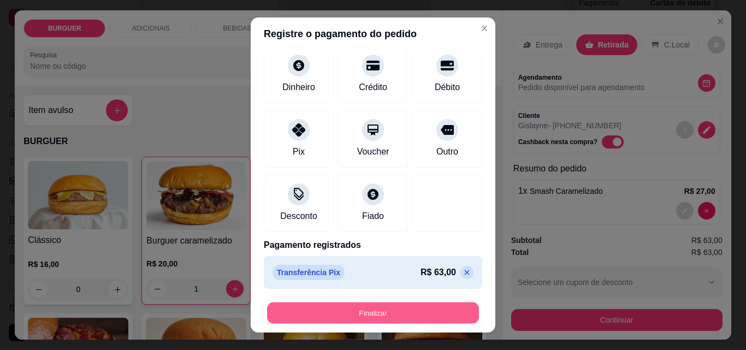
click at [440, 315] on button "Finalizar" at bounding box center [373, 312] width 212 height 21
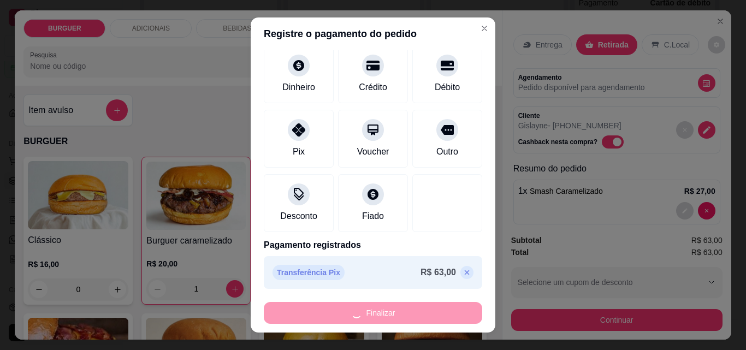
type input "0"
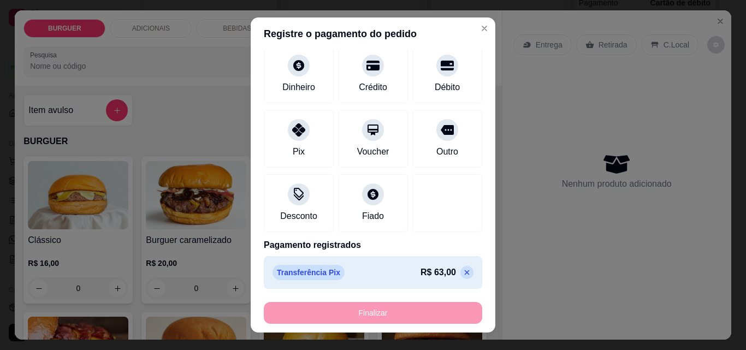
type input "-R$ 63,00"
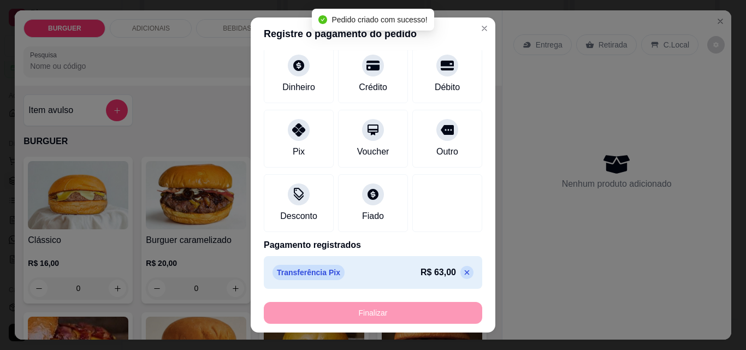
scroll to position [196, 0]
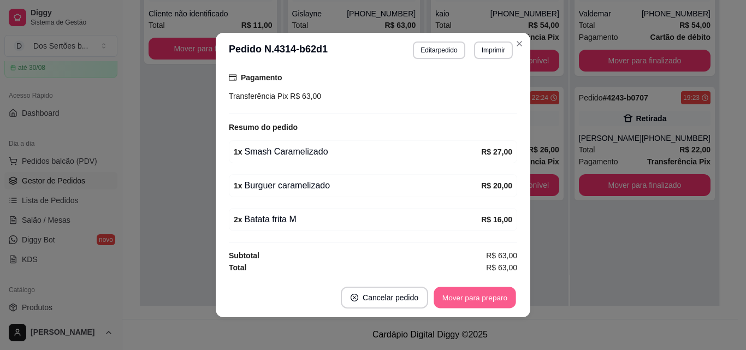
click at [462, 297] on button "Mover para preparo" at bounding box center [474, 297] width 82 height 21
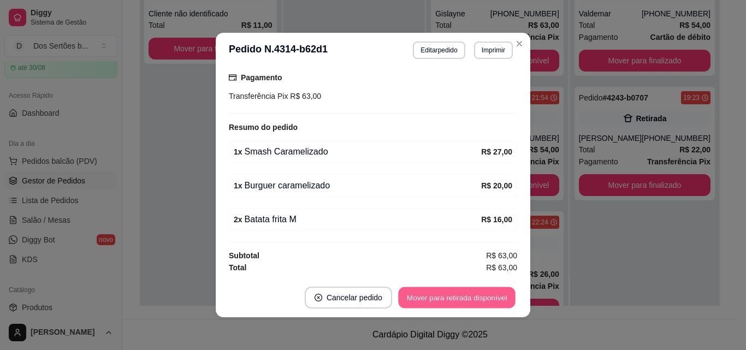
click at [462, 297] on button "Mover para retirada disponível" at bounding box center [456, 297] width 117 height 21
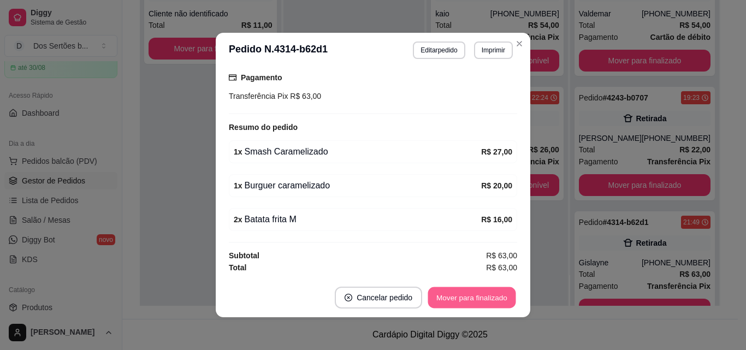
click at [462, 294] on button "Mover para finalizado" at bounding box center [472, 297] width 88 height 21
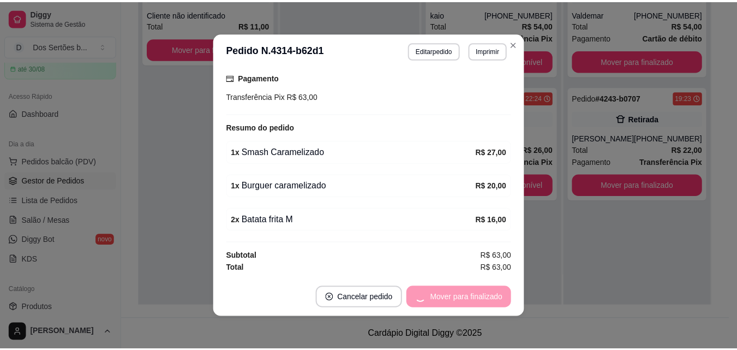
scroll to position [160, 0]
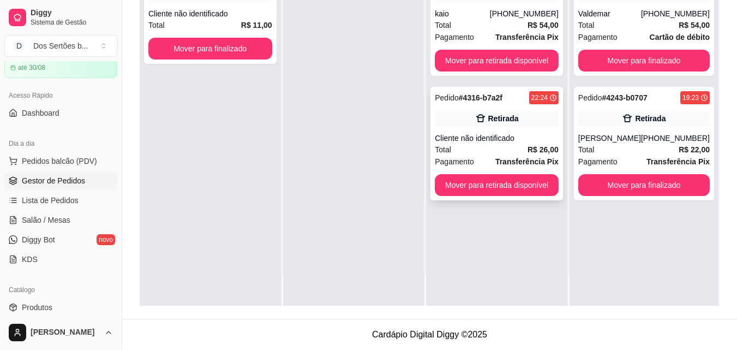
click at [478, 128] on div "Pedido # 4316-b7a2f 22:24 Retirada Cliente não identificado Total R$ 26,00 Paga…" at bounding box center [497, 144] width 133 height 114
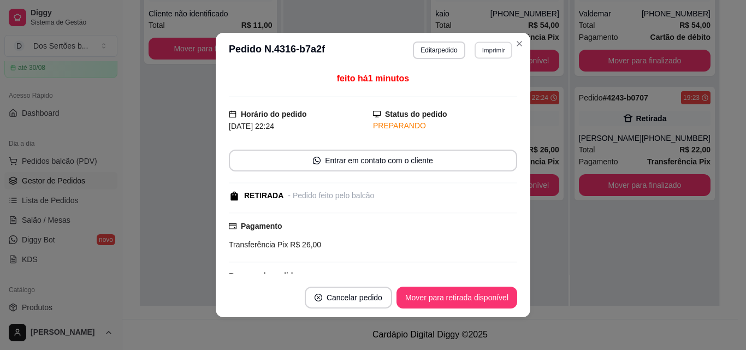
click at [481, 52] on button "Imprimir" at bounding box center [493, 49] width 38 height 17
click at [458, 88] on button "Impressora" at bounding box center [469, 88] width 76 height 17
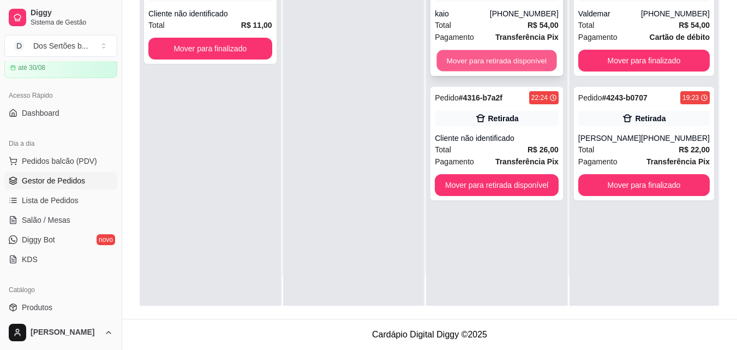
click at [473, 57] on button "Mover para retirada disponível" at bounding box center [497, 60] width 120 height 21
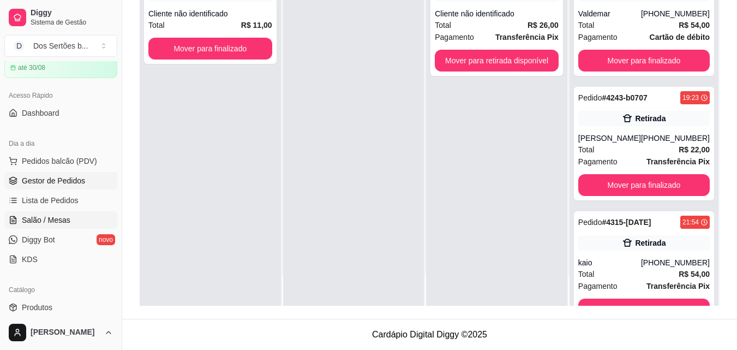
click at [36, 227] on link "Salão / Mesas" at bounding box center [60, 219] width 113 height 17
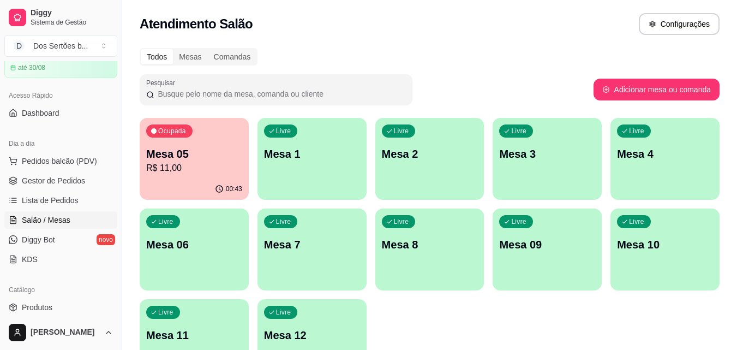
click at [180, 160] on p "Mesa 05" at bounding box center [194, 153] width 96 height 15
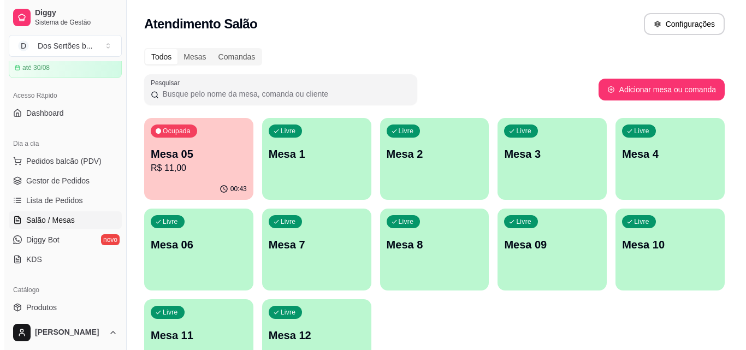
scroll to position [272, 0]
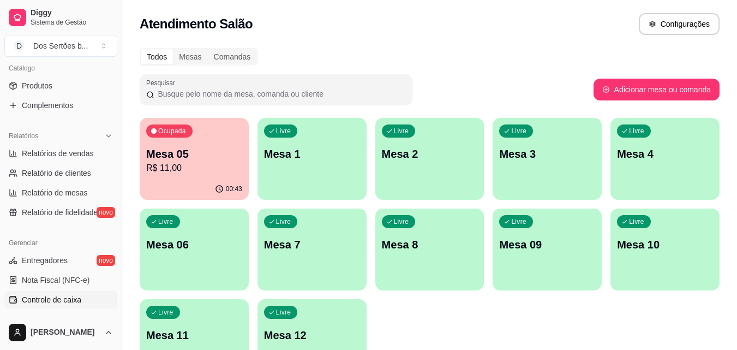
click at [67, 301] on span "Controle de caixa" at bounding box center [51, 299] width 59 height 11
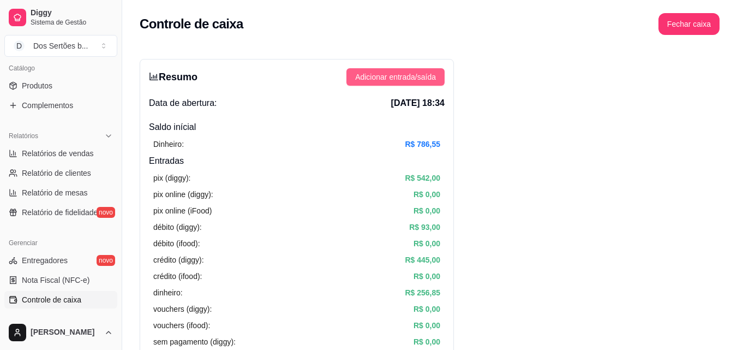
click at [377, 75] on span "Adicionar entrada/saída" at bounding box center [395, 77] width 81 height 12
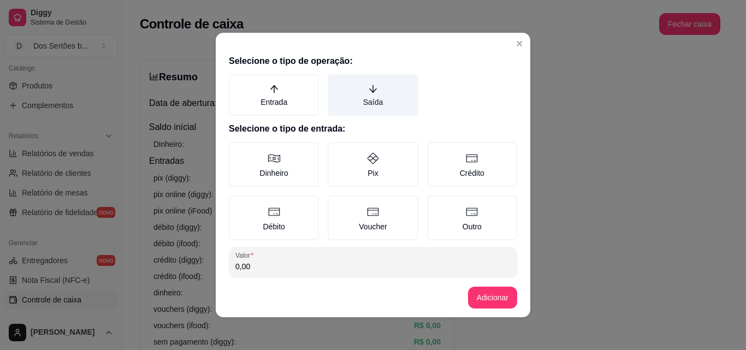
drag, startPoint x: 377, startPoint y: 75, endPoint x: 381, endPoint y: 87, distance: 12.6
click at [381, 87] on label "Saída" at bounding box center [372, 94] width 90 height 41
click at [336, 82] on button "Saída" at bounding box center [331, 78] width 9 height 9
click at [381, 87] on label "Saída" at bounding box center [372, 94] width 90 height 41
click at [336, 82] on button "Saída" at bounding box center [331, 78] width 9 height 9
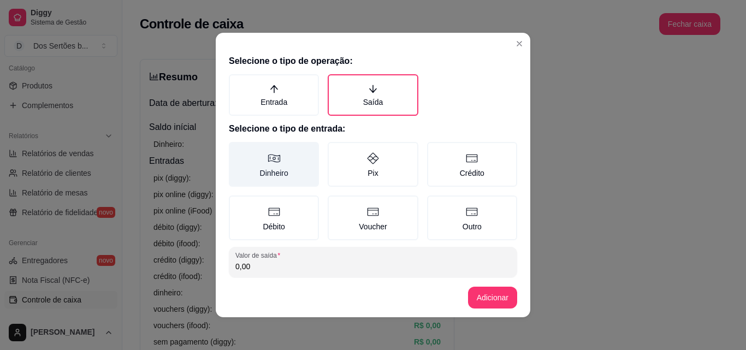
click at [286, 176] on label "Dinheiro" at bounding box center [274, 164] width 90 height 45
click at [237, 150] on button "Dinheiro" at bounding box center [232, 145] width 9 height 9
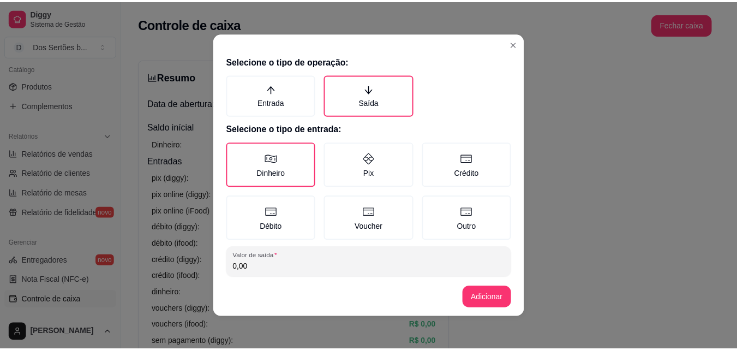
scroll to position [58, 0]
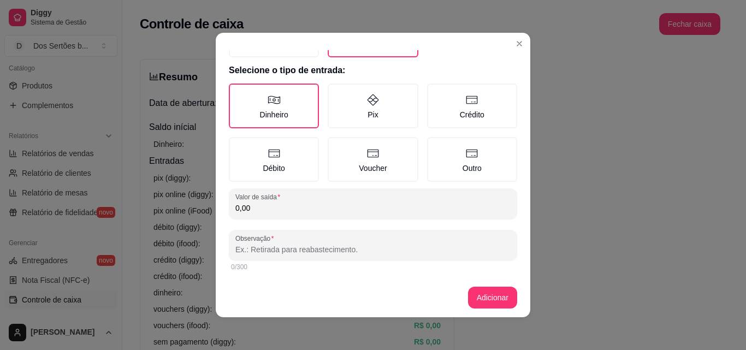
click at [296, 206] on input "0,00" at bounding box center [372, 207] width 275 height 11
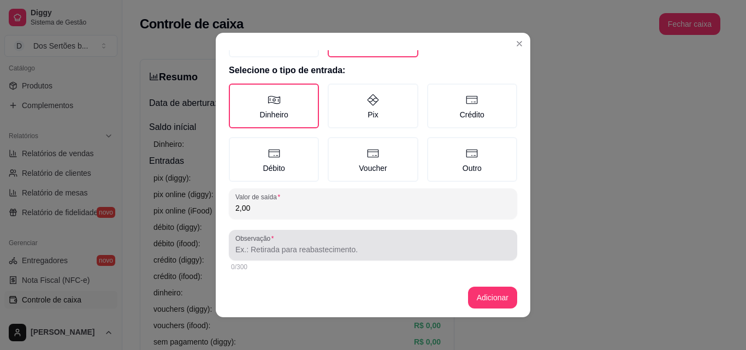
type input "2,00"
click at [277, 241] on div at bounding box center [372, 245] width 275 height 22
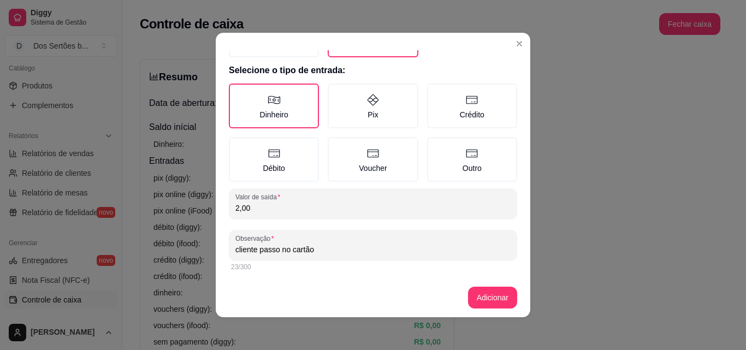
click at [274, 251] on input "cliente passo no cartão" at bounding box center [372, 249] width 275 height 11
type input "cliente passou no cartão"
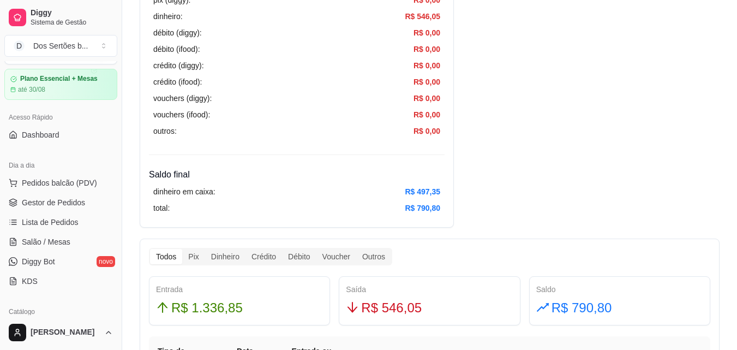
scroll to position [27, 0]
click at [49, 241] on span "Salão / Mesas" at bounding box center [46, 243] width 49 height 11
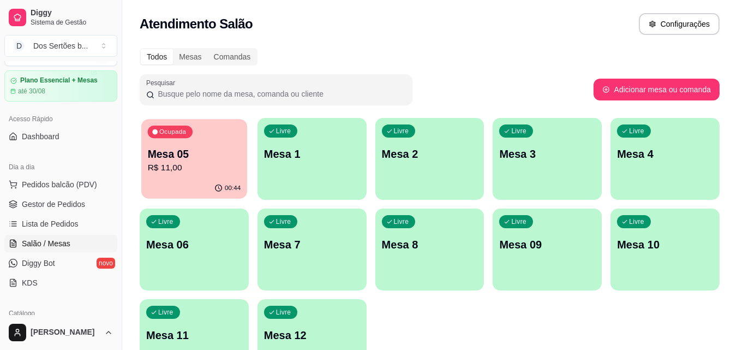
click at [225, 160] on p "Mesa 05" at bounding box center [194, 154] width 93 height 15
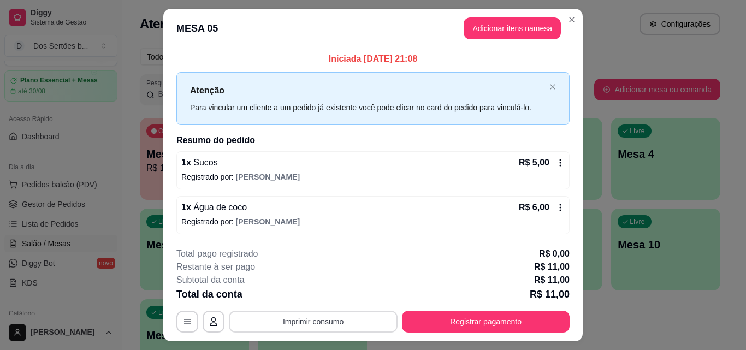
click at [371, 315] on button "Imprimir consumo" at bounding box center [313, 322] width 169 height 22
click at [336, 296] on button "Impressora" at bounding box center [312, 296] width 76 height 17
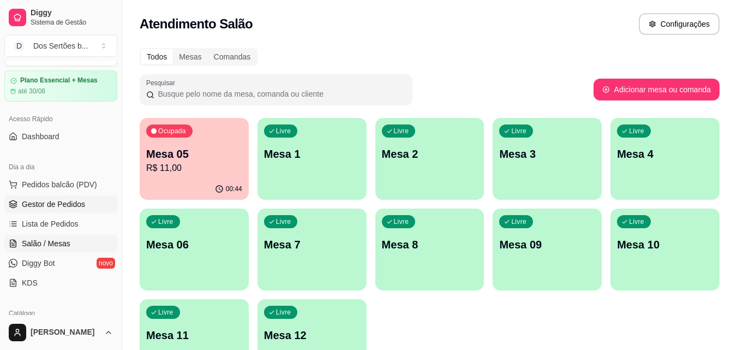
click at [69, 203] on span "Gestor de Pedidos" at bounding box center [53, 204] width 63 height 11
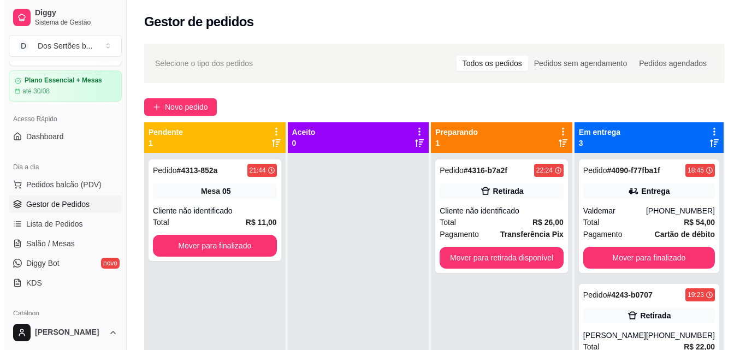
scroll to position [166, 0]
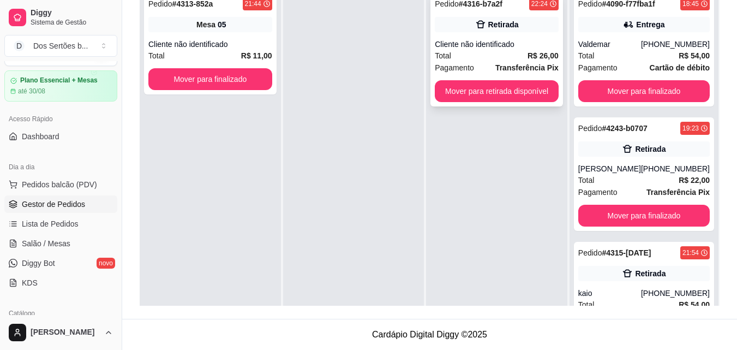
click at [495, 68] on div "Pagamento Transferência Pix" at bounding box center [497, 68] width 124 height 12
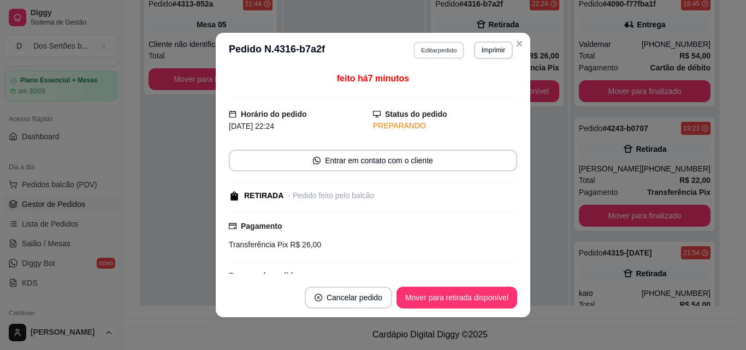
click at [438, 50] on button "Editar pedido" at bounding box center [439, 49] width 51 height 17
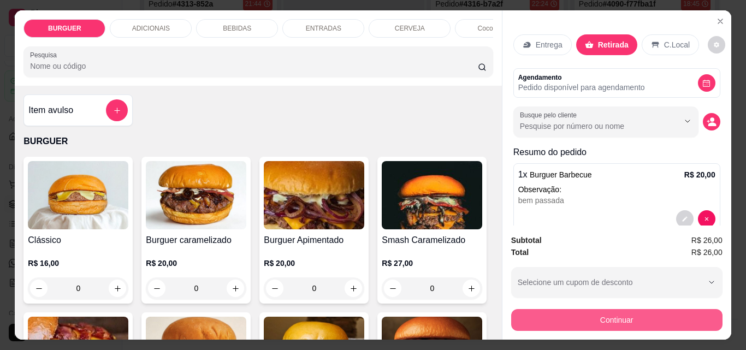
click at [584, 311] on button "Continuar" at bounding box center [616, 320] width 211 height 22
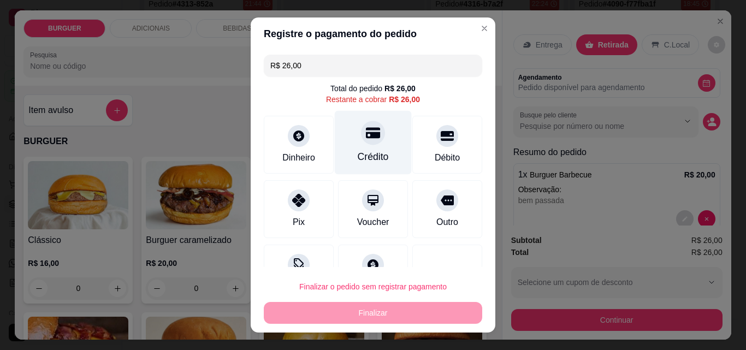
click at [359, 147] on div "Crédito" at bounding box center [373, 143] width 77 height 64
type input "R$ 0,00"
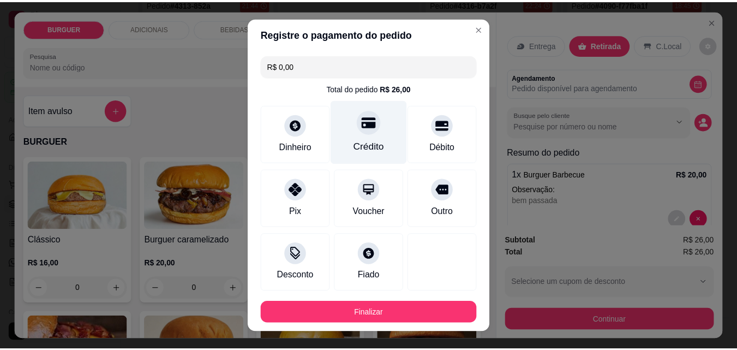
scroll to position [59, 0]
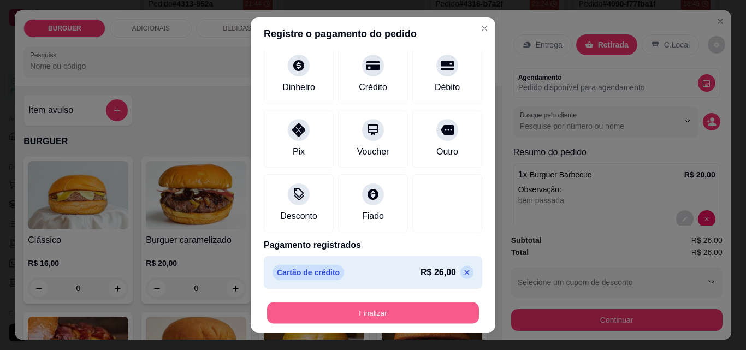
click at [379, 307] on button "Finalizar" at bounding box center [373, 312] width 212 height 21
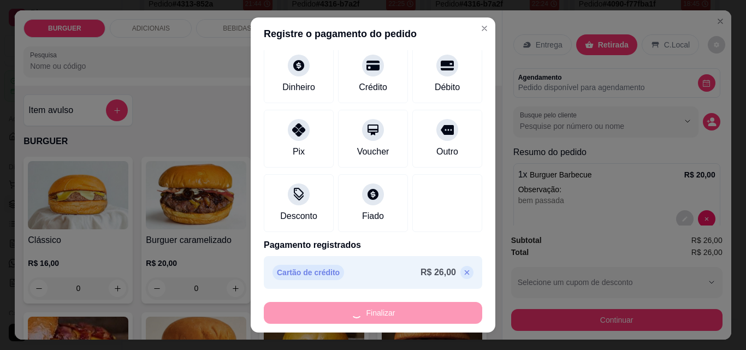
type input "0"
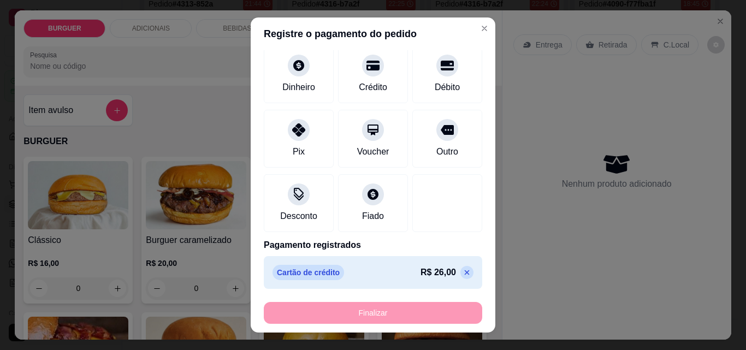
type input "-R$ 26,00"
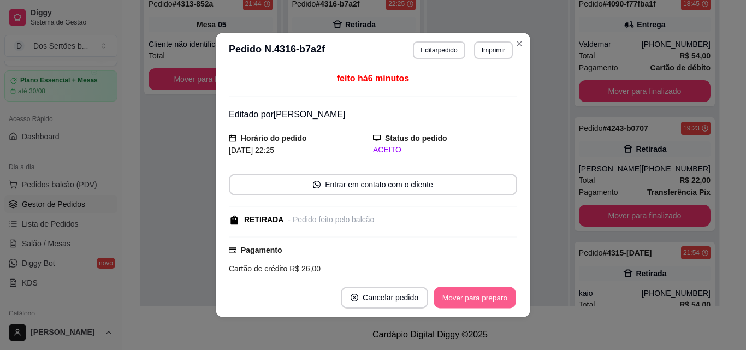
click at [460, 294] on button "Mover para preparo" at bounding box center [474, 297] width 82 height 21
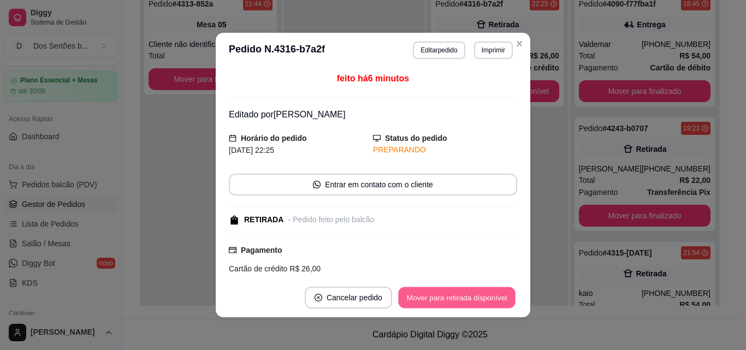
click at [460, 294] on button "Mover para retirada disponível" at bounding box center [456, 297] width 117 height 21
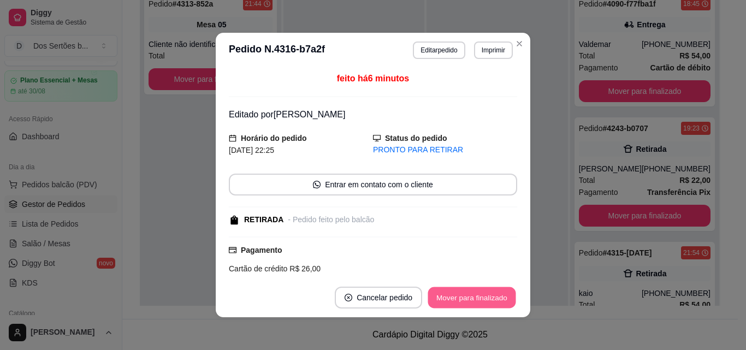
click at [460, 294] on button "Mover para finalizado" at bounding box center [472, 297] width 88 height 21
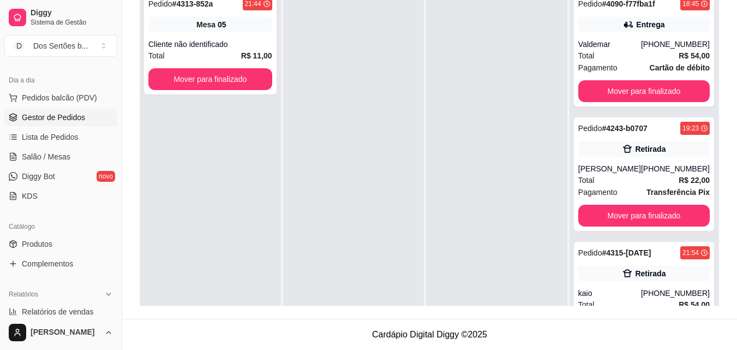
scroll to position [92, 0]
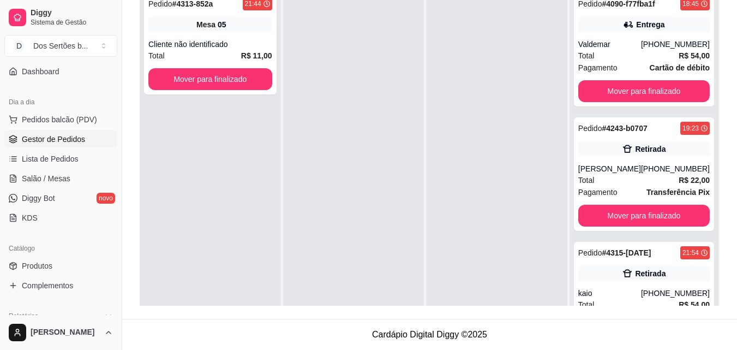
click at [112, 67] on div "Acesso Rápido Dashboard" at bounding box center [61, 63] width 122 height 44
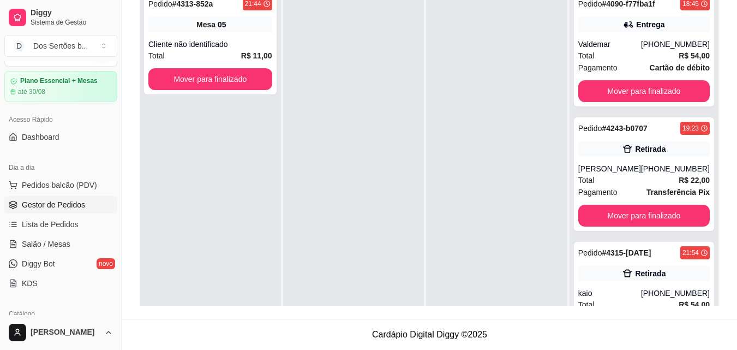
scroll to position [4, 0]
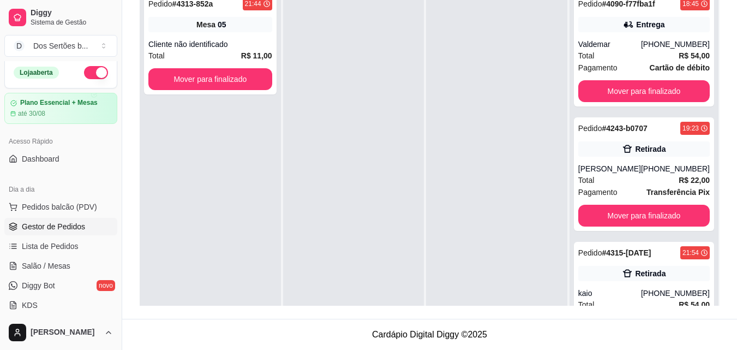
click at [90, 73] on button "button" at bounding box center [96, 72] width 24 height 13
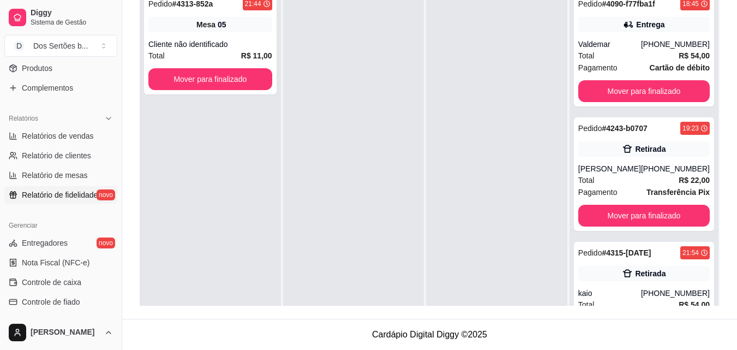
scroll to position [363, 0]
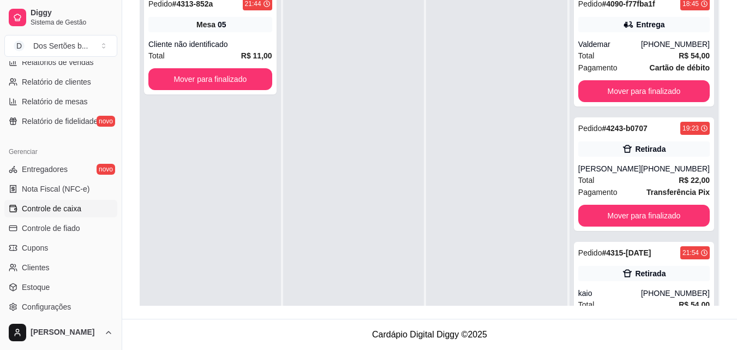
click at [17, 213] on link "Controle de caixa" at bounding box center [60, 208] width 113 height 17
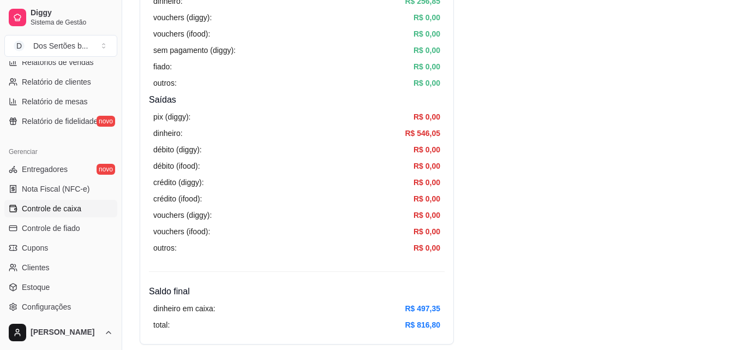
scroll to position [341, 0]
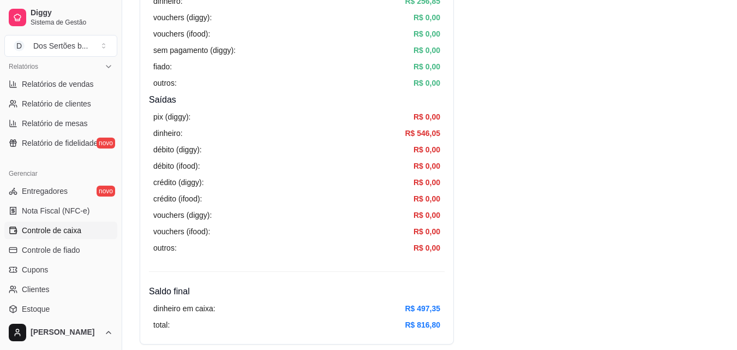
click at [113, 70] on div "Relatórios Relatórios de vendas Relatório de clientes Relatório de mesas Relató…" at bounding box center [61, 104] width 122 height 103
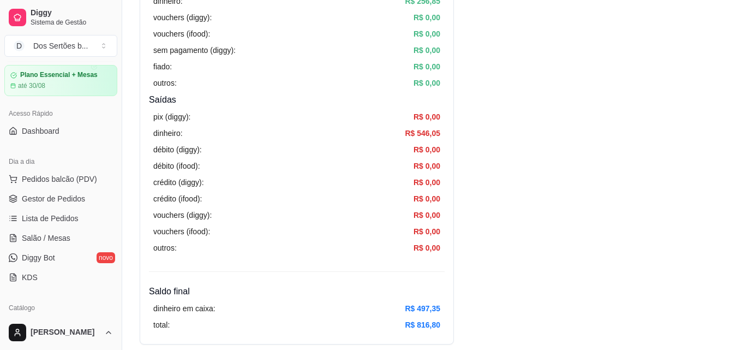
scroll to position [0, 0]
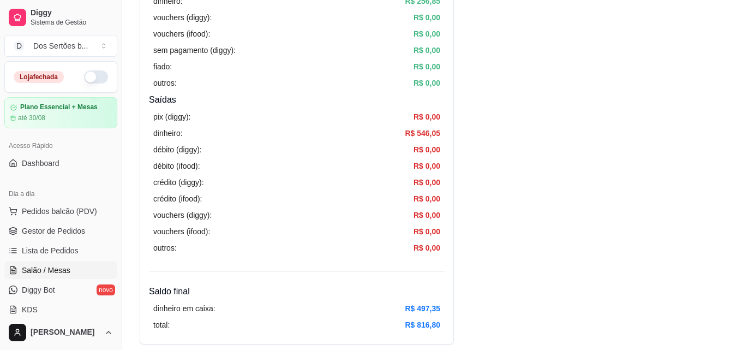
click at [52, 265] on span "Salão / Mesas" at bounding box center [46, 270] width 49 height 11
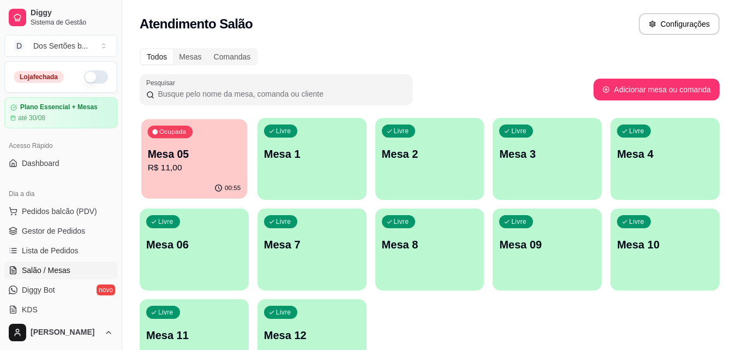
click at [199, 129] on div "Ocupada Mesa 05 R$ 11,00" at bounding box center [194, 148] width 106 height 59
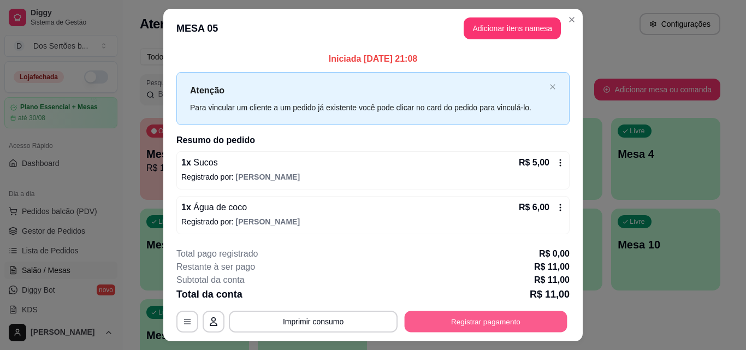
click at [449, 315] on button "Registrar pagamento" at bounding box center [485, 321] width 163 height 21
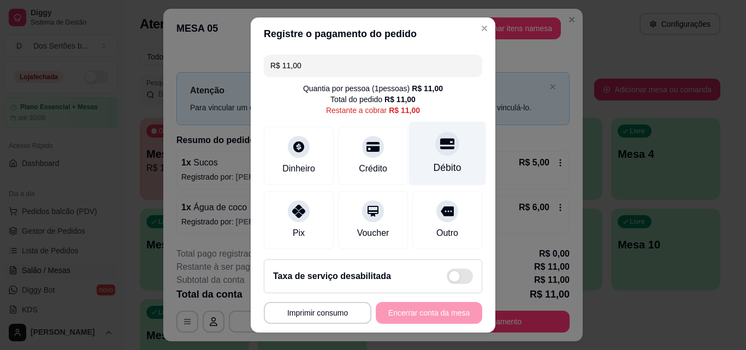
click at [455, 165] on div "Débito" at bounding box center [447, 154] width 77 height 64
type input "R$ 0,00"
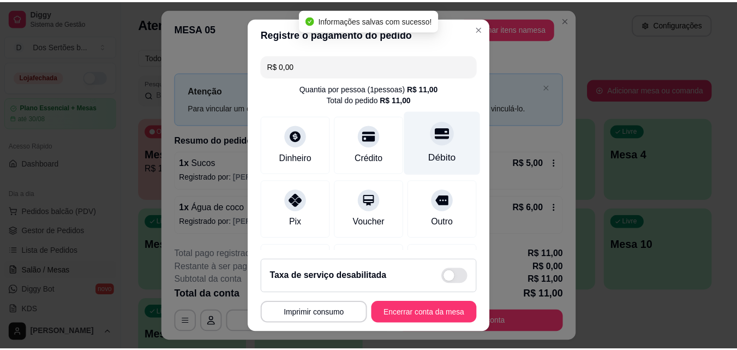
scroll to position [126, 0]
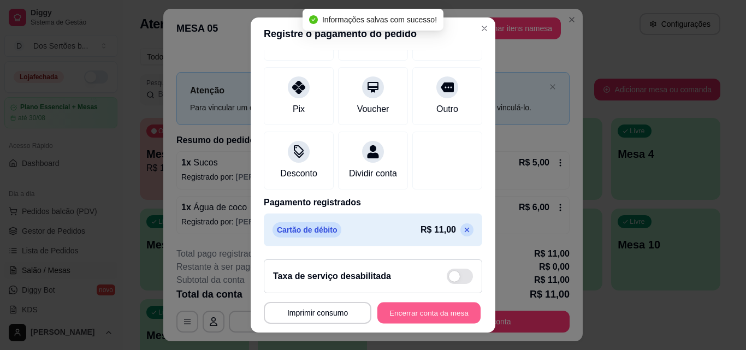
click at [438, 308] on button "Encerrar conta da mesa" at bounding box center [428, 312] width 103 height 21
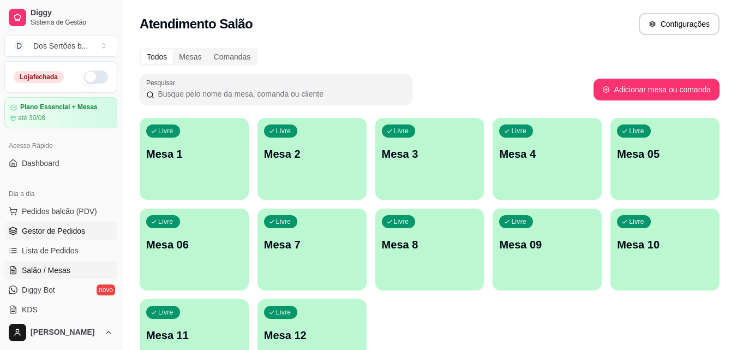
click at [25, 226] on span "Gestor de Pedidos" at bounding box center [53, 230] width 63 height 11
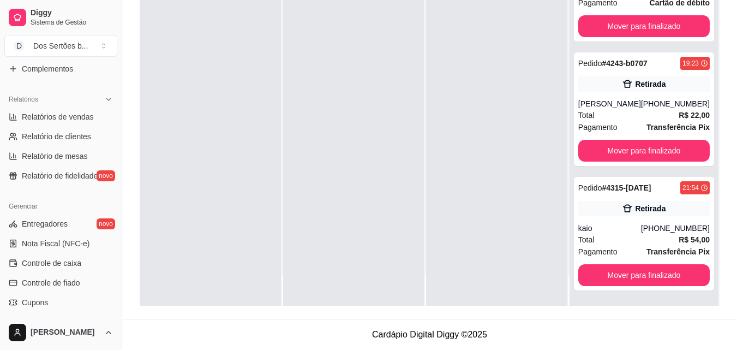
scroll to position [317, 0]
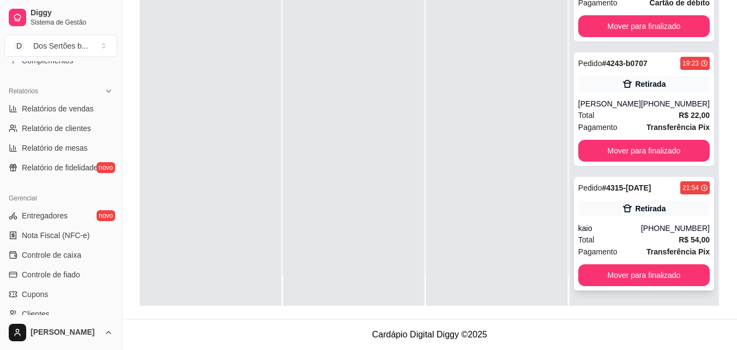
click at [642, 219] on div "Pedido # 4315-[DATE] 21:54 Retirada kaio [PHONE_NUMBER] Total R$ 54,00 Pagament…" at bounding box center [644, 234] width 140 height 114
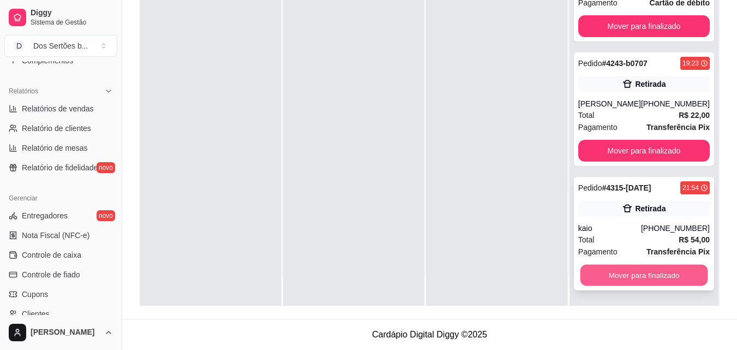
click at [598, 271] on button "Mover para finalizado" at bounding box center [644, 275] width 128 height 21
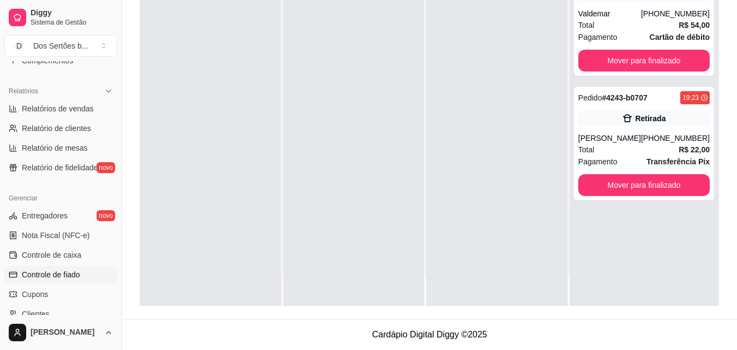
scroll to position [382, 0]
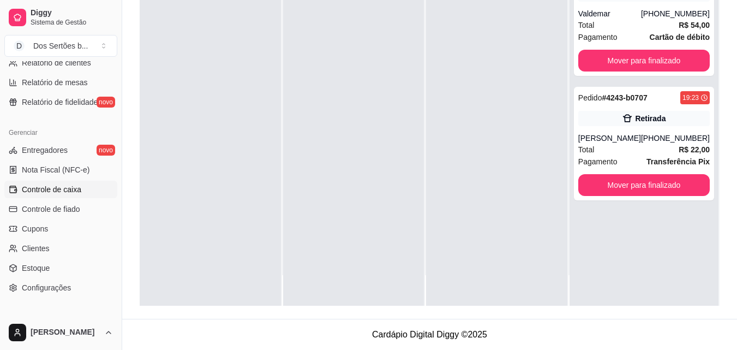
click at [65, 184] on span "Controle de caixa" at bounding box center [51, 189] width 59 height 11
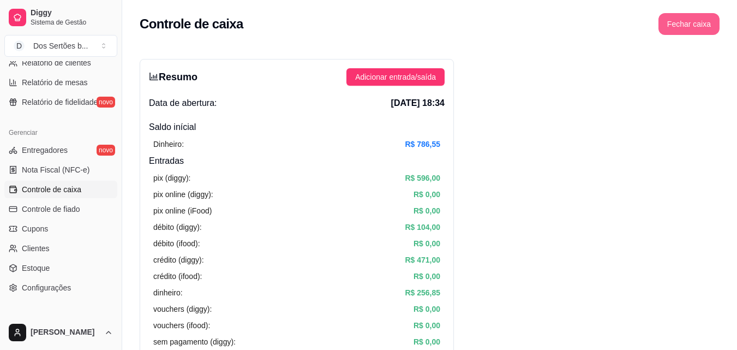
drag, startPoint x: 659, startPoint y: 23, endPoint x: 670, endPoint y: 22, distance: 10.4
click at [670, 22] on div "Controle de caixa Fechar caixa" at bounding box center [430, 24] width 580 height 22
click at [669, 22] on button "Fechar caixa" at bounding box center [689, 24] width 59 height 21
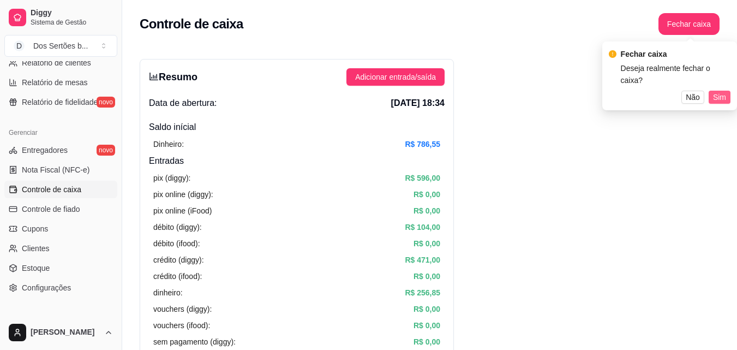
click at [713, 91] on button "Sim" at bounding box center [720, 97] width 22 height 13
